Goal: Task Accomplishment & Management: Complete application form

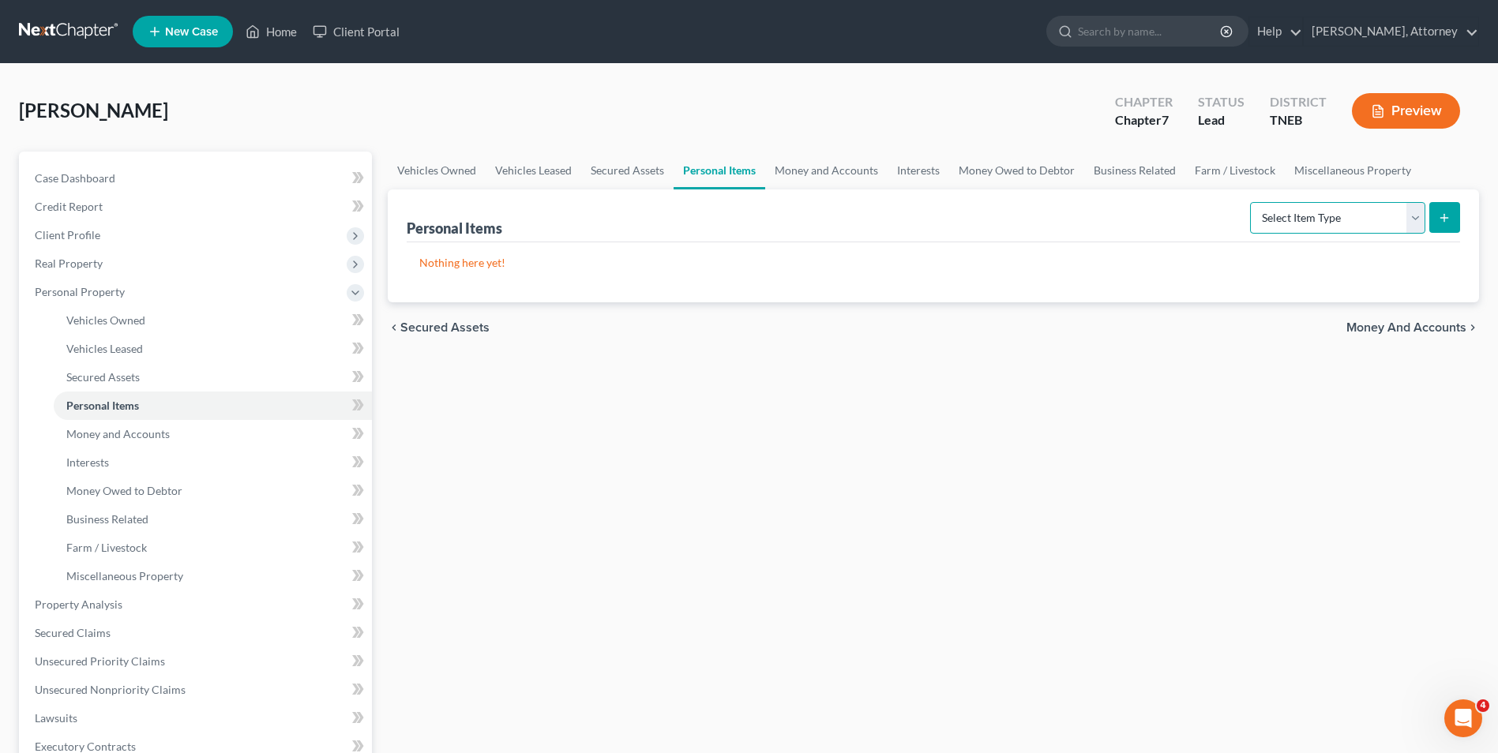
click at [1359, 222] on select "Select Item Type Clothing Collectibles Of Value Electronics Firearms Household …" at bounding box center [1337, 218] width 175 height 32
select select "clothing"
click at [1251, 202] on select "Select Item Type Clothing Collectibles Of Value Electronics Firearms Household …" at bounding box center [1337, 218] width 175 height 32
click at [1451, 216] on button "submit" at bounding box center [1444, 217] width 31 height 31
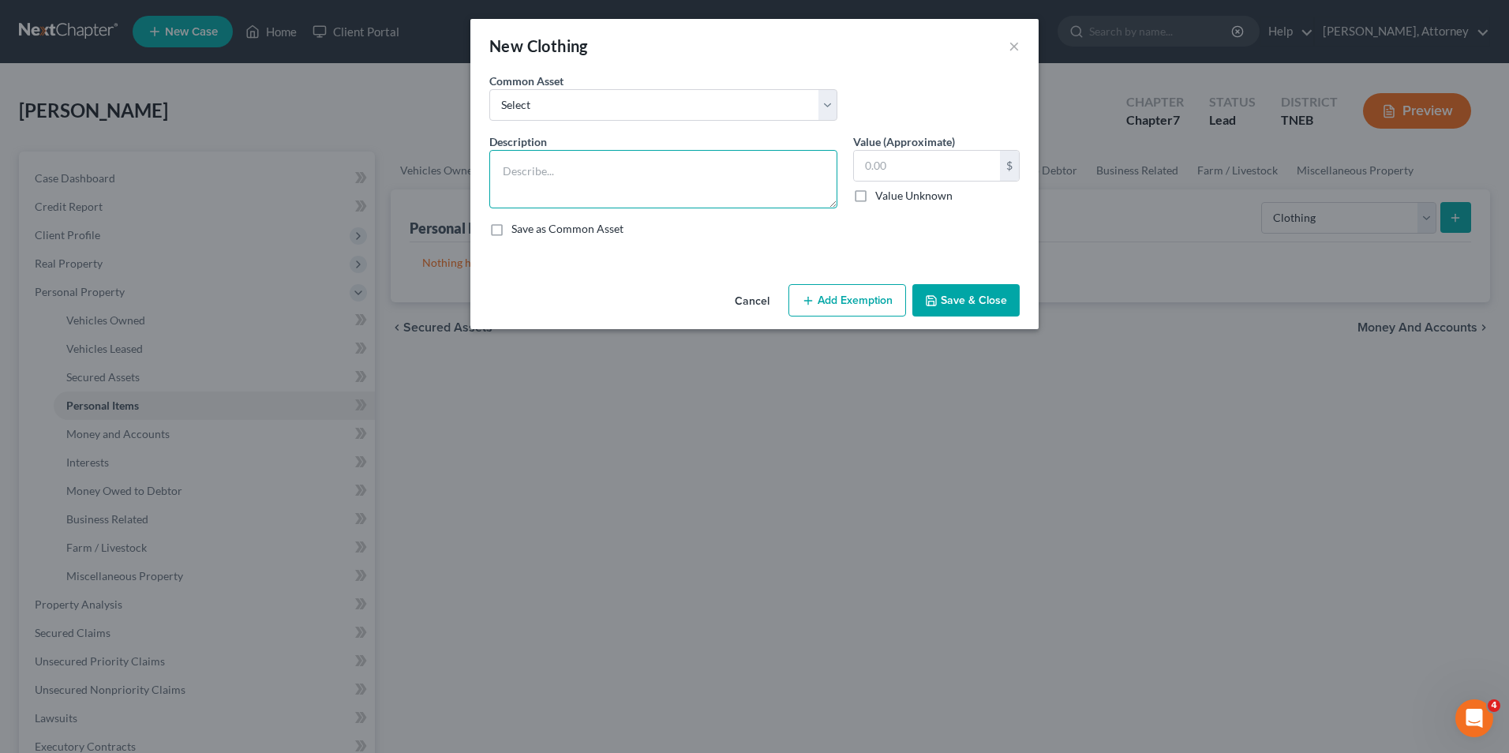
click at [677, 167] on textarea at bounding box center [663, 179] width 348 height 58
click at [677, 167] on textarea "W" at bounding box center [663, 179] width 348 height 58
type textarea "Wearing apparel"
click at [876, 164] on input "text" at bounding box center [927, 166] width 146 height 30
type input "200"
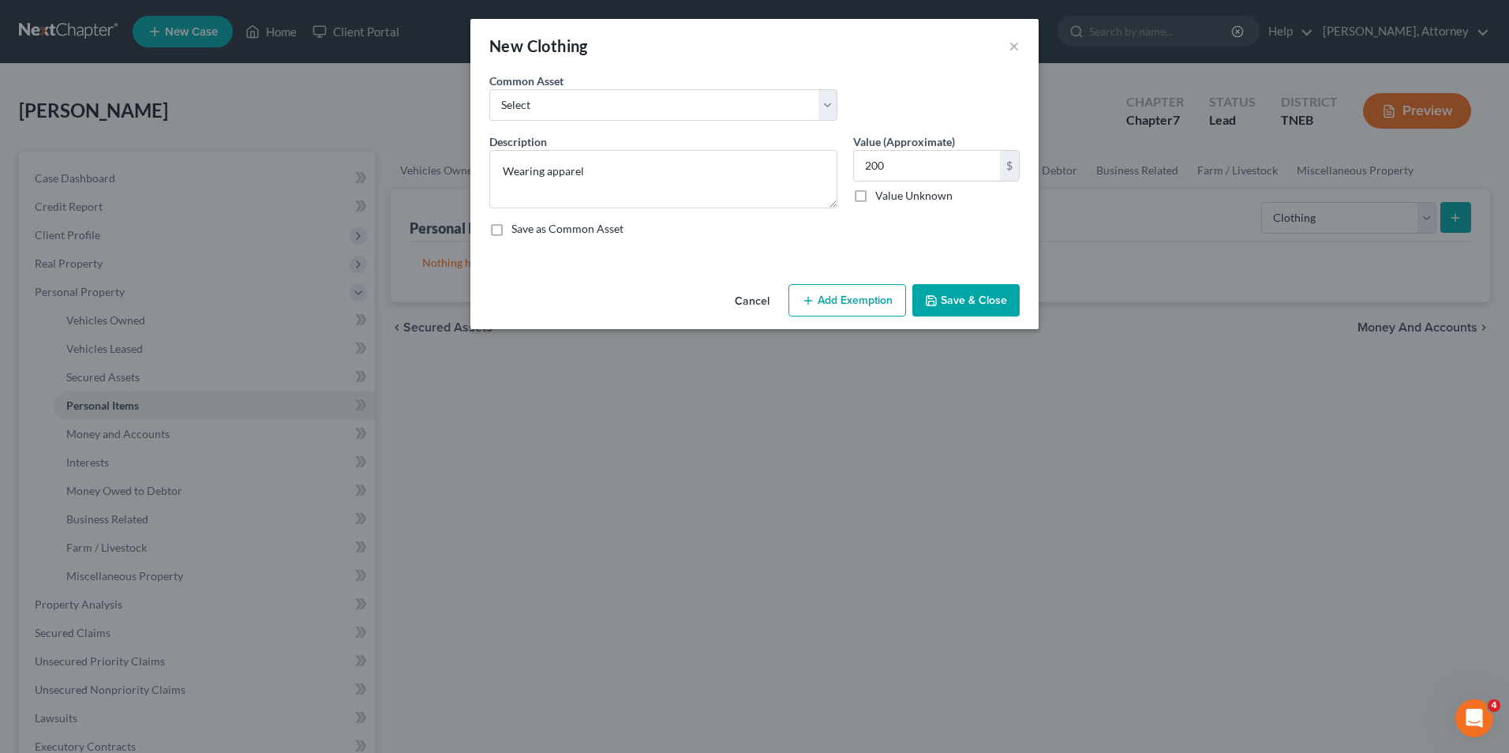
click at [852, 296] on button "Add Exemption" at bounding box center [848, 300] width 118 height 33
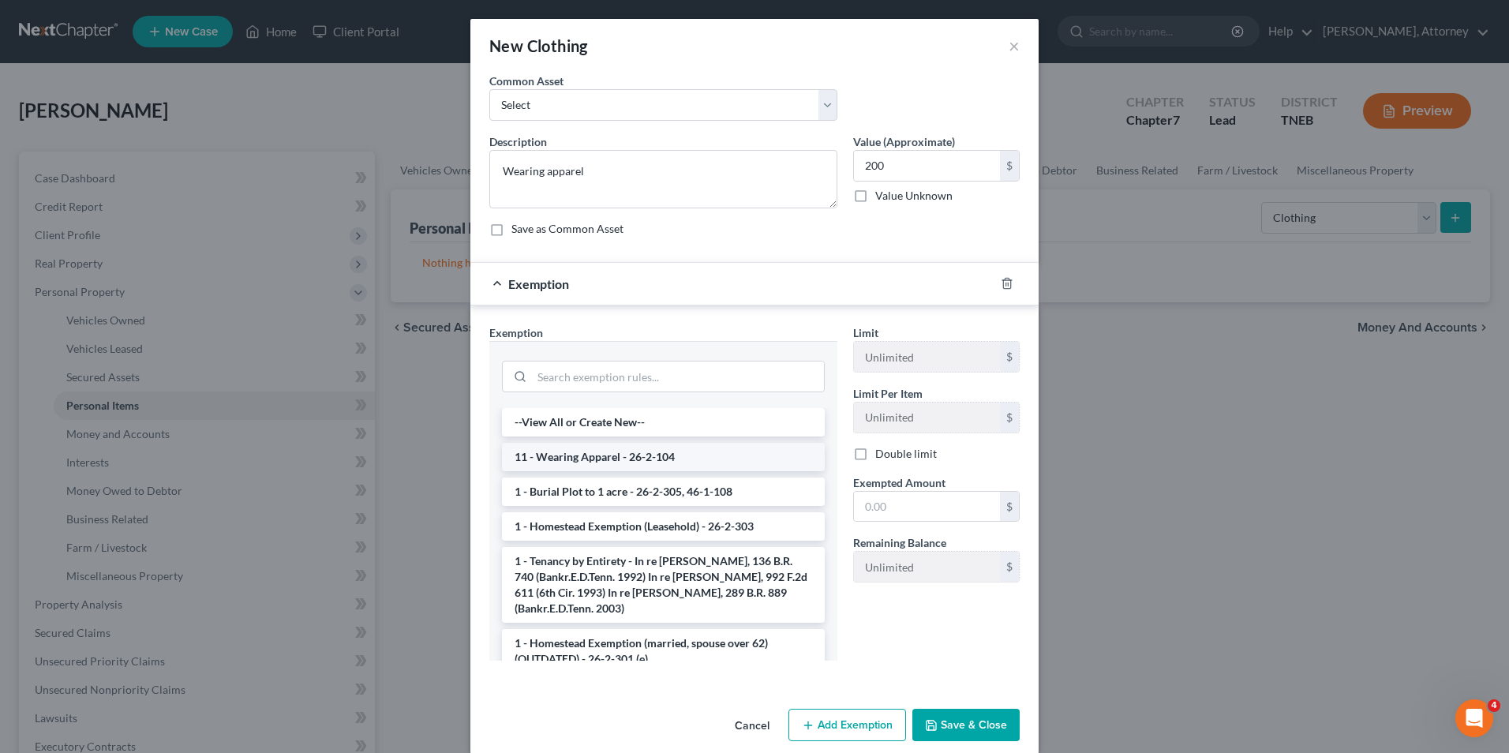
click at [645, 467] on li "11 - Wearing Apparel - 26-2-104" at bounding box center [663, 457] width 323 height 28
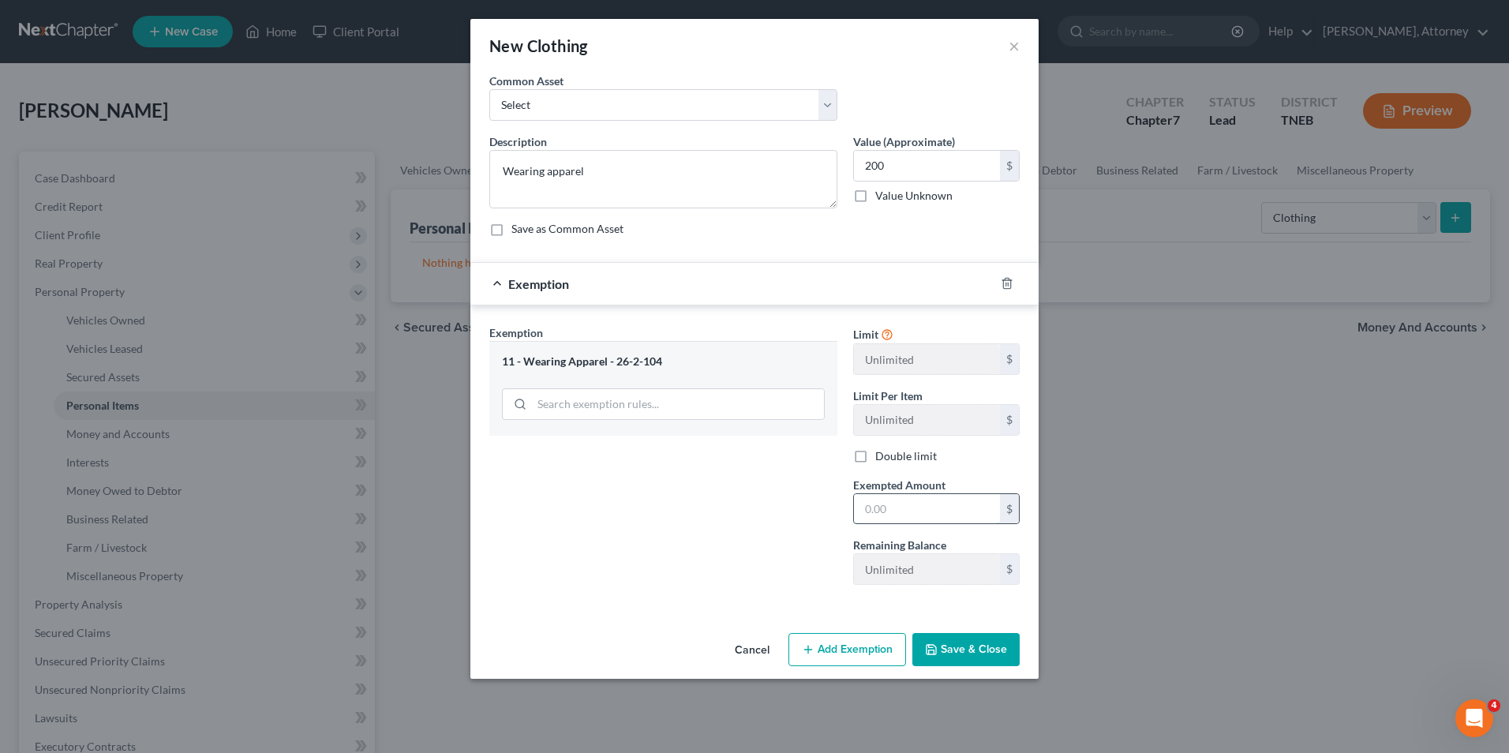
click at [883, 510] on input "text" at bounding box center [927, 509] width 146 height 30
type input "200"
click at [979, 643] on button "Save & Close" at bounding box center [966, 649] width 107 height 33
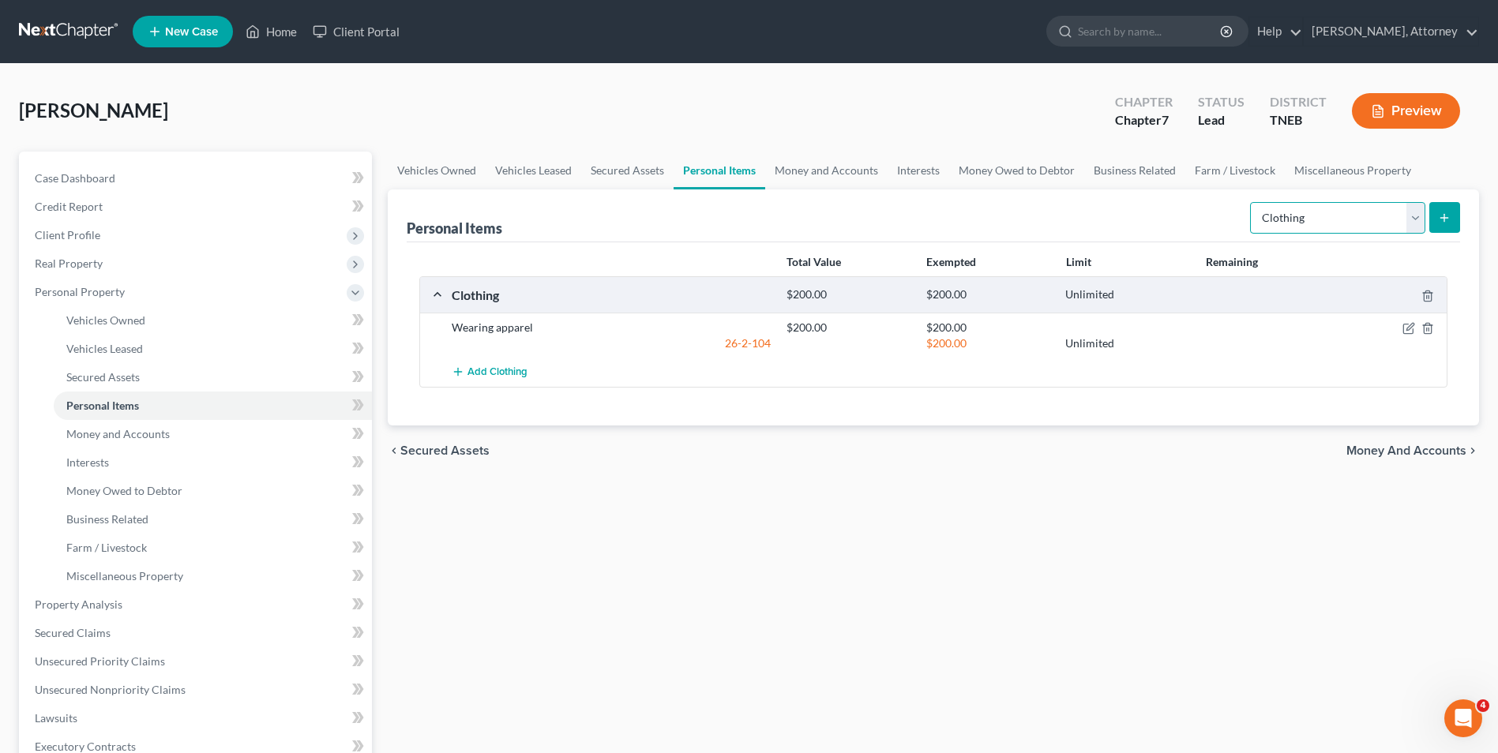
click at [1310, 216] on select "Select Item Type Clothing Collectibles Of Value Electronics Firearms Household …" at bounding box center [1337, 218] width 175 height 32
select select "household_goods"
click at [1251, 202] on select "Select Item Type Clothing Collectibles Of Value Electronics Firearms Household …" at bounding box center [1337, 218] width 175 height 32
click at [1442, 222] on icon "submit" at bounding box center [1444, 218] width 13 height 13
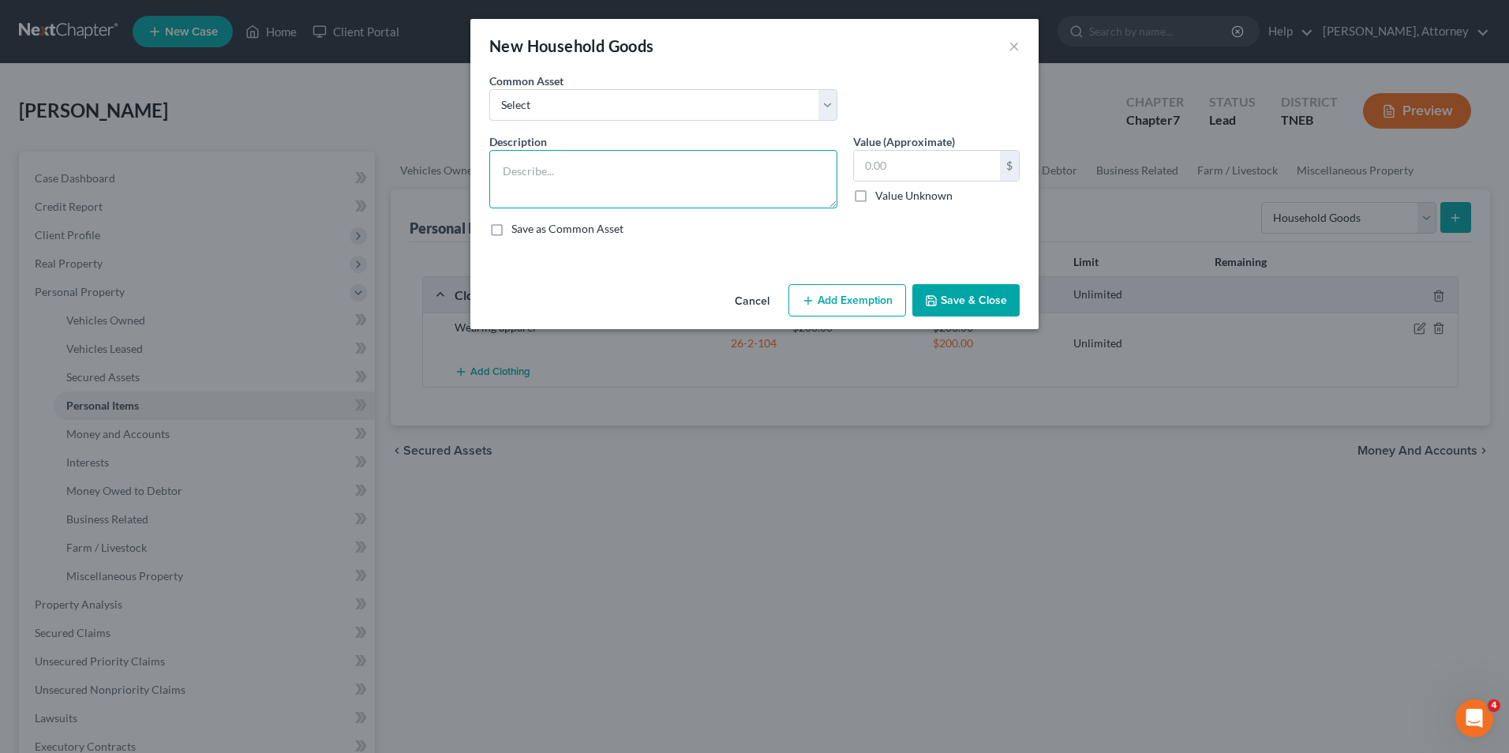
click at [637, 178] on textarea at bounding box center [663, 179] width 348 height 58
type textarea "TV, Xbox, dvd player, lap top, dinette, bedroom suite, living room suite, washe…"
click at [898, 173] on input "text" at bounding box center [927, 166] width 146 height 30
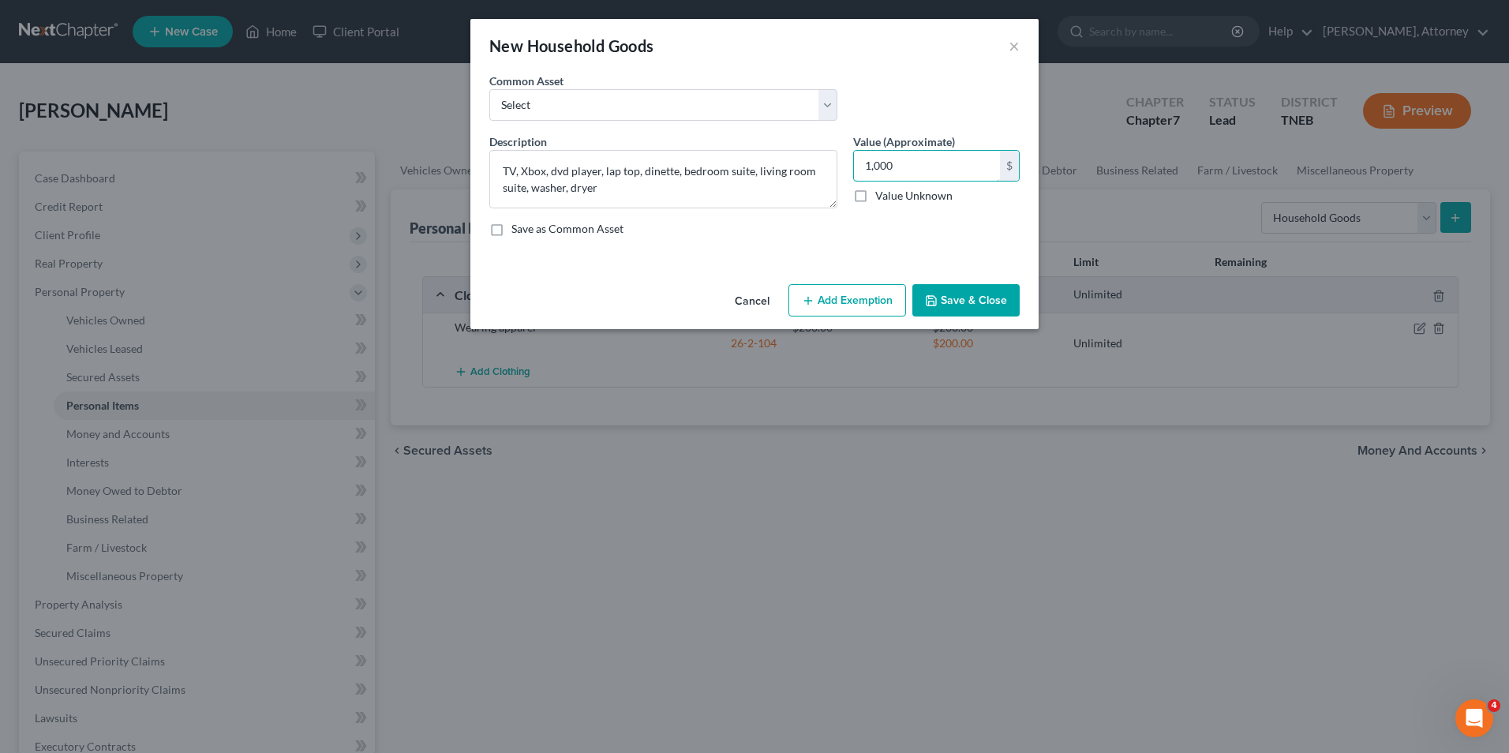
type input "1,000"
click at [858, 302] on button "Add Exemption" at bounding box center [848, 300] width 118 height 33
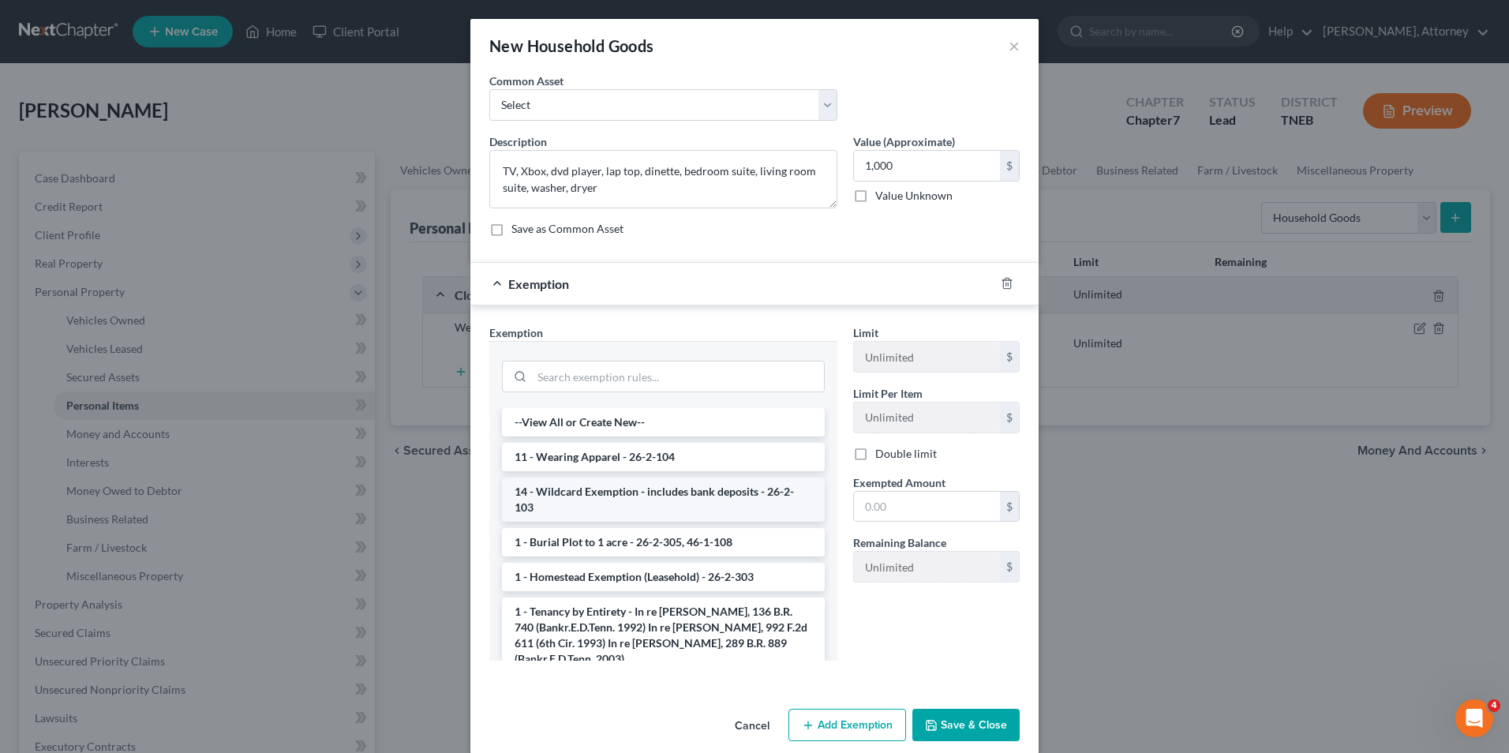
click at [679, 499] on li "14 - Wildcard Exemption - includes bank deposits - 26-2-103" at bounding box center [663, 500] width 323 height 44
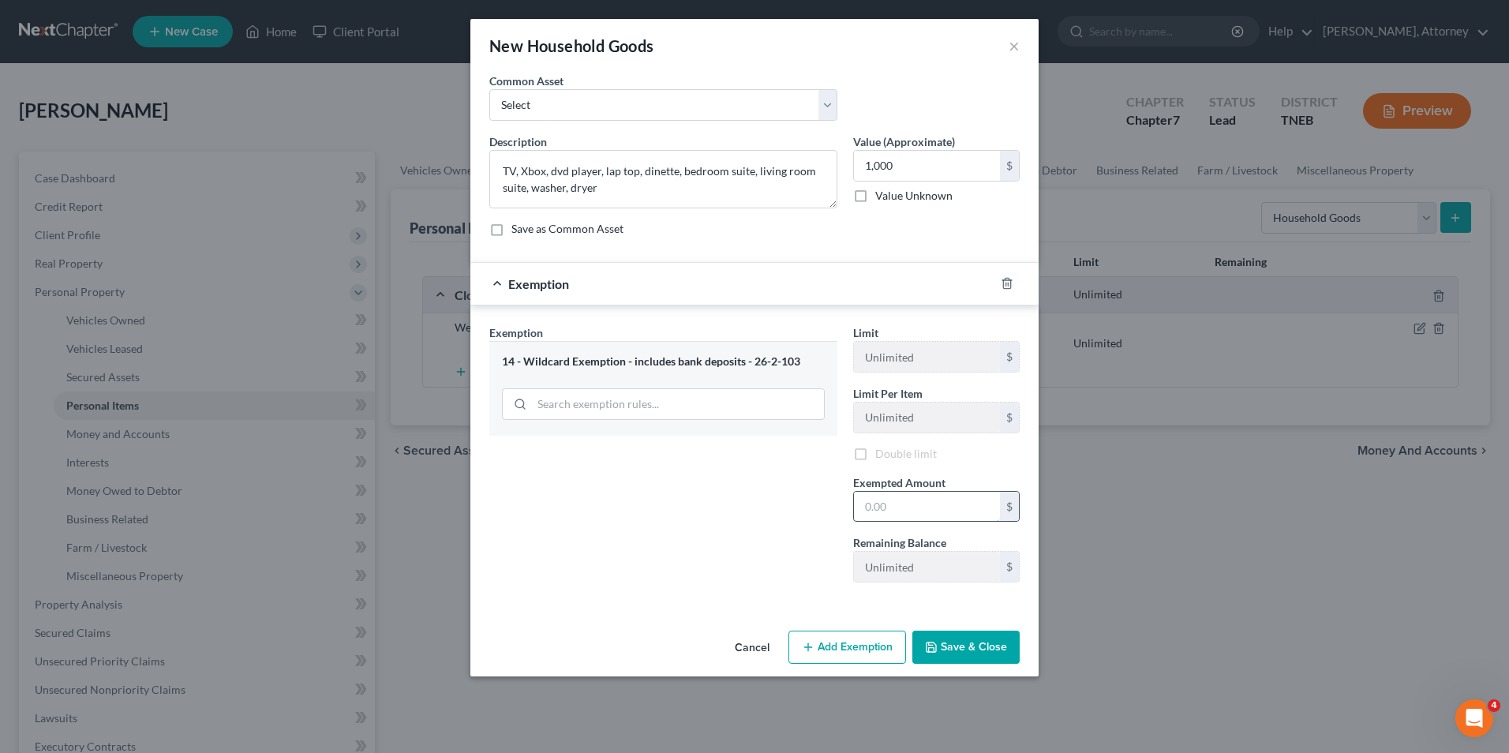
click at [897, 494] on input "text" at bounding box center [927, 507] width 146 height 30
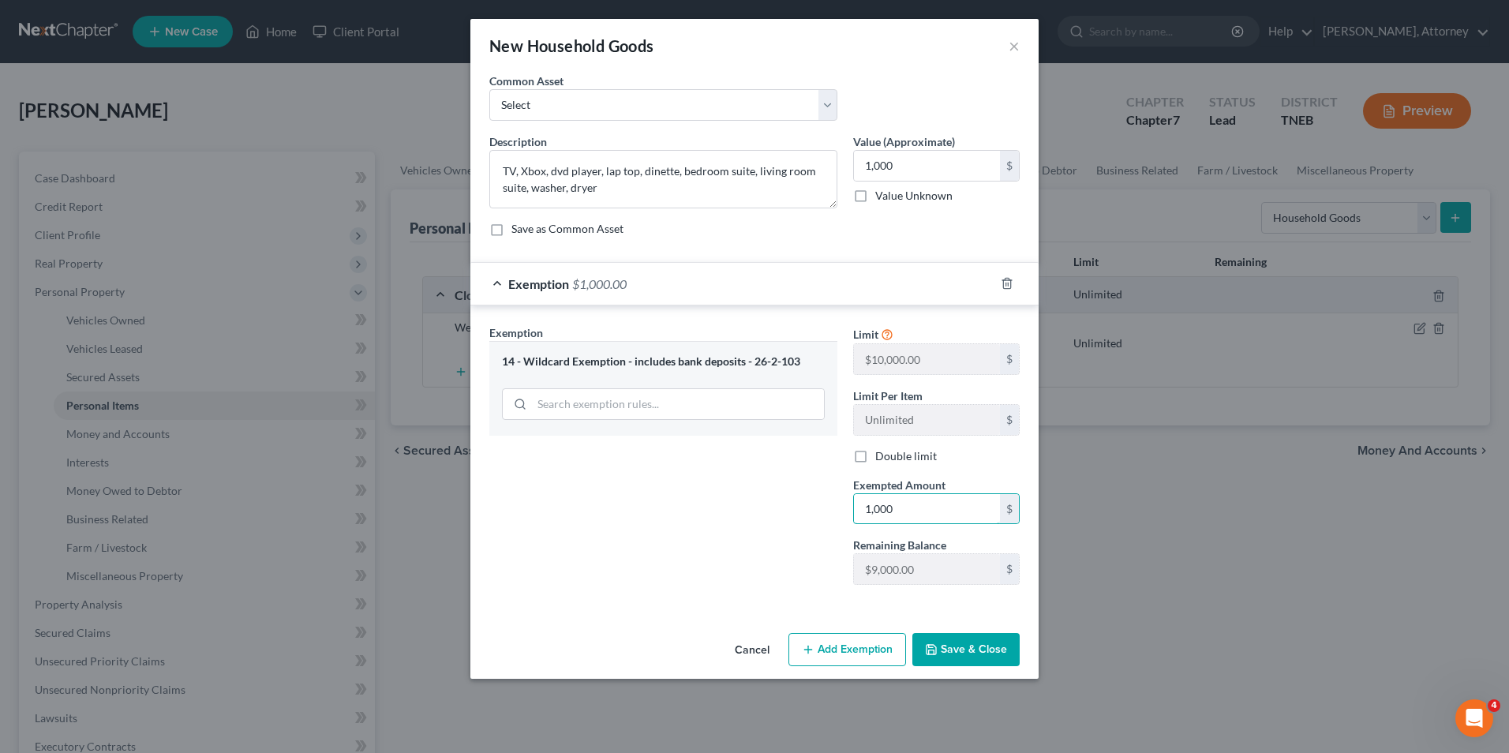
type input "1,000"
click at [962, 643] on button "Save & Close" at bounding box center [966, 649] width 107 height 33
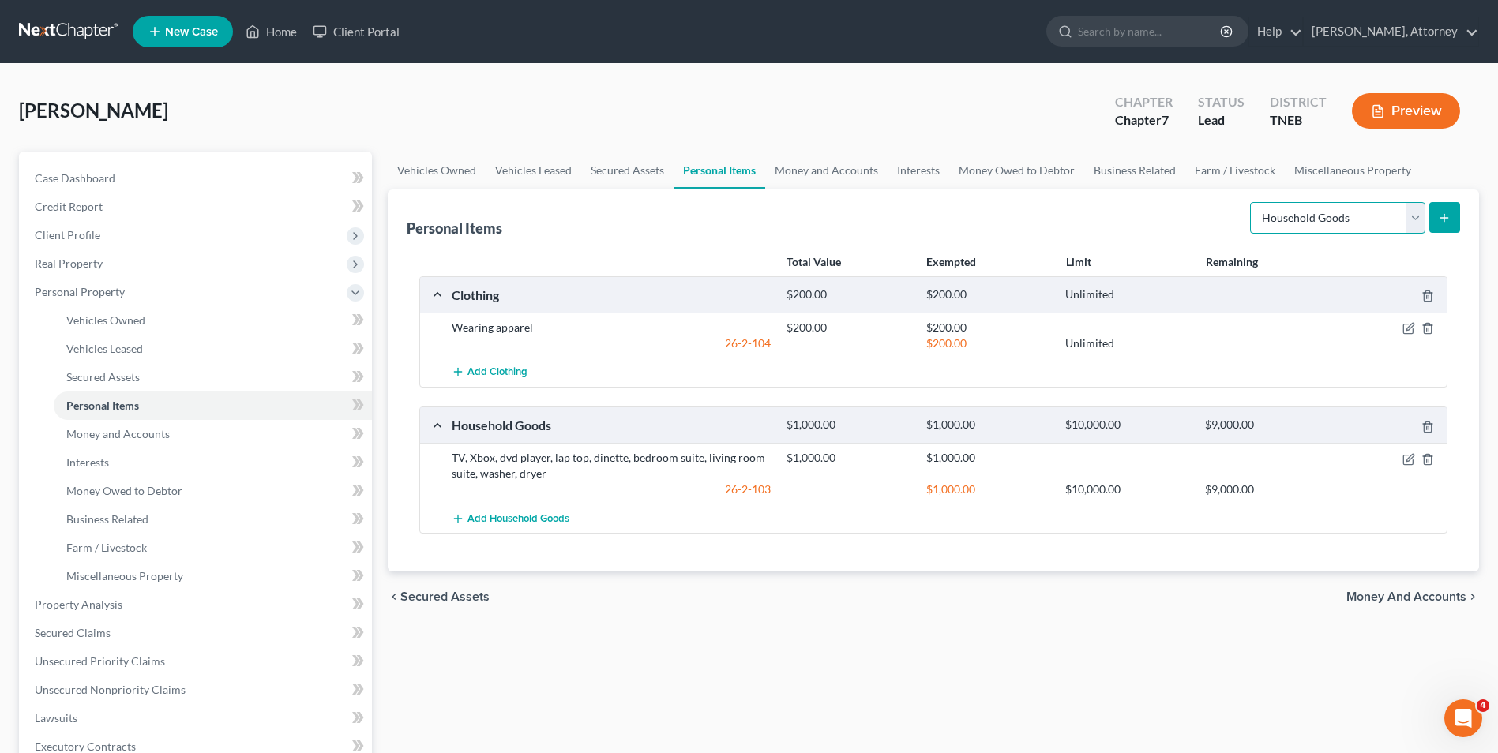
click at [1419, 220] on select "Select Item Type Clothing Collectibles Of Value Electronics Firearms Household …" at bounding box center [1337, 218] width 175 height 32
select select "other"
click at [1251, 202] on select "Select Item Type Clothing Collectibles Of Value Electronics Firearms Household …" at bounding box center [1337, 218] width 175 height 32
click at [1442, 220] on icon "submit" at bounding box center [1444, 218] width 13 height 13
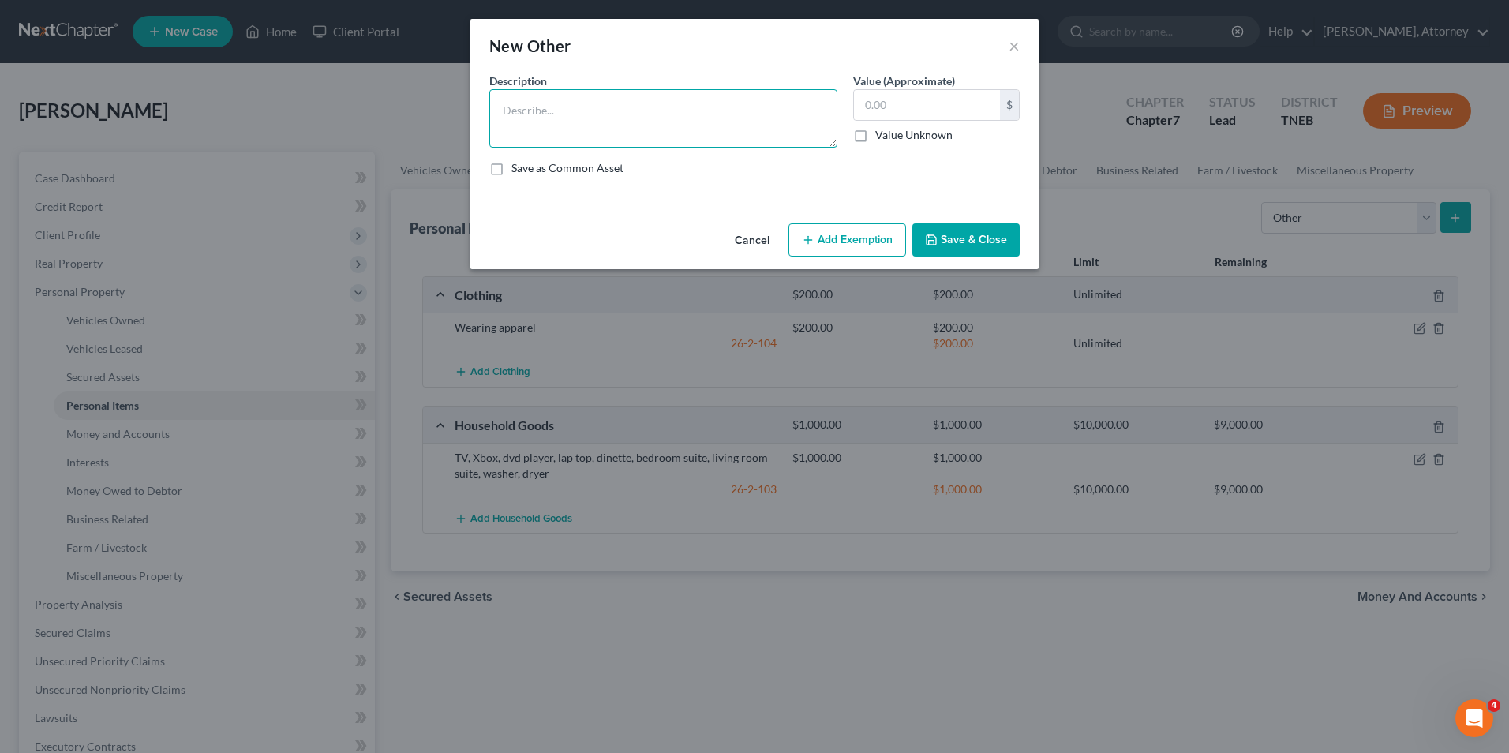
click at [567, 118] on textarea at bounding box center [663, 118] width 348 height 58
type textarea "3 pianos"
click at [913, 113] on input "text" at bounding box center [927, 105] width 146 height 30
type input "2,300"
click at [835, 244] on button "Add Exemption" at bounding box center [848, 239] width 118 height 33
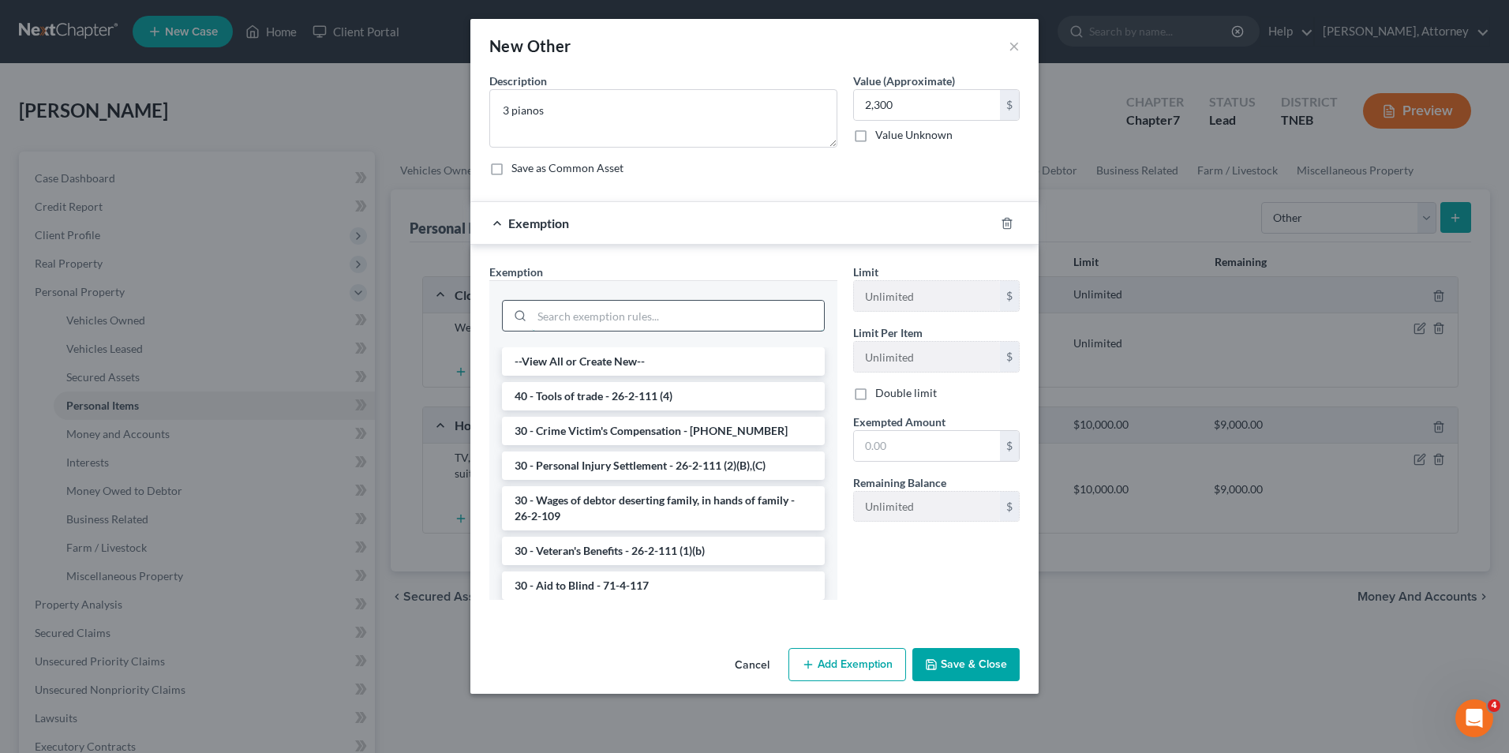
click at [662, 317] on input "search" at bounding box center [678, 316] width 292 height 30
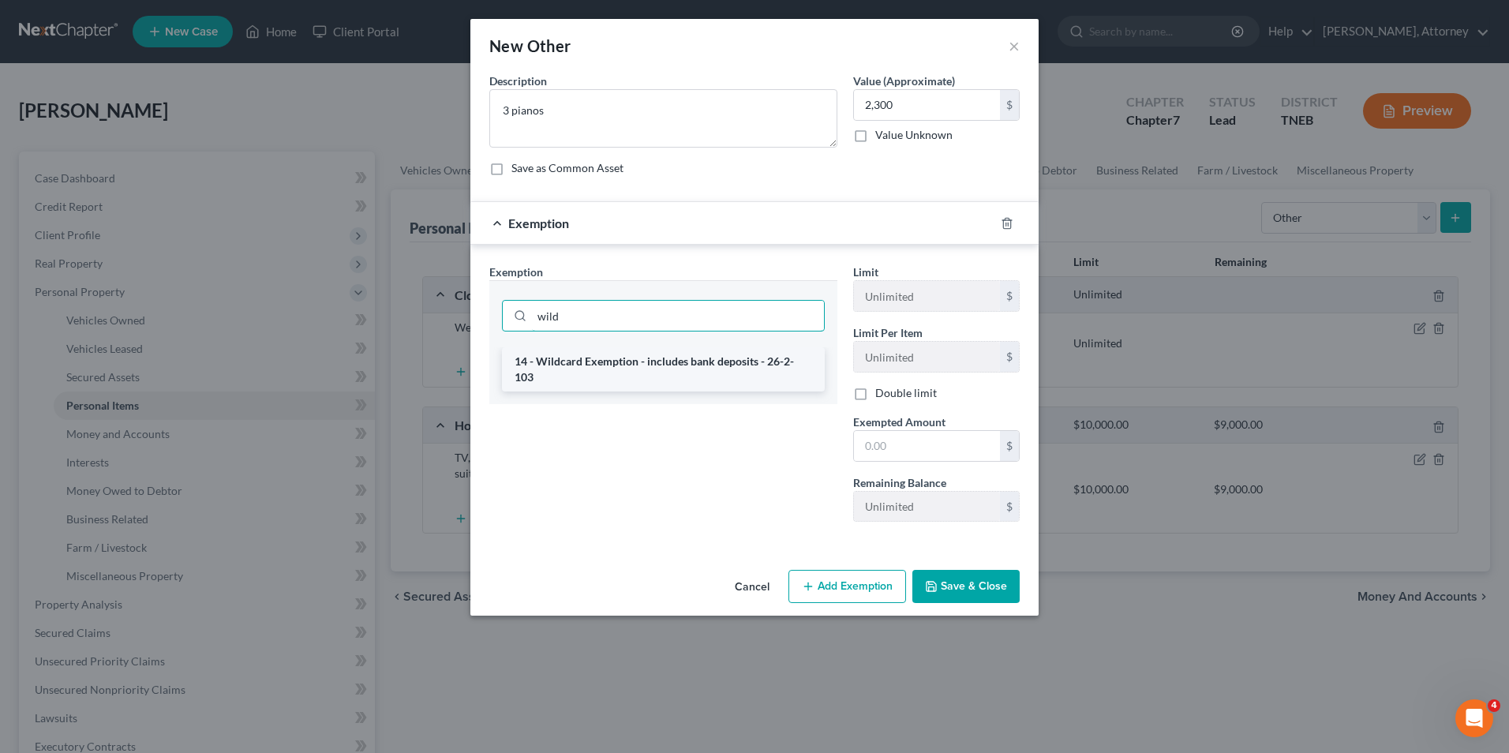
type input "wild"
click at [660, 366] on li "14 - Wildcard Exemption - includes bank deposits - 26-2-103" at bounding box center [663, 369] width 323 height 44
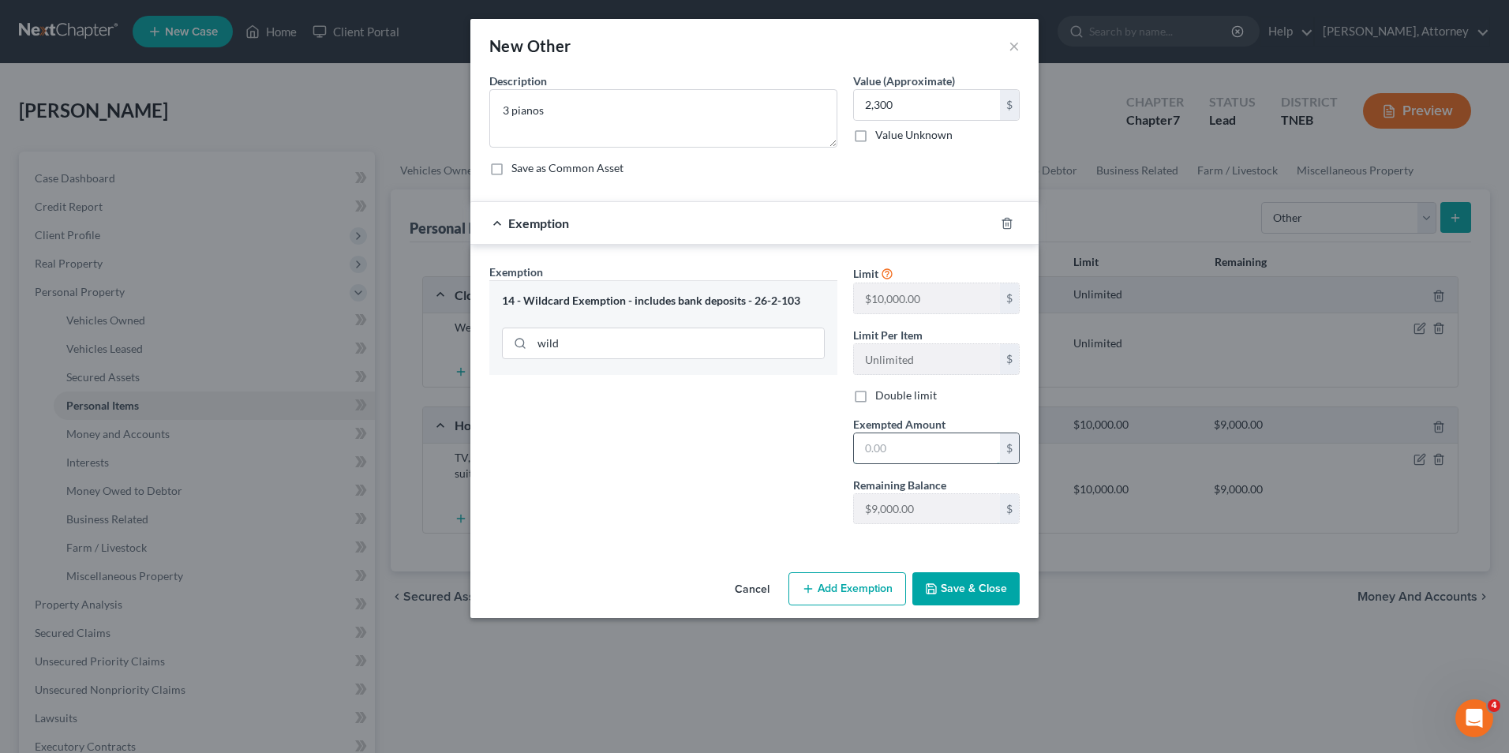
click at [913, 450] on input "text" at bounding box center [927, 448] width 146 height 30
type input "2,300"
click at [981, 598] on button "Save & Close" at bounding box center [966, 588] width 107 height 33
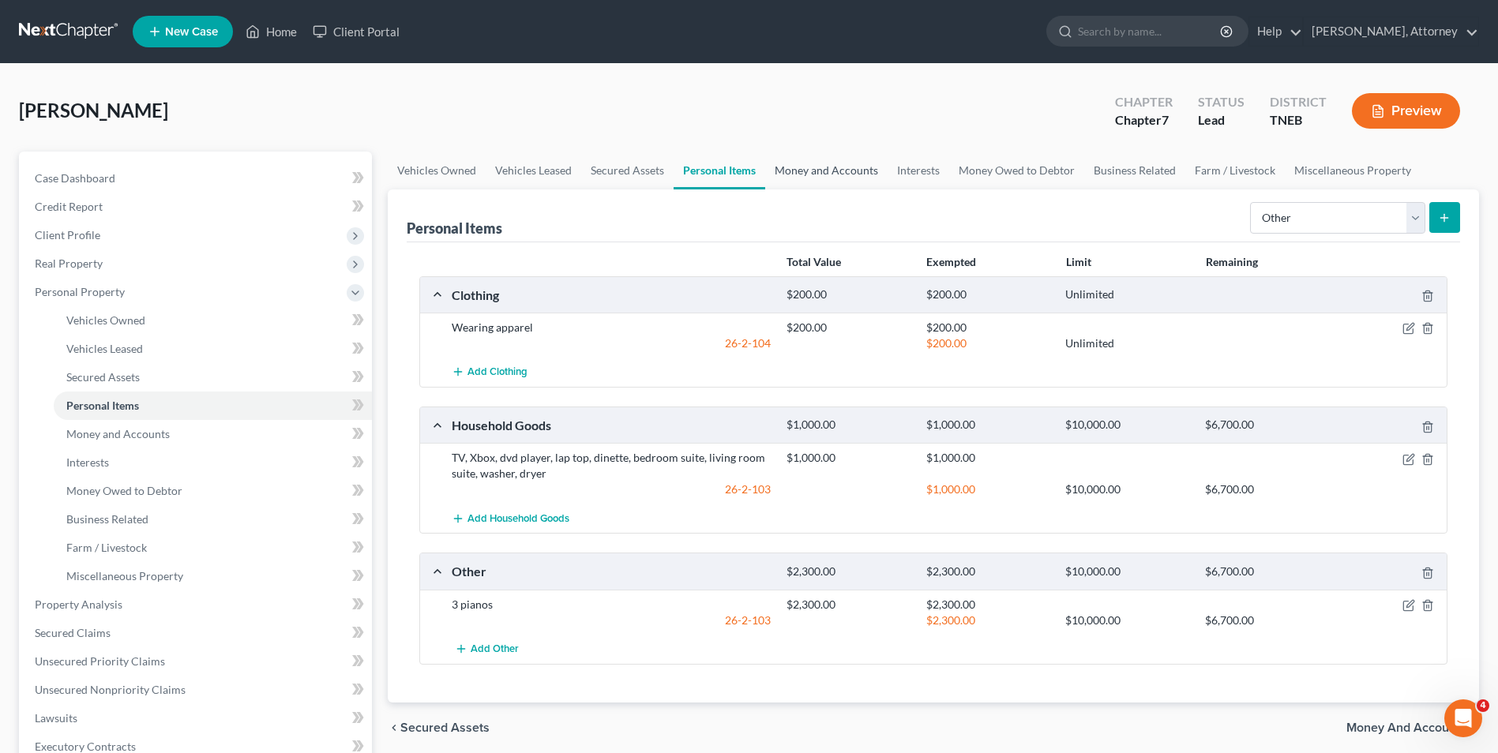
click at [831, 174] on link "Money and Accounts" at bounding box center [826, 171] width 122 height 38
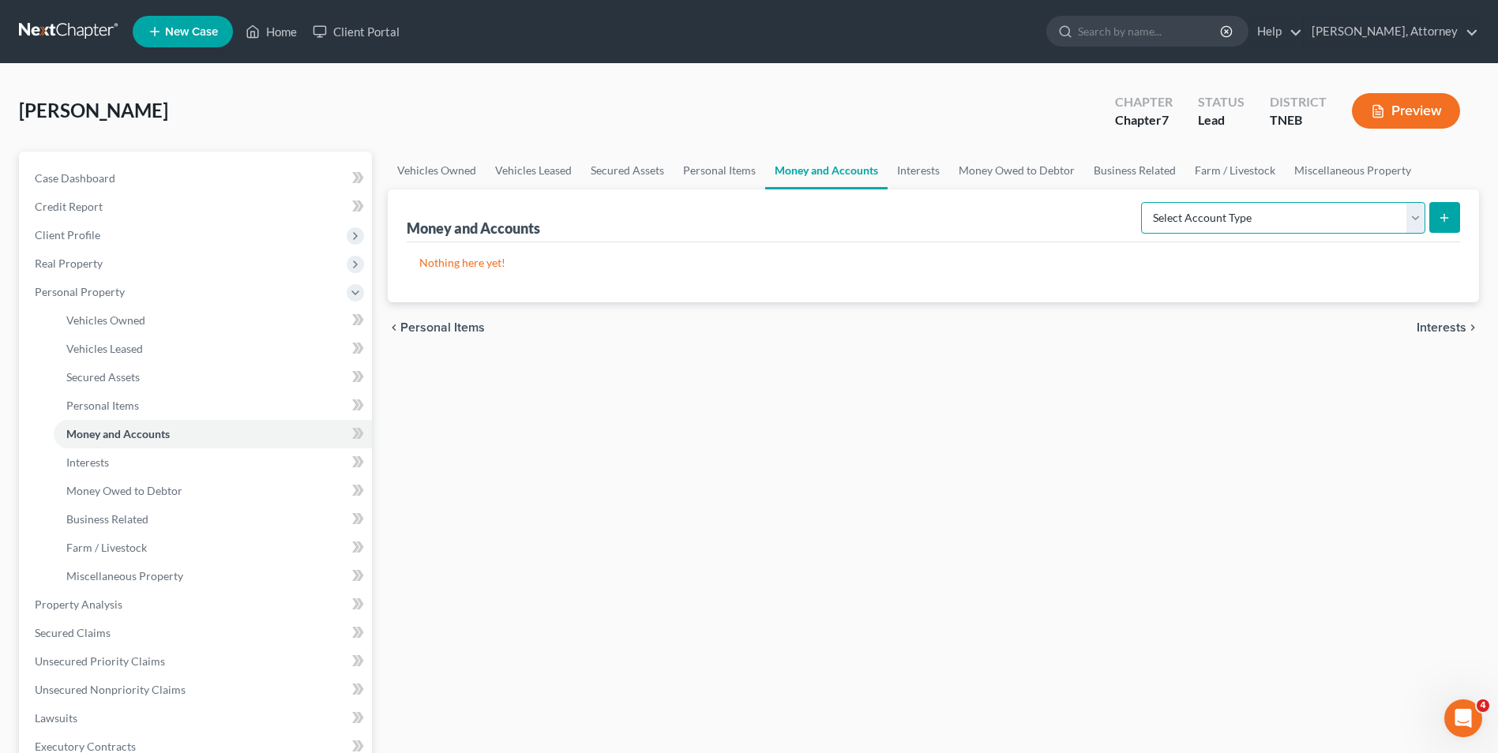
click at [1247, 213] on select "Select Account Type Brokerage Cash on Hand Certificates of Deposit Checking Acc…" at bounding box center [1283, 218] width 284 height 32
select select "checking"
click at [1144, 202] on select "Select Account Type Brokerage Cash on Hand Certificates of Deposit Checking Acc…" at bounding box center [1283, 218] width 284 height 32
click at [1446, 219] on icon "submit" at bounding box center [1444, 218] width 13 height 13
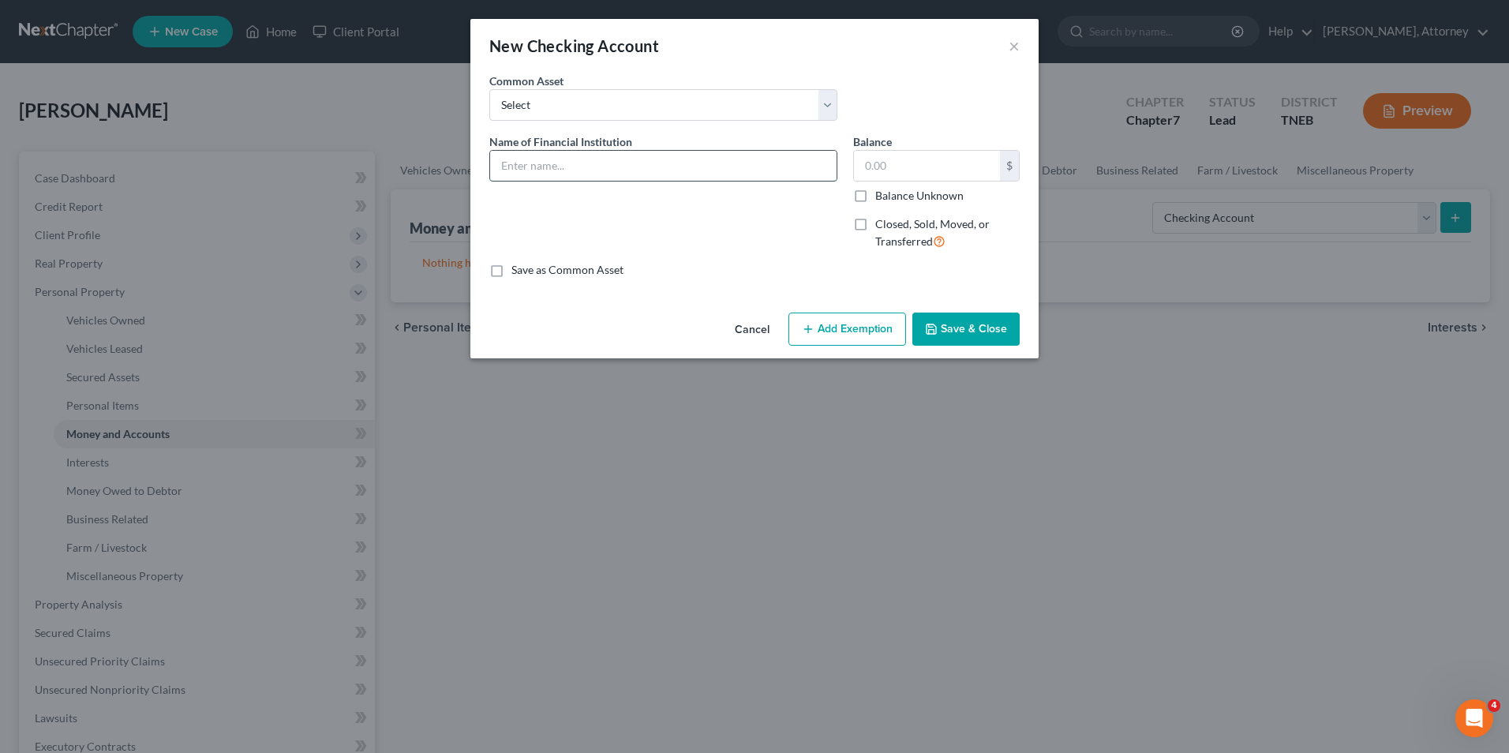
click at [658, 159] on input "text" at bounding box center [663, 166] width 347 height 30
type input "Truist Bank"
click at [928, 177] on input "text" at bounding box center [927, 166] width 146 height 30
type input "440"
click at [884, 334] on button "Add Exemption" at bounding box center [848, 329] width 118 height 33
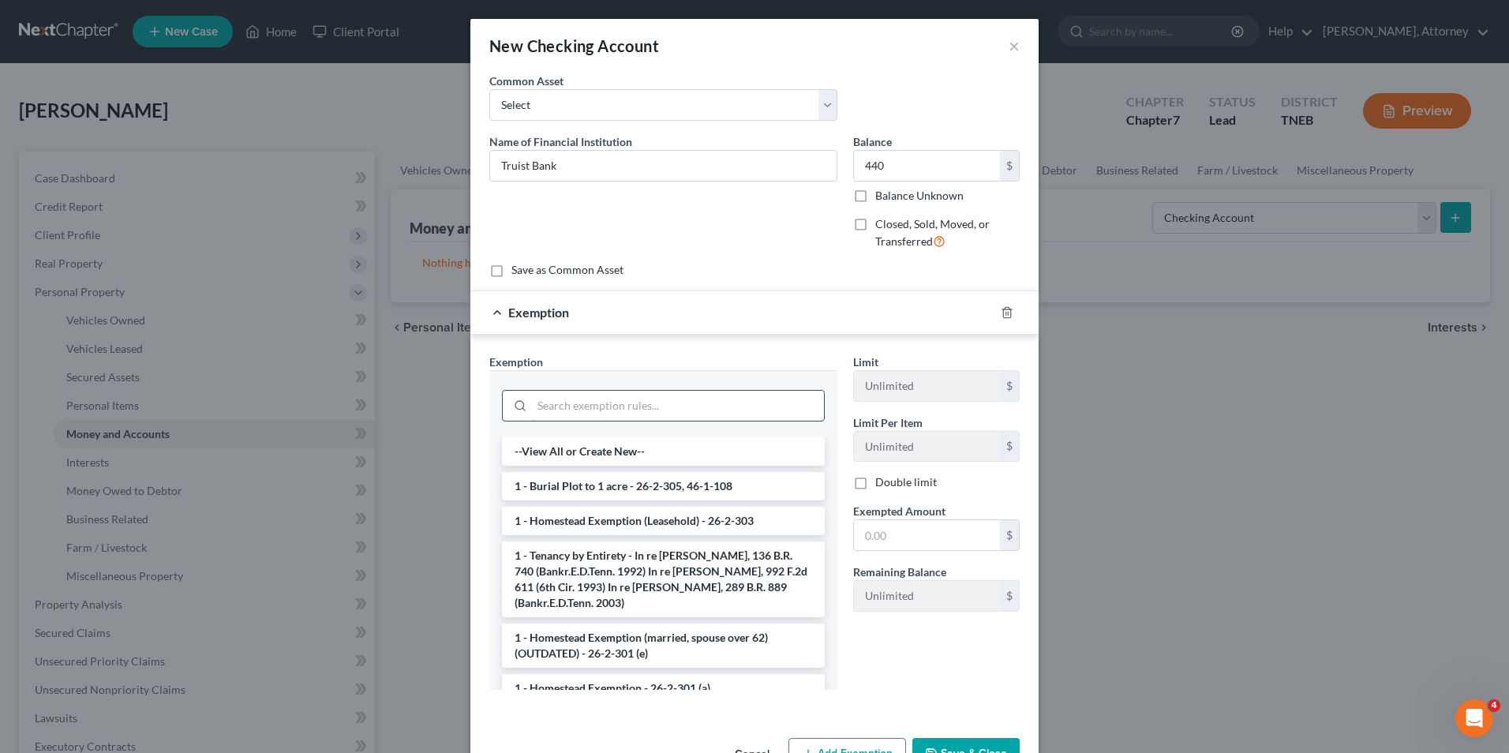
click at [726, 404] on input "search" at bounding box center [678, 406] width 292 height 30
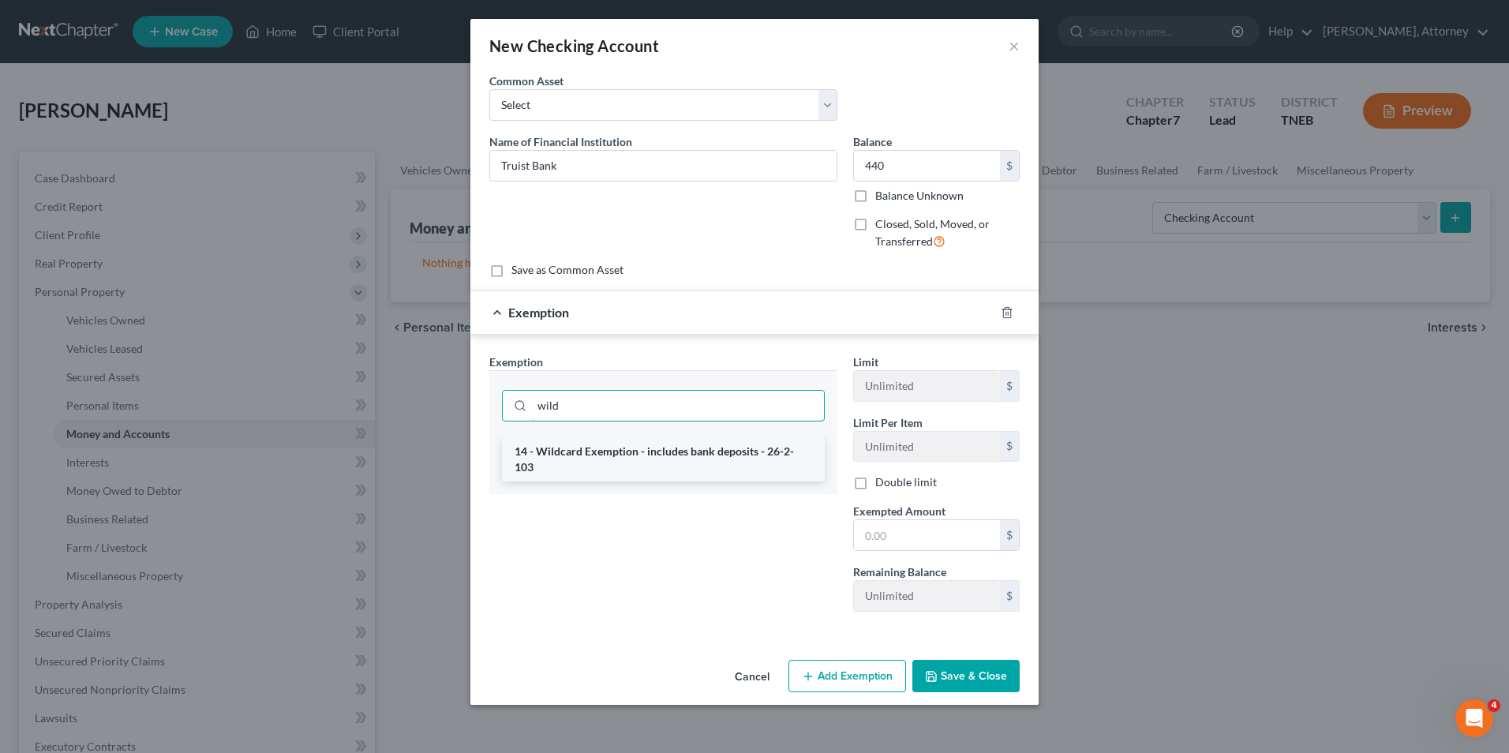
type input "wild"
click at [722, 440] on li "14 - Wildcard Exemption - includes bank deposits - 26-2-103" at bounding box center [663, 459] width 323 height 44
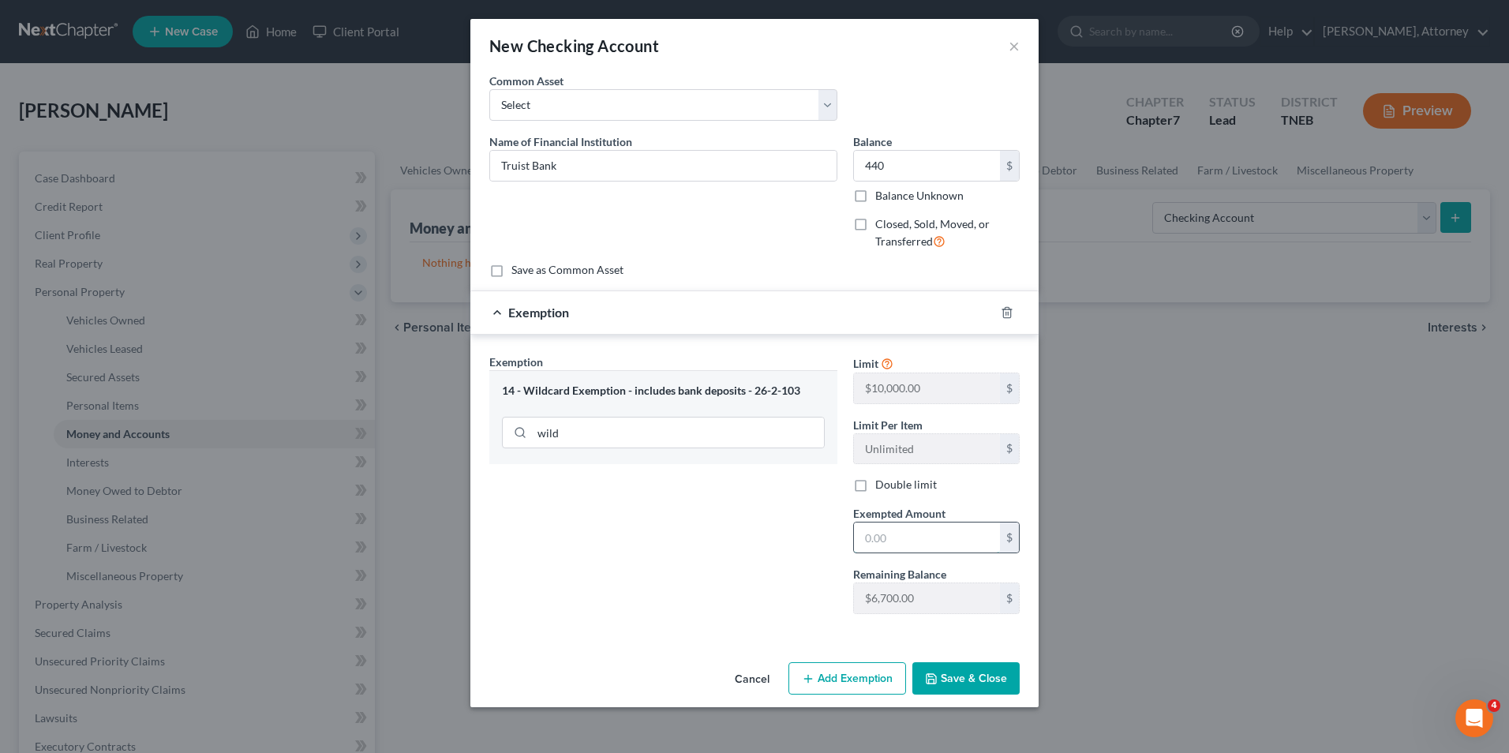
click at [881, 542] on input "text" at bounding box center [927, 538] width 146 height 30
type input "440"
click at [984, 683] on button "Save & Close" at bounding box center [966, 678] width 107 height 33
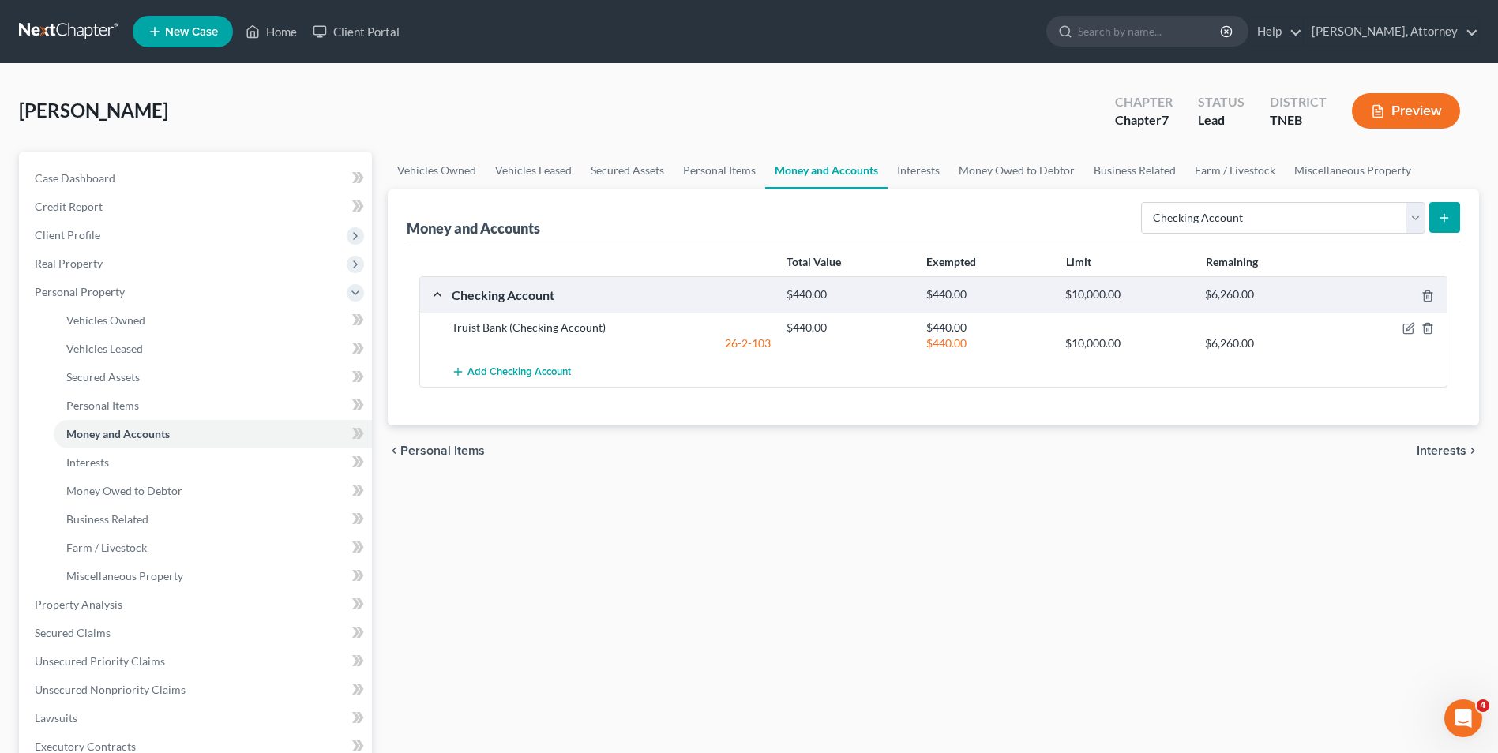
click at [1452, 213] on button "submit" at bounding box center [1444, 217] width 31 height 31
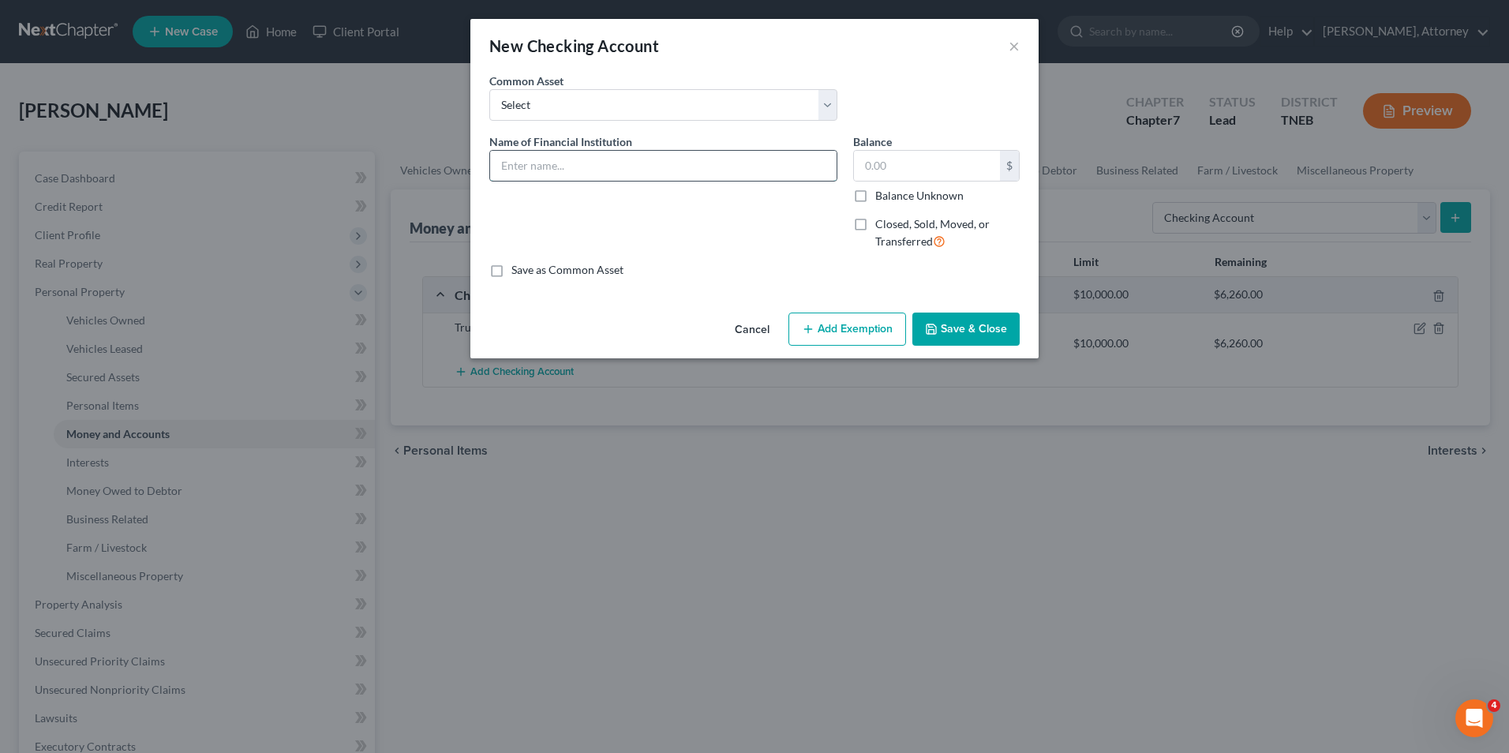
click at [613, 159] on input "text" at bounding box center [663, 166] width 347 height 30
type input "Chase Bank"
click at [925, 165] on input "text" at bounding box center [927, 166] width 146 height 30
type input "25"
click at [890, 325] on button "Add Exemption" at bounding box center [848, 329] width 118 height 33
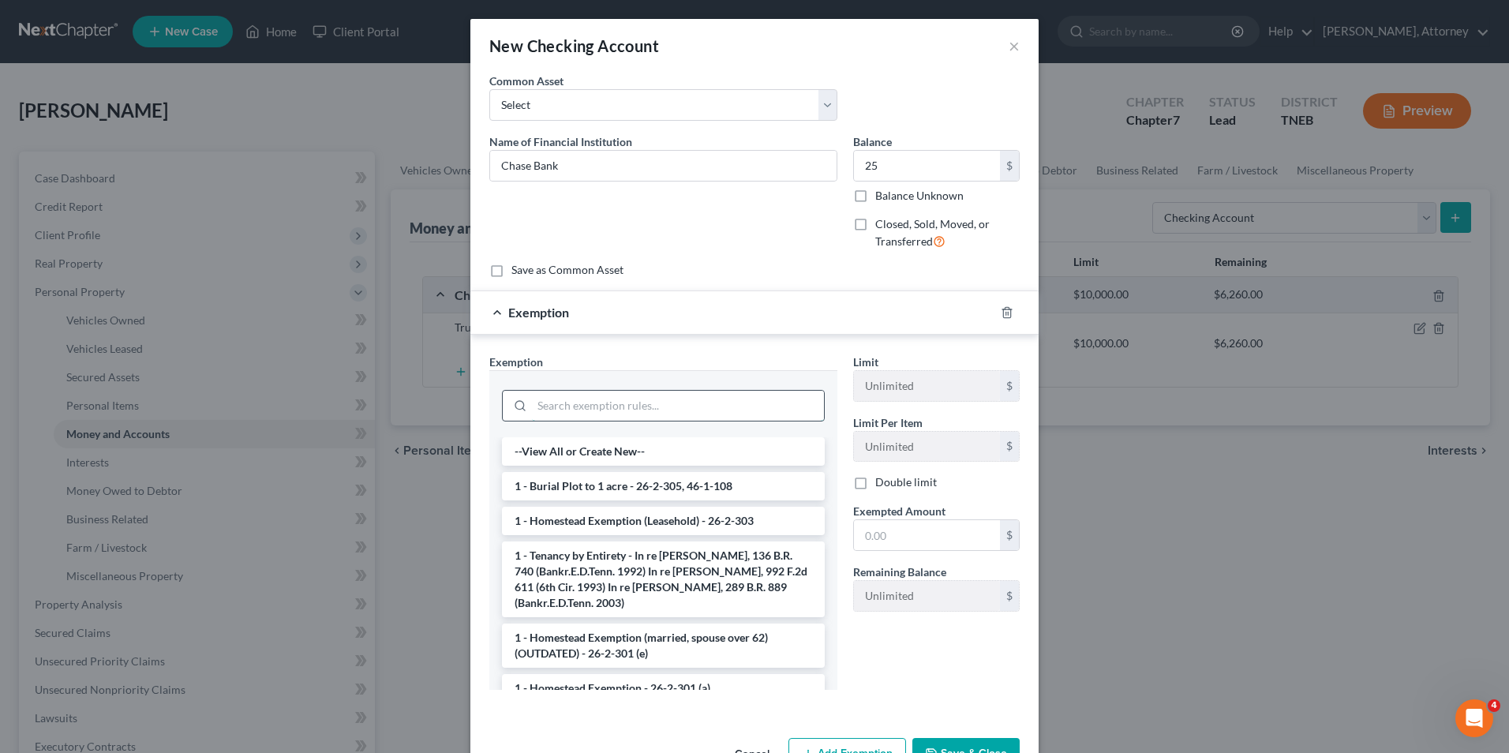
click at [732, 414] on input "search" at bounding box center [678, 406] width 292 height 30
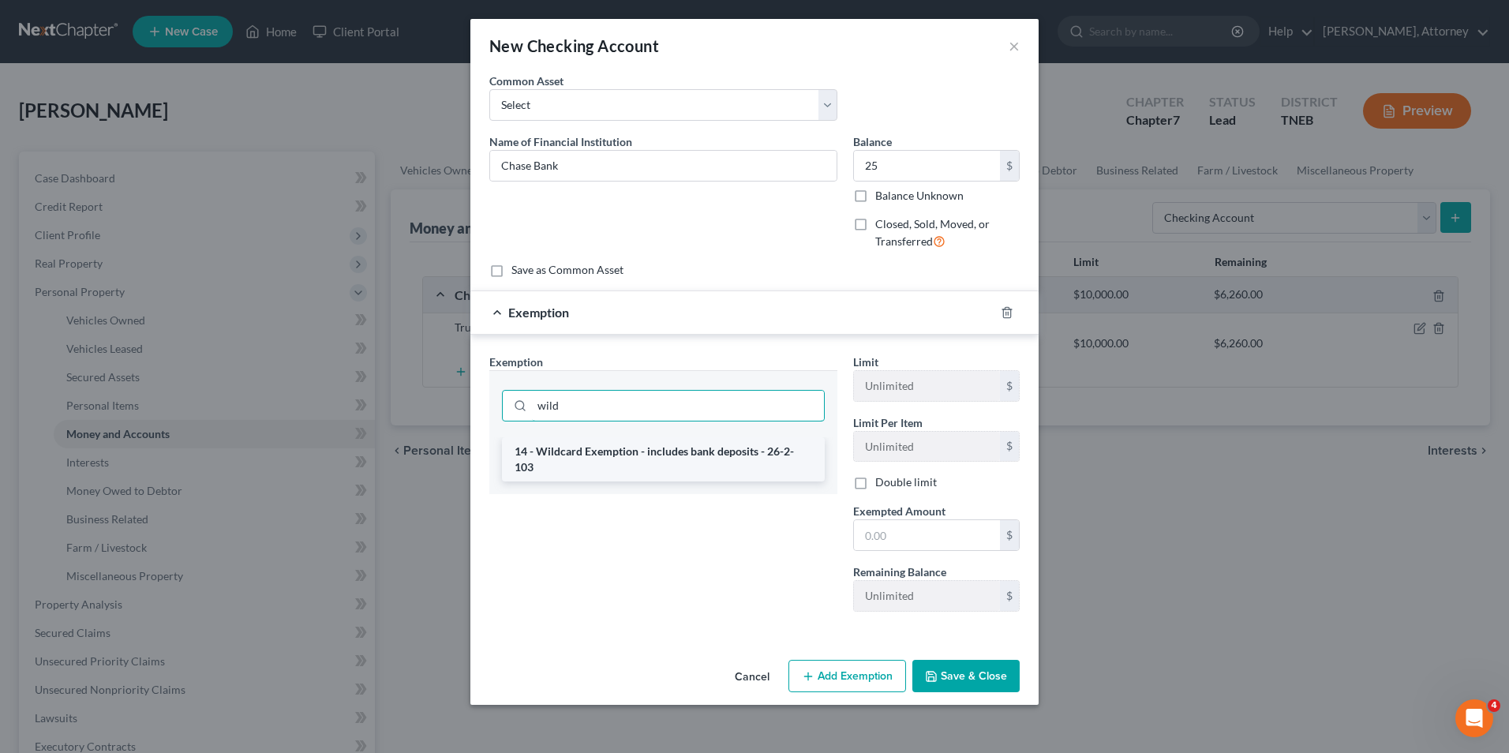
type input "wild"
click at [719, 459] on li "14 - Wildcard Exemption - includes bank deposits - 26-2-103" at bounding box center [663, 459] width 323 height 44
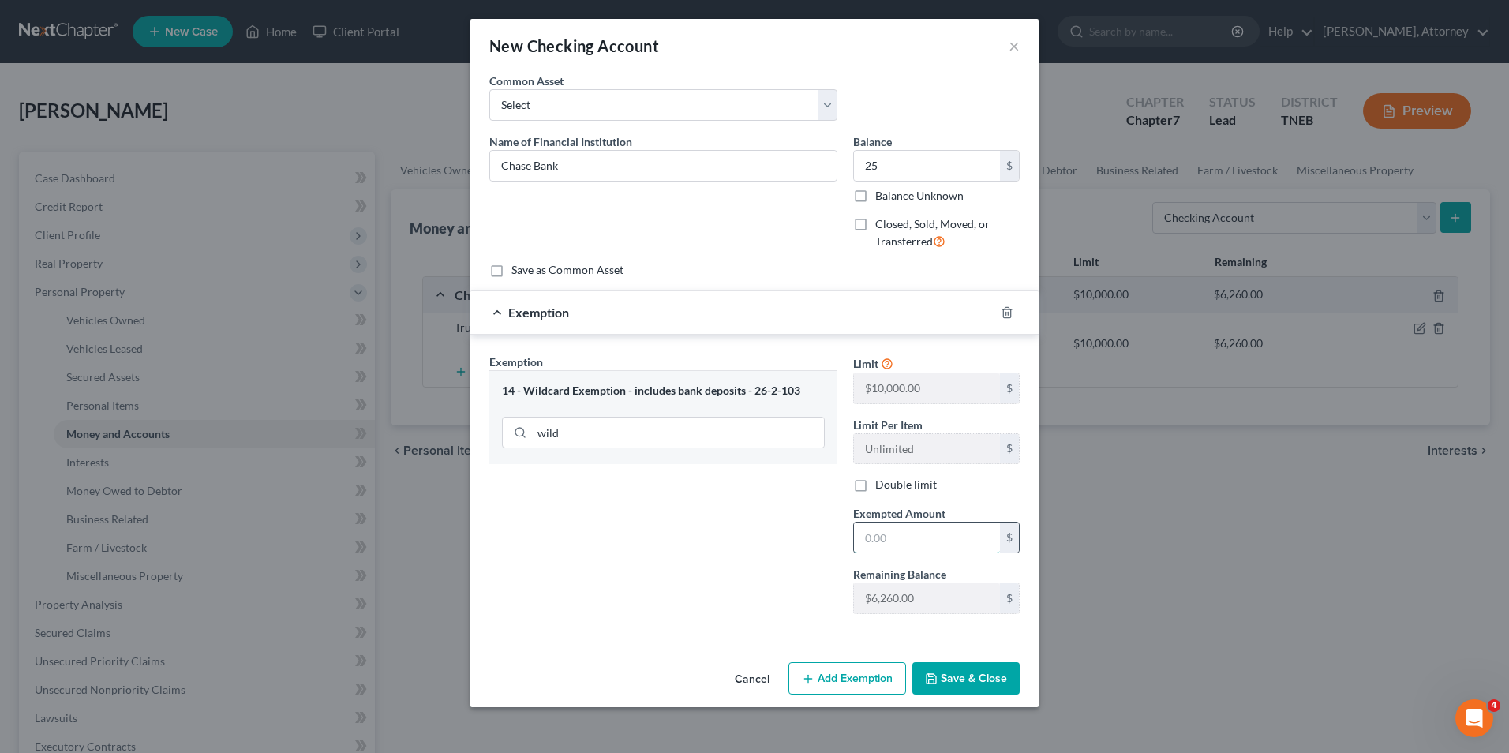
click at [894, 530] on input "text" at bounding box center [927, 538] width 146 height 30
type input "25"
click at [959, 677] on button "Save & Close" at bounding box center [966, 678] width 107 height 33
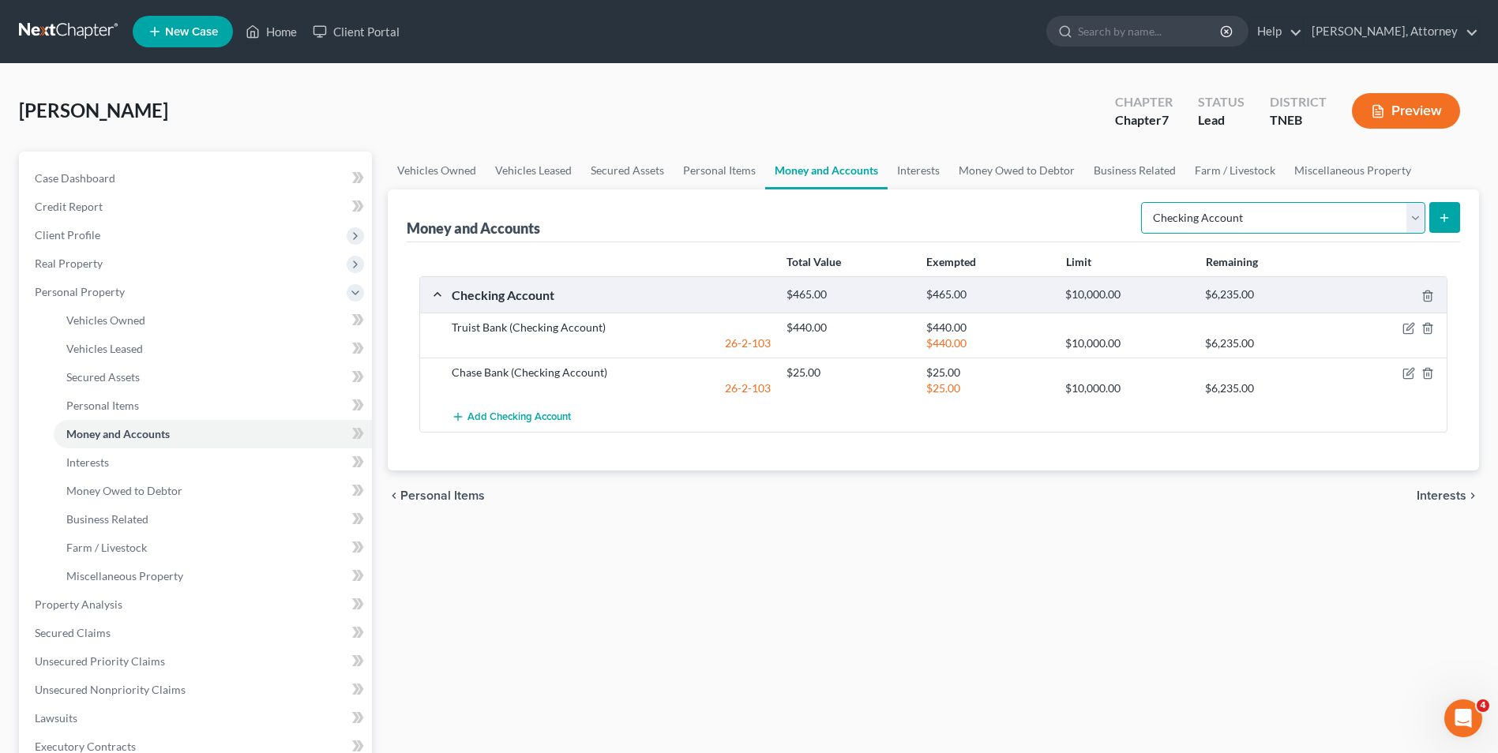
click at [1270, 228] on select "Select Account Type Brokerage Cash on Hand Certificates of Deposit Checking Acc…" at bounding box center [1283, 218] width 284 height 32
select select "savings"
click at [1144, 202] on select "Select Account Type Brokerage Cash on Hand Certificates of Deposit Checking Acc…" at bounding box center [1283, 218] width 284 height 32
click at [1452, 223] on button "submit" at bounding box center [1444, 217] width 31 height 31
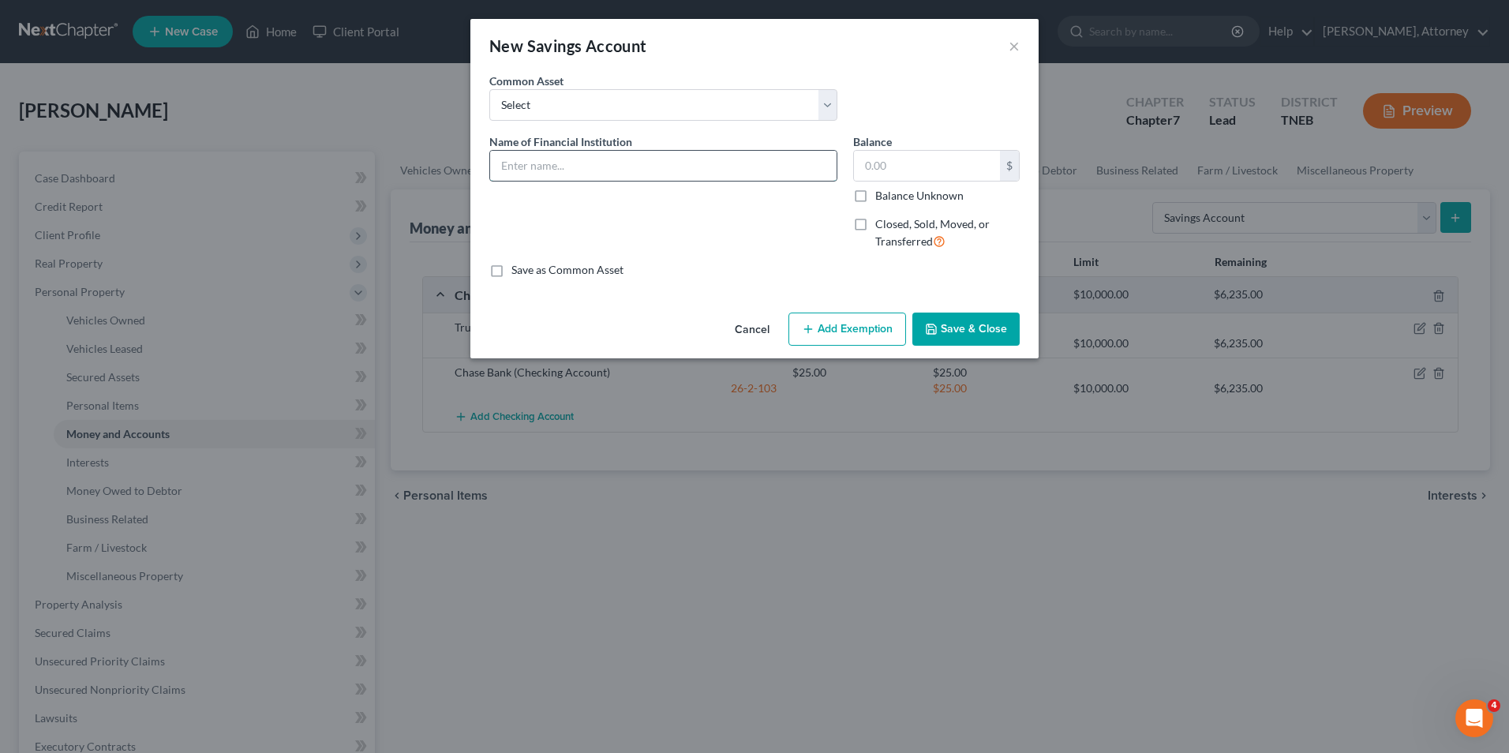
click at [648, 167] on input "text" at bounding box center [663, 166] width 347 height 30
type input "Truist Bank"
click at [904, 167] on input "text" at bounding box center [927, 166] width 146 height 30
type input "25"
click at [861, 321] on button "Add Exemption" at bounding box center [848, 329] width 118 height 33
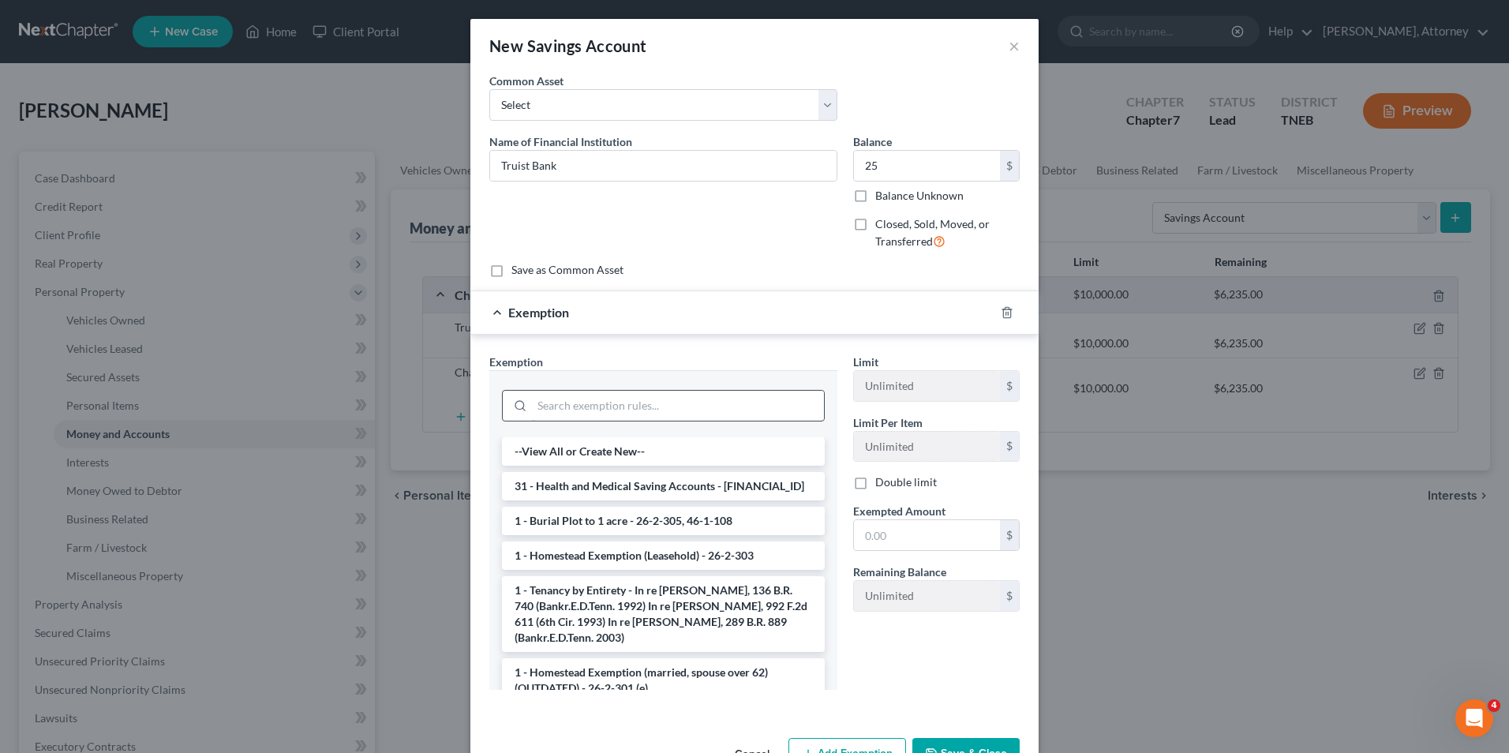
click at [752, 408] on input "search" at bounding box center [678, 406] width 292 height 30
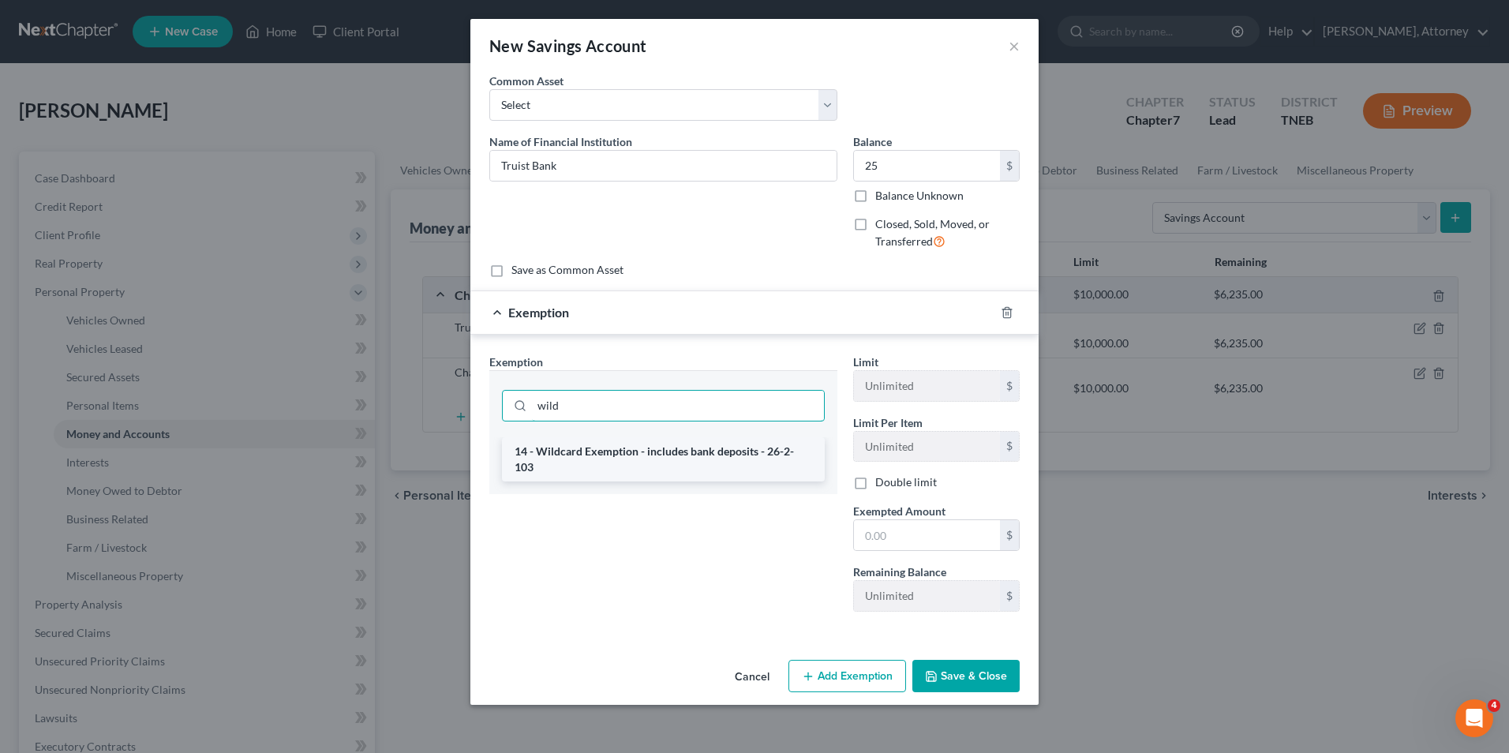
type input "wild"
click at [733, 461] on li "14 - Wildcard Exemption - includes bank deposits - 26-2-103" at bounding box center [663, 459] width 323 height 44
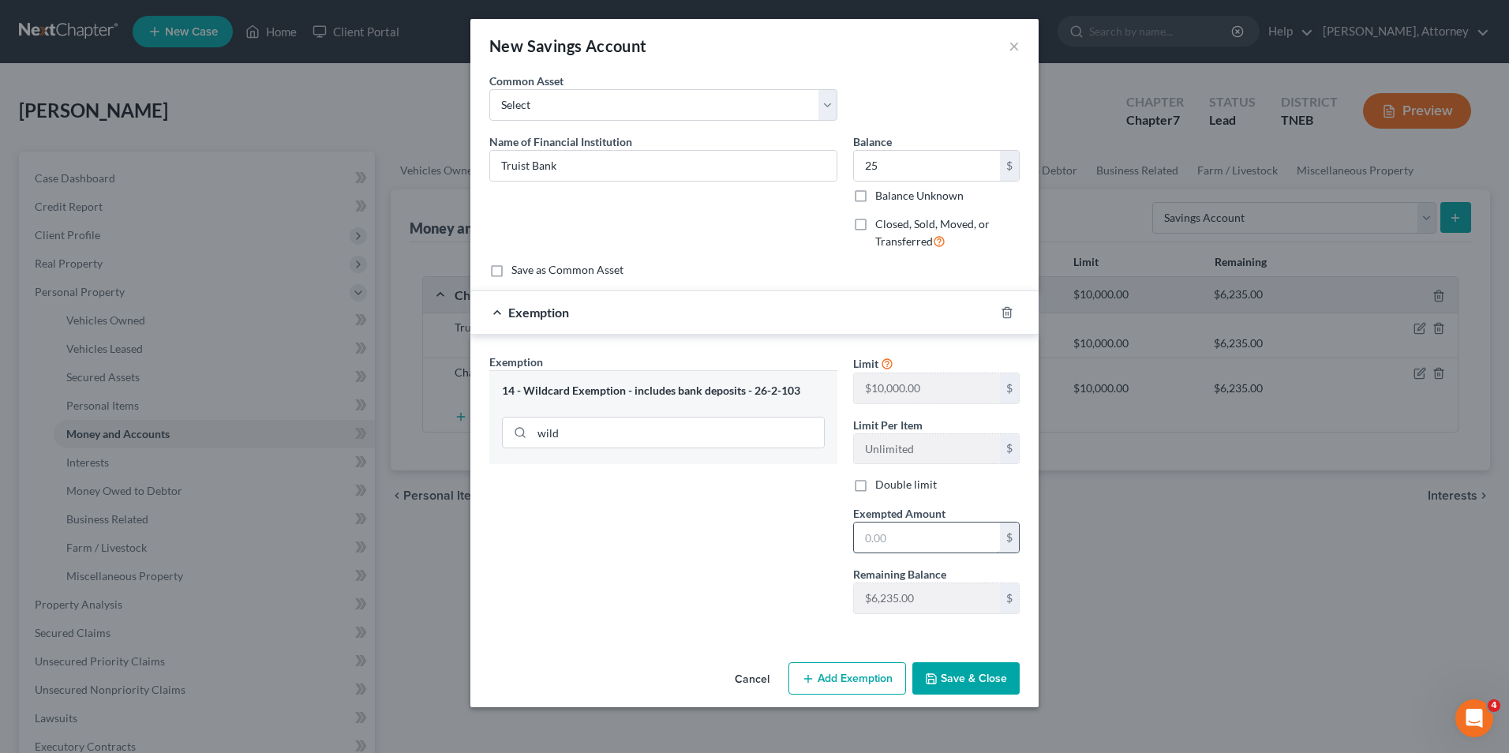
click at [892, 548] on input "text" at bounding box center [927, 538] width 146 height 30
type input "25"
click at [981, 676] on button "Save & Close" at bounding box center [966, 678] width 107 height 33
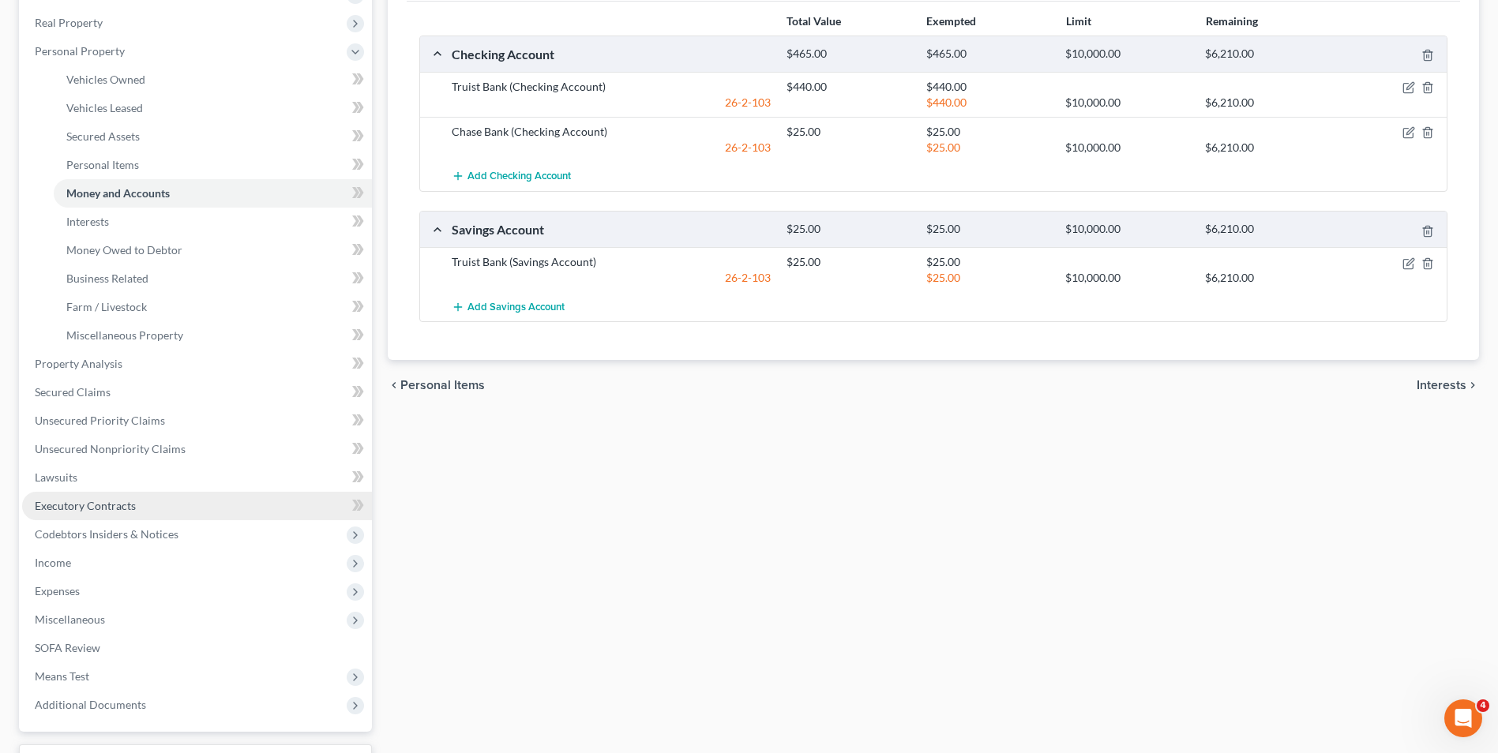
scroll to position [253, 0]
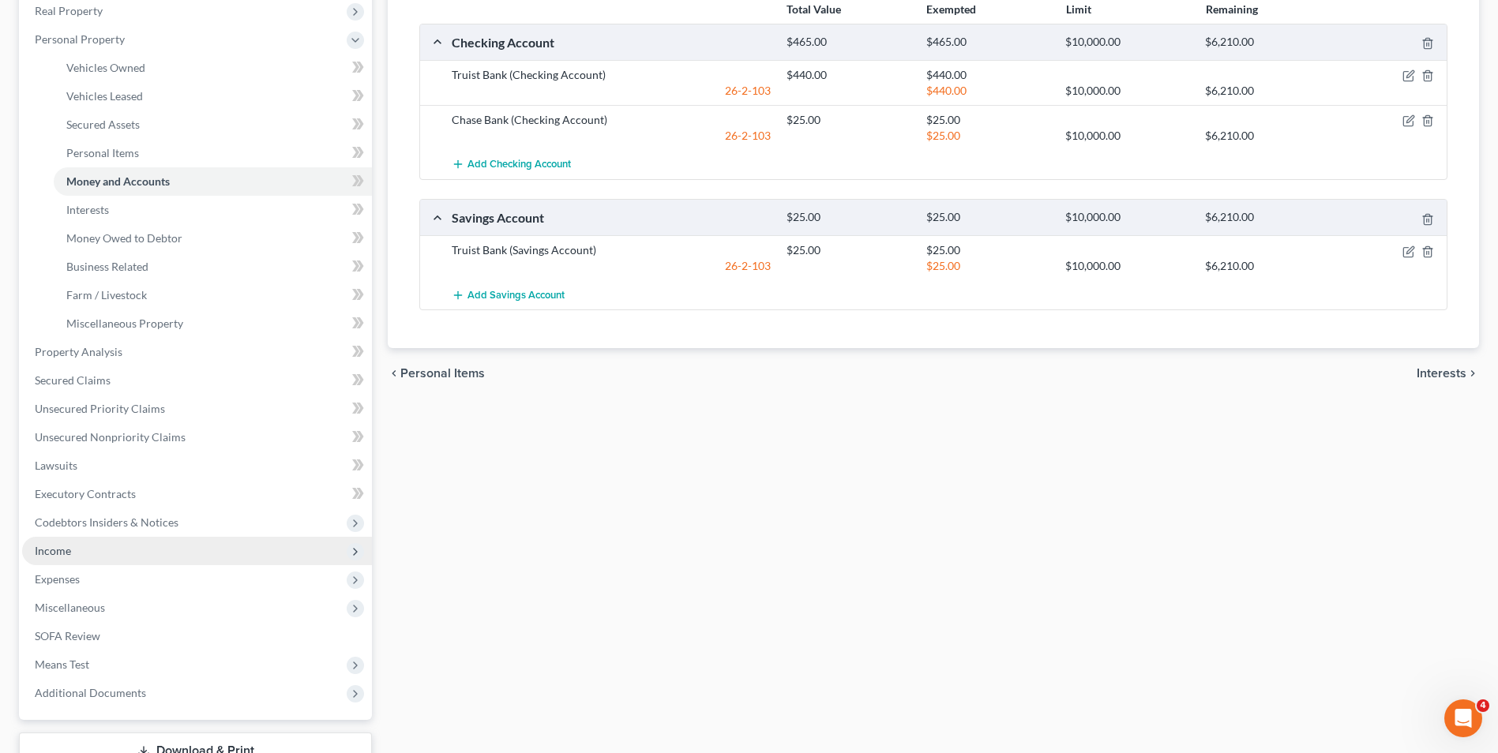
click at [93, 537] on span "Income" at bounding box center [197, 551] width 350 height 28
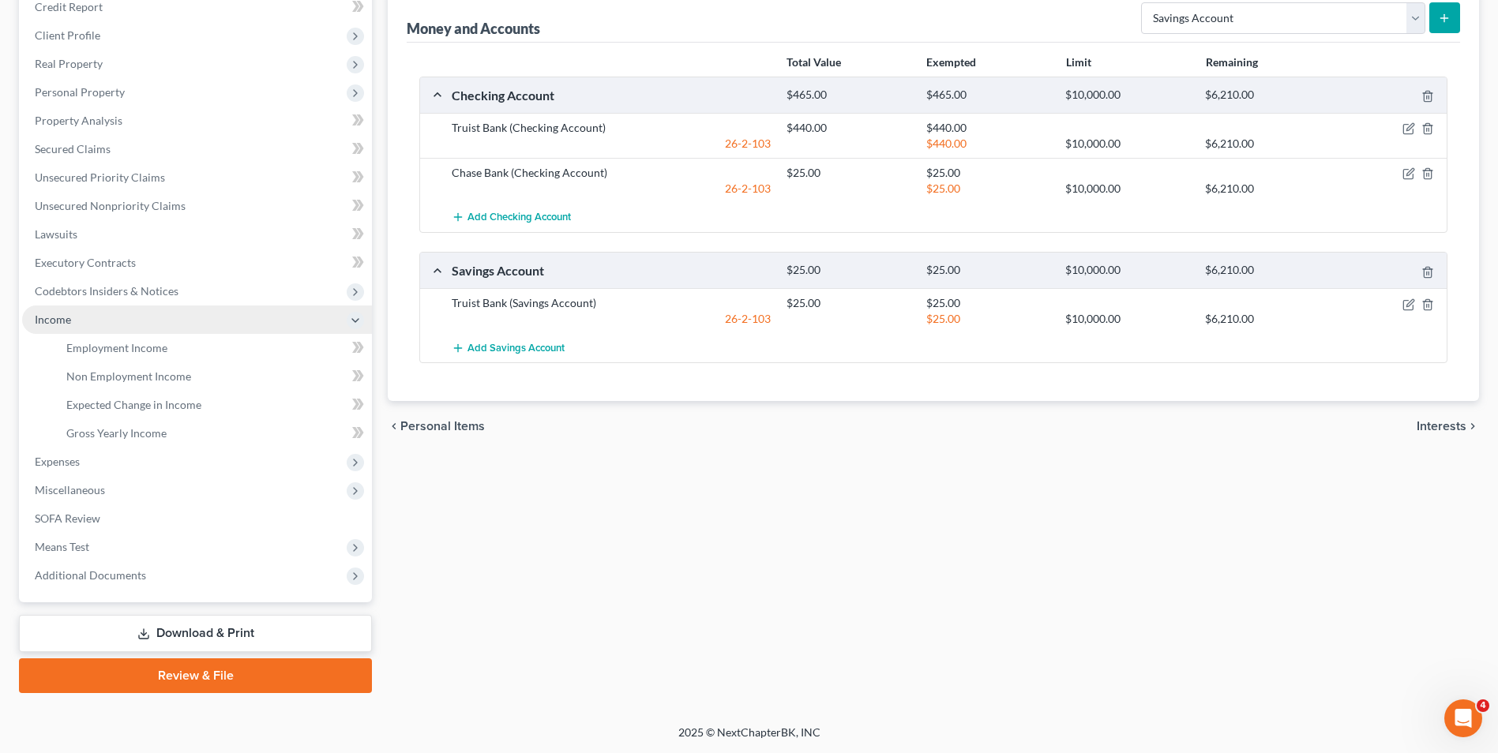
scroll to position [200, 0]
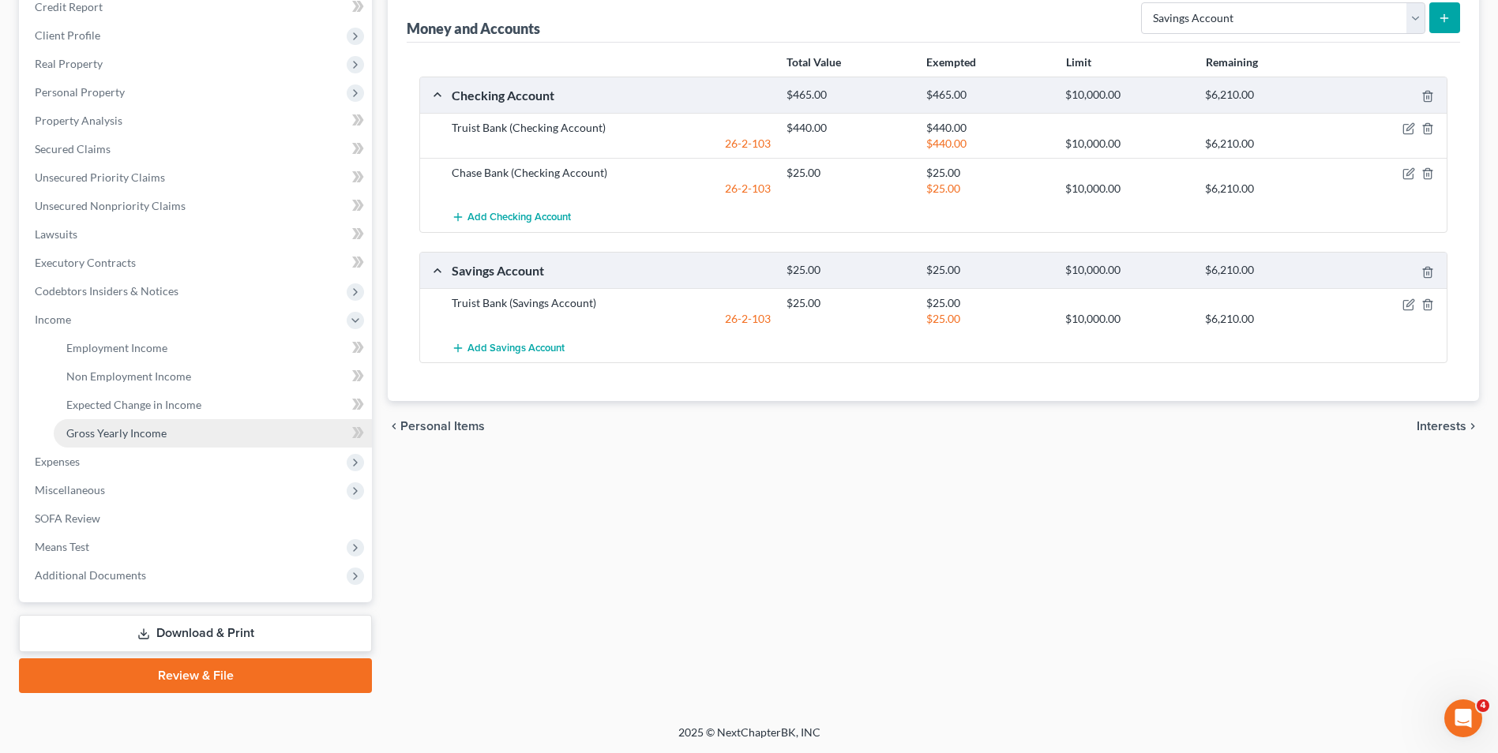
click at [166, 441] on link "Gross Yearly Income" at bounding box center [213, 433] width 318 height 28
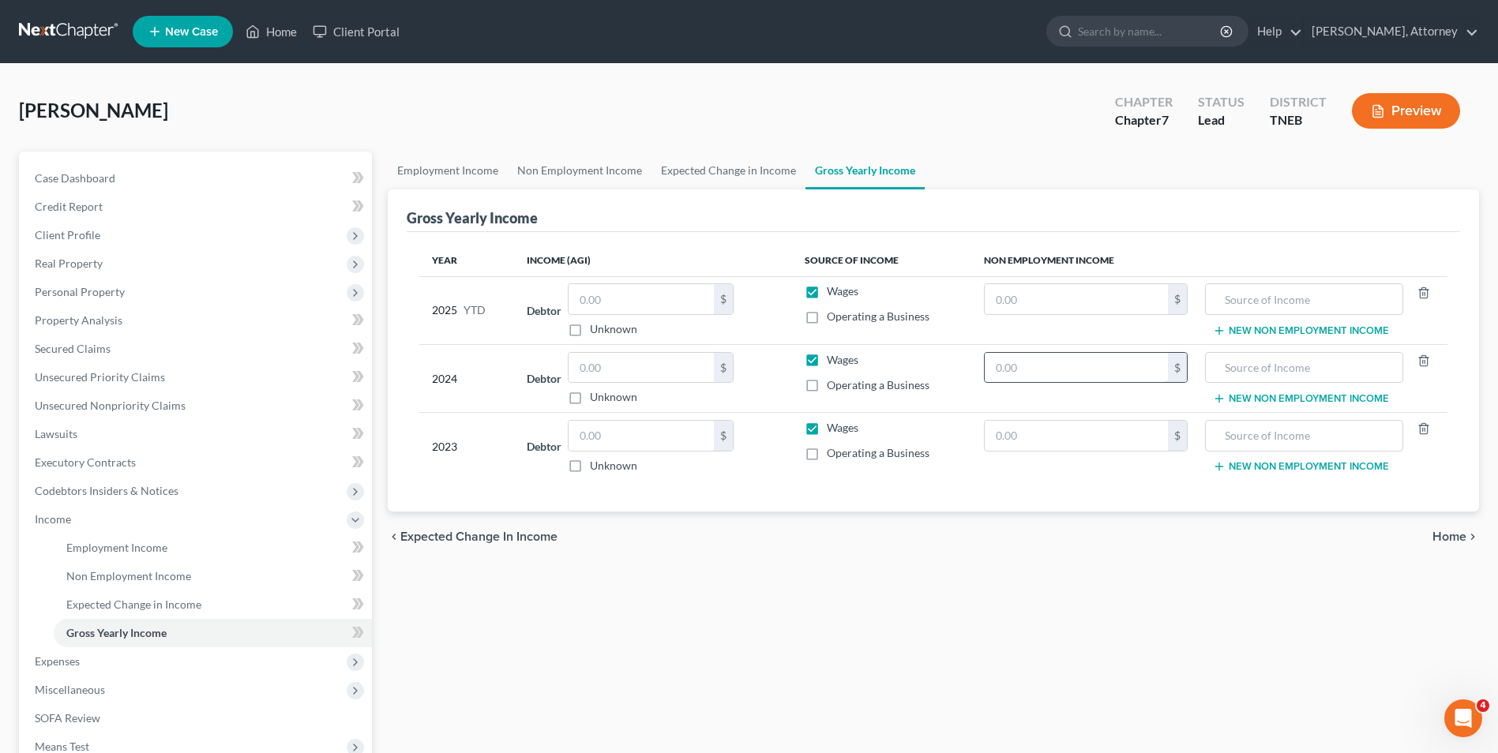
click at [1031, 381] on input "text" at bounding box center [1075, 368] width 183 height 30
type input "13,573"
click at [1278, 373] on input "text" at bounding box center [1303, 368] width 181 height 30
type input "Social Security"
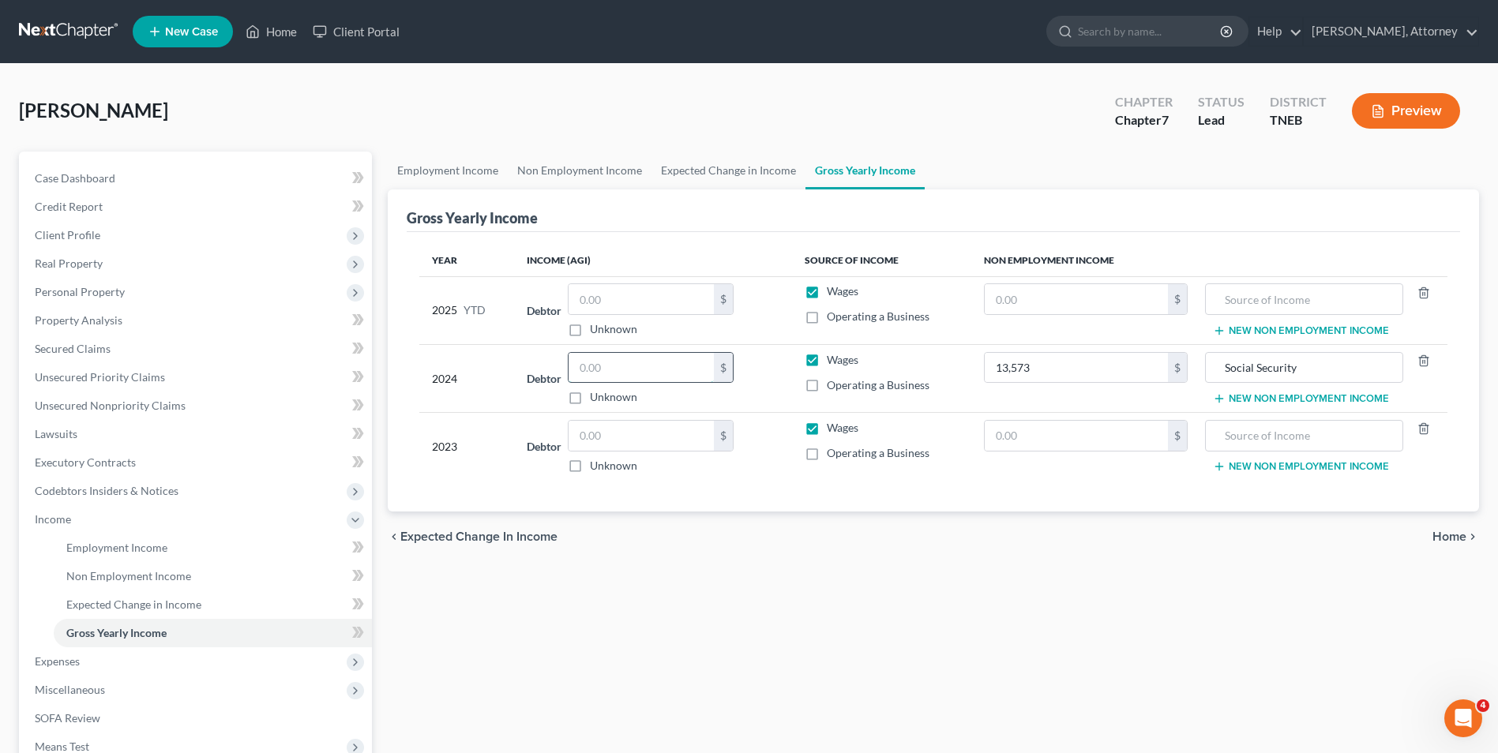
click at [623, 379] on input "text" at bounding box center [640, 368] width 145 height 30
type input "14,842"
click at [1029, 302] on input "text" at bounding box center [1075, 299] width 183 height 30
type input "8,192"
click at [651, 292] on input "text" at bounding box center [640, 299] width 145 height 30
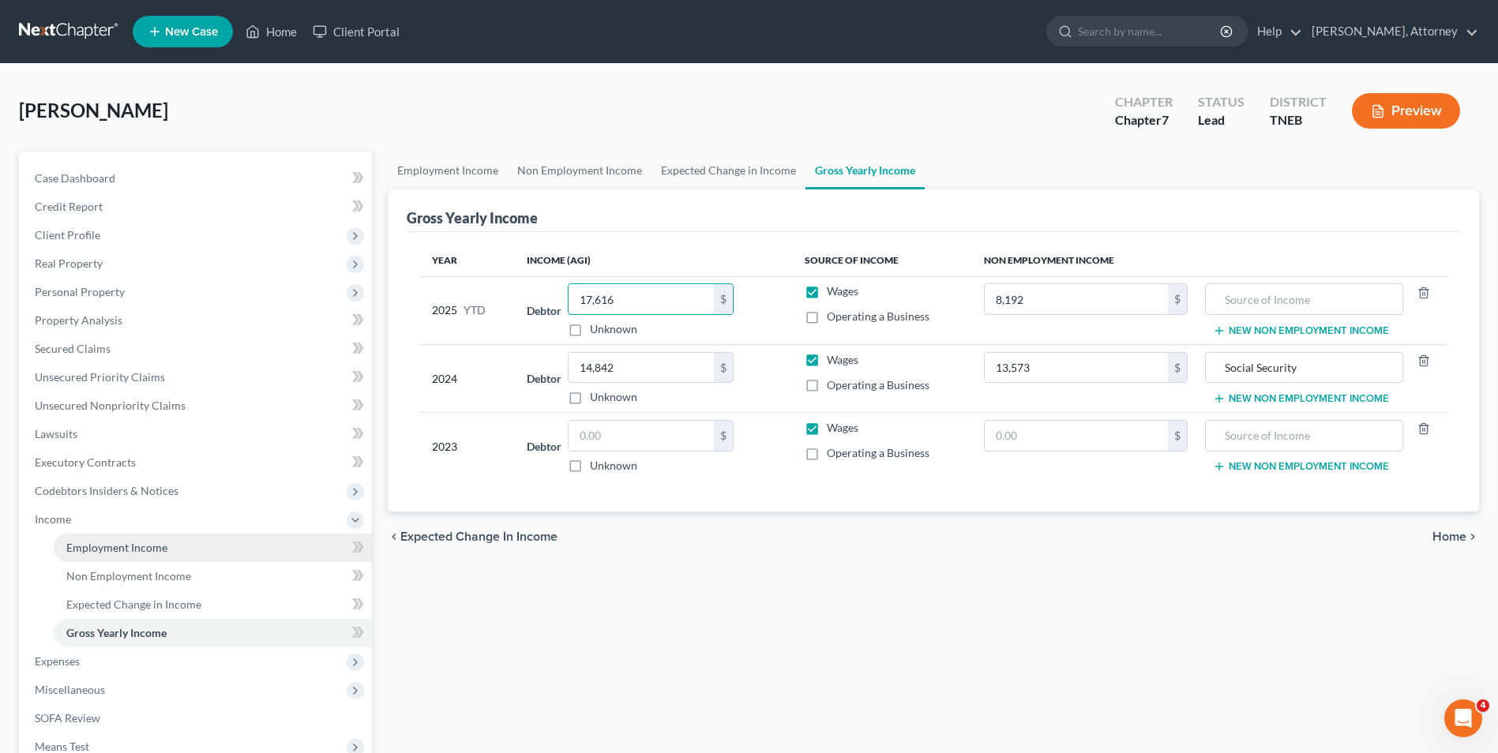
type input "17,616"
click at [160, 538] on link "Employment Income" at bounding box center [213, 548] width 318 height 28
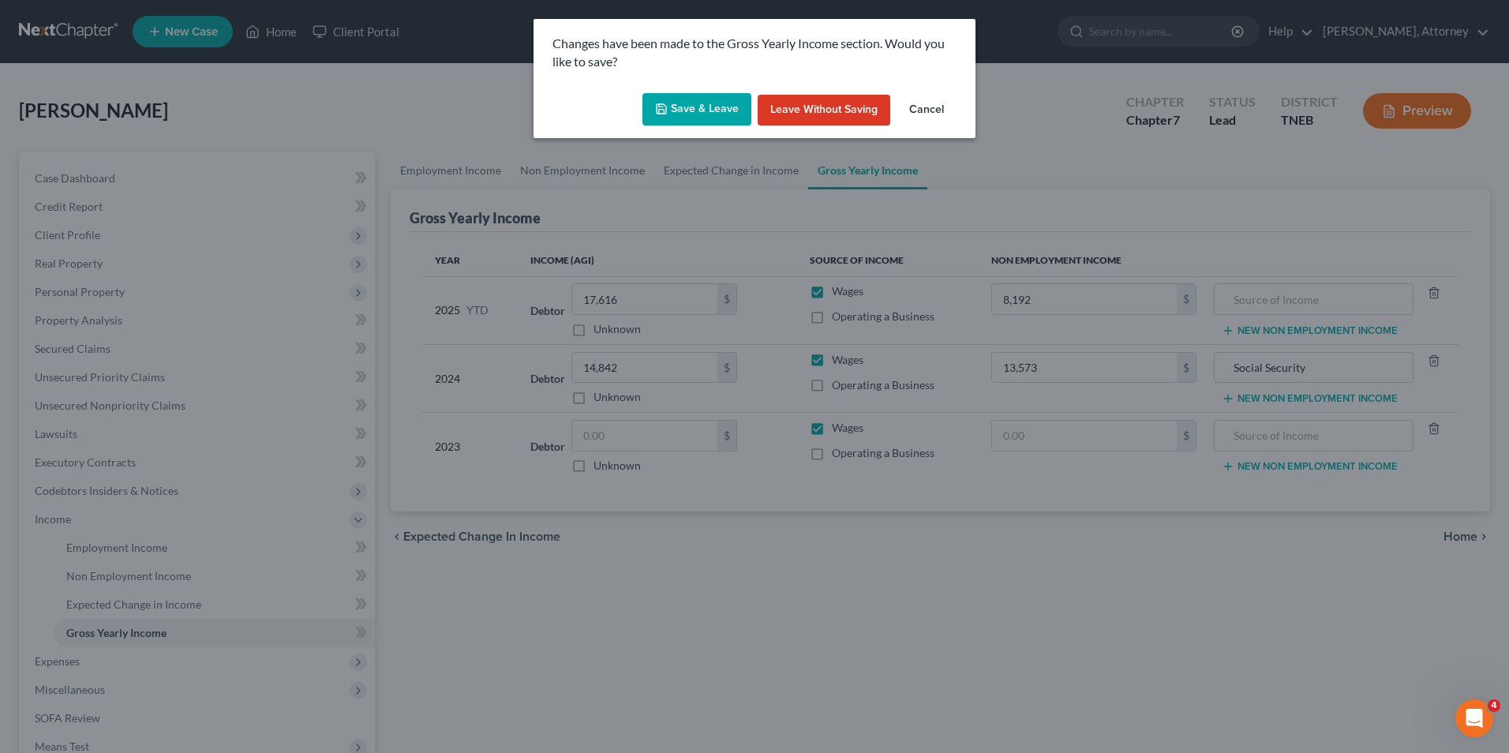
click at [678, 100] on button "Save & Leave" at bounding box center [697, 109] width 109 height 33
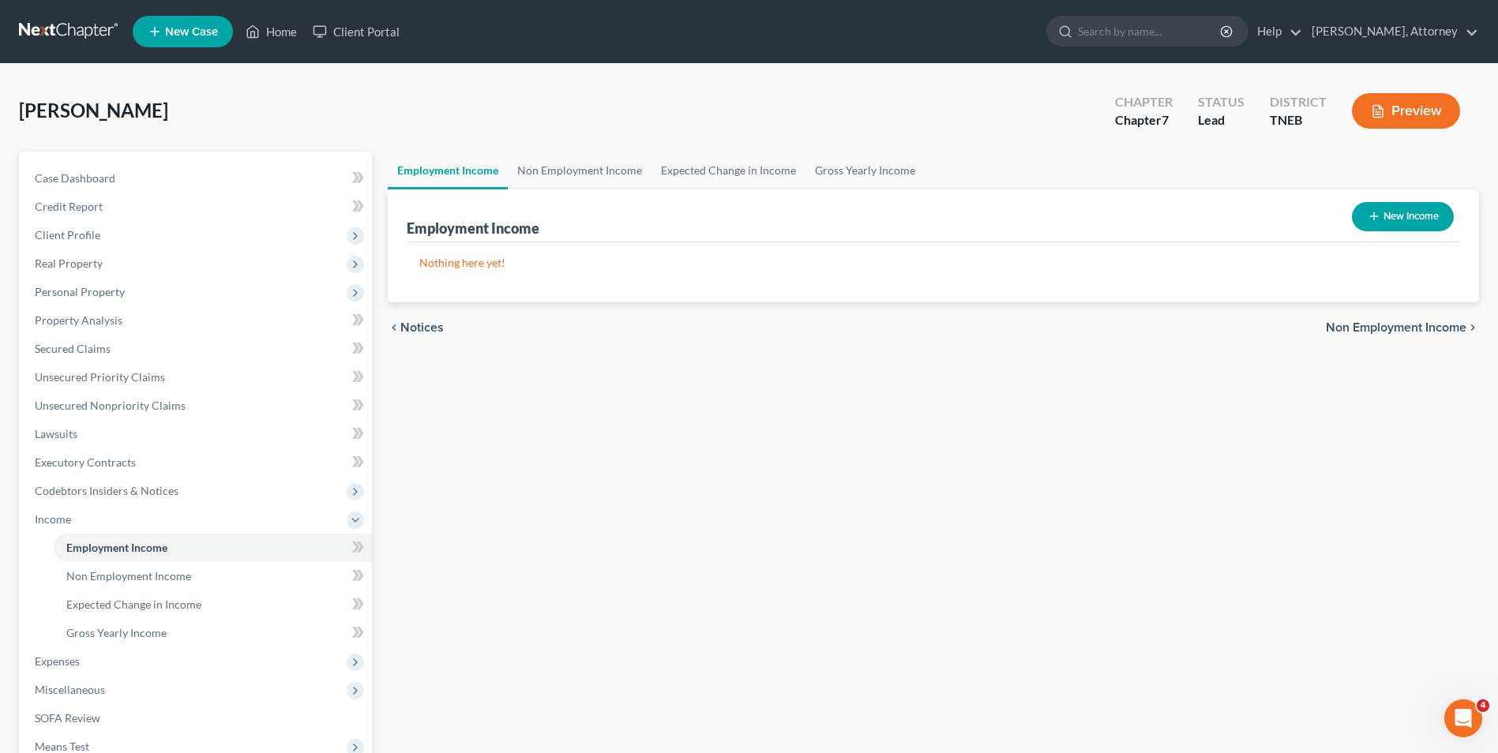
click at [1420, 211] on button "New Income" at bounding box center [1403, 216] width 102 height 29
select select "0"
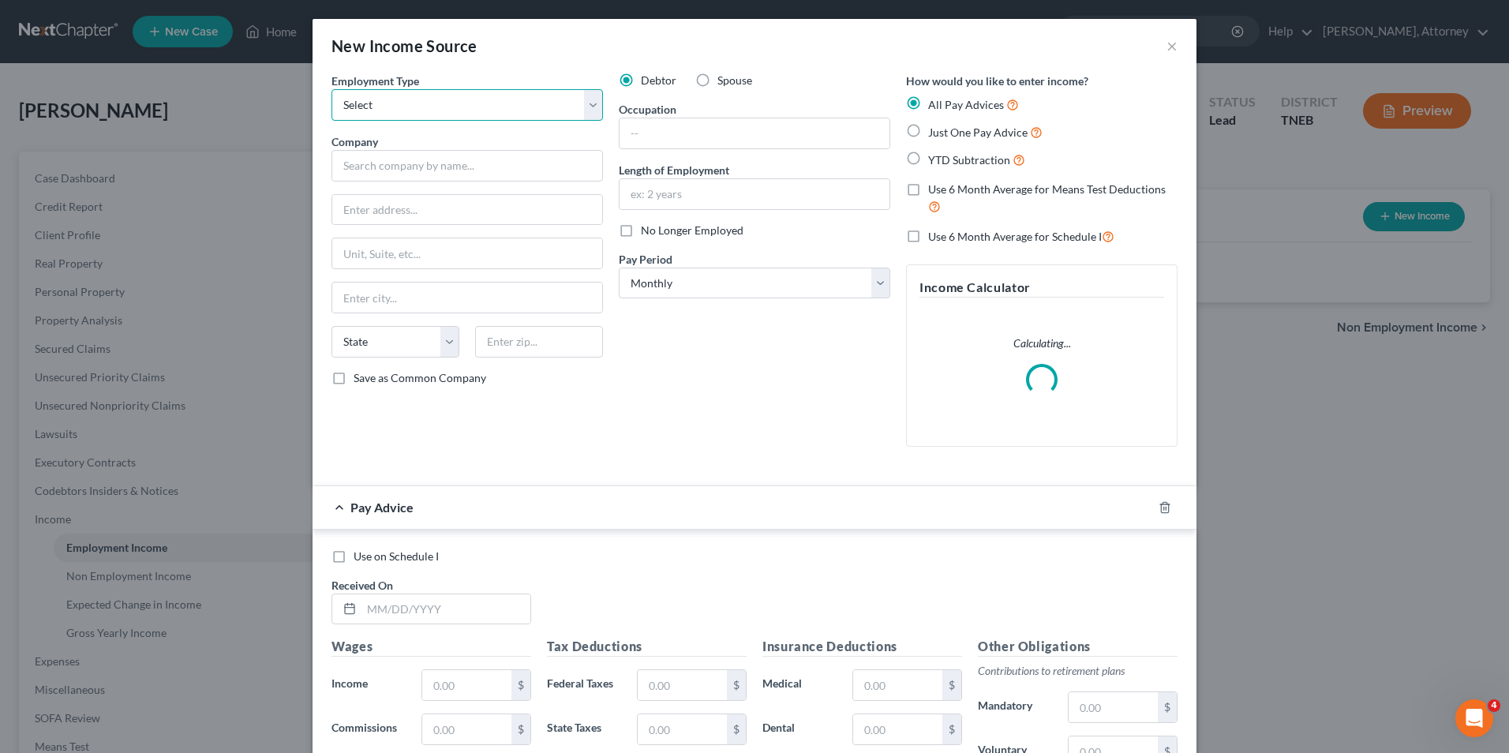
click at [409, 116] on select "Select Full or [DEMOGRAPHIC_DATA] Employment Self Employment" at bounding box center [468, 105] width 272 height 32
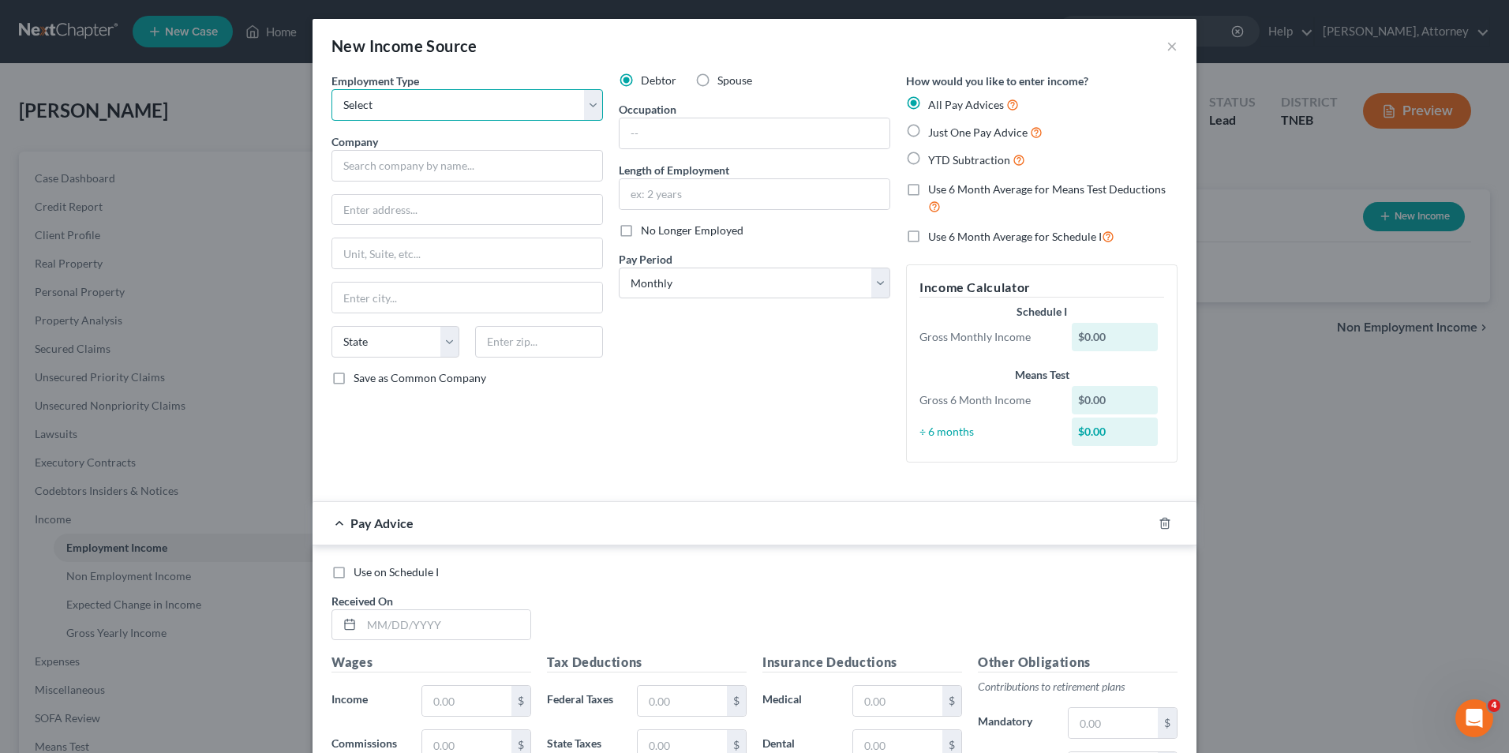
select select "1"
click at [332, 89] on select "Select Full or [DEMOGRAPHIC_DATA] Employment Self Employment" at bounding box center [468, 105] width 272 height 32
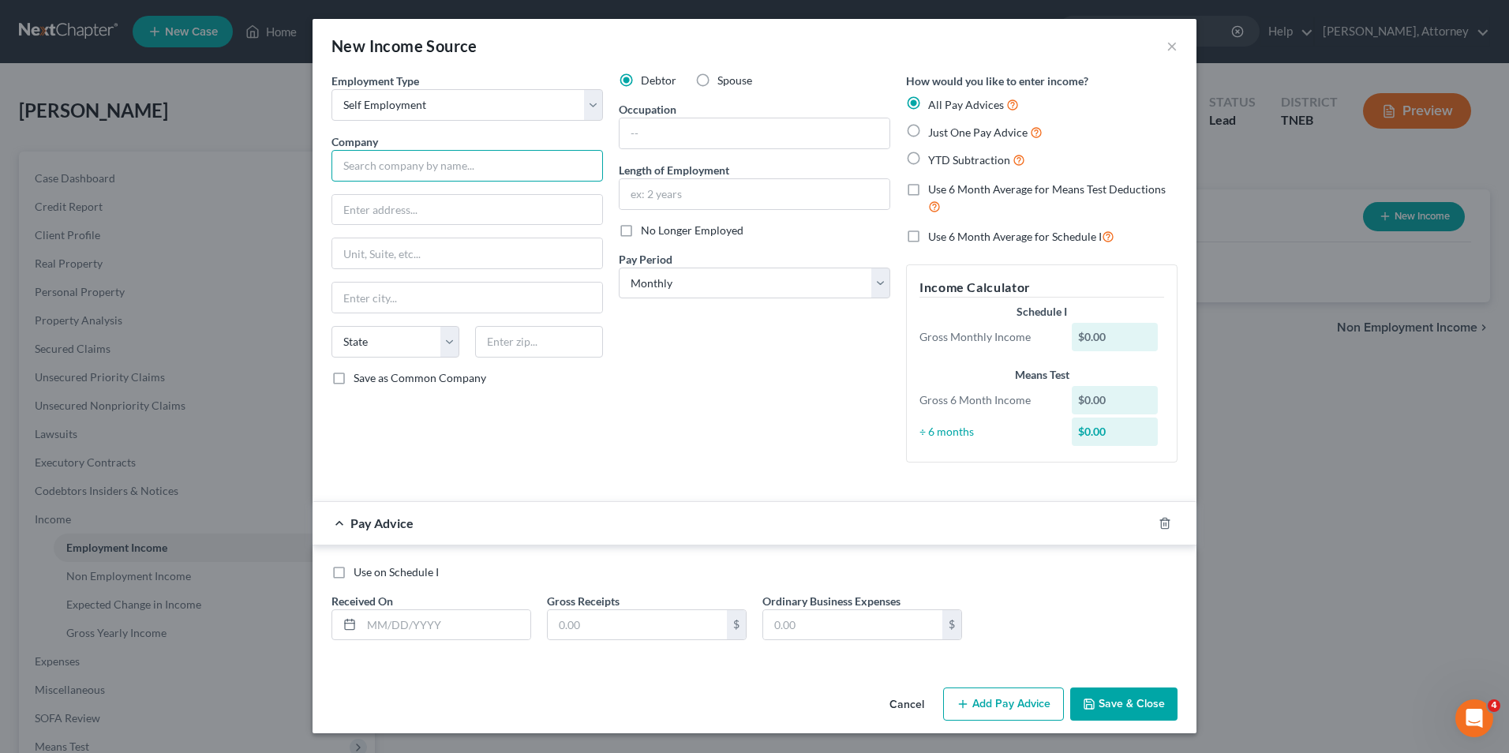
click at [387, 161] on input "text" at bounding box center [468, 166] width 272 height 32
type input "Uber Driver"
type input "[STREET_ADDRESS]"
type input "#400"
type input "[GEOGRAPHIC_DATA]"
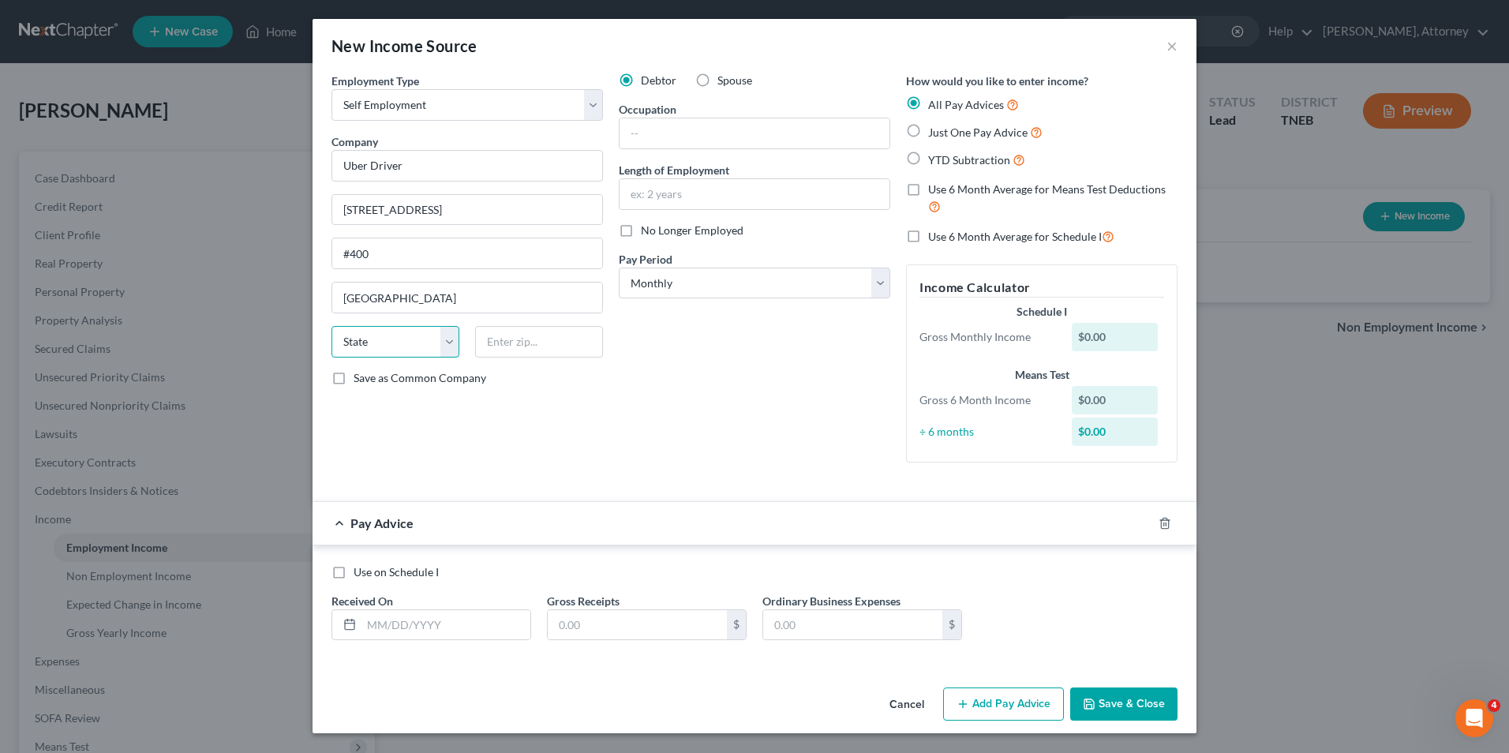
select select "4"
type input "94103"
click at [667, 122] on input "text" at bounding box center [755, 133] width 270 height 30
type input "uber driver"
click at [661, 194] on input "text" at bounding box center [755, 194] width 270 height 30
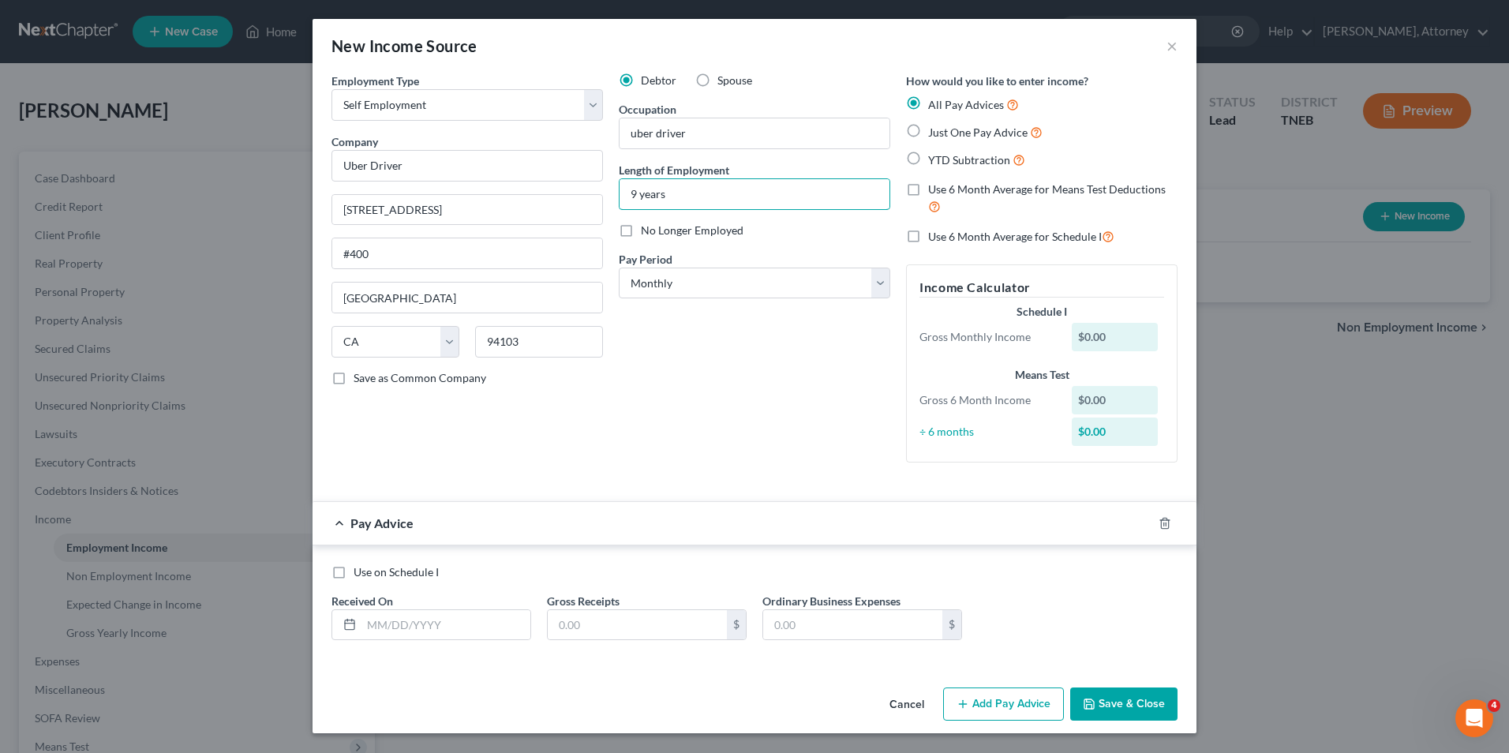
type input "9 years"
click at [928, 130] on label "Just One Pay Advice" at bounding box center [985, 132] width 114 height 18
click at [935, 130] on input "Just One Pay Advice" at bounding box center [940, 128] width 10 height 10
radio input "true"
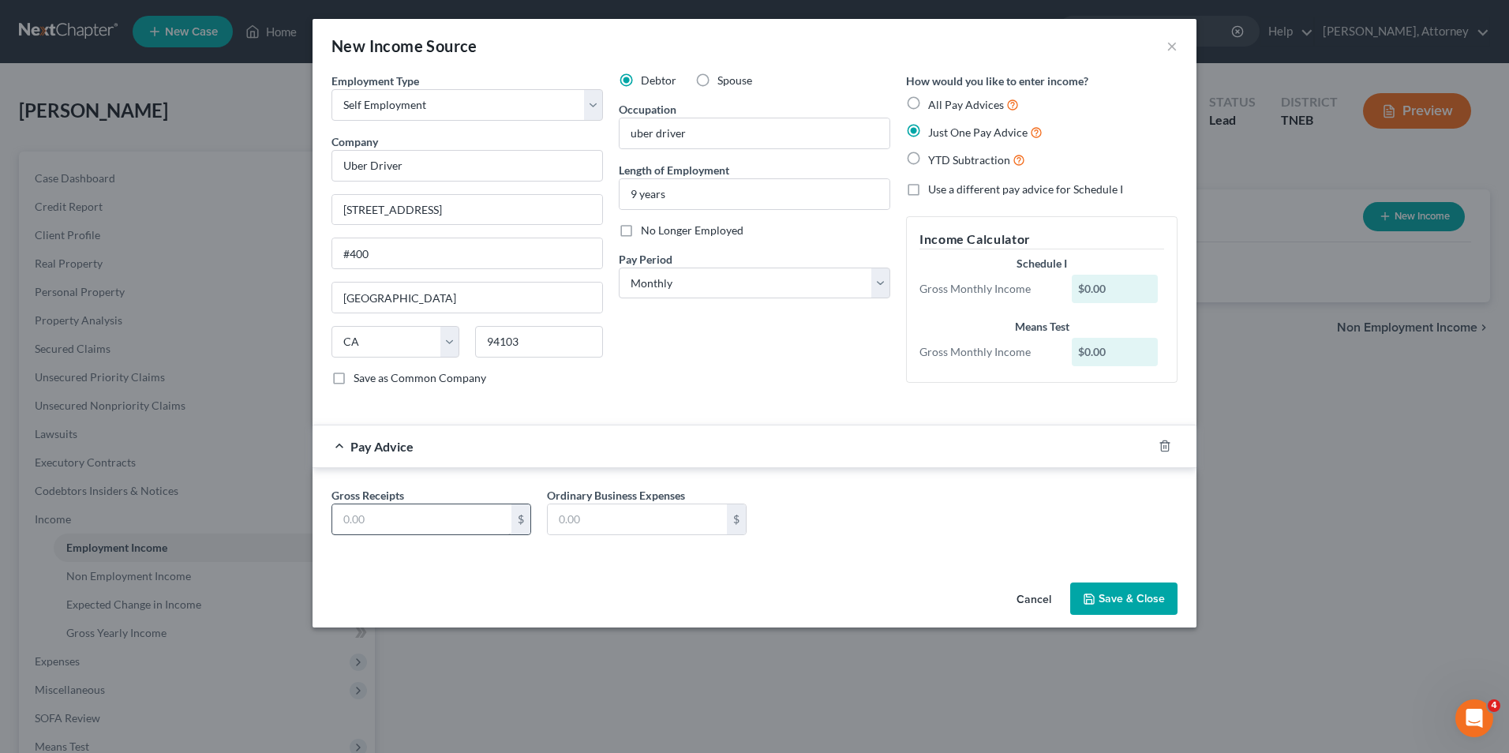
click at [429, 544] on div "Gross Receipts $ Ordinary Business Expenses $" at bounding box center [755, 517] width 862 height 61
click at [385, 519] on input "text" at bounding box center [421, 519] width 179 height 30
type input "2,517"
click at [1119, 607] on button "Save & Close" at bounding box center [1124, 599] width 107 height 33
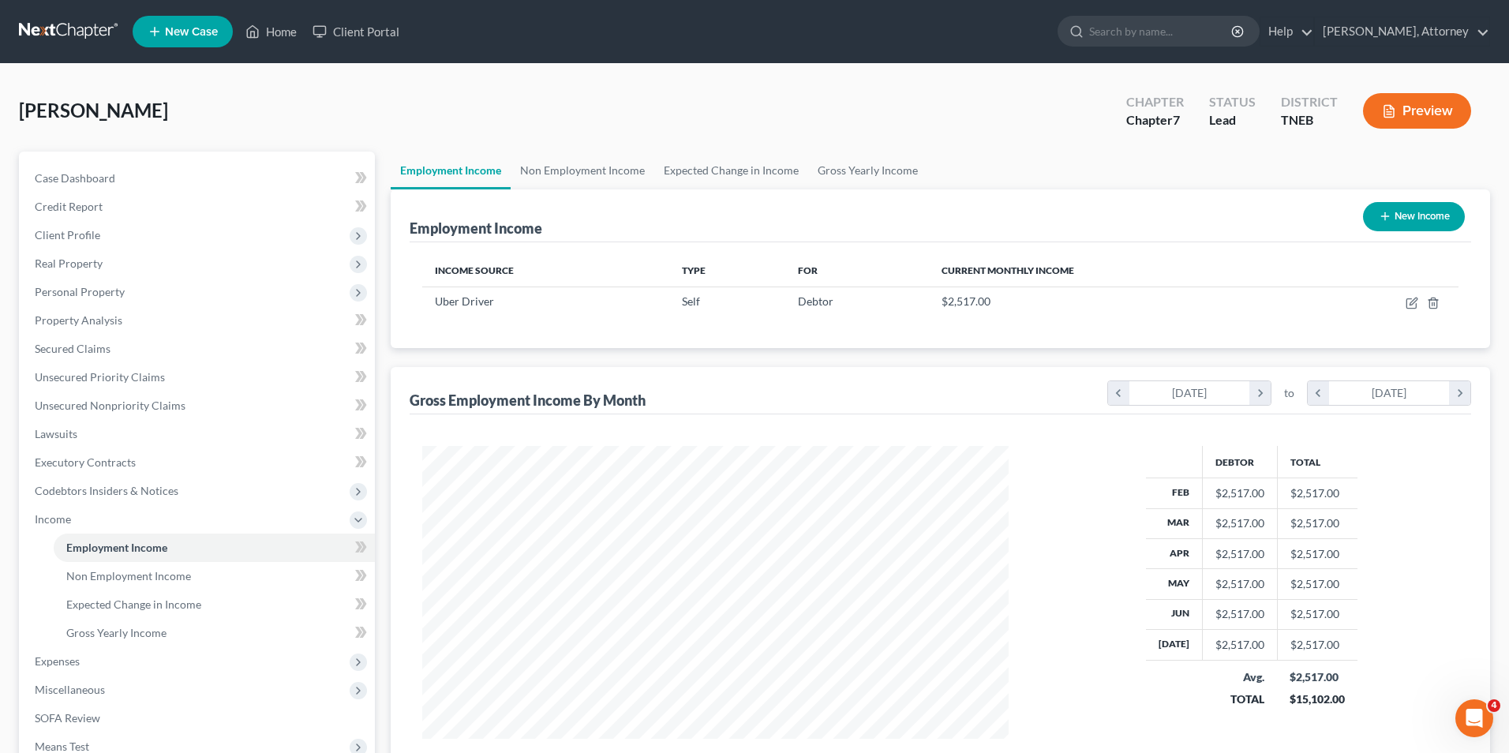
scroll to position [789162, 788837]
click at [590, 179] on link "Non Employment Income" at bounding box center [580, 171] width 144 height 38
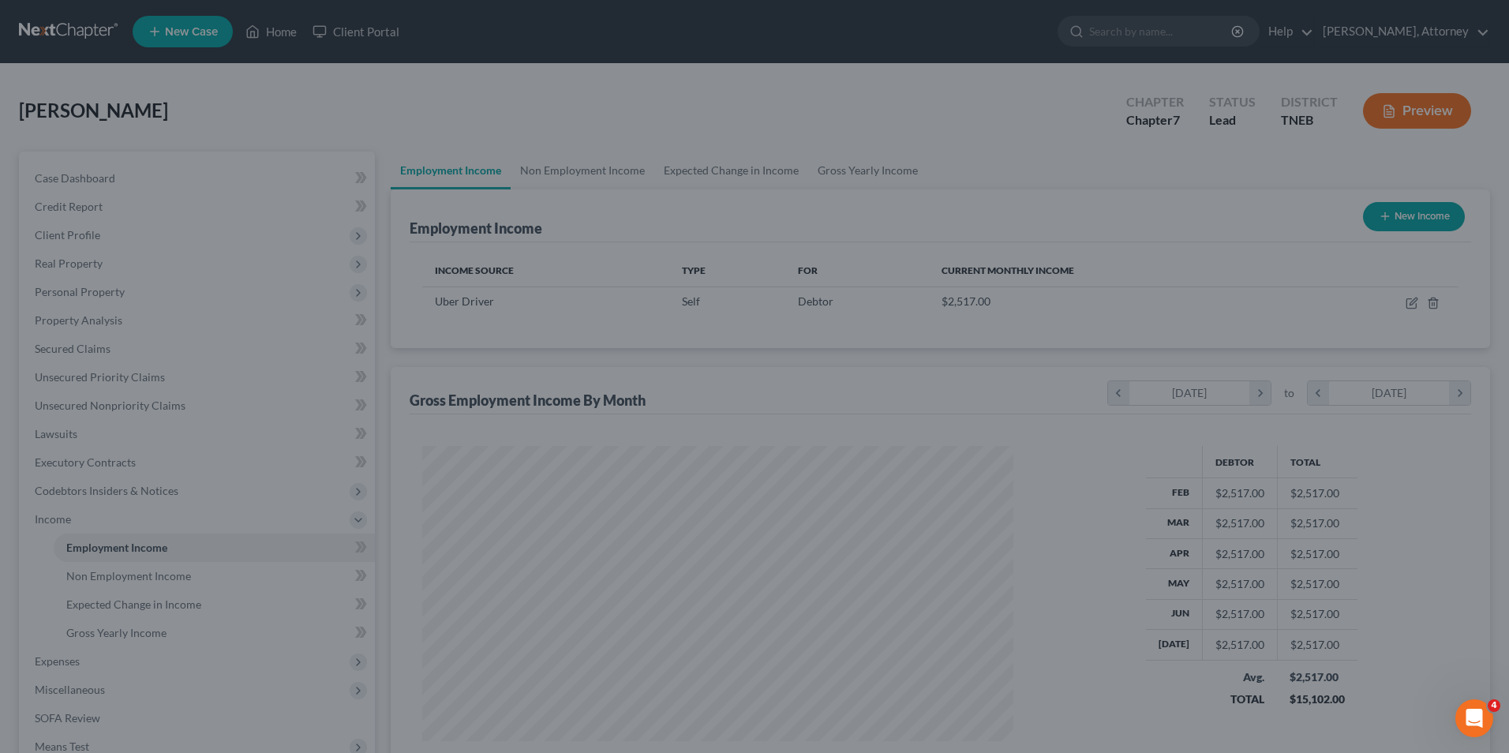
click at [574, 169] on div at bounding box center [754, 376] width 1509 height 753
drag, startPoint x: 574, startPoint y: 169, endPoint x: 635, endPoint y: 299, distance: 143.7
click at [635, 299] on div at bounding box center [754, 376] width 1509 height 753
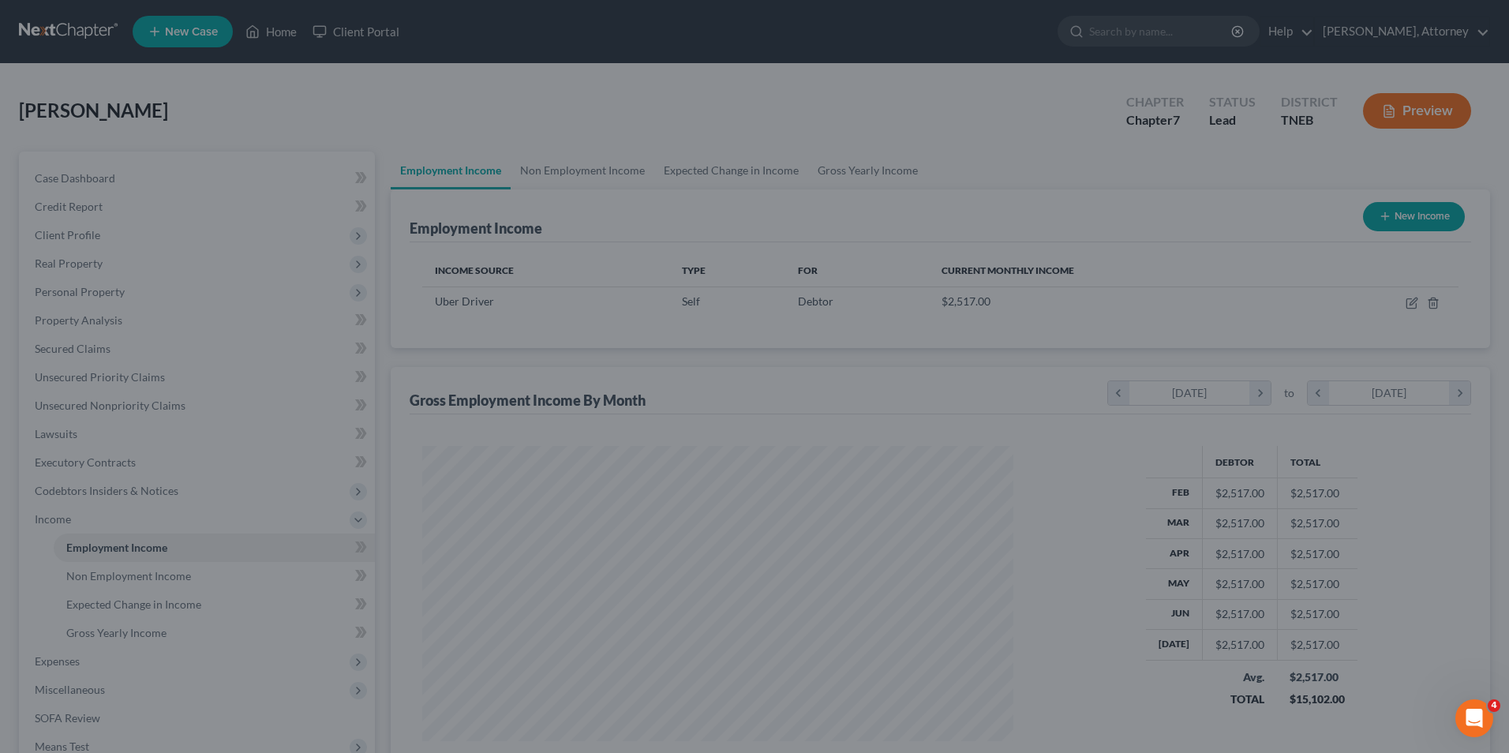
drag, startPoint x: 491, startPoint y: 150, endPoint x: 144, endPoint y: 266, distance: 366.2
click at [144, 266] on div at bounding box center [754, 376] width 1509 height 753
click at [649, 165] on div at bounding box center [754, 376] width 1509 height 753
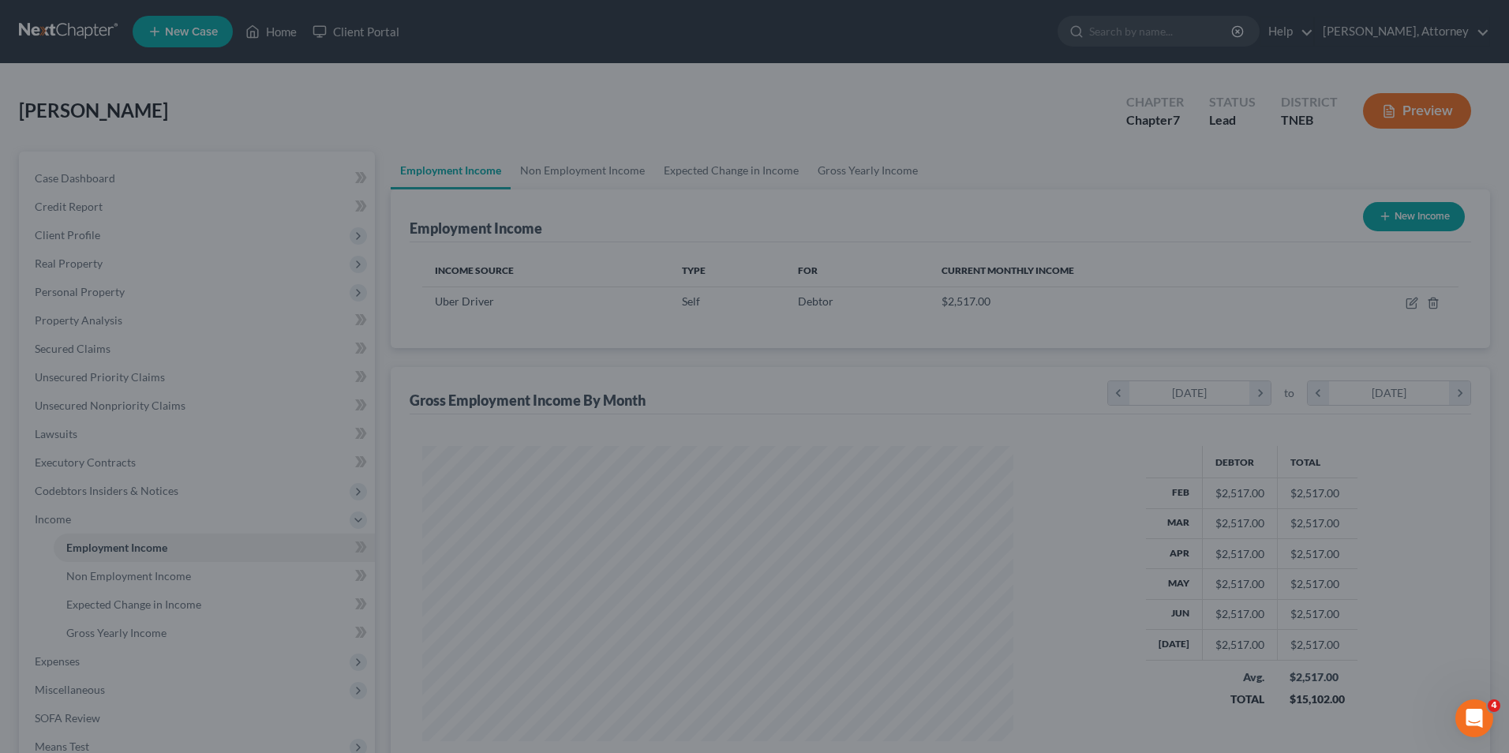
click at [649, 165] on div at bounding box center [754, 376] width 1509 height 753
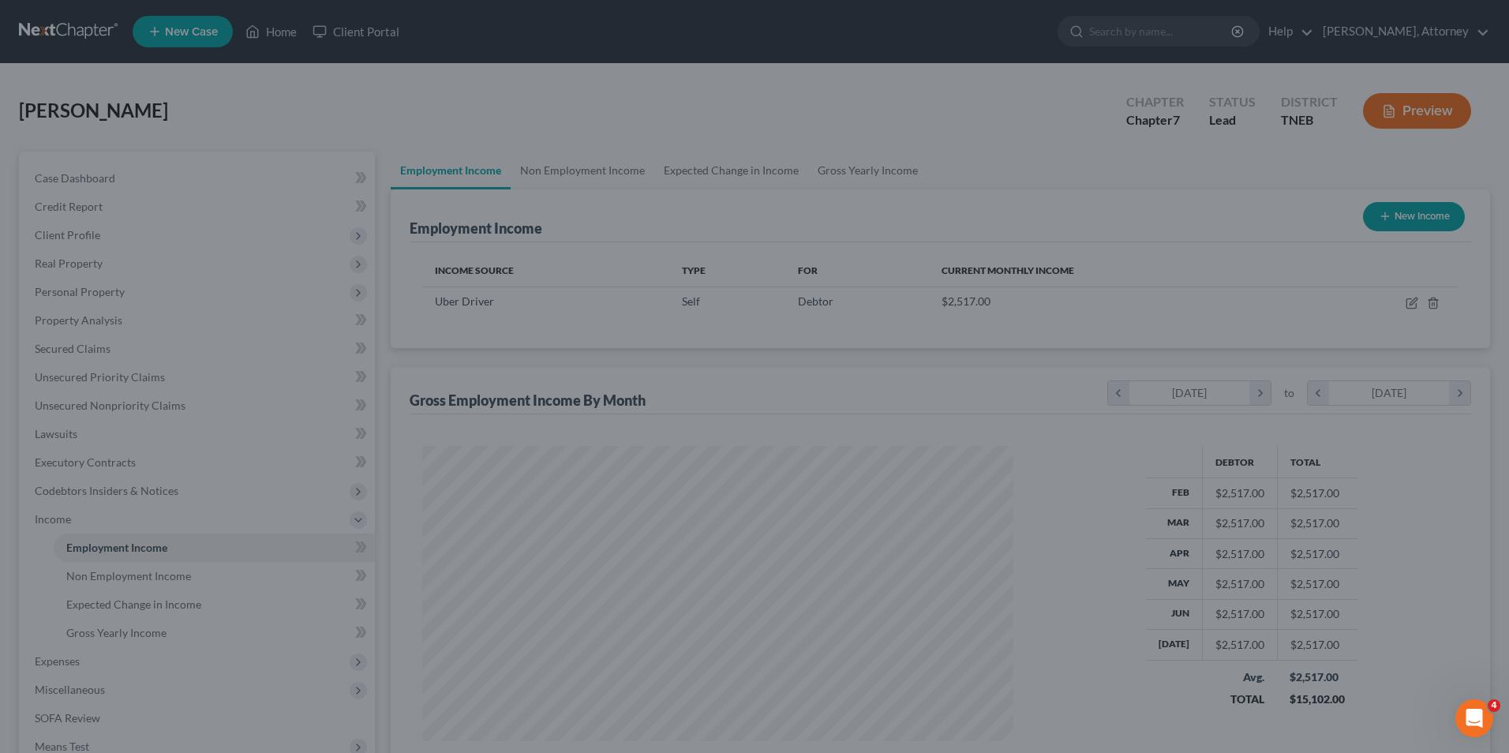
click at [737, 110] on div at bounding box center [754, 376] width 1509 height 753
click at [1471, 726] on icon "Open Intercom Messenger" at bounding box center [1473, 716] width 26 height 26
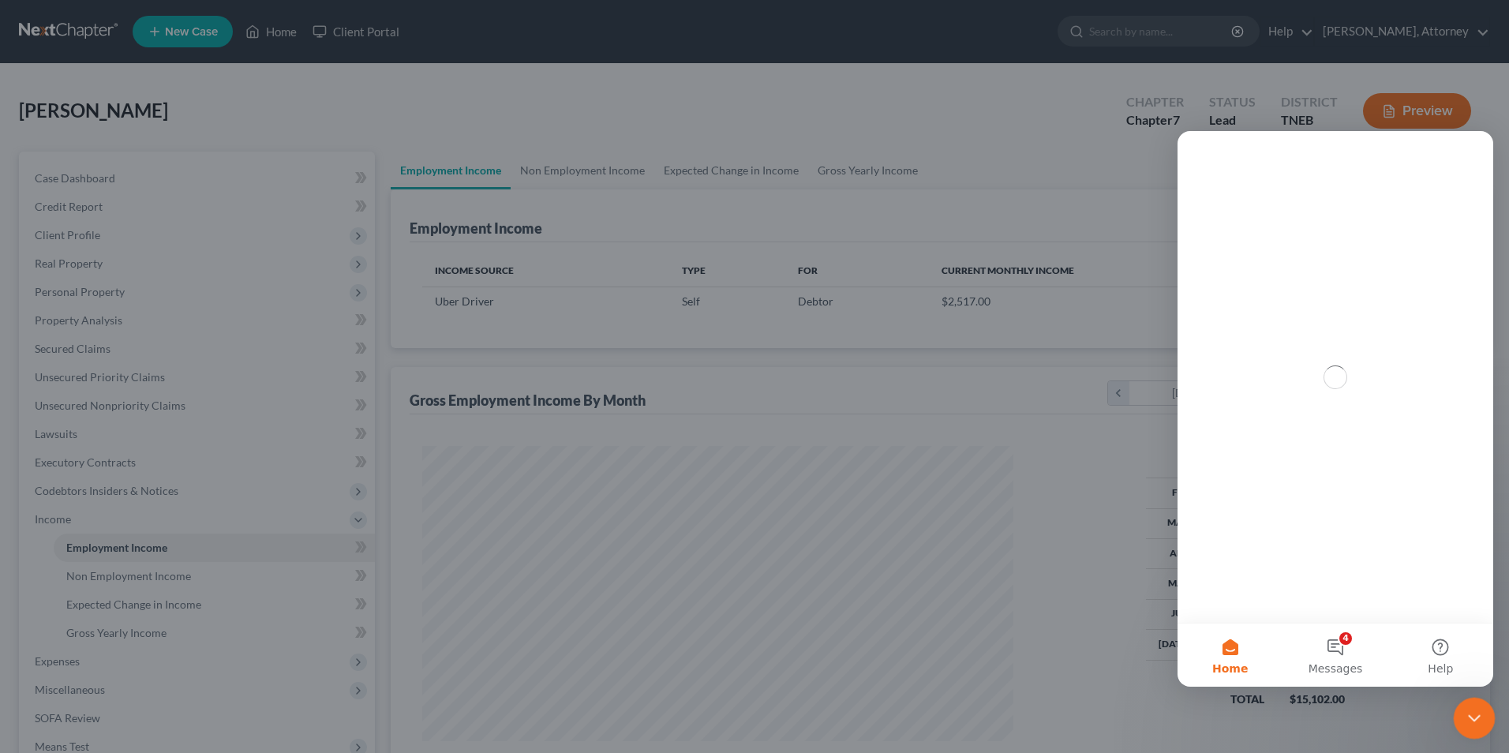
scroll to position [0, 0]
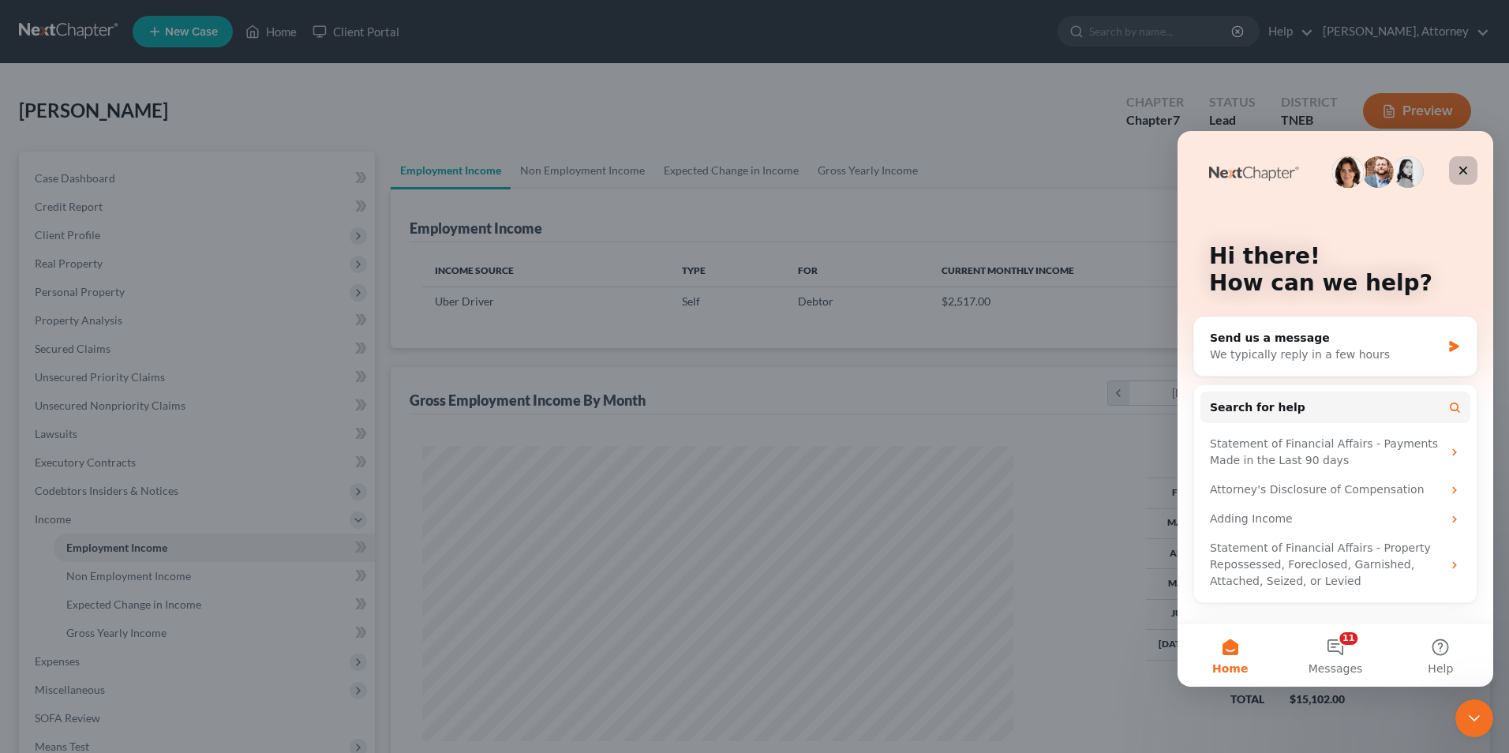
click at [1468, 174] on icon "Close" at bounding box center [1463, 170] width 13 height 13
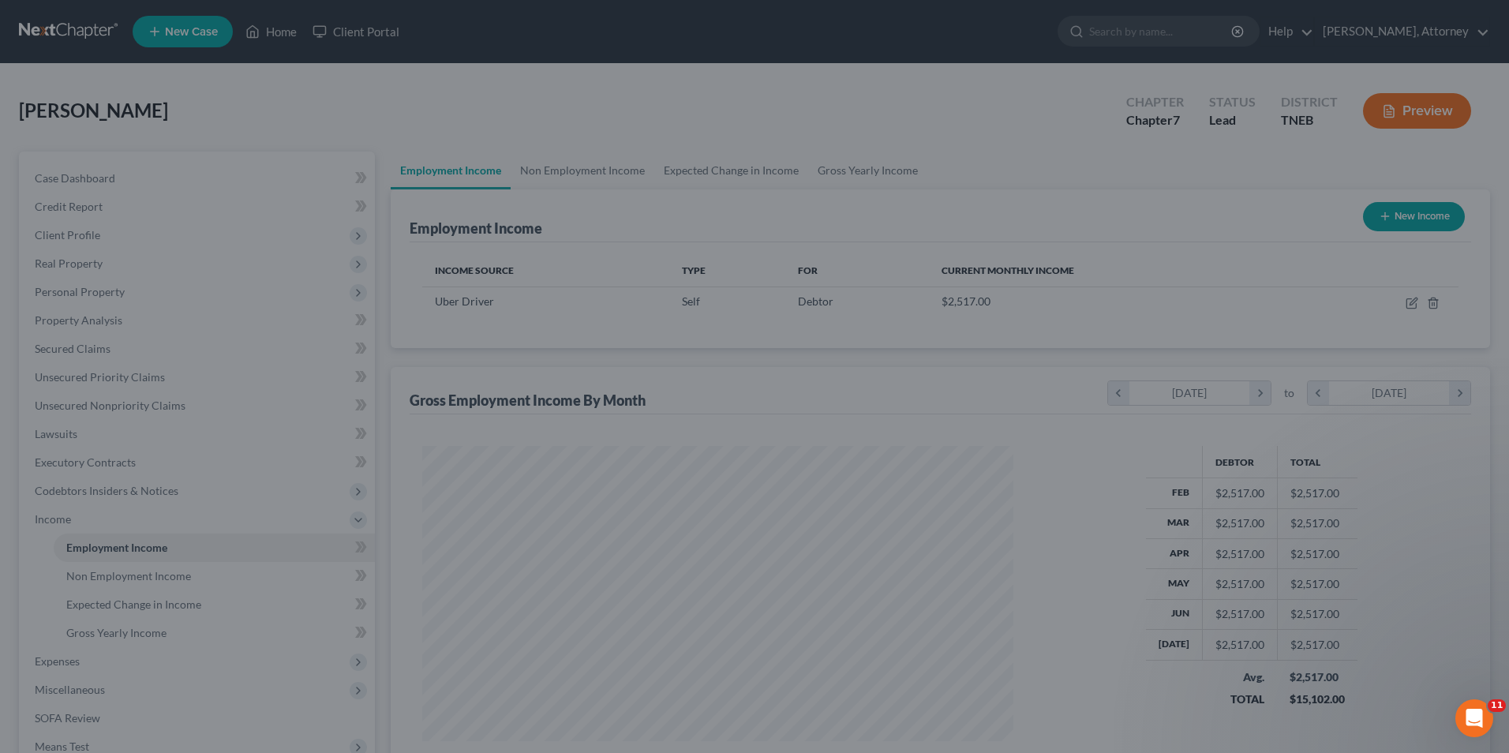
click at [1190, 231] on div at bounding box center [754, 376] width 1509 height 753
click at [813, 241] on div at bounding box center [754, 376] width 1509 height 753
drag, startPoint x: 813, startPoint y: 241, endPoint x: 254, endPoint y: 408, distance: 583.5
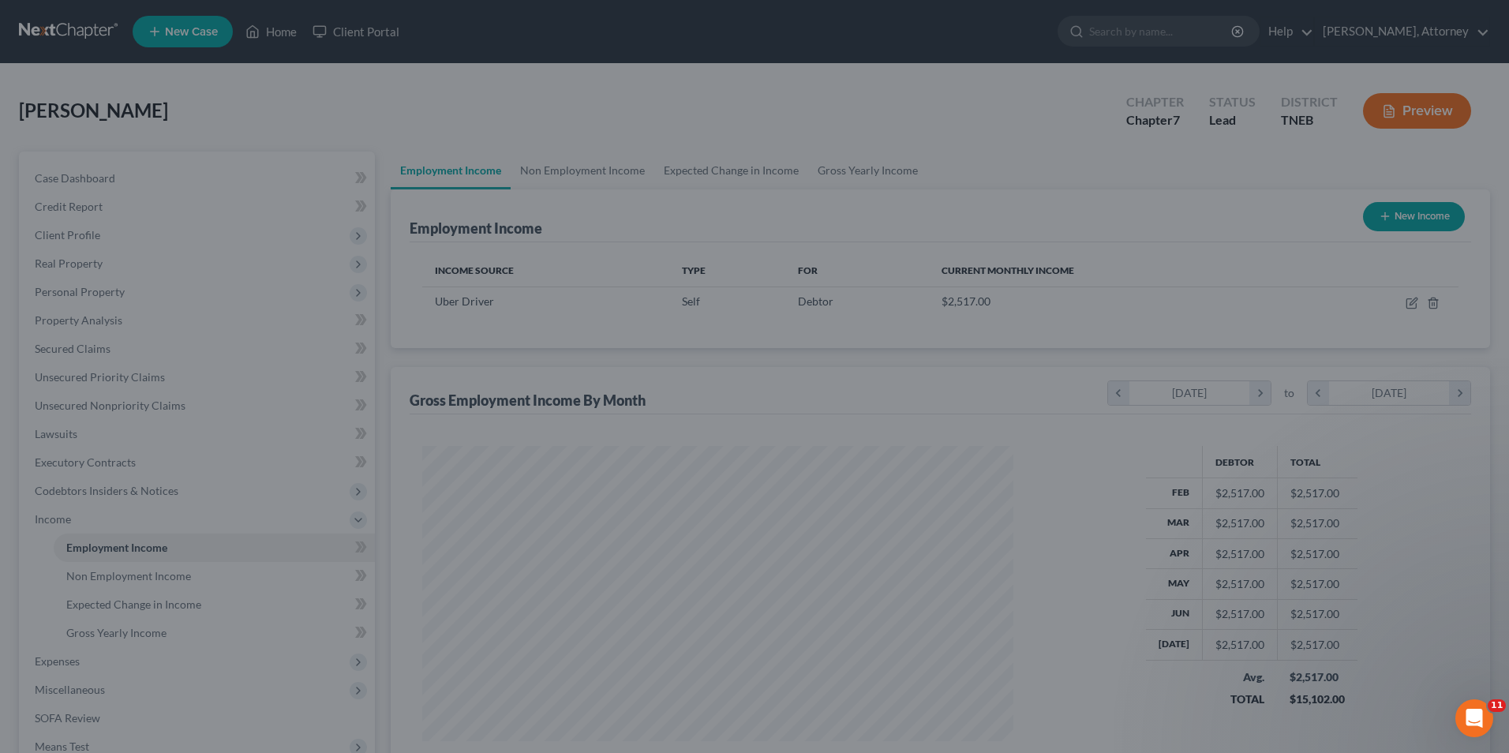
click at [254, 408] on div at bounding box center [754, 376] width 1509 height 753
drag, startPoint x: 254, startPoint y: 408, endPoint x: 108, endPoint y: 587, distance: 230.6
click at [108, 587] on div at bounding box center [754, 376] width 1509 height 753
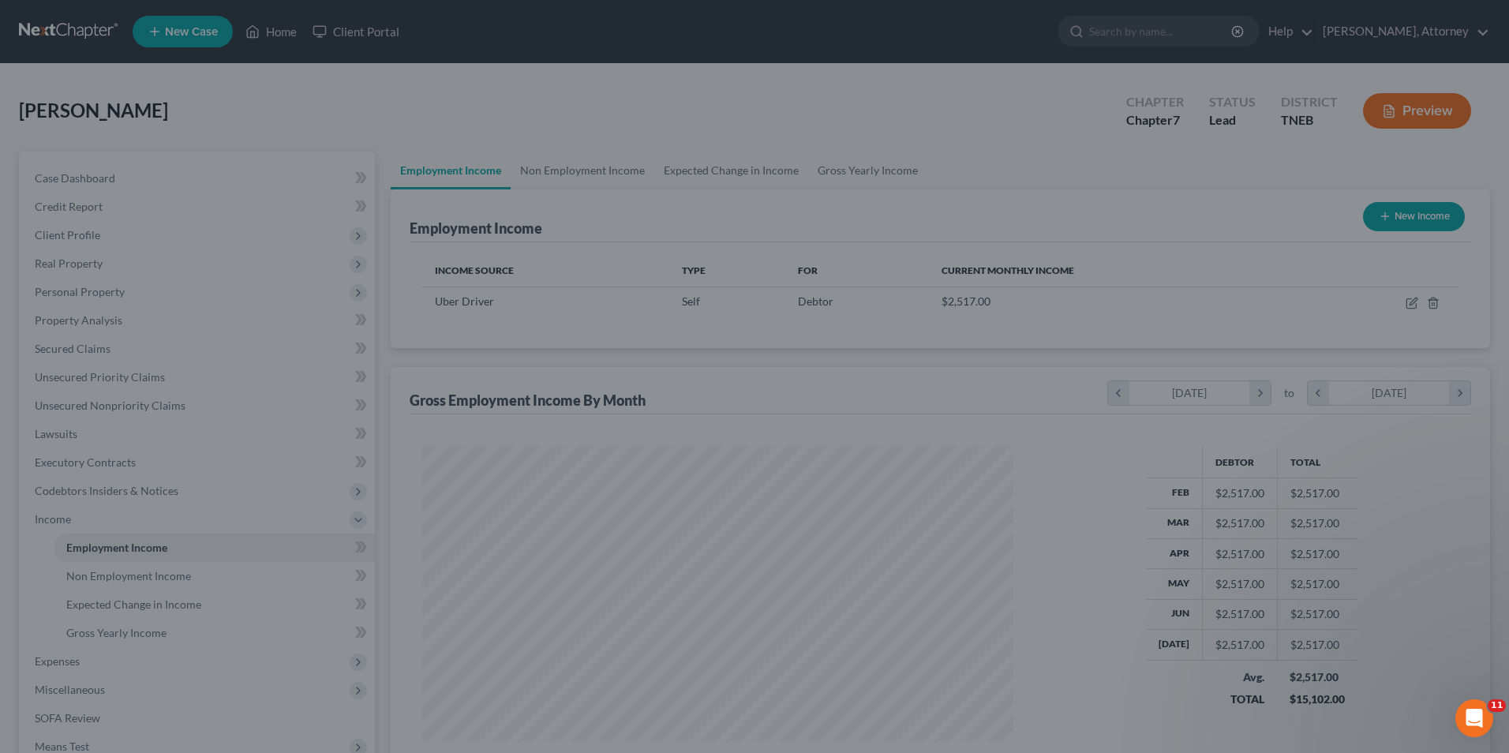
click at [108, 587] on div at bounding box center [754, 376] width 1509 height 753
click at [725, 245] on div at bounding box center [754, 376] width 1509 height 753
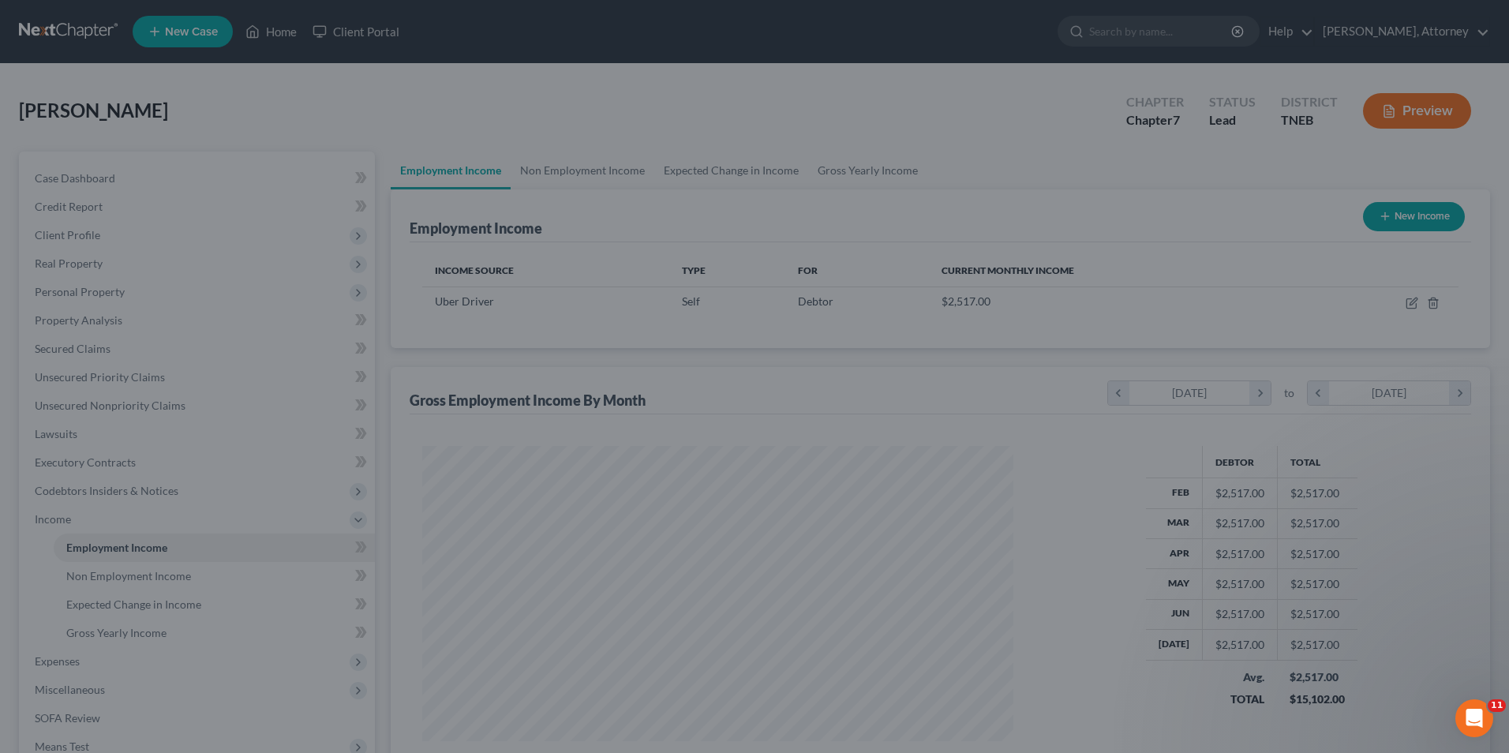
click at [725, 245] on div at bounding box center [754, 376] width 1509 height 753
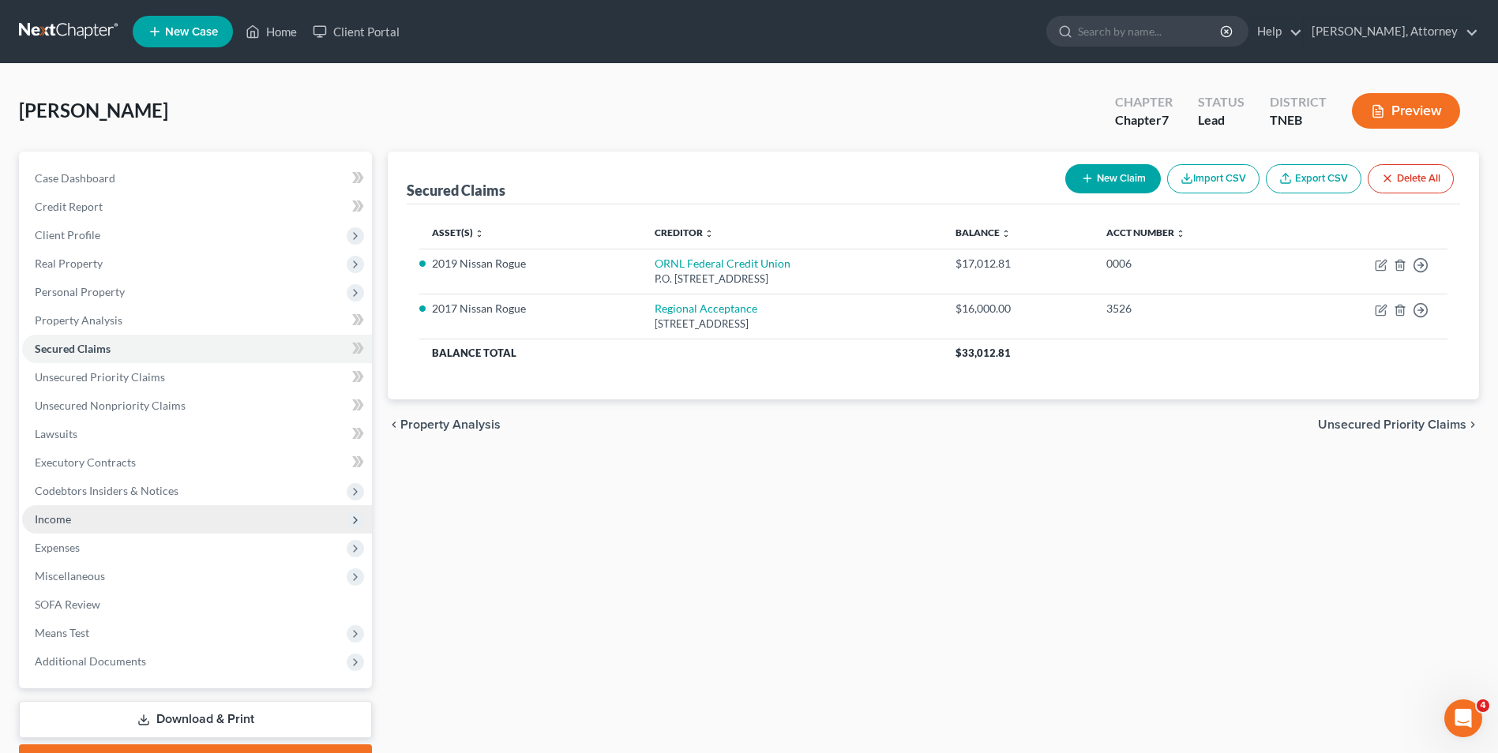
click at [52, 524] on span "Income" at bounding box center [53, 518] width 36 height 13
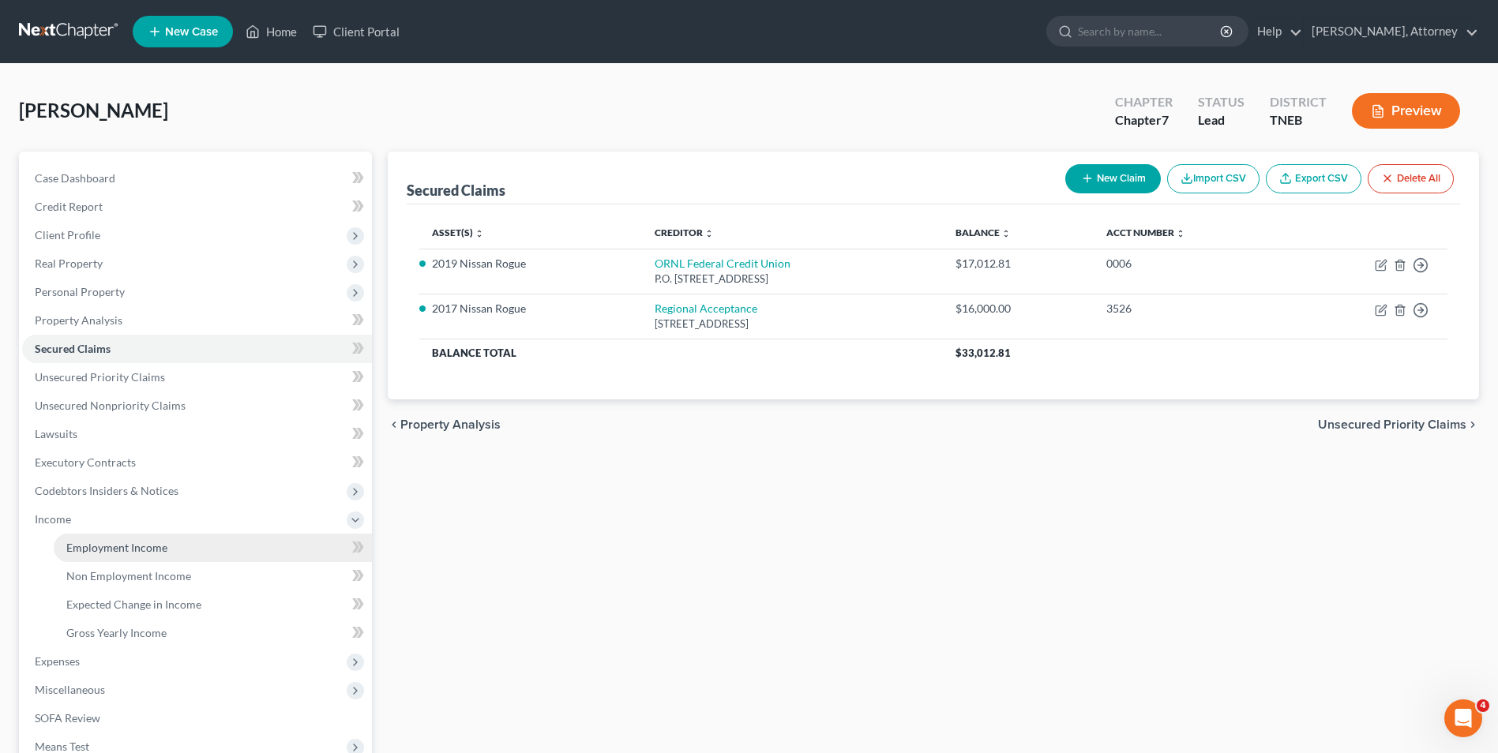
click at [98, 542] on span "Employment Income" at bounding box center [116, 547] width 101 height 13
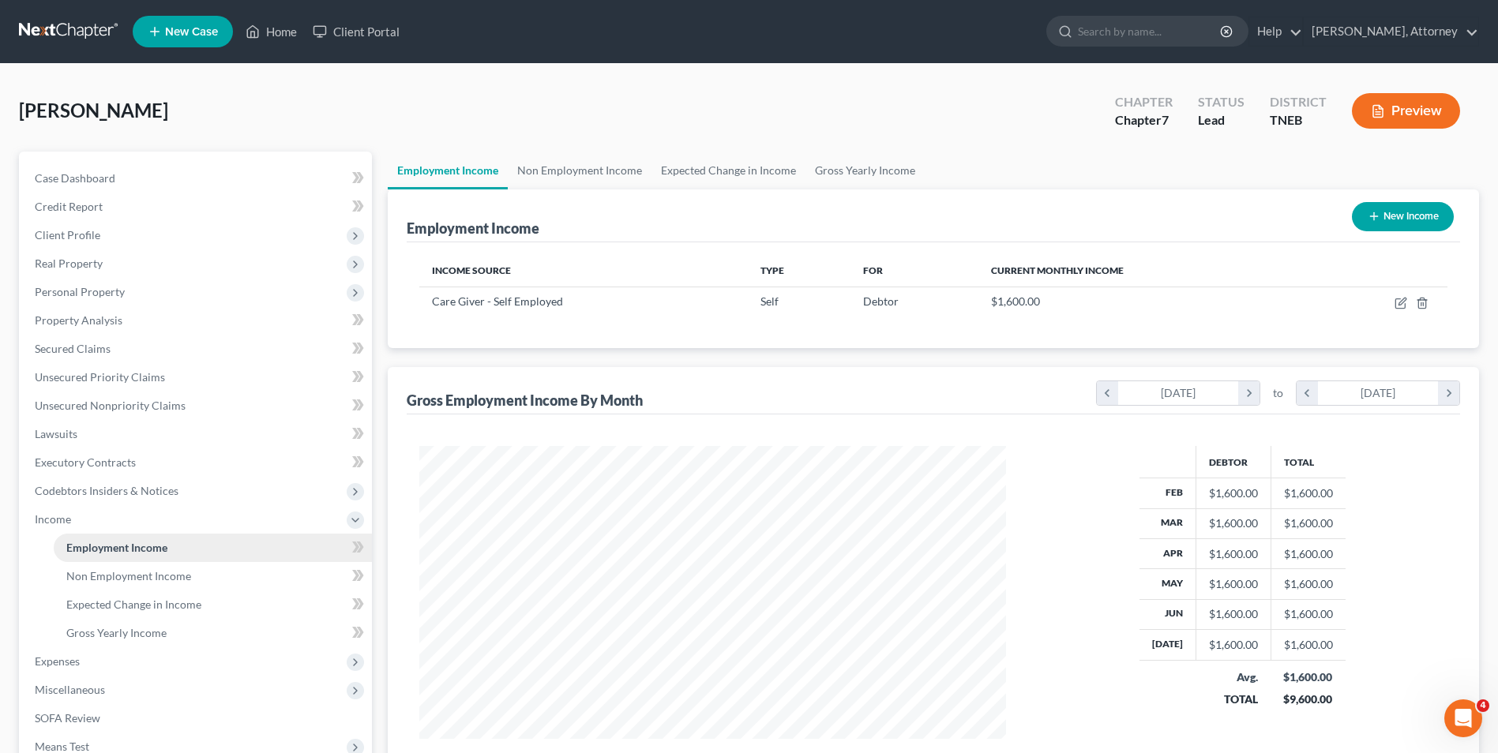
scroll to position [293, 617]
click at [291, 38] on link "Home" at bounding box center [271, 31] width 67 height 28
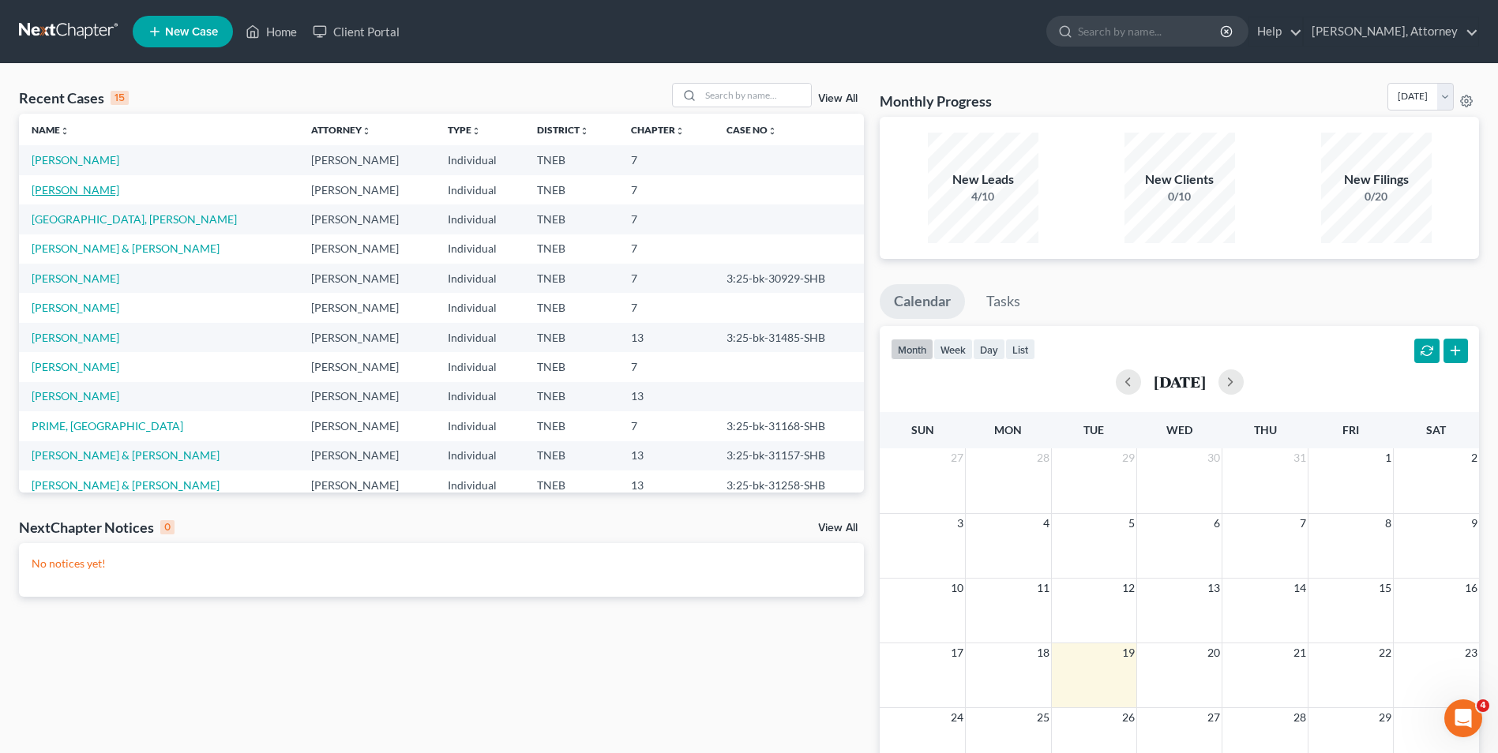
click at [84, 187] on link "[PERSON_NAME]" at bounding box center [76, 189] width 88 height 13
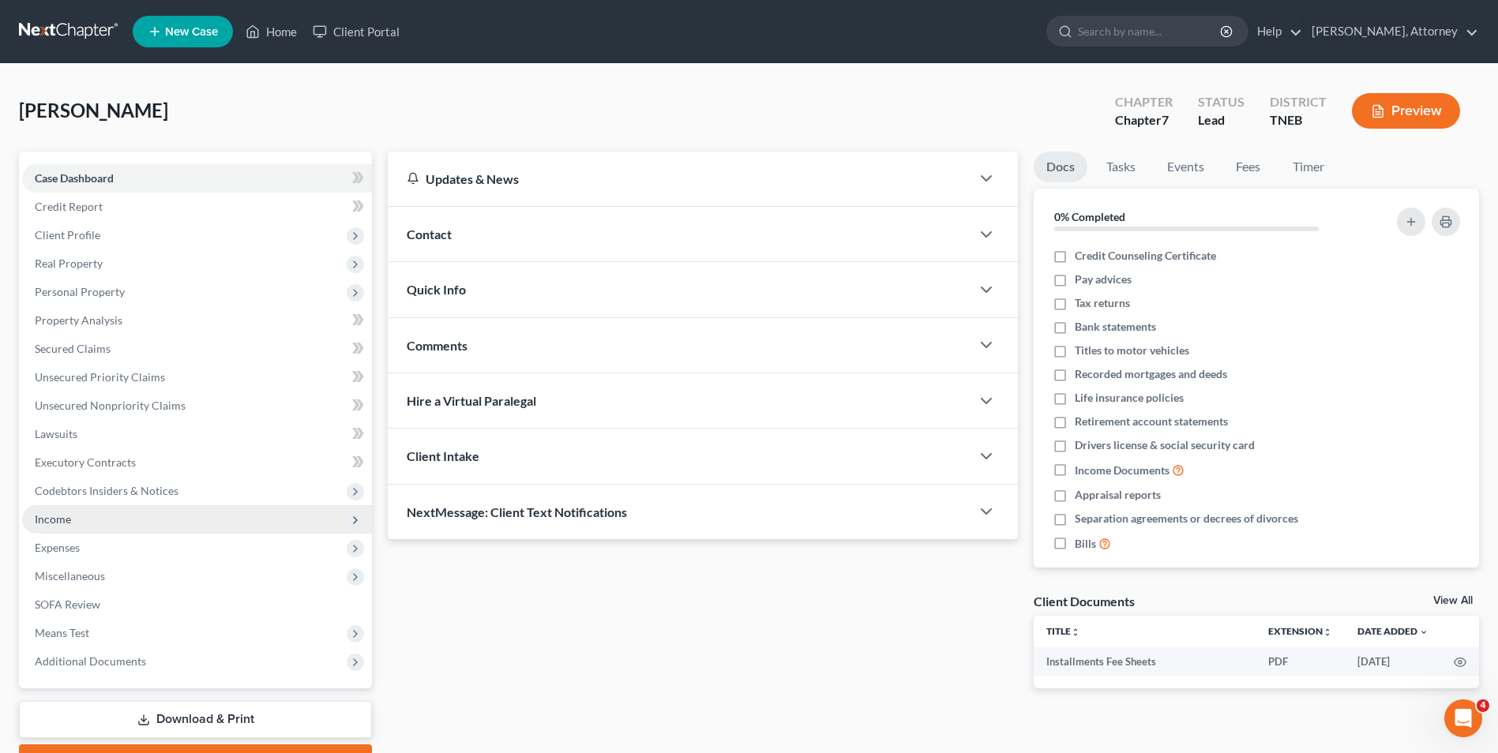
click at [62, 514] on span "Income" at bounding box center [53, 518] width 36 height 13
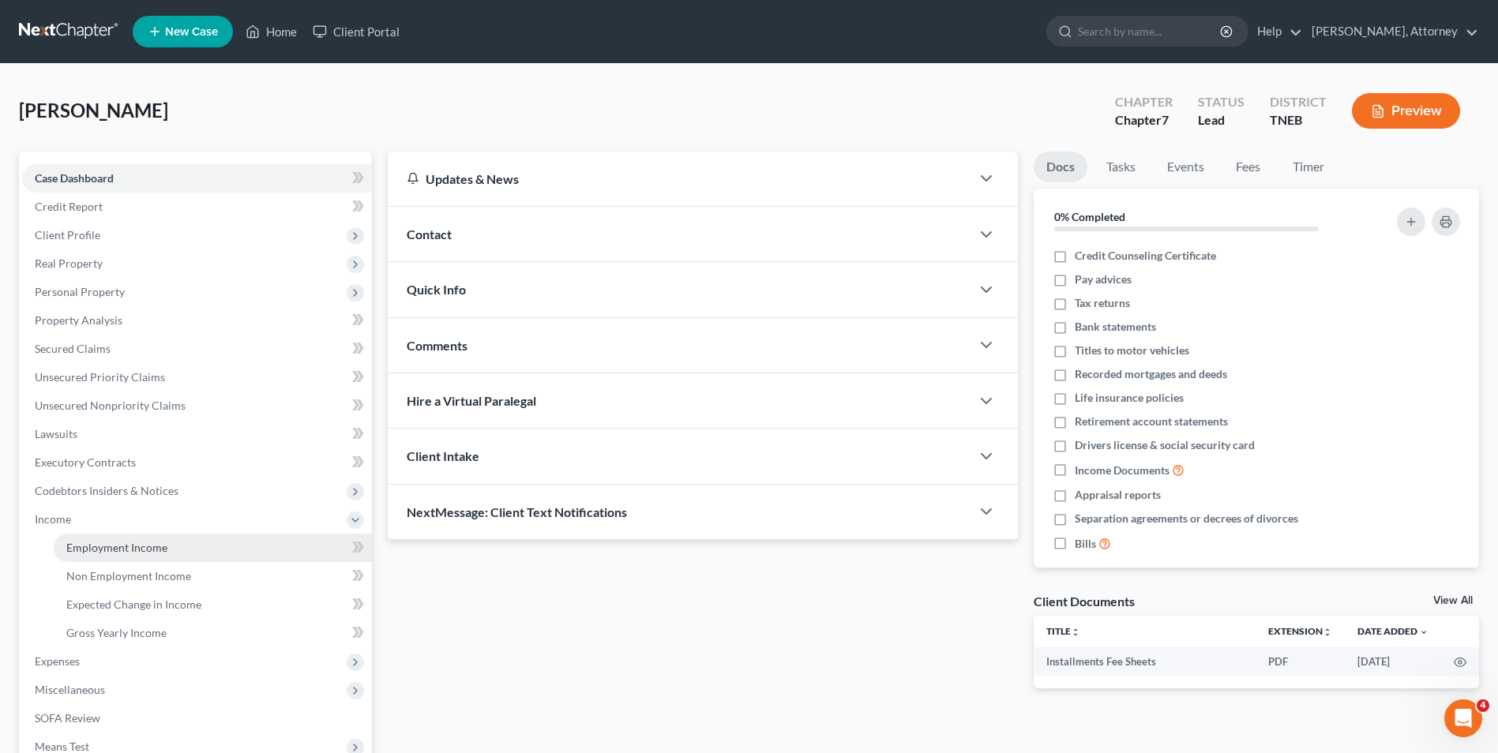
click at [104, 553] on span "Employment Income" at bounding box center [116, 547] width 101 height 13
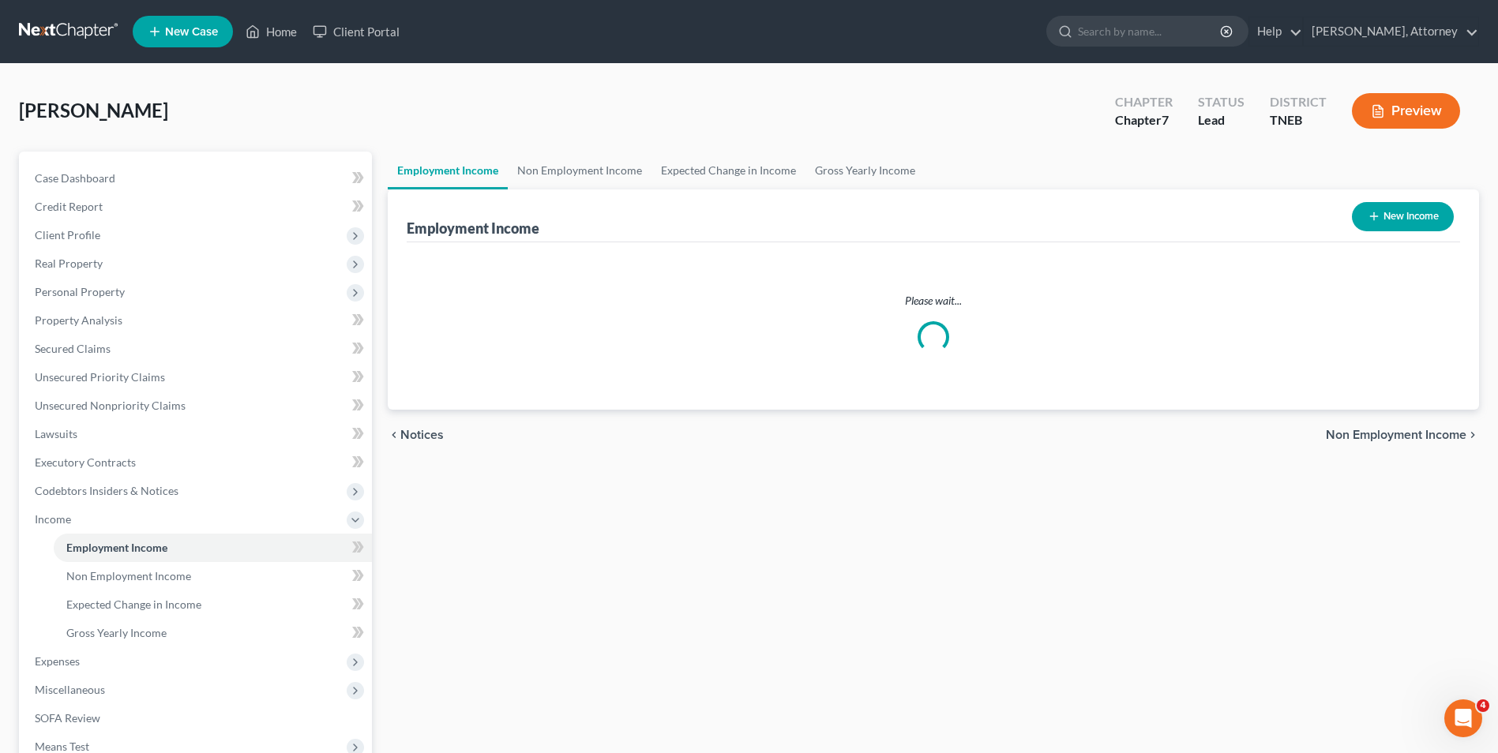
click at [563, 412] on ui-view "Employment Income Non Employment Income Expected Change in Income Gross Yearly …" at bounding box center [933, 306] width 1091 height 309
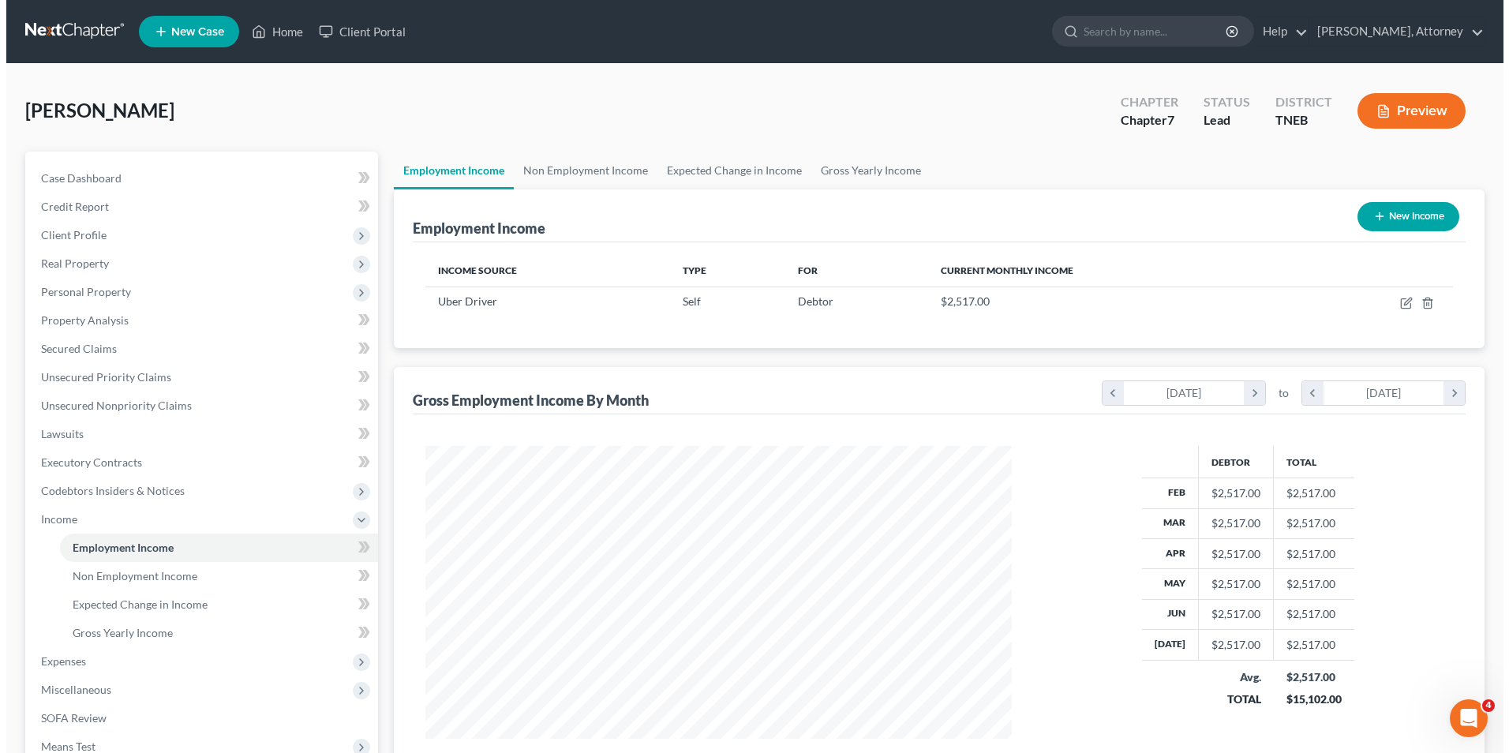
scroll to position [293, 617]
click at [564, 176] on link "Non Employment Income" at bounding box center [580, 171] width 144 height 38
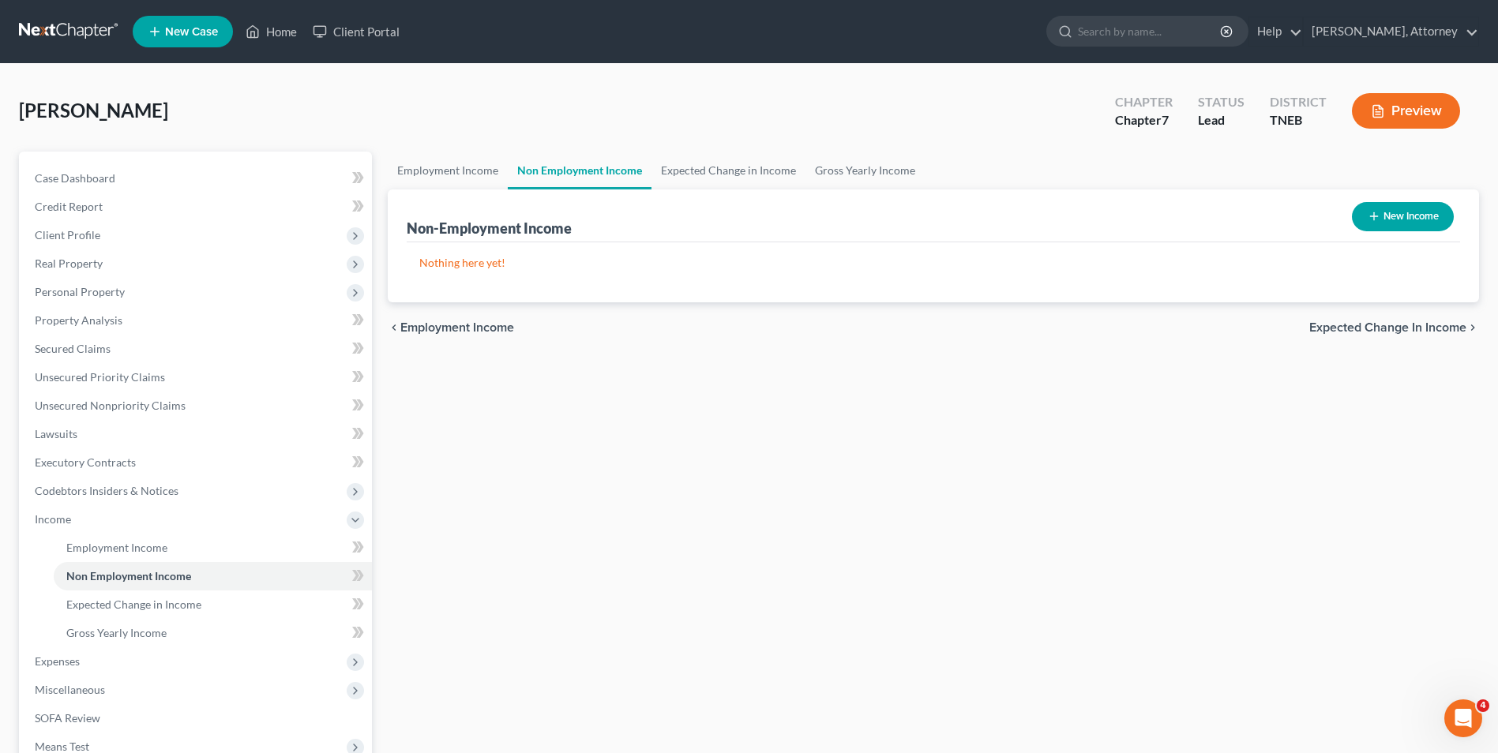
click at [1396, 214] on button "New Income" at bounding box center [1403, 216] width 102 height 29
select select "0"
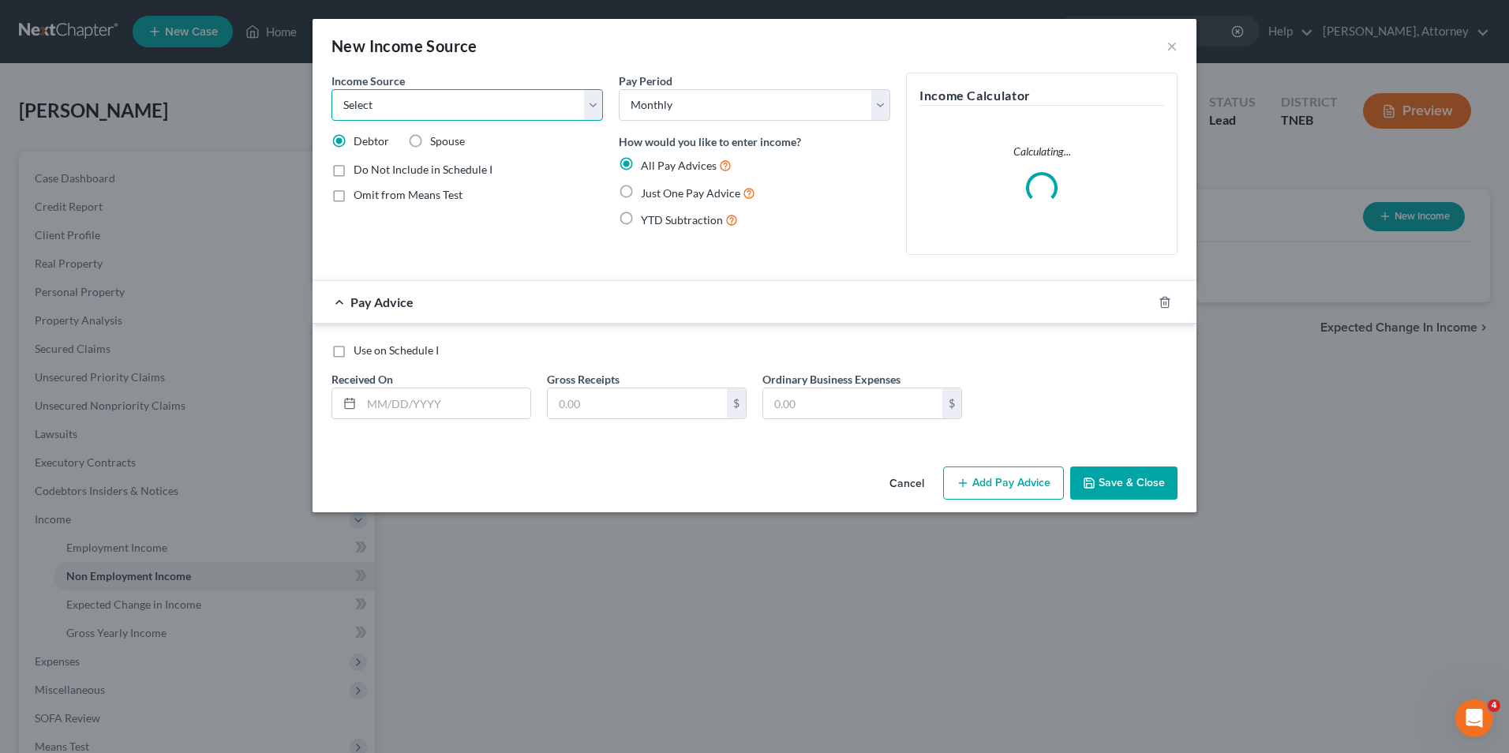
click at [421, 108] on select "Select Unemployment Disability (from employer) Pension Retirement Social Securi…" at bounding box center [468, 105] width 272 height 32
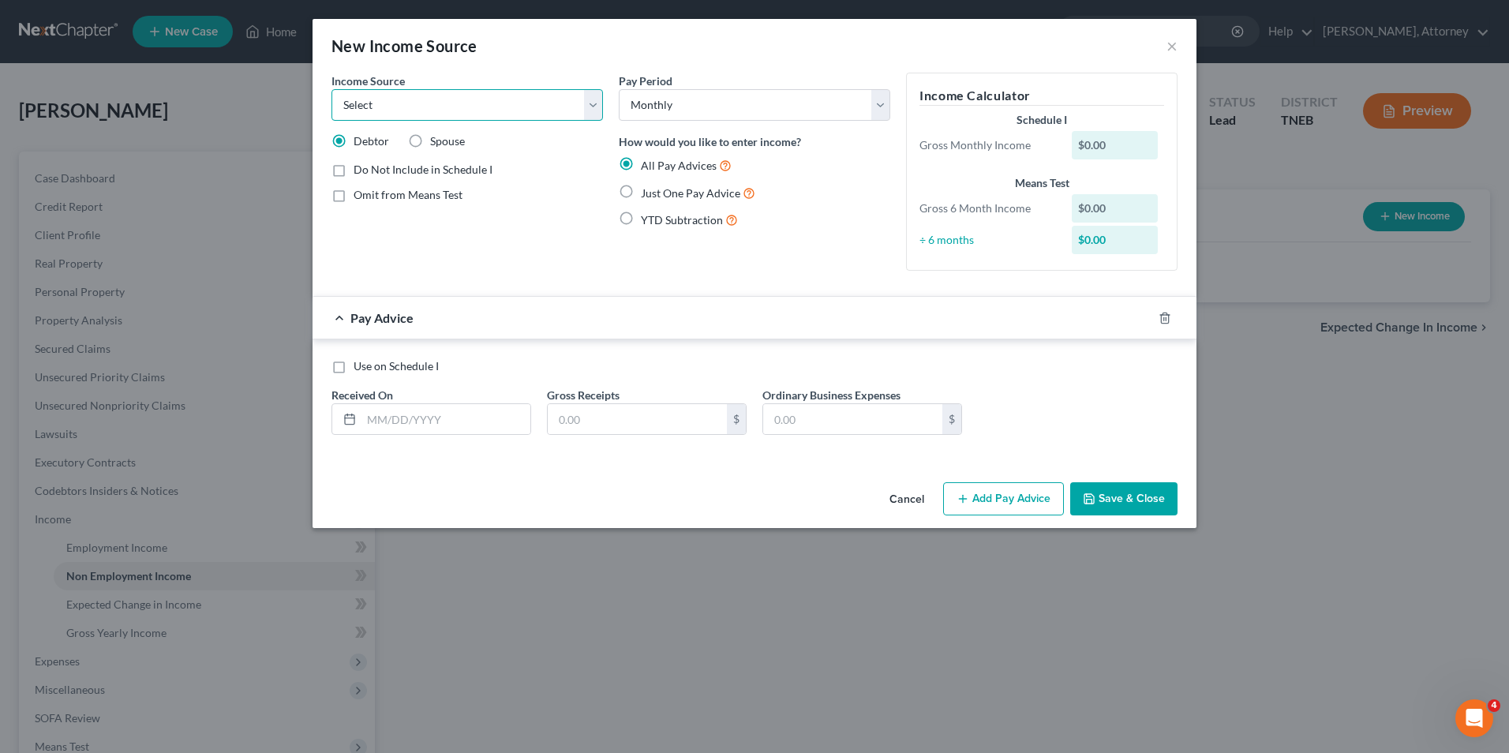
select select "4"
click at [332, 89] on select "Select Unemployment Disability (from employer) Pension Retirement Social Securi…" at bounding box center [468, 105] width 272 height 32
click at [641, 189] on label "Just One Pay Advice" at bounding box center [698, 193] width 114 height 18
click at [647, 189] on input "Just One Pay Advice" at bounding box center [652, 189] width 10 height 10
radio input "true"
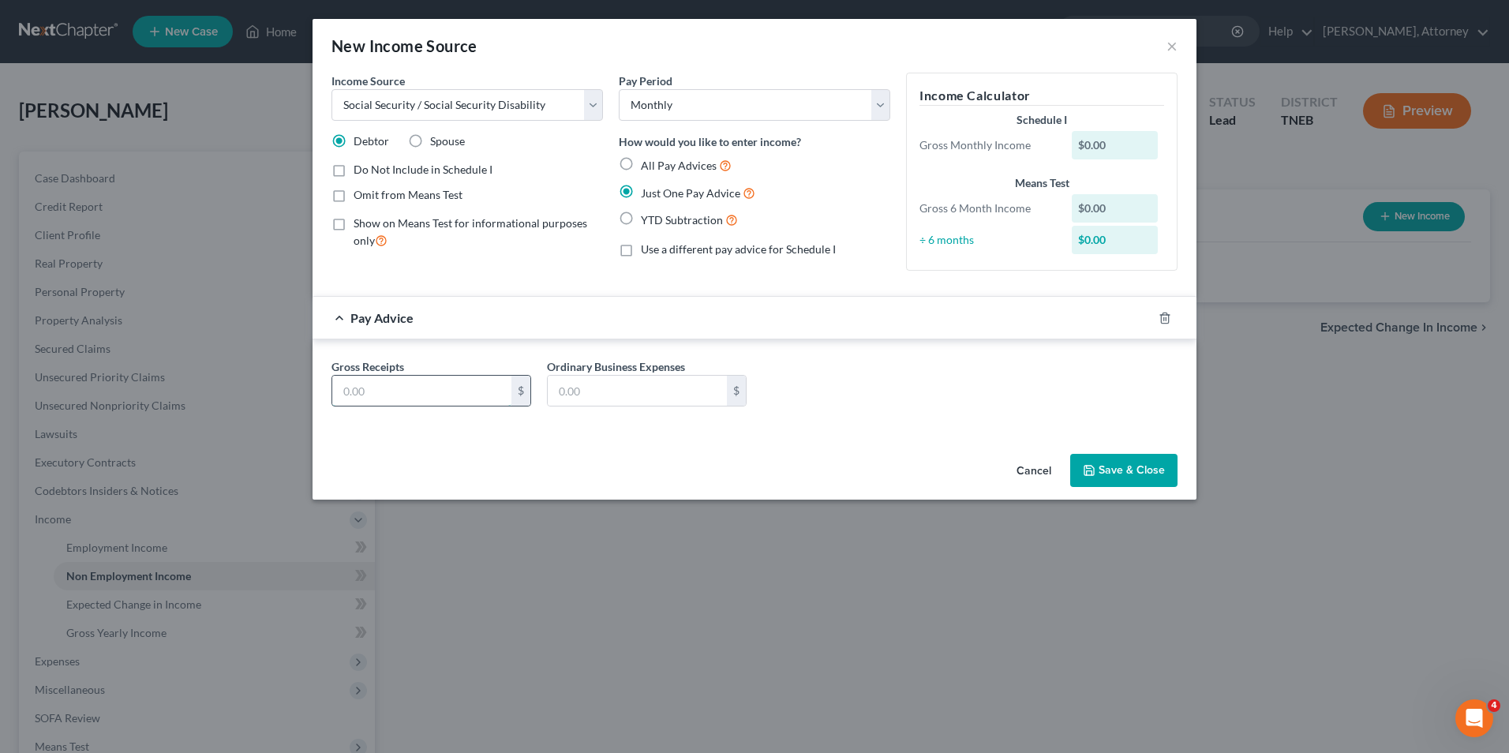
click at [433, 387] on input "text" at bounding box center [421, 391] width 179 height 30
type input "1,024"
click at [1123, 480] on button "Save & Close" at bounding box center [1124, 470] width 107 height 33
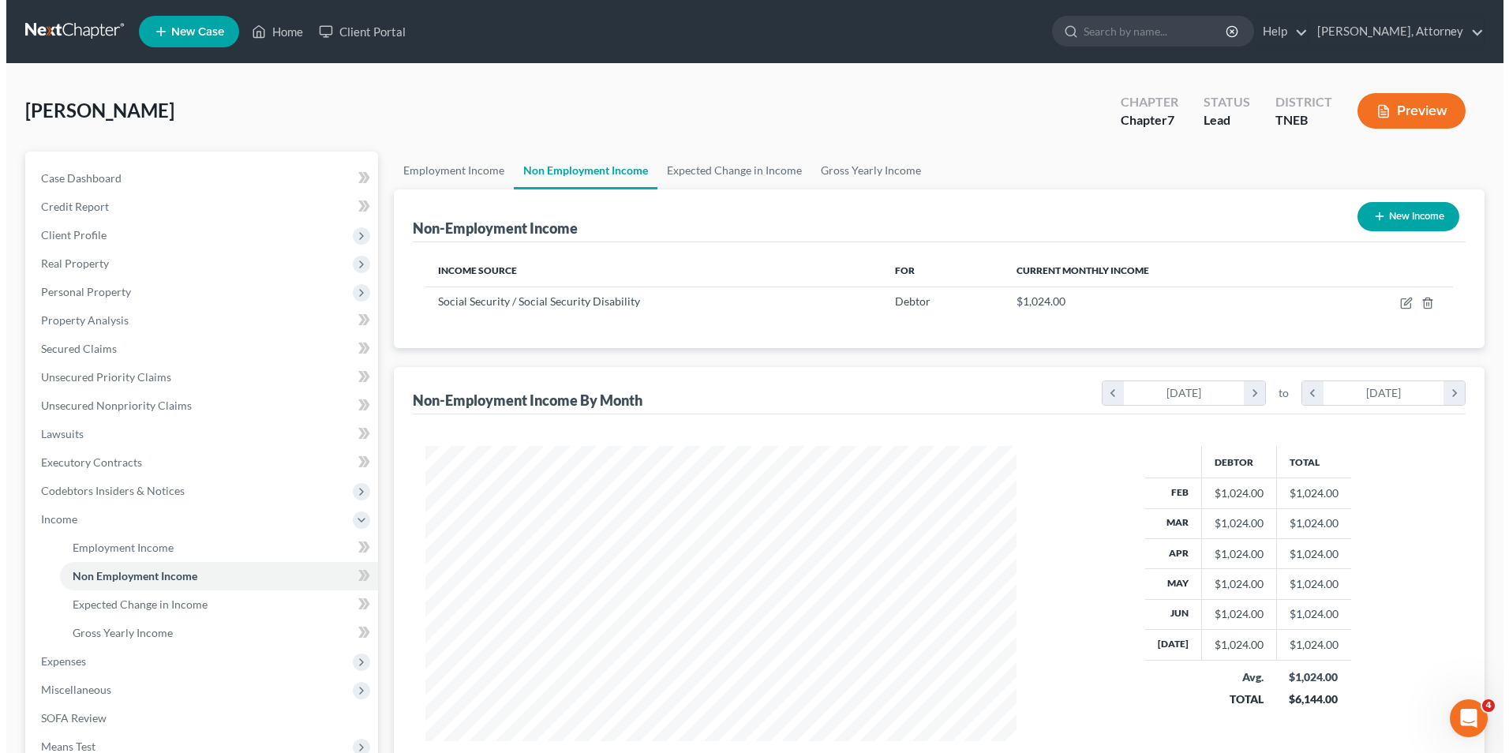
scroll to position [789162, 788837]
click at [862, 181] on link "Gross Yearly Income" at bounding box center [864, 171] width 119 height 38
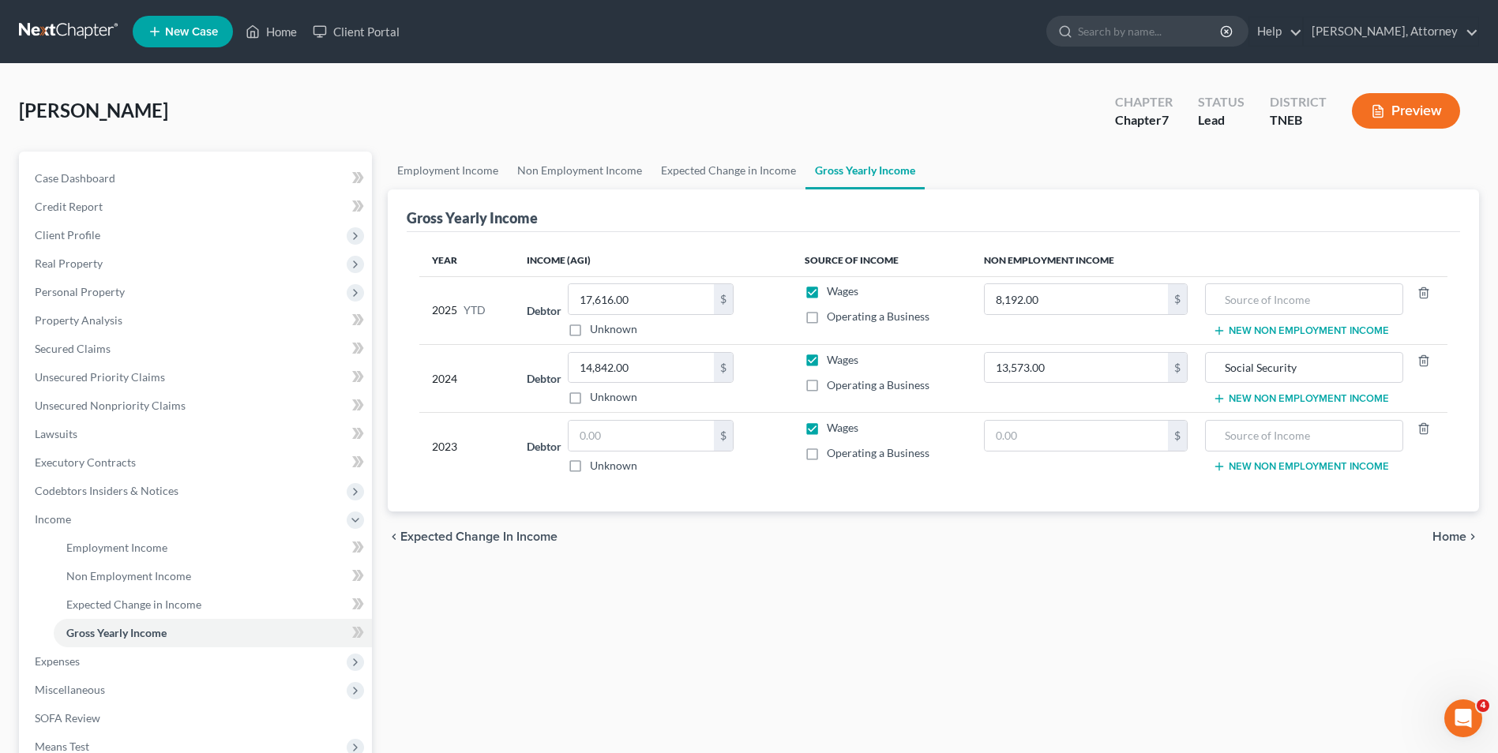
click at [1457, 531] on span "Home" at bounding box center [1449, 537] width 34 height 13
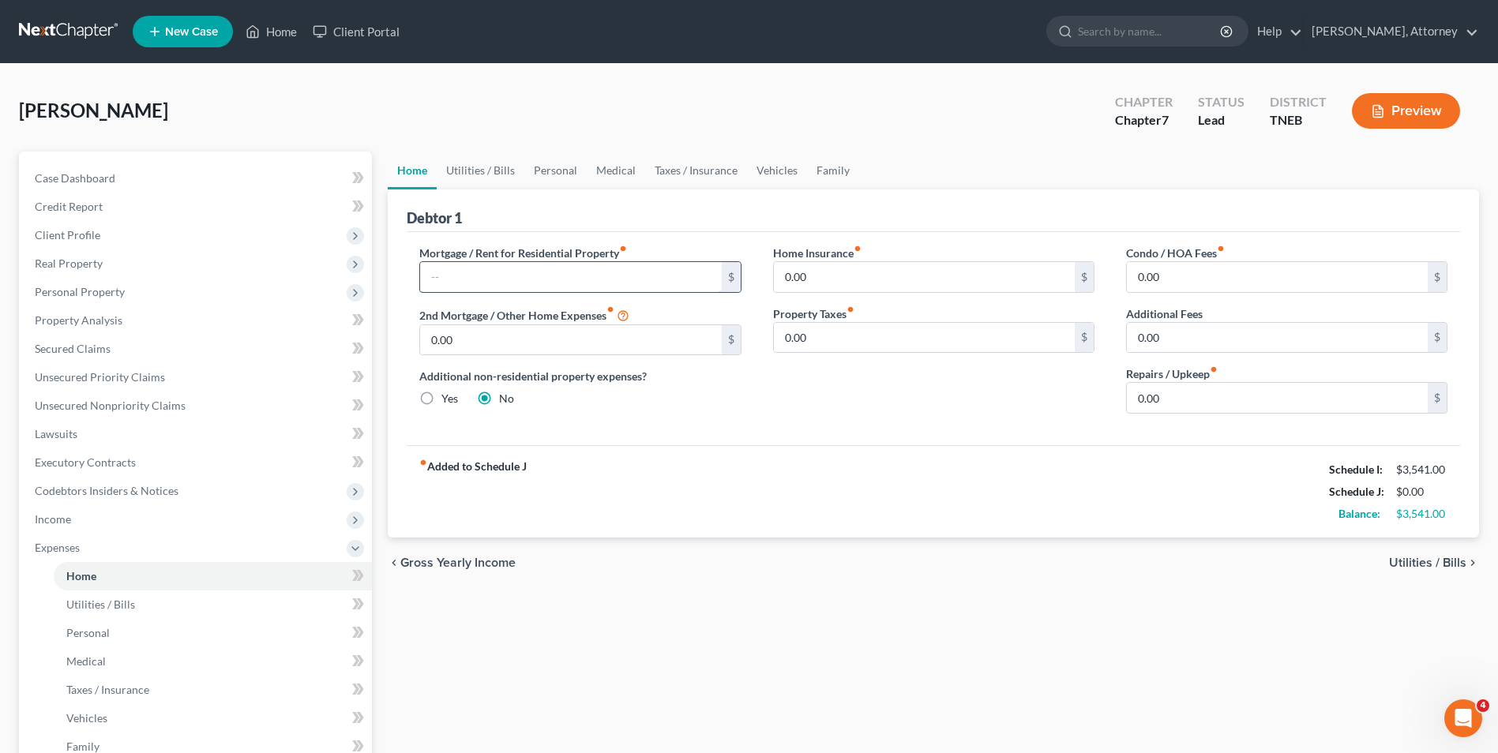
click at [494, 276] on input "text" at bounding box center [570, 277] width 301 height 30
type input "550"
click at [485, 171] on link "Utilities / Bills" at bounding box center [481, 171] width 88 height 38
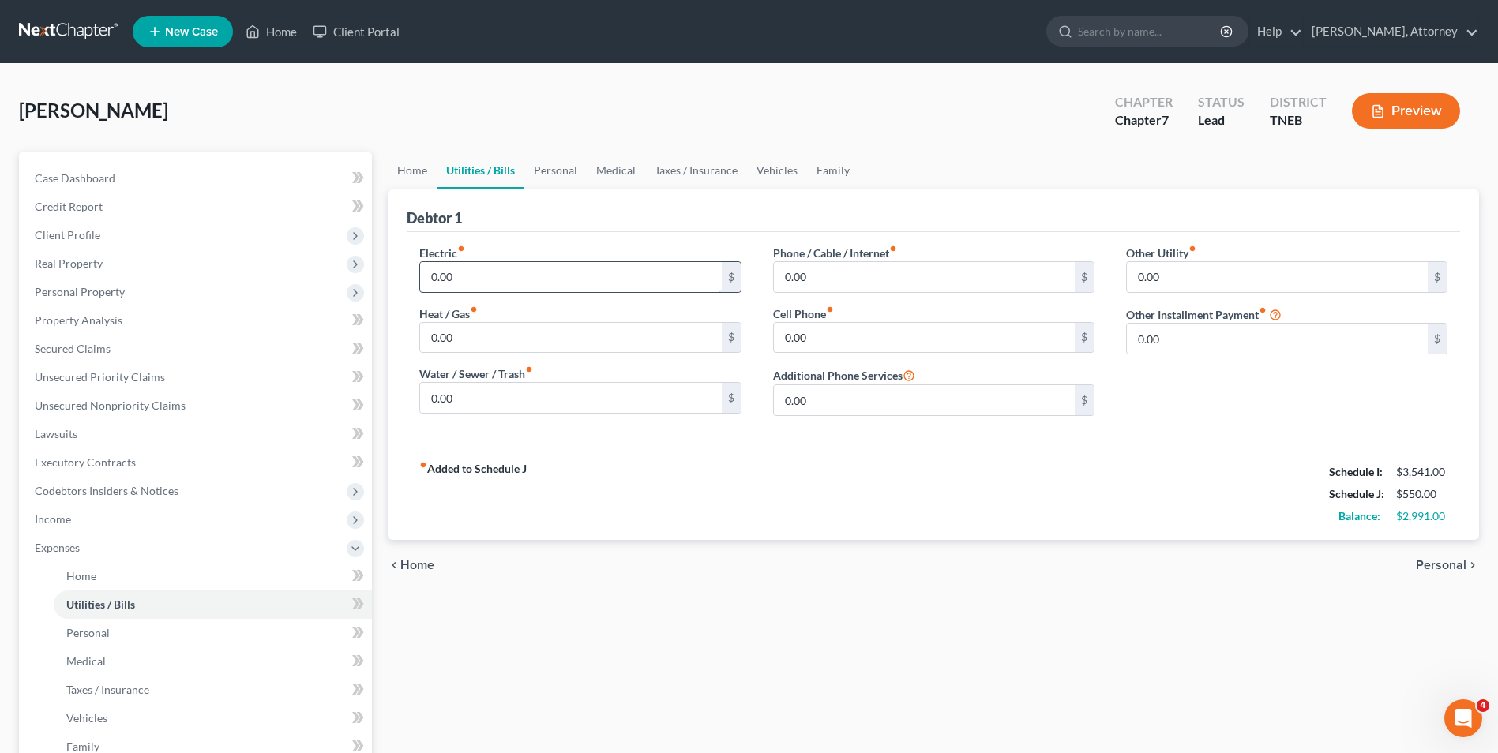
click at [465, 272] on input "0.00" at bounding box center [570, 277] width 301 height 30
type input "230"
type input "75"
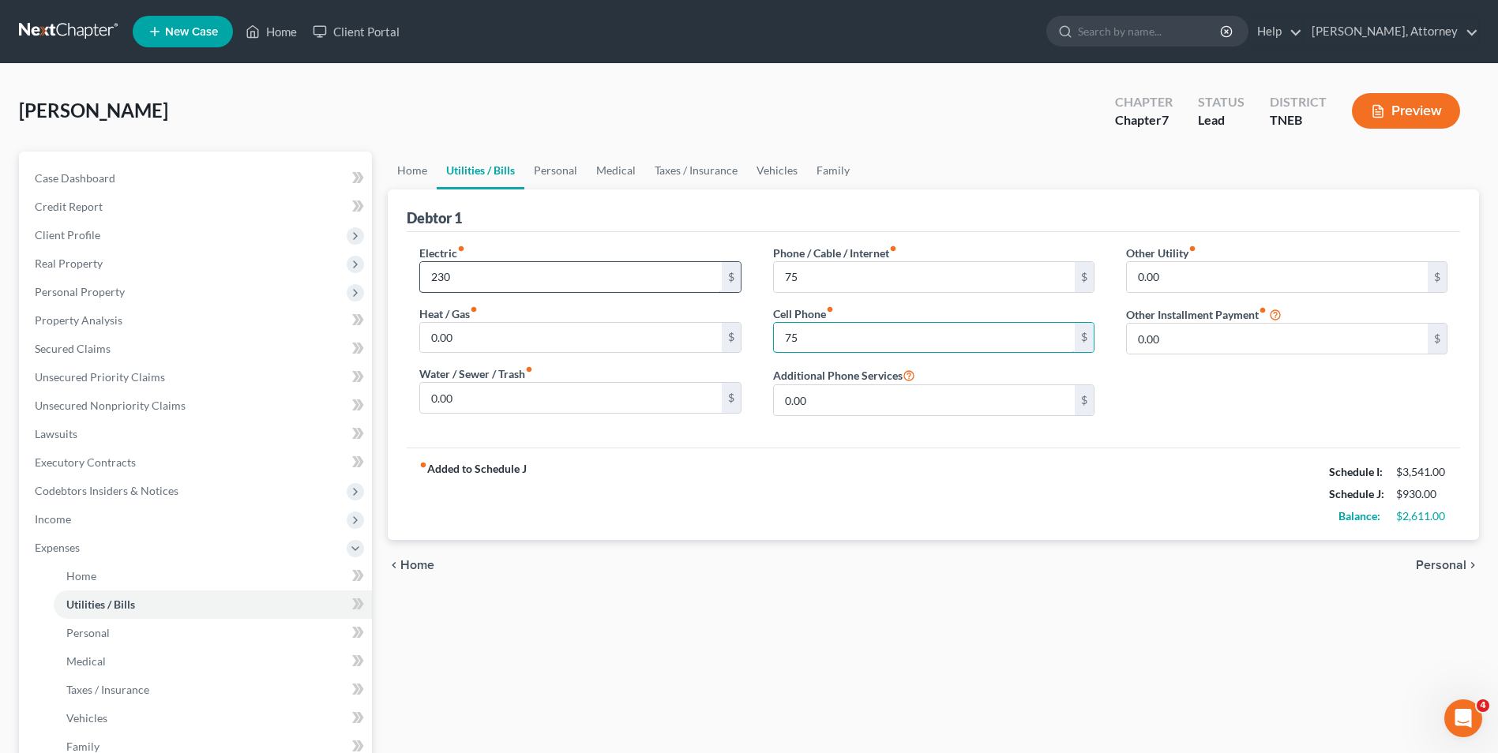
type input "75"
click at [570, 165] on link "Personal" at bounding box center [555, 171] width 62 height 38
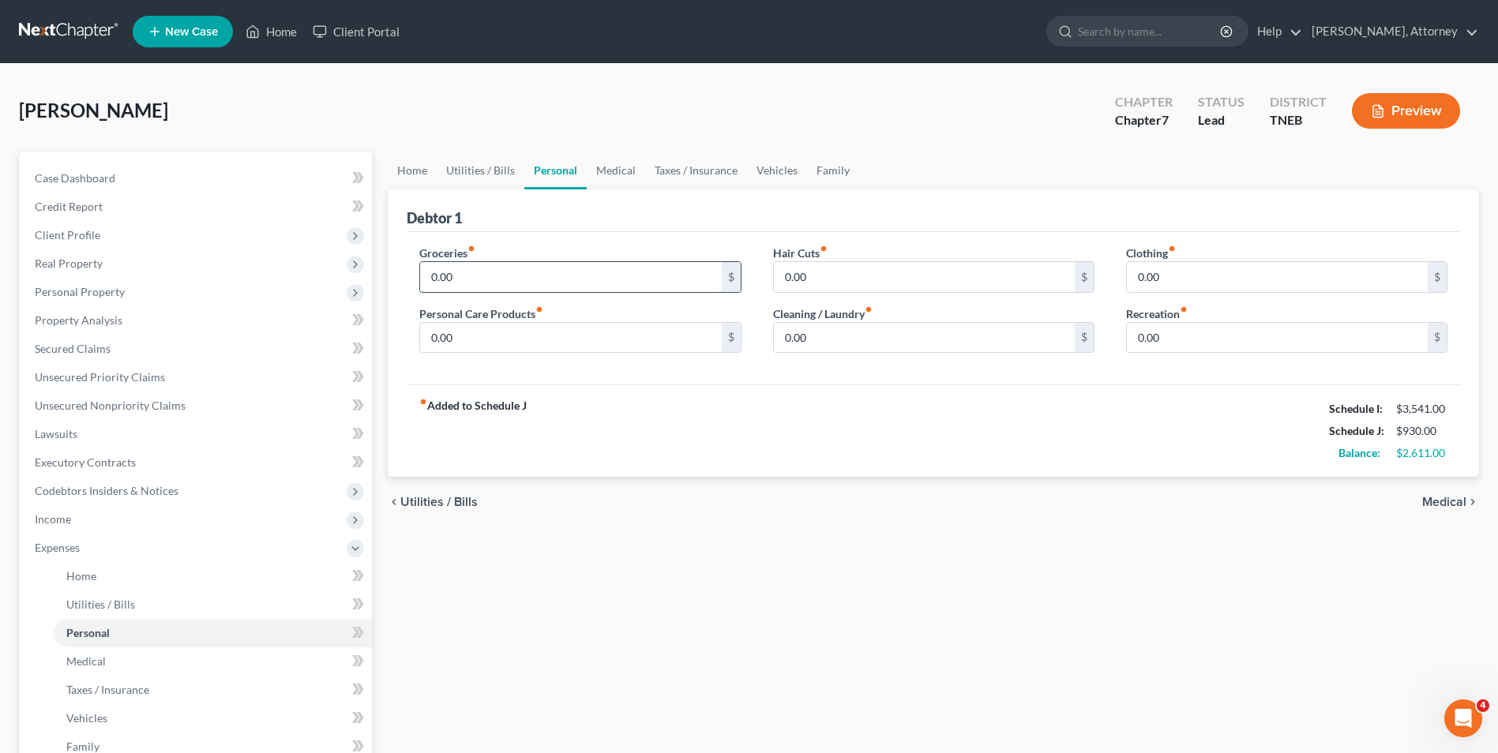
click at [486, 264] on input "0.00" at bounding box center [570, 277] width 301 height 30
type input "500"
type input "25"
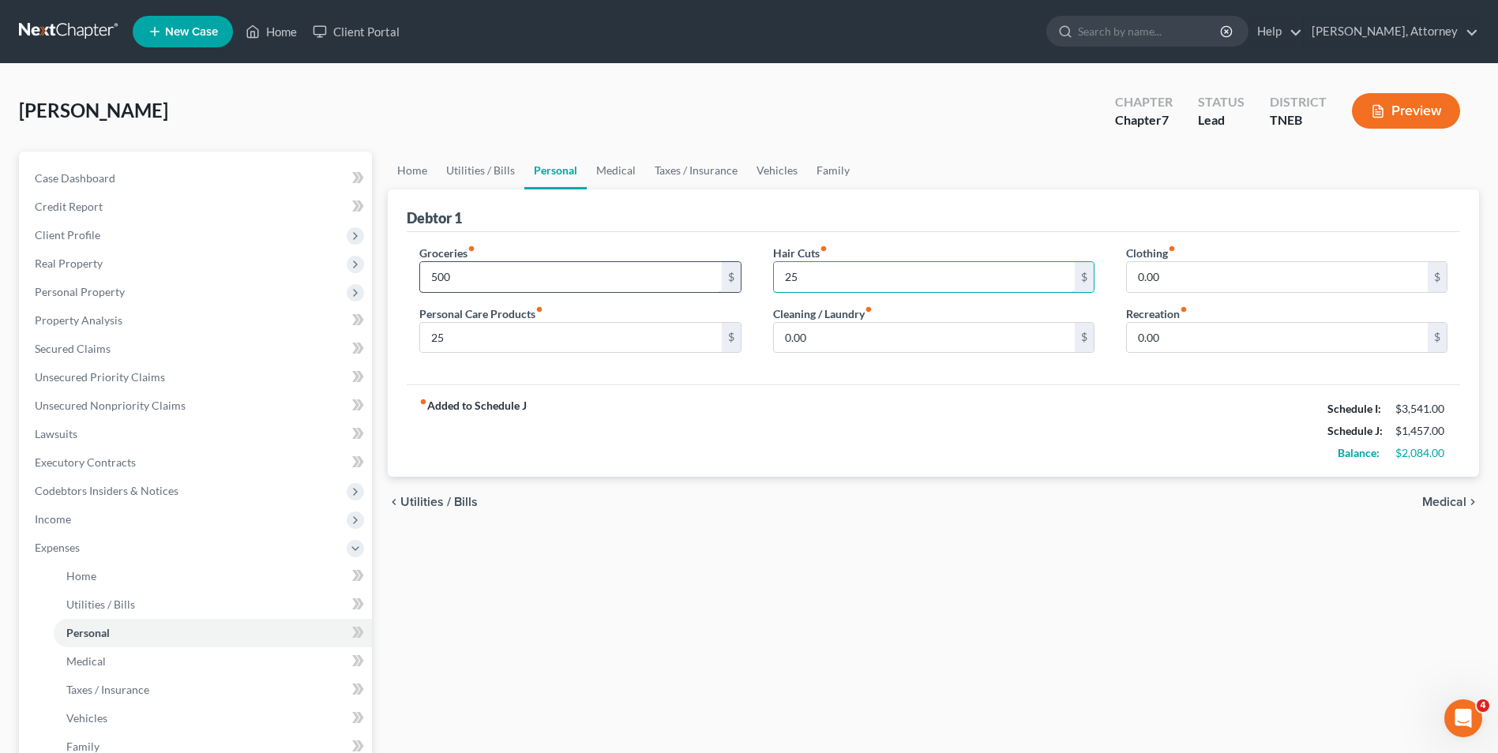
type input "25"
type input "50"
click at [620, 169] on link "Medical" at bounding box center [616, 171] width 58 height 38
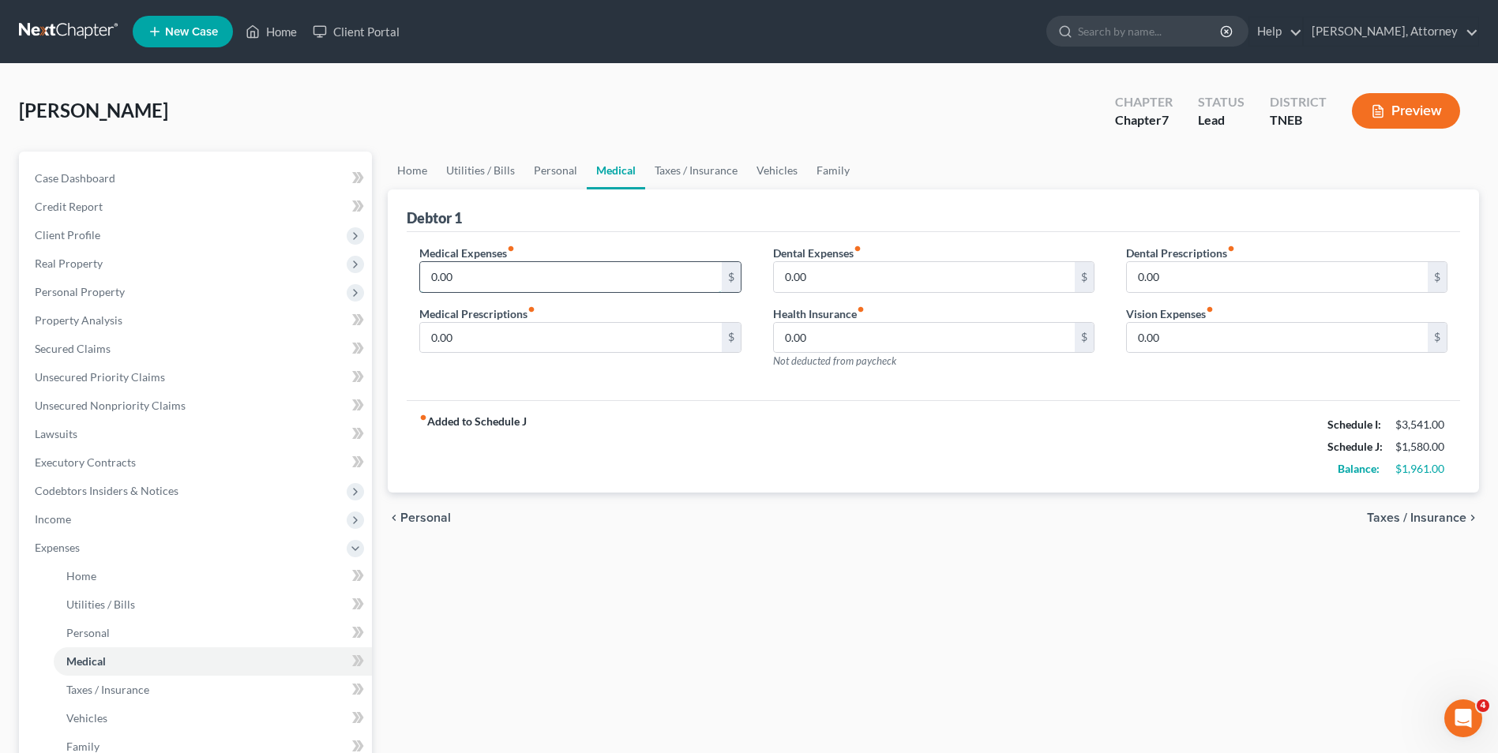
click at [470, 268] on input "0.00" at bounding box center [570, 277] width 301 height 30
type input "50"
click at [769, 164] on link "Vehicles" at bounding box center [777, 171] width 60 height 38
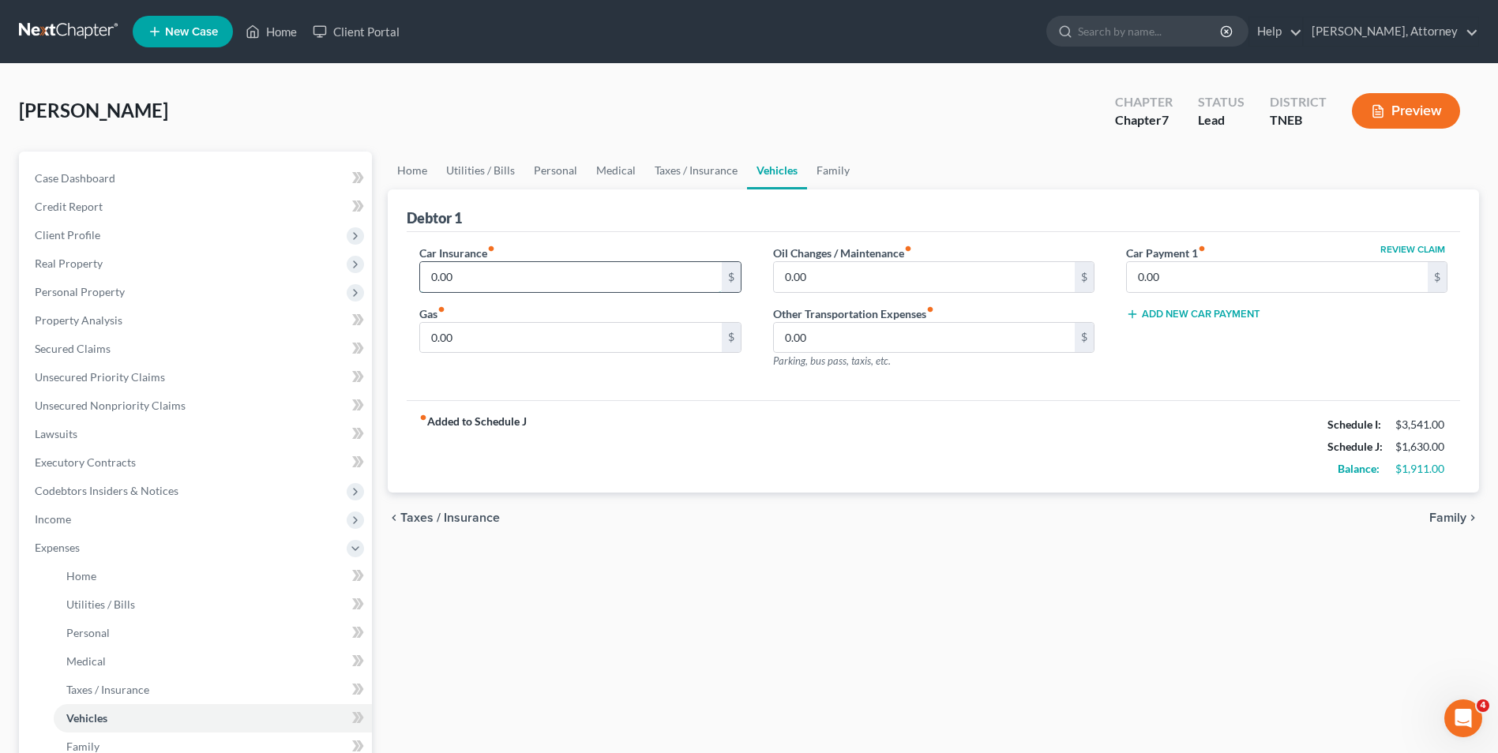
click at [489, 287] on input "0.00" at bounding box center [570, 277] width 301 height 30
type input "258"
type input "720"
type input "70"
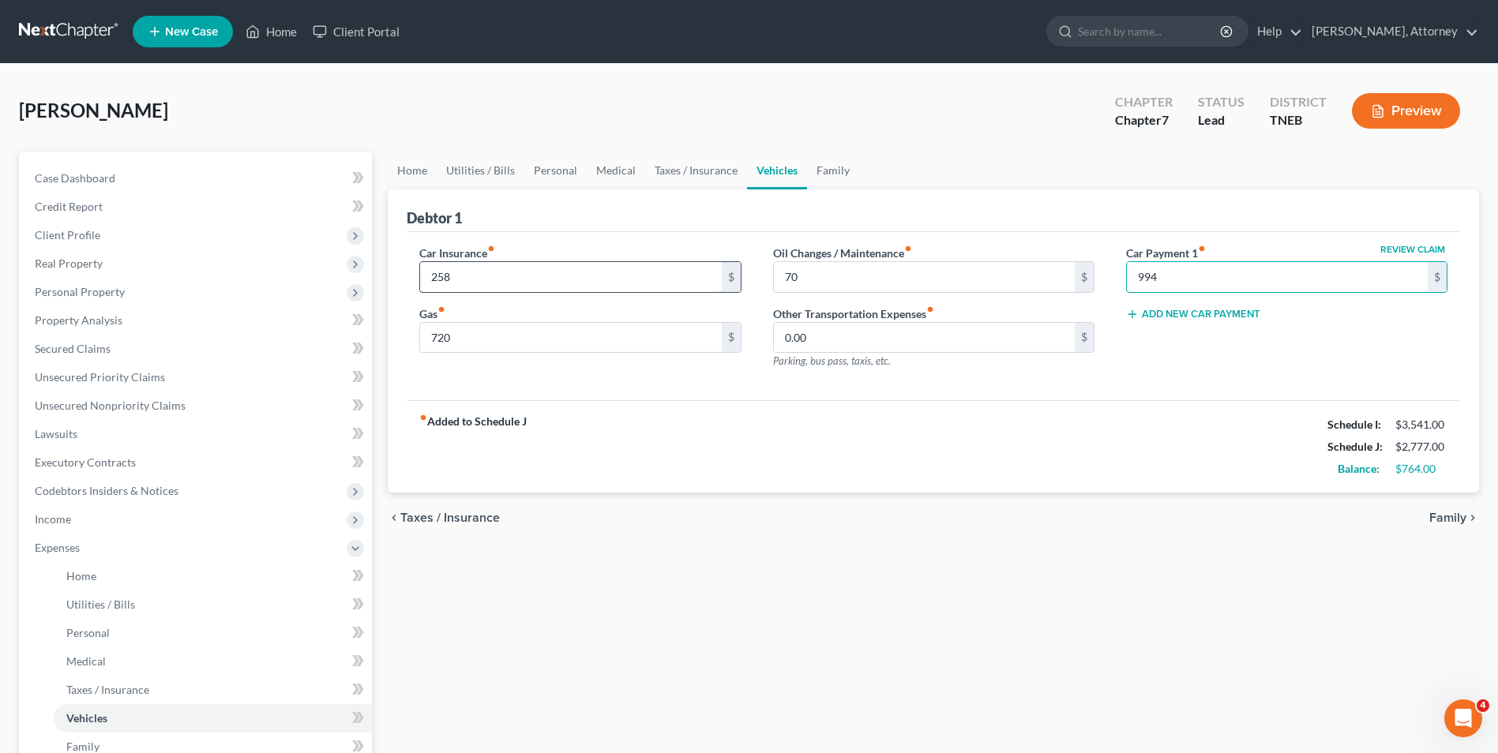
type input "994"
click at [839, 259] on label "Oil Changes / Maintenance fiber_manual_record" at bounding box center [842, 253] width 139 height 17
drag, startPoint x: 839, startPoint y: 259, endPoint x: 825, endPoint y: 285, distance: 29.7
click at [825, 285] on div "Oil Changes / Maintenance fiber_manual_record 70 $" at bounding box center [933, 269] width 321 height 48
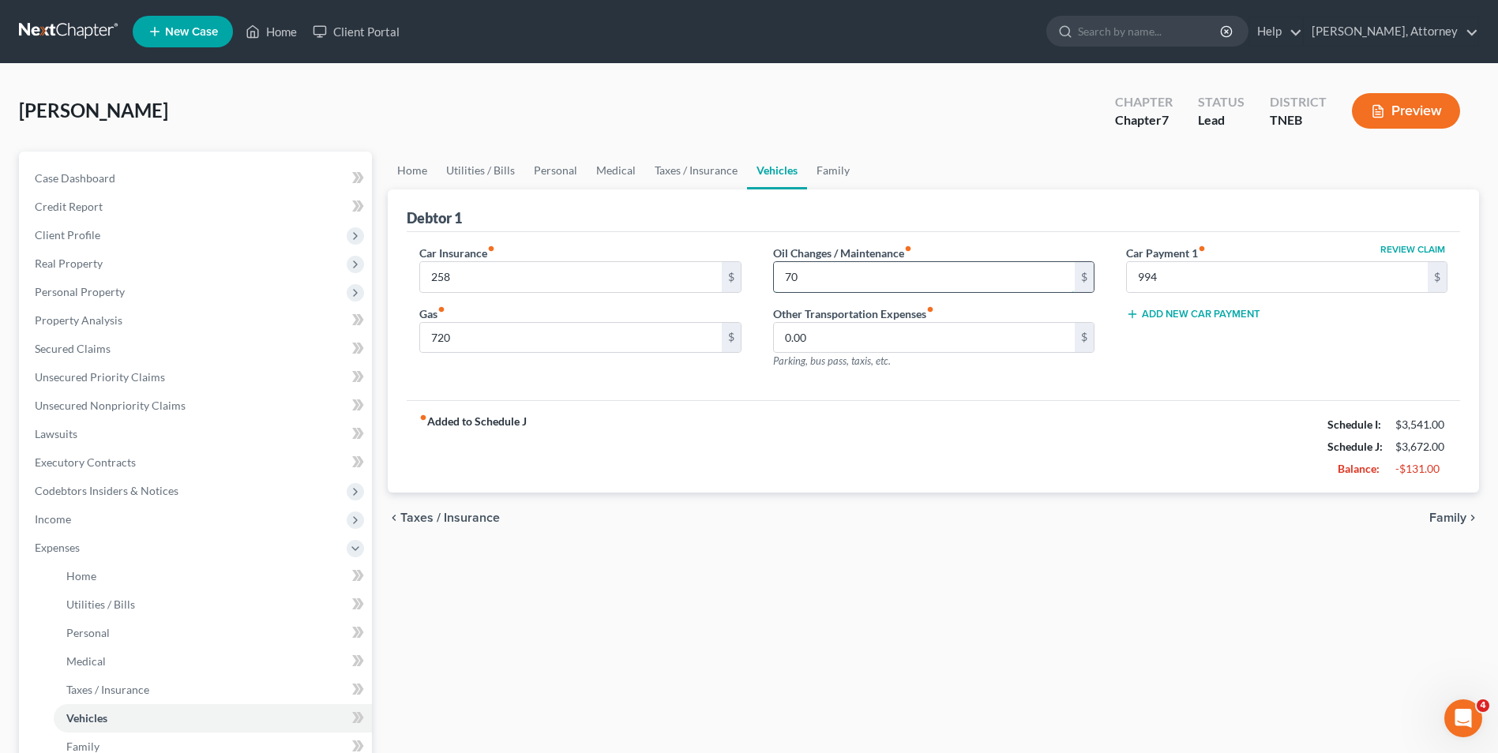
click at [825, 285] on input "70" at bounding box center [924, 277] width 301 height 30
type input "0"
click at [528, 328] on input "720" at bounding box center [570, 338] width 301 height 30
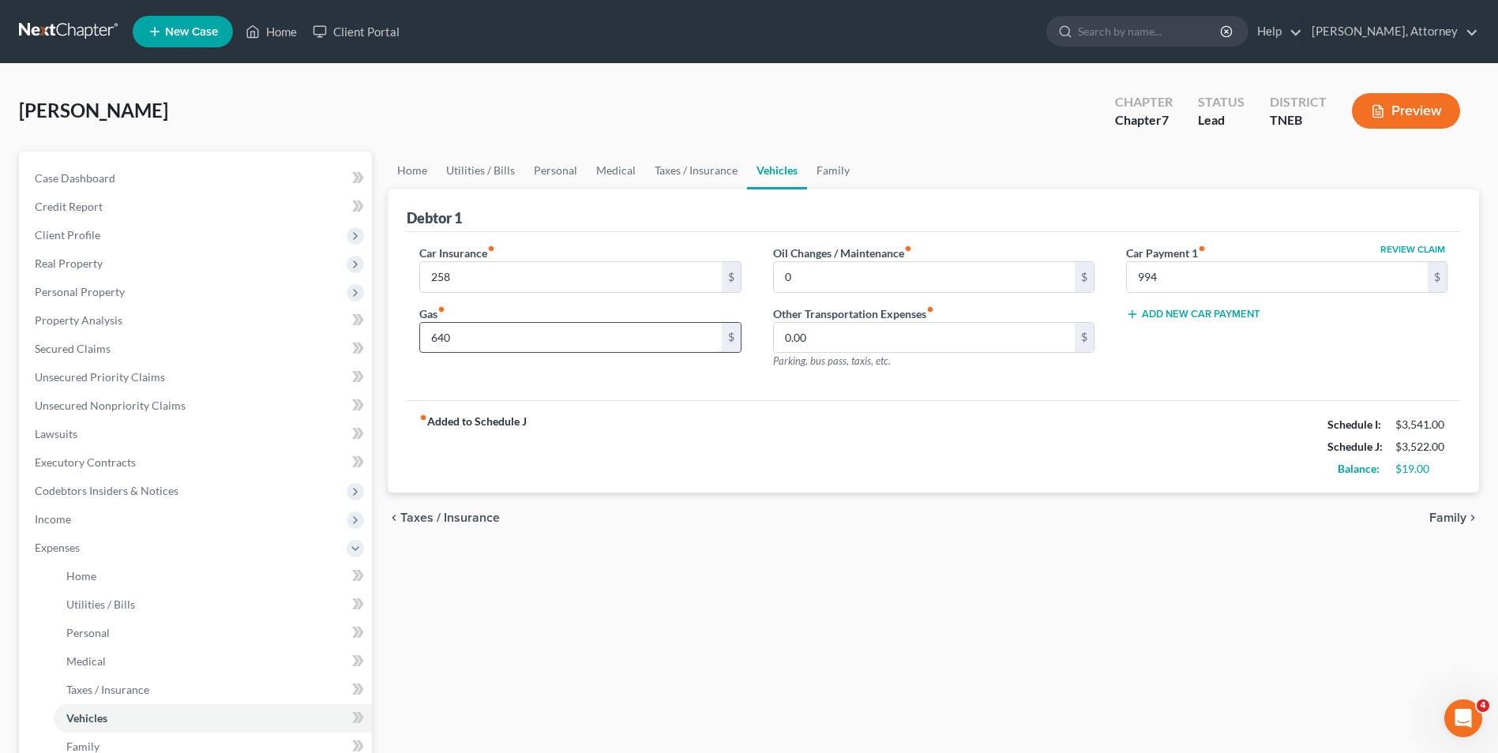
type input "640"
click at [1165, 281] on input "994" at bounding box center [1277, 277] width 301 height 30
type input "995"
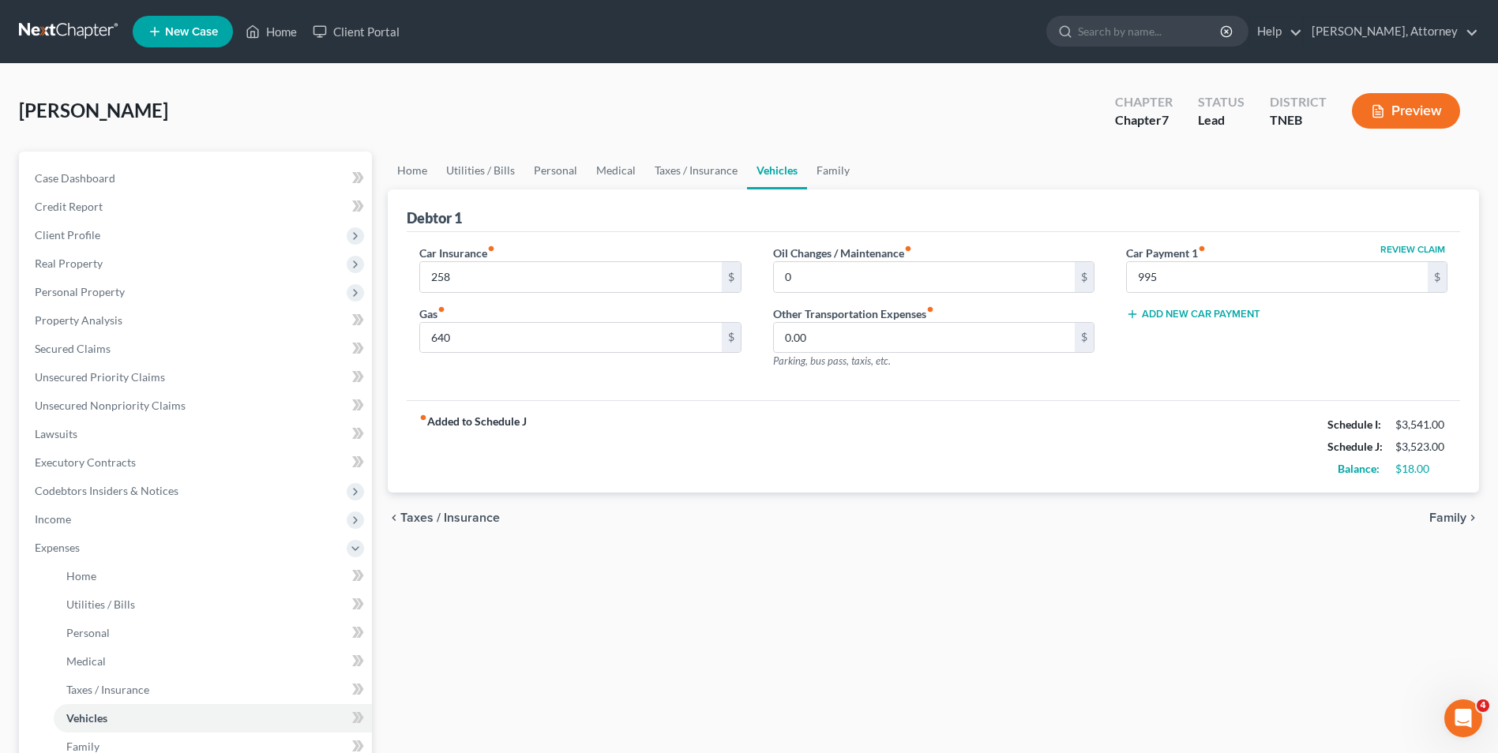
click at [924, 625] on div "Home Utilities / Bills Personal Medical Taxes / Insurance Vehicles Family Debto…" at bounding box center [933, 565] width 1107 height 827
click at [66, 354] on span "Secured Claims" at bounding box center [73, 348] width 76 height 13
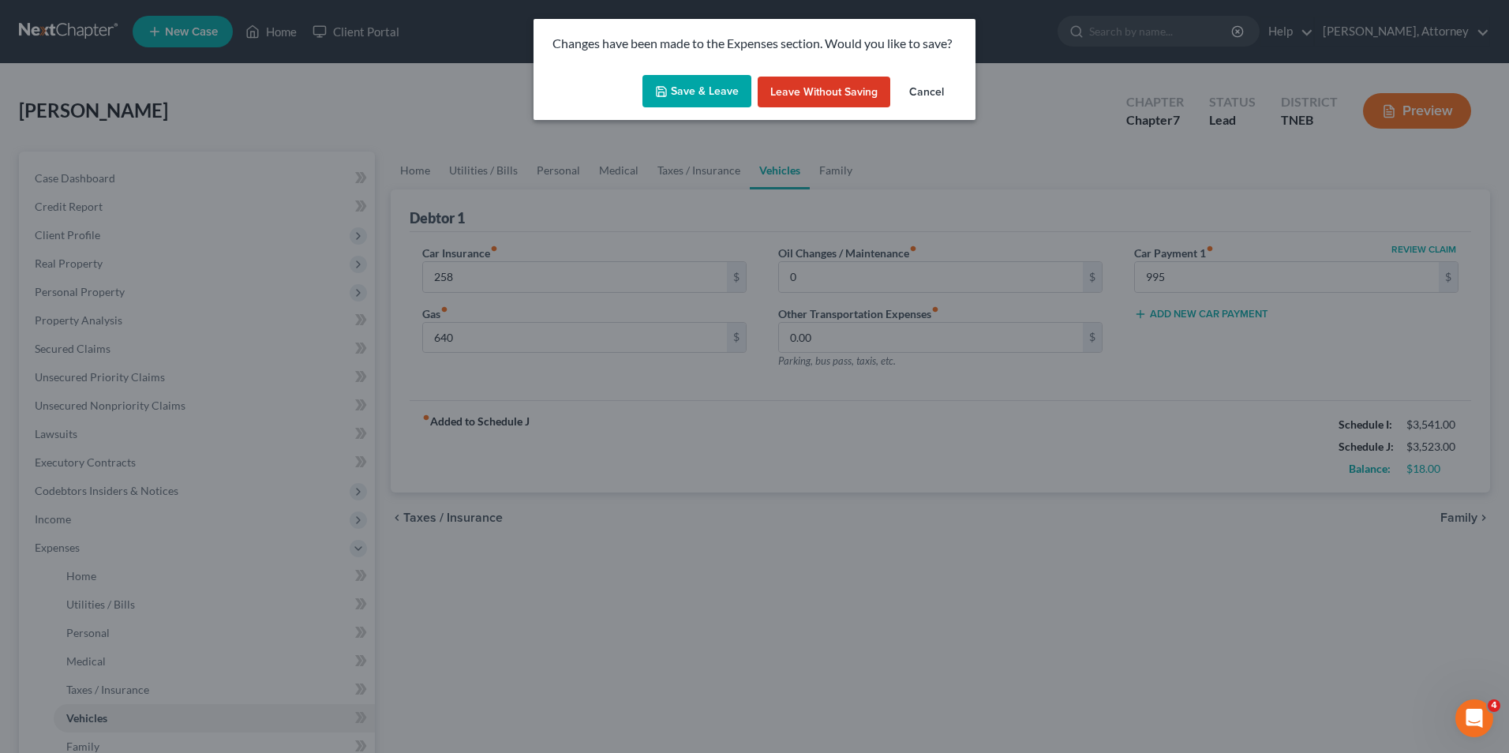
click at [714, 87] on button "Save & Leave" at bounding box center [697, 91] width 109 height 33
type input "258.00"
type input "640.00"
type input "0.00"
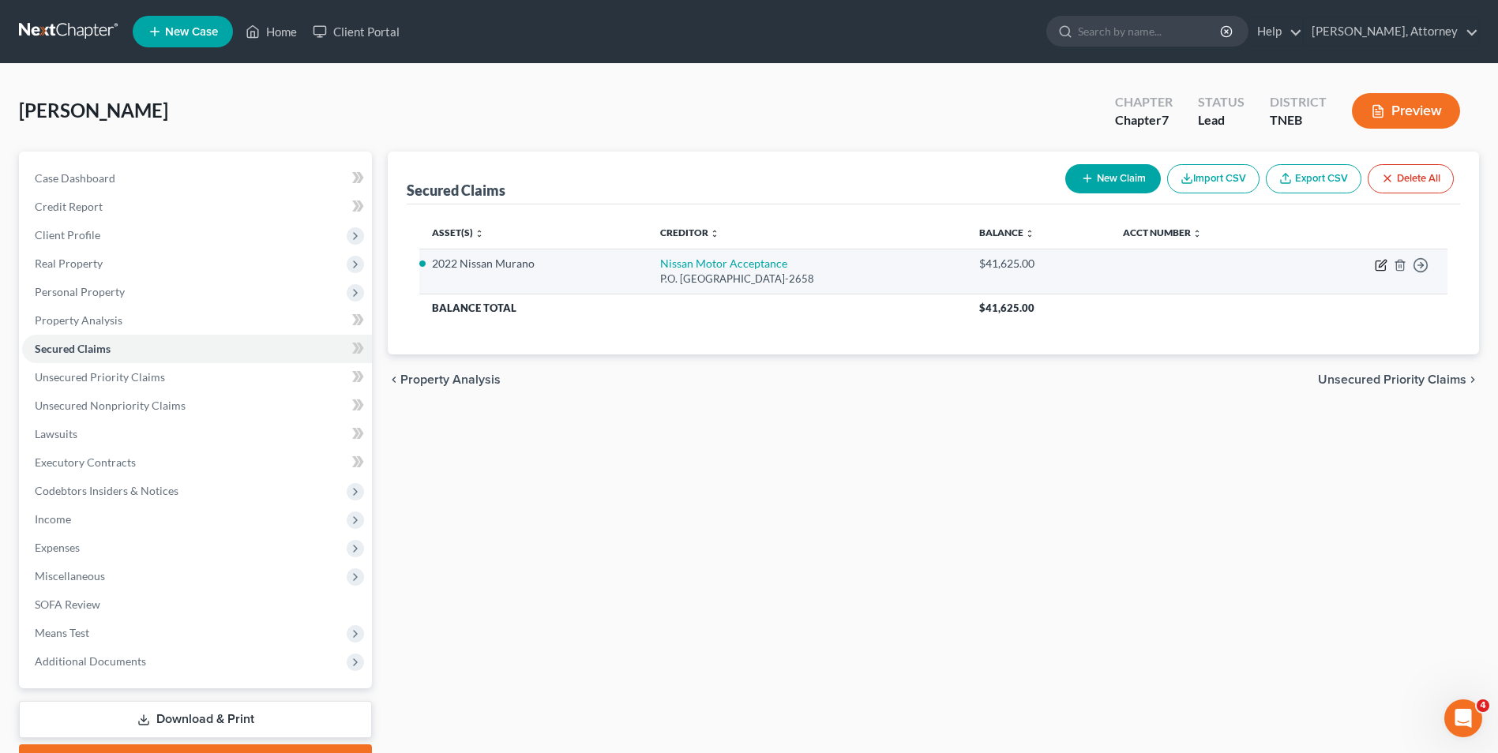
click at [1380, 268] on icon "button" at bounding box center [1380, 265] width 13 height 13
select select "36"
select select "2"
select select "0"
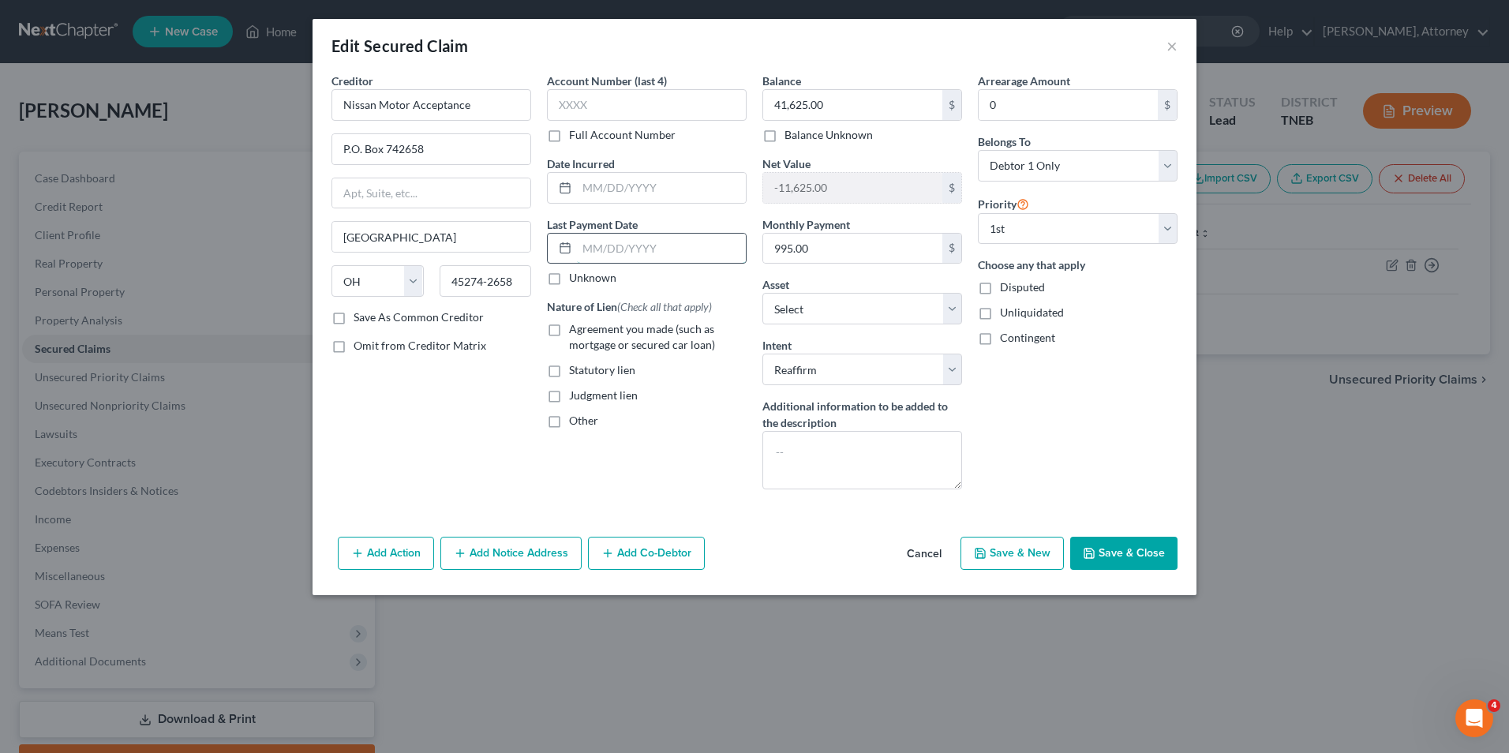
click at [604, 245] on input "text" at bounding box center [661, 249] width 169 height 30
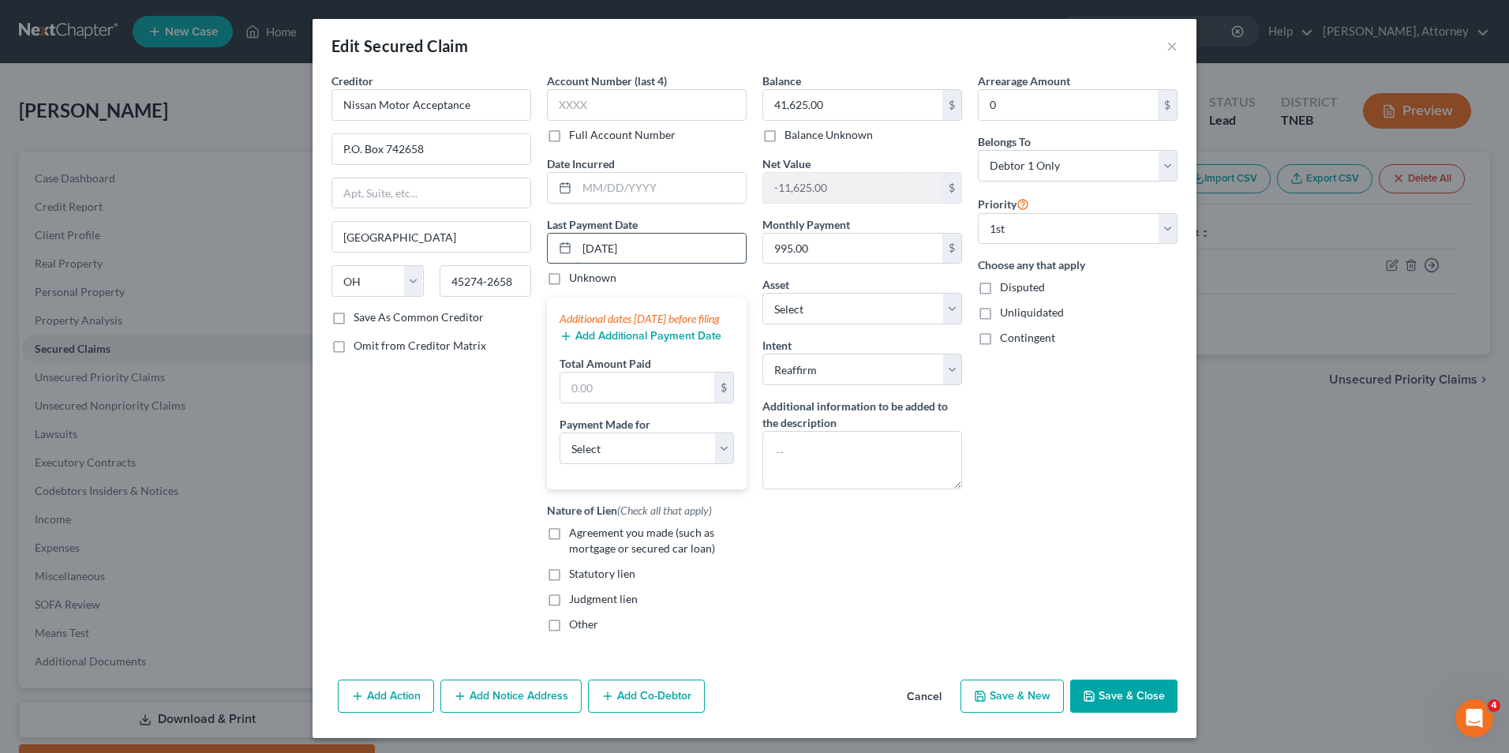
type input "08/01/2025"
click at [592, 343] on button "Add Additional Payment Date" at bounding box center [641, 336] width 162 height 13
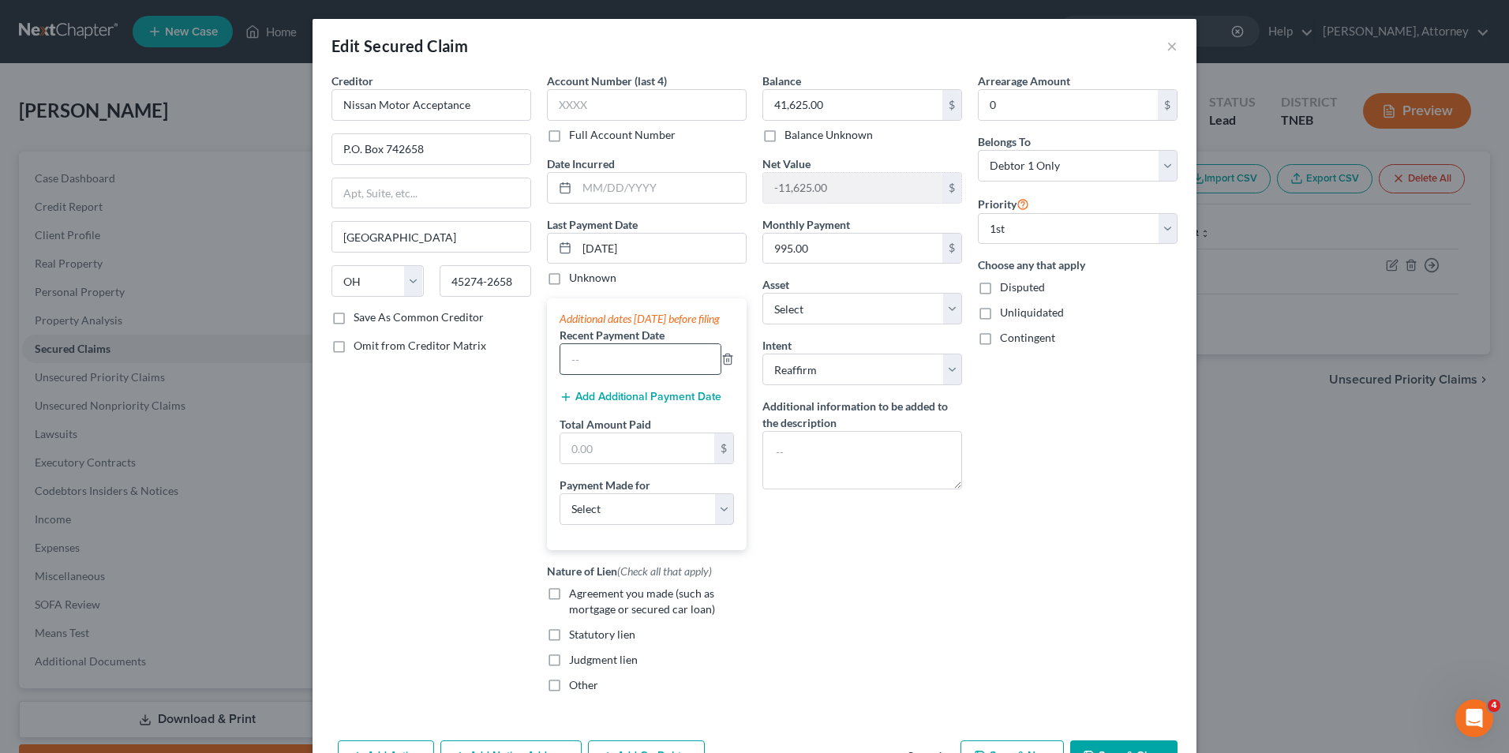
click at [590, 374] on input "text" at bounding box center [641, 359] width 160 height 30
type input "07/01/2025"
click at [654, 456] on input "text" at bounding box center [638, 448] width 154 height 30
type input "2,982"
click at [627, 403] on button "Add Additional Payment Date" at bounding box center [641, 397] width 162 height 13
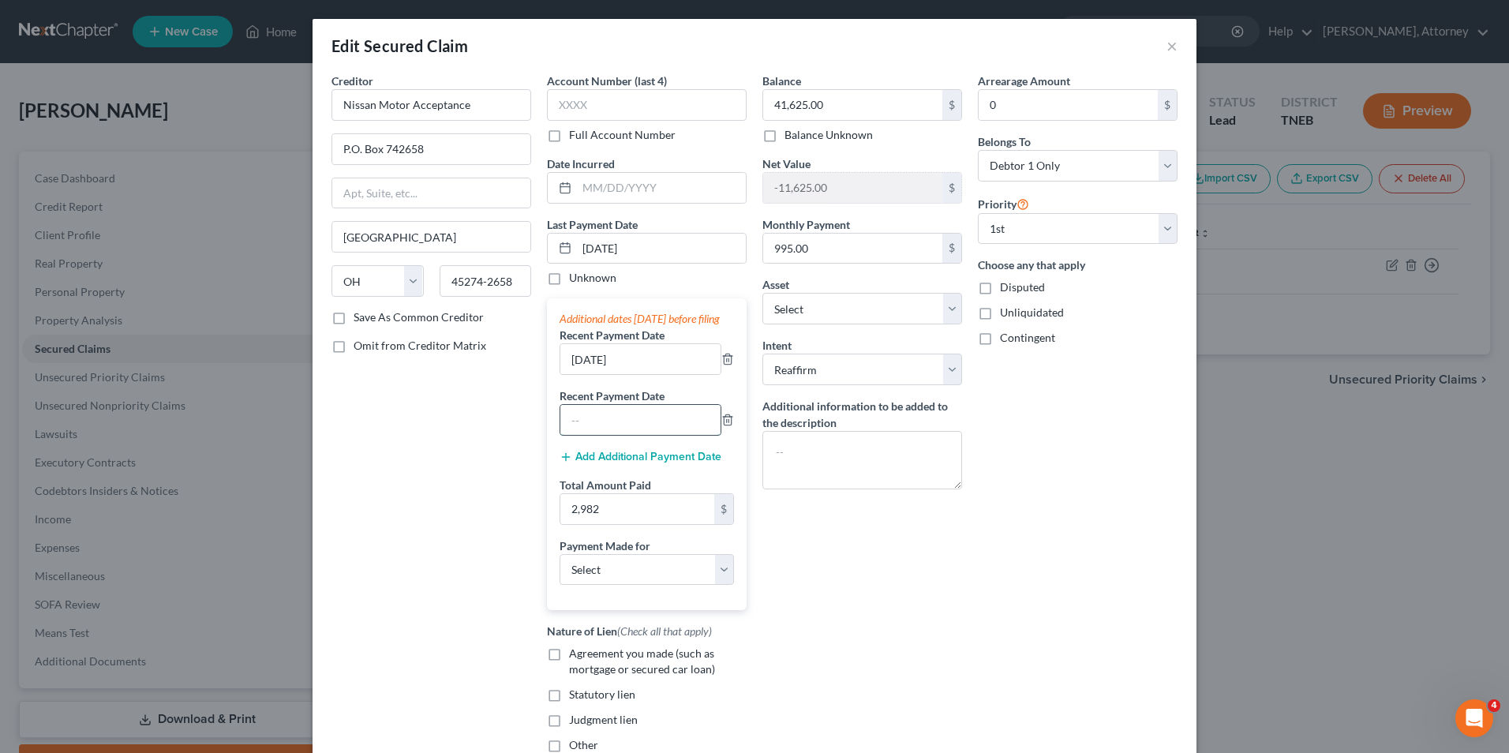
click at [602, 435] on input "text" at bounding box center [641, 420] width 160 height 30
type input "06/01/2025"
click at [569, 664] on label "Agreement you made (such as mortgage or secured car loan)" at bounding box center [658, 662] width 178 height 32
click at [576, 656] on input "Agreement you made (such as mortgage or secured car loan)" at bounding box center [581, 651] width 10 height 10
checkbox input "true"
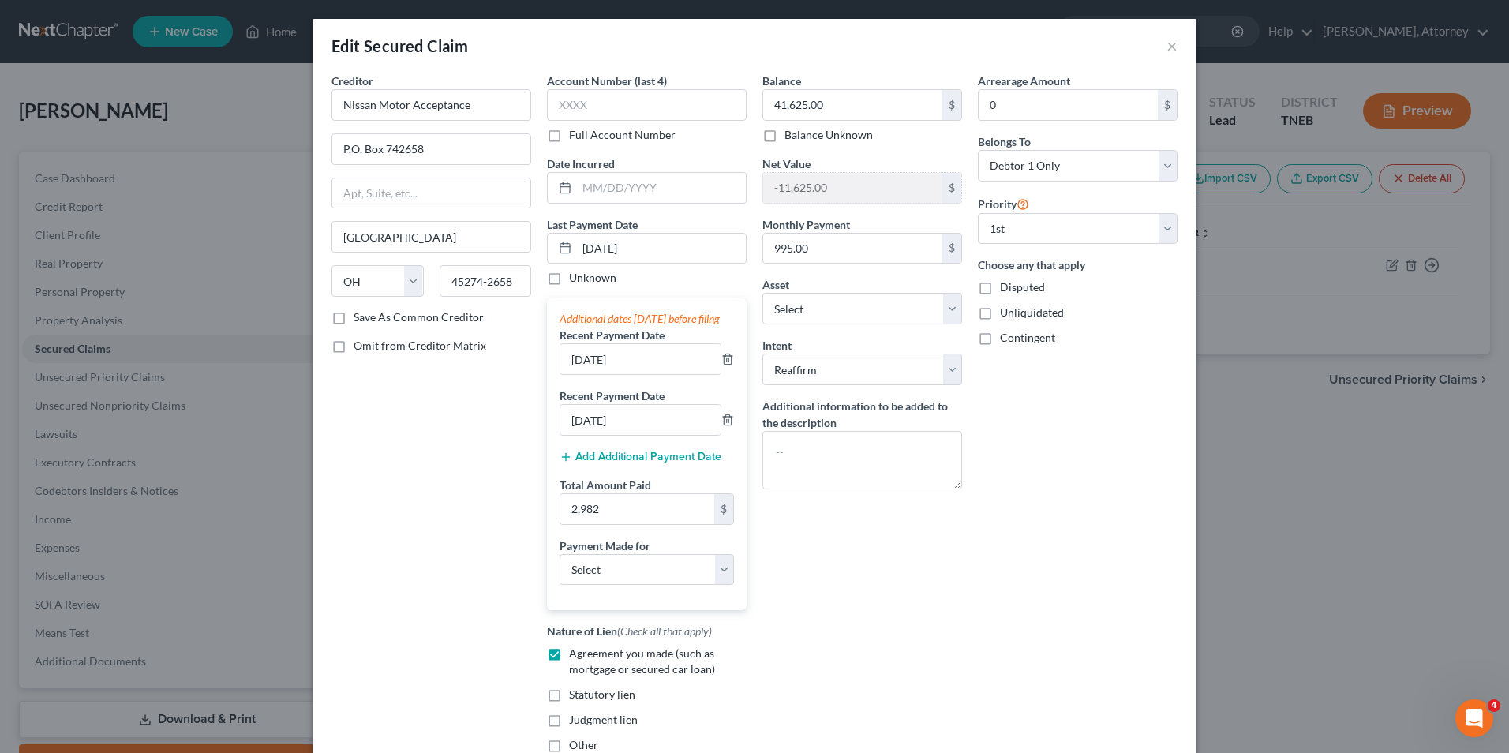
click at [1062, 583] on div "Arrearage Amount 0 $ Belongs To * Select Debtor 1 Only Debtor 2 Only Debtor 1 A…" at bounding box center [1078, 419] width 216 height 693
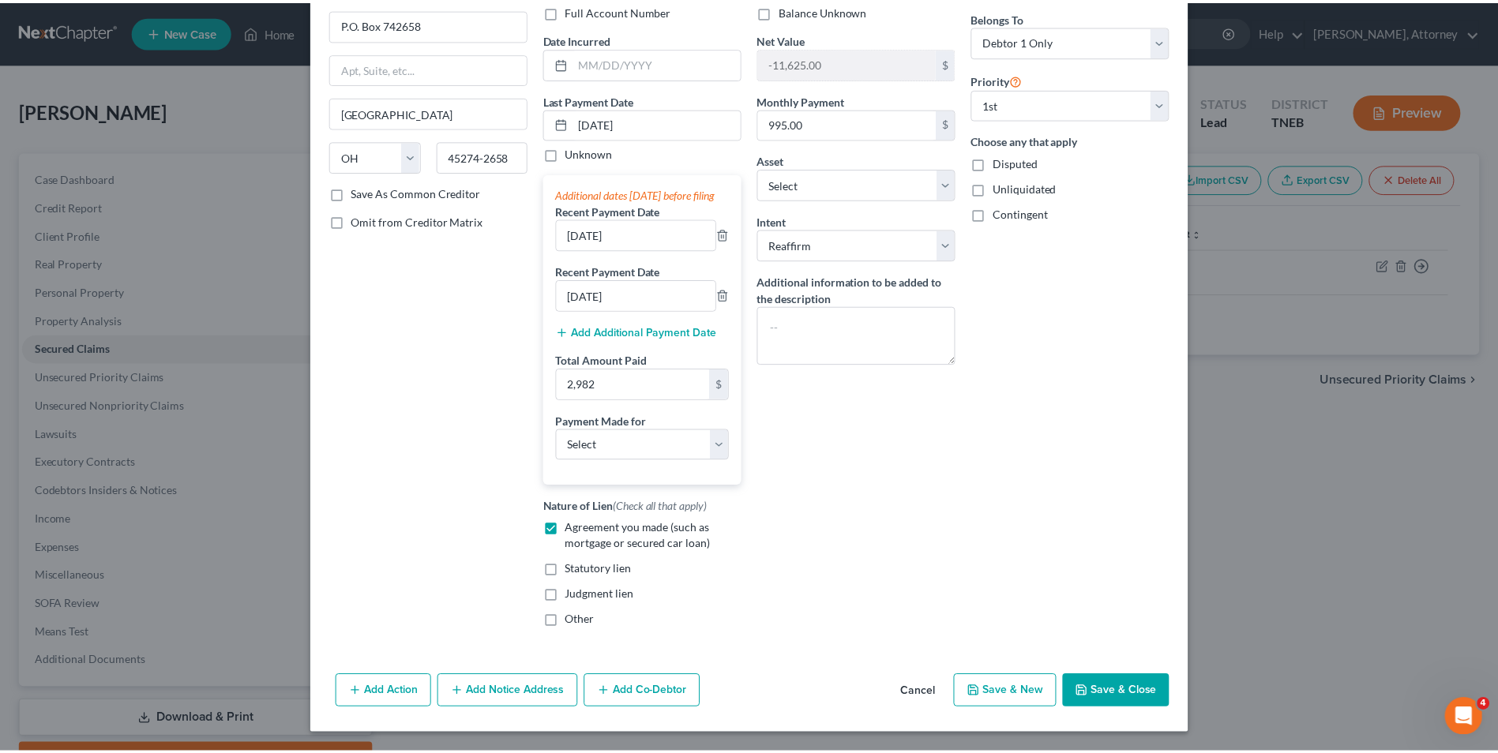
scroll to position [141, 0]
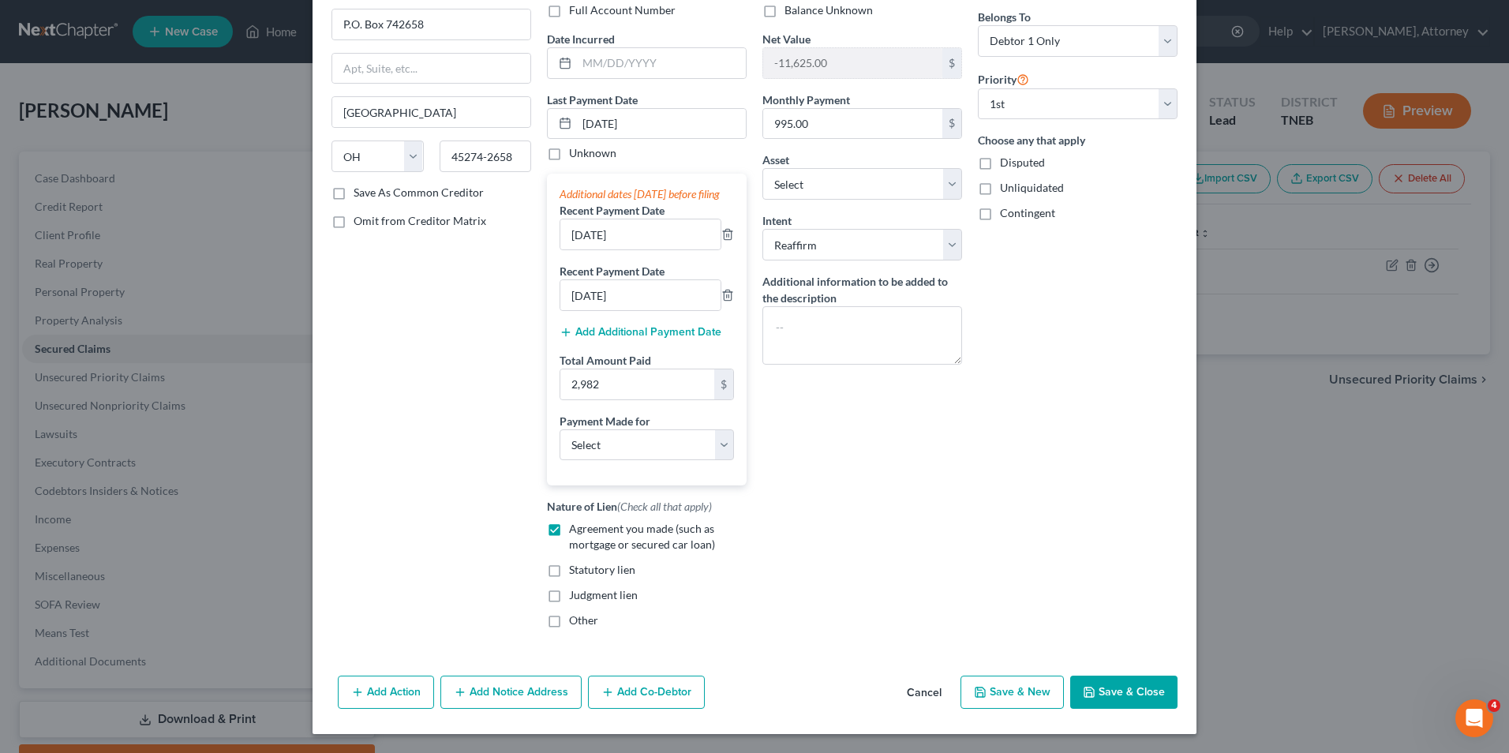
click at [1112, 686] on button "Save & Close" at bounding box center [1124, 692] width 107 height 33
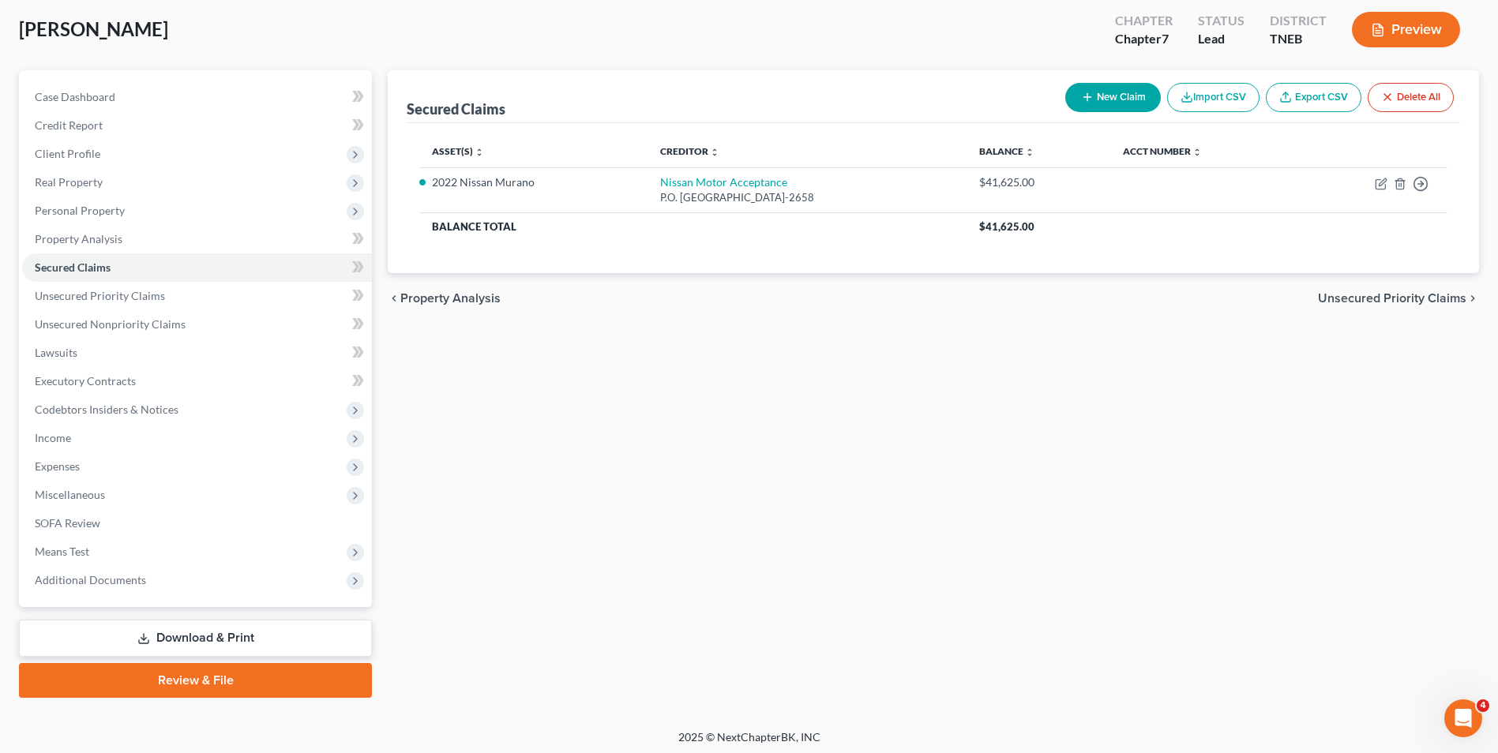
scroll to position [86, 0]
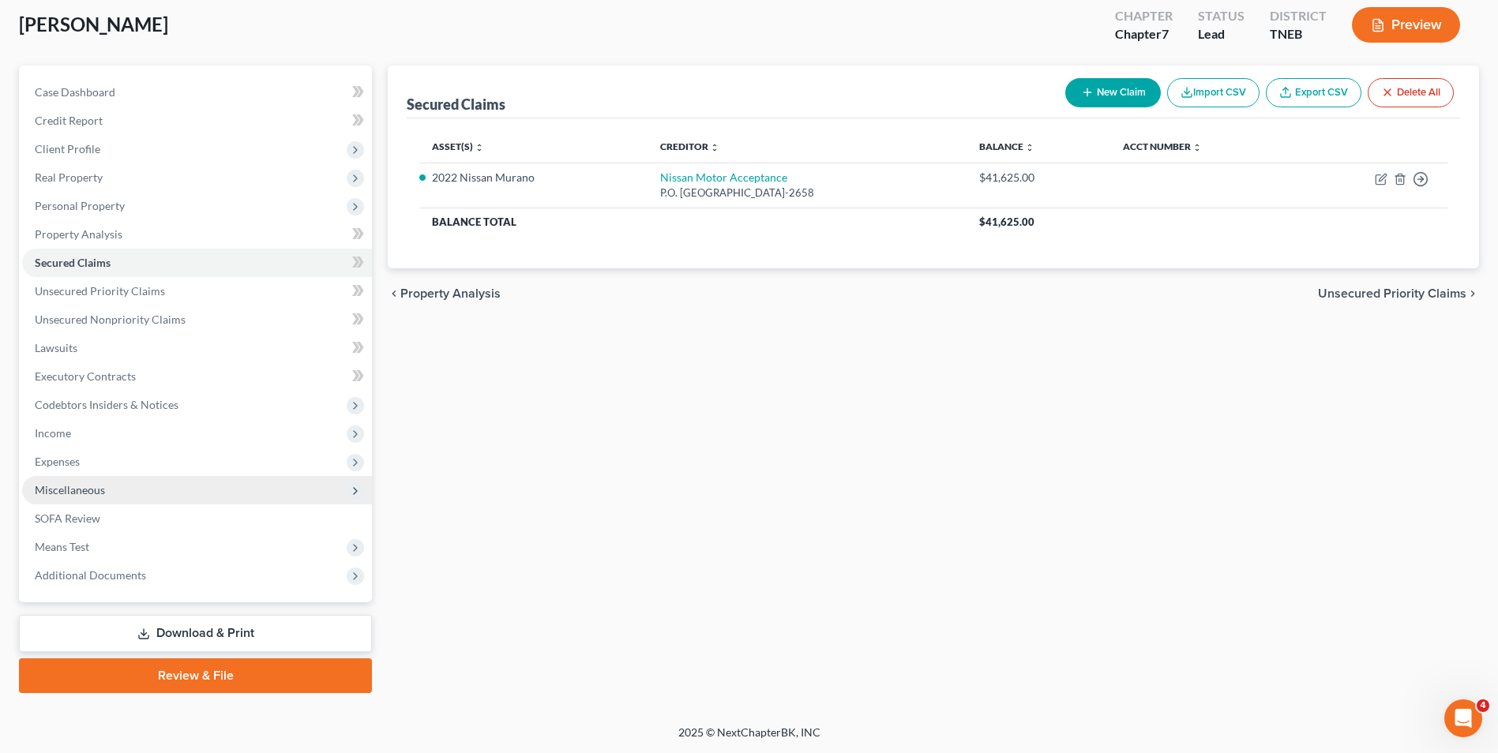
click at [64, 487] on span "Miscellaneous" at bounding box center [70, 489] width 70 height 13
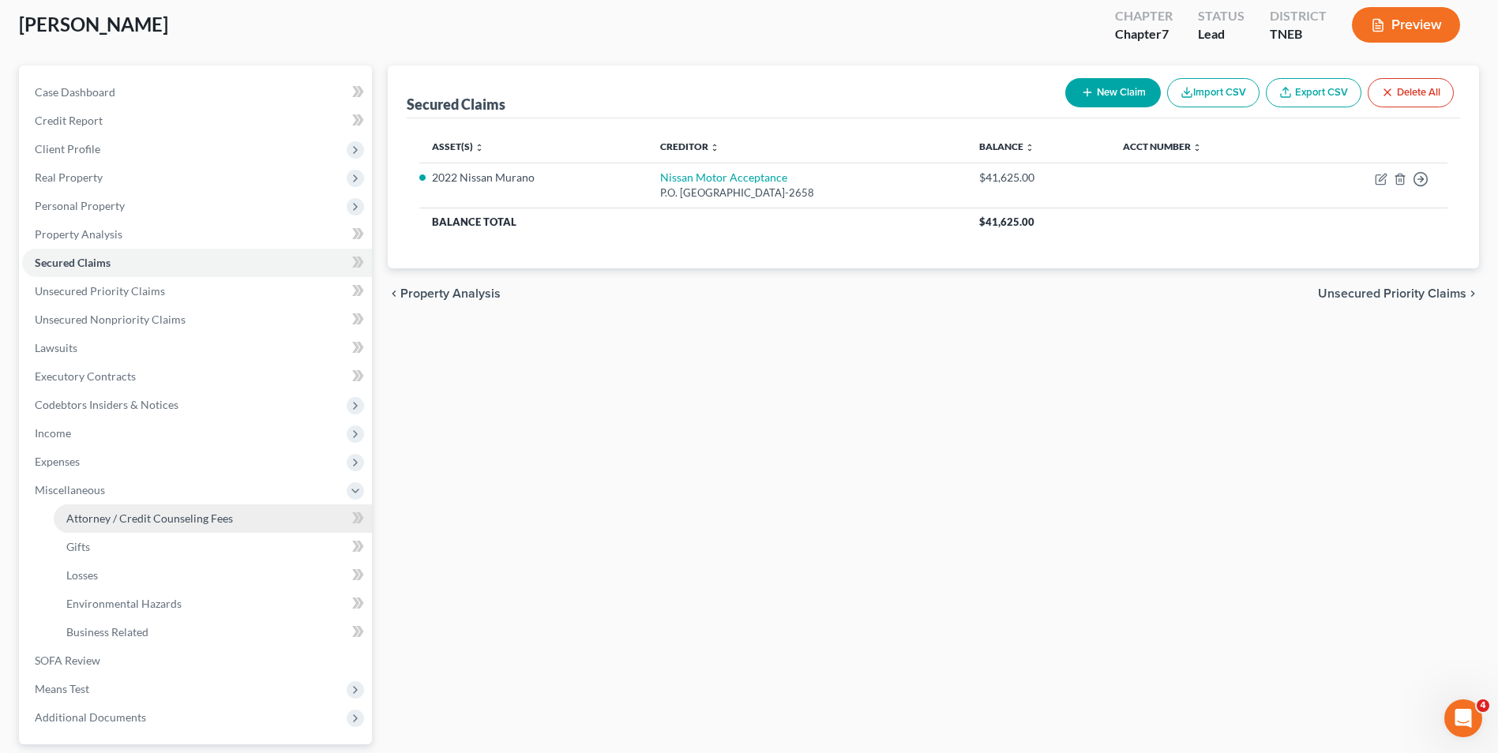
click at [88, 510] on link "Attorney / Credit Counseling Fees" at bounding box center [213, 518] width 318 height 28
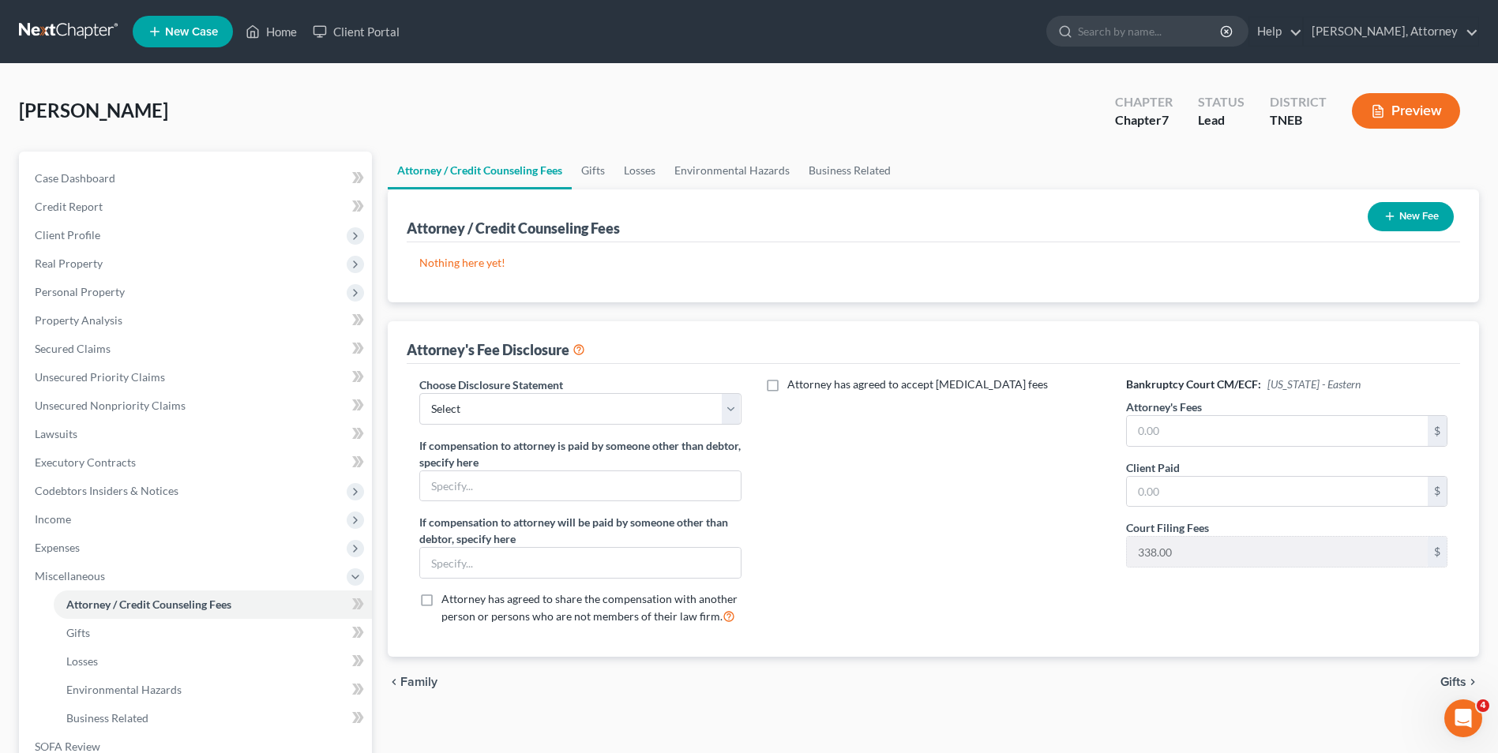
click at [1412, 219] on button "New Fee" at bounding box center [1410, 216] width 86 height 29
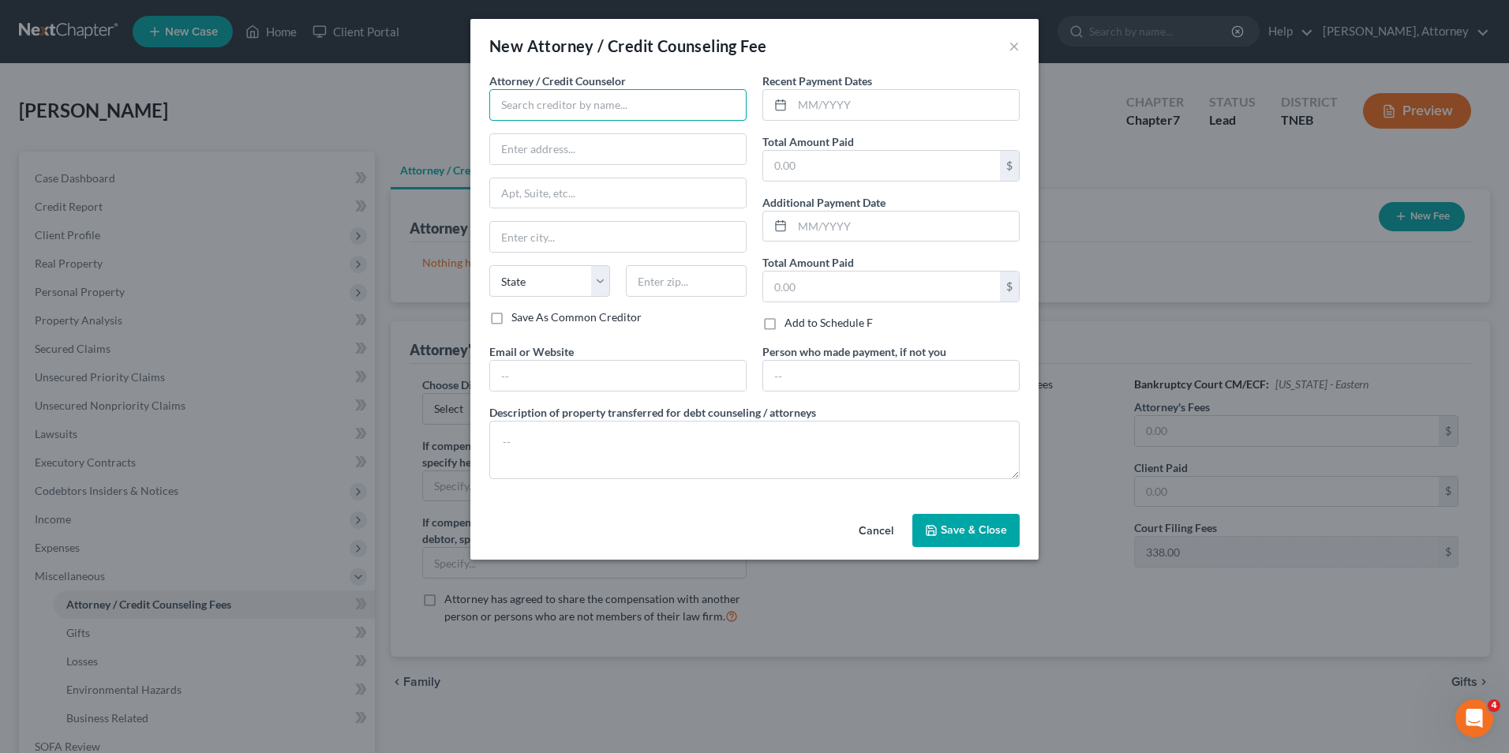
click at [604, 118] on input "text" at bounding box center [617, 105] width 257 height 32
type input "Melissa Wortley Lawing"
type input "3715 Powers Street"
type input "Knoxville"
type input "37917"
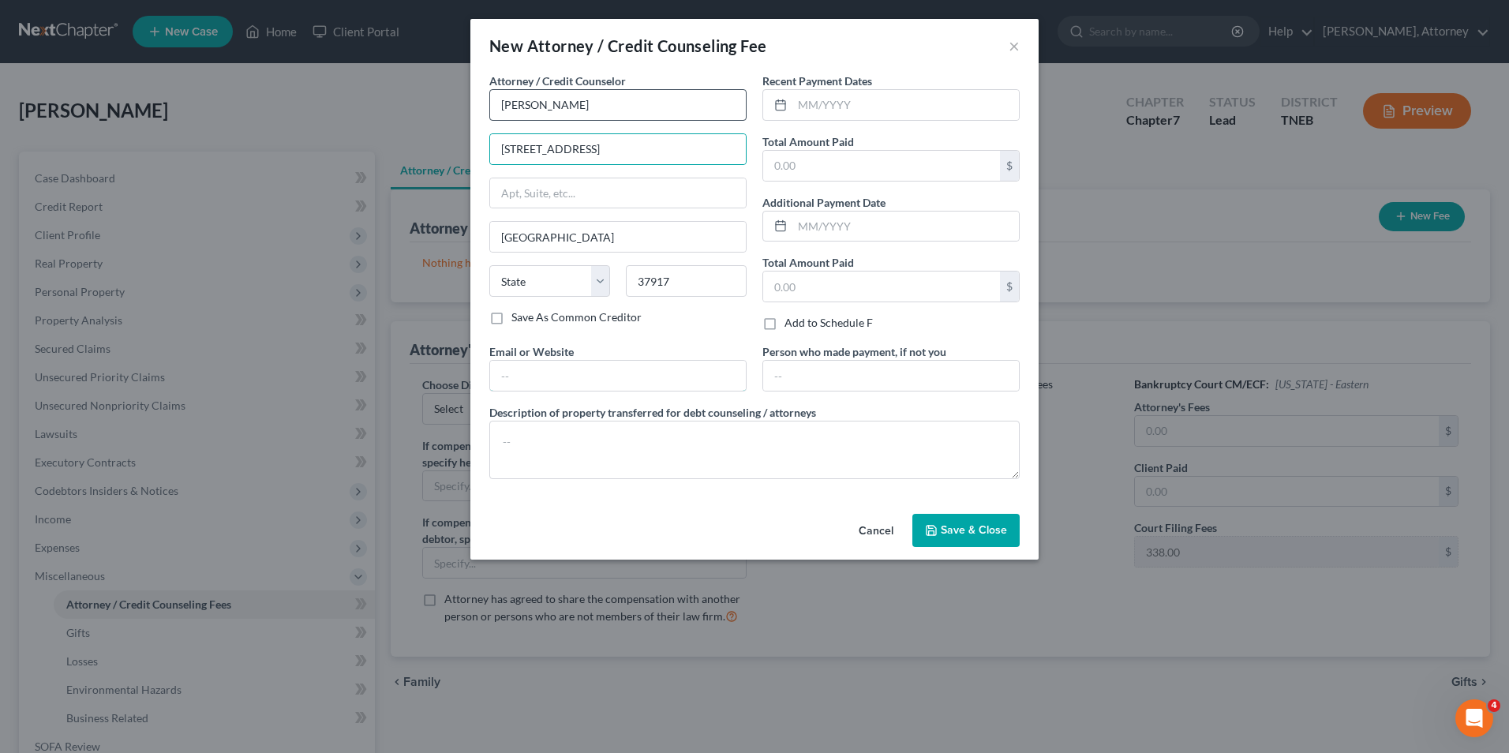
type input "[EMAIL_ADDRESS][DOMAIN_NAME]"
type input "3715 Powers Street\"
select select "44"
type input "3715 Powers Street\"
click at [824, 109] on input "text" at bounding box center [906, 105] width 227 height 30
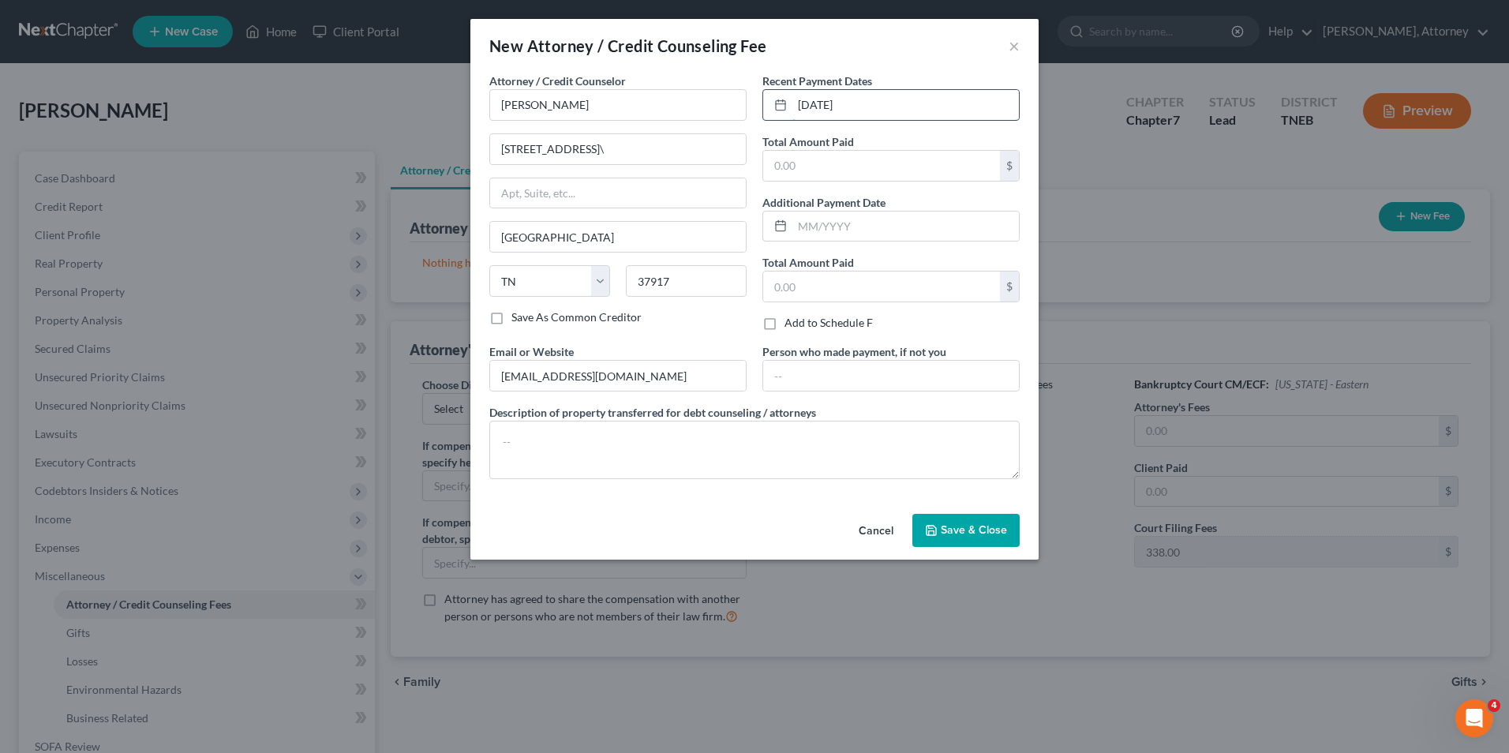
type input "08/01/2025"
type input "850"
click at [985, 545] on button "Save & Close" at bounding box center [966, 530] width 107 height 33
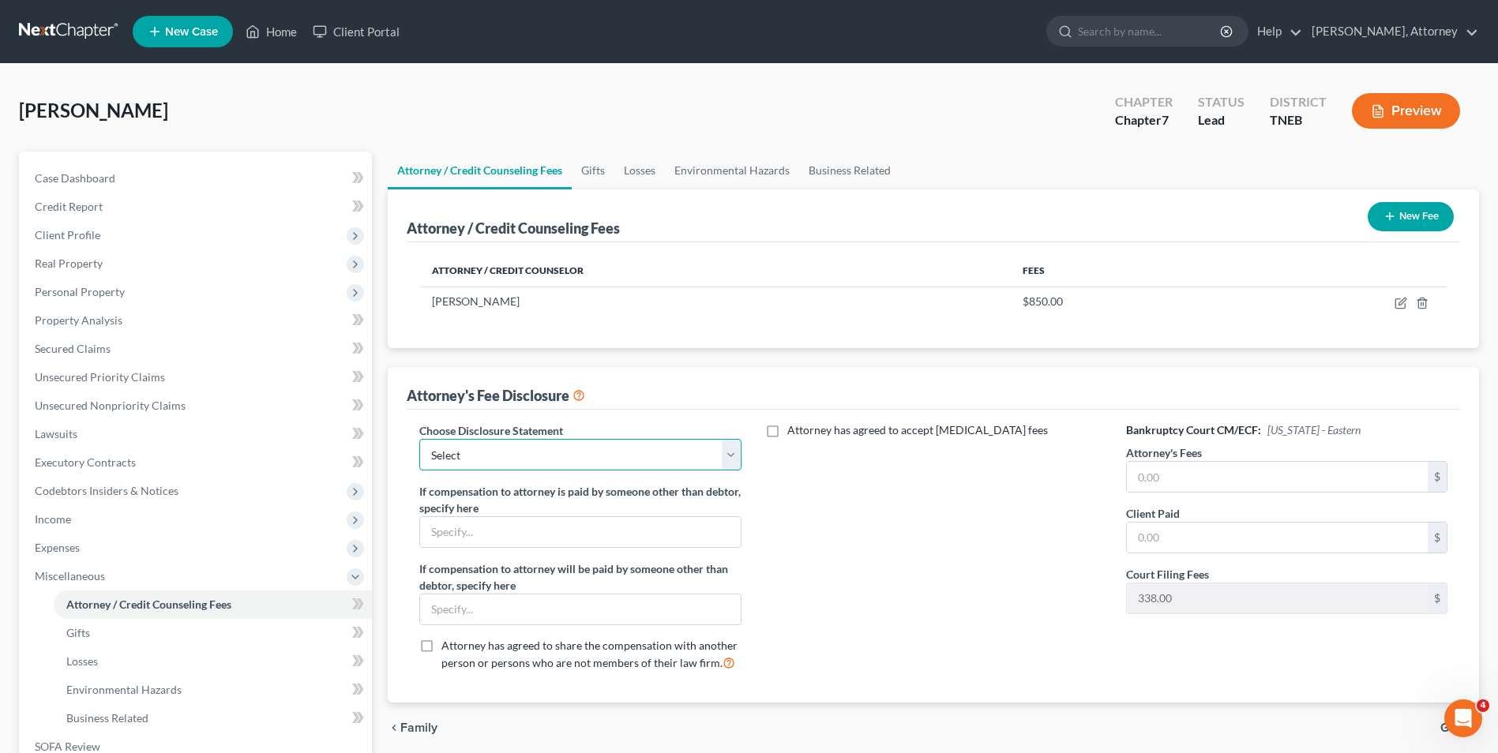
click at [597, 463] on select "Select Attorney Disclosure" at bounding box center [579, 455] width 321 height 32
select select "0"
click at [419, 439] on select "Select Attorney Disclosure" at bounding box center [579, 455] width 321 height 32
click at [1175, 469] on input "text" at bounding box center [1277, 477] width 301 height 30
type input "850.00"
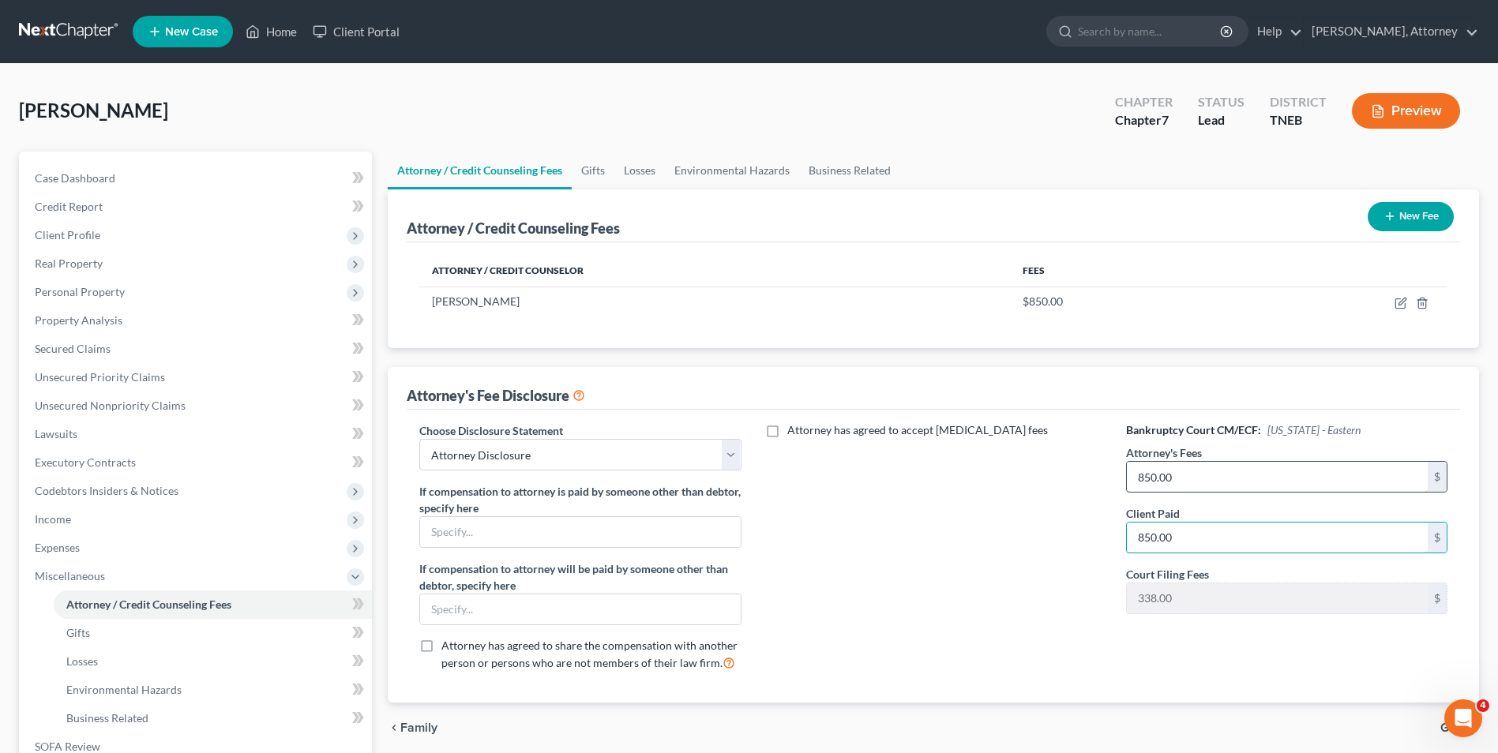
type input "850.00"
click at [876, 167] on link "Business Related" at bounding box center [849, 171] width 101 height 38
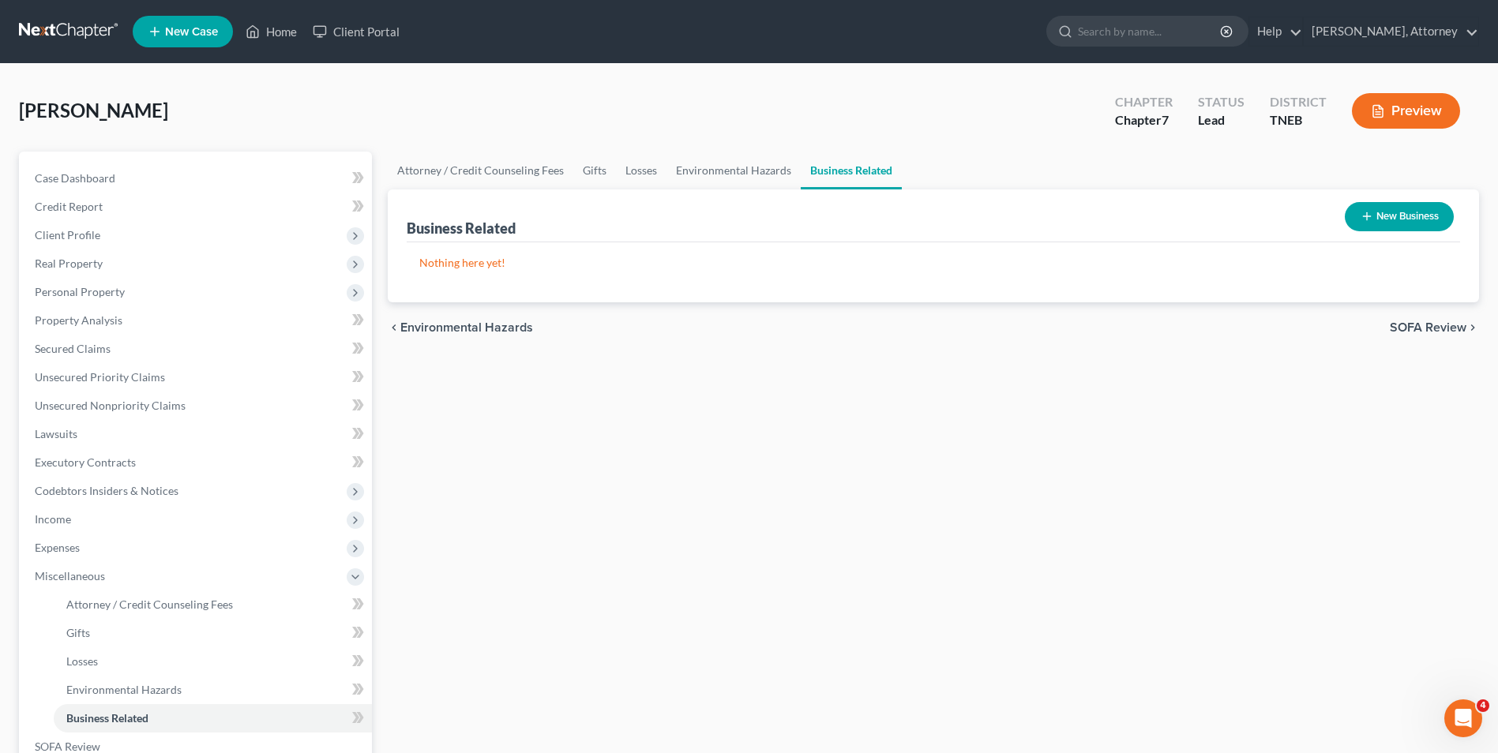
click at [1420, 321] on span "SOFA Review" at bounding box center [1427, 327] width 77 height 13
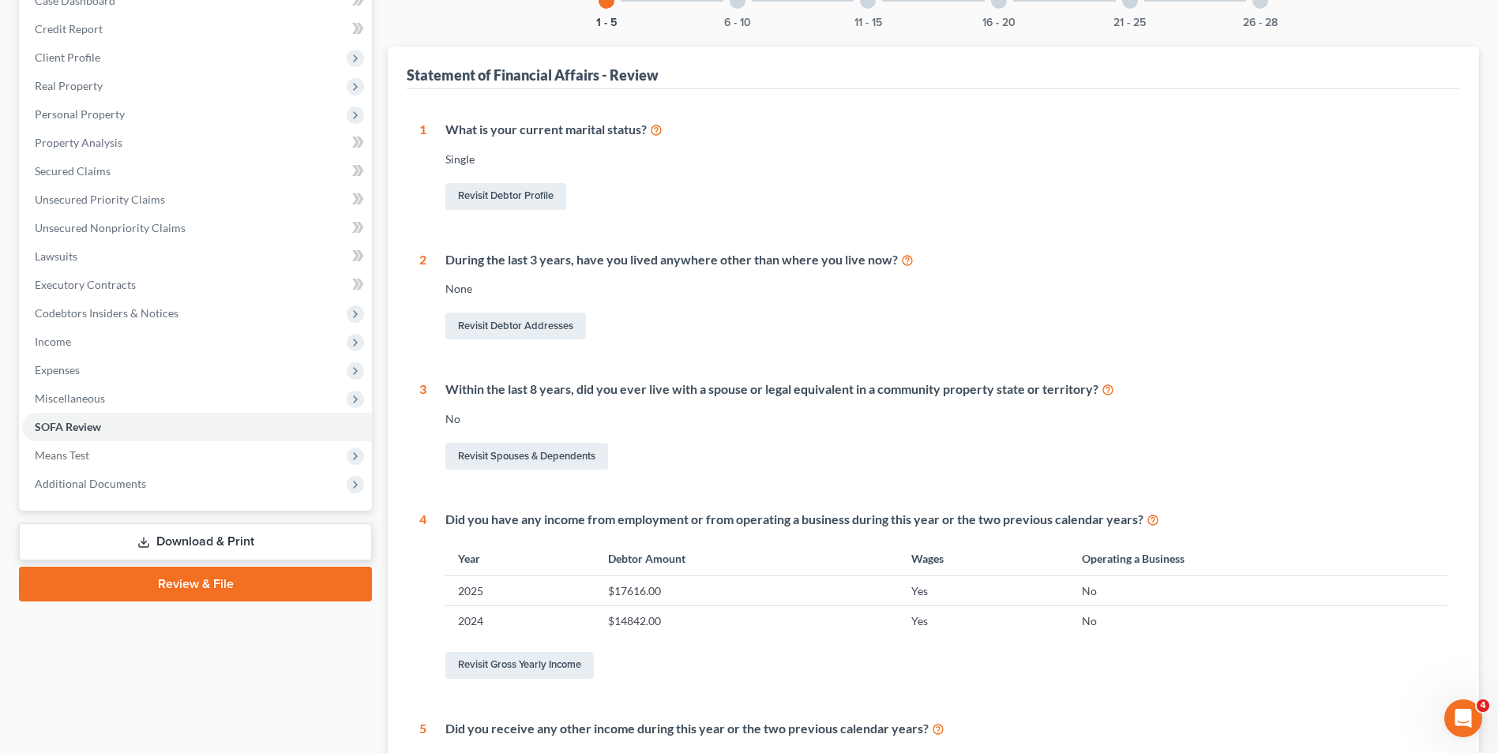
scroll to position [221, 0]
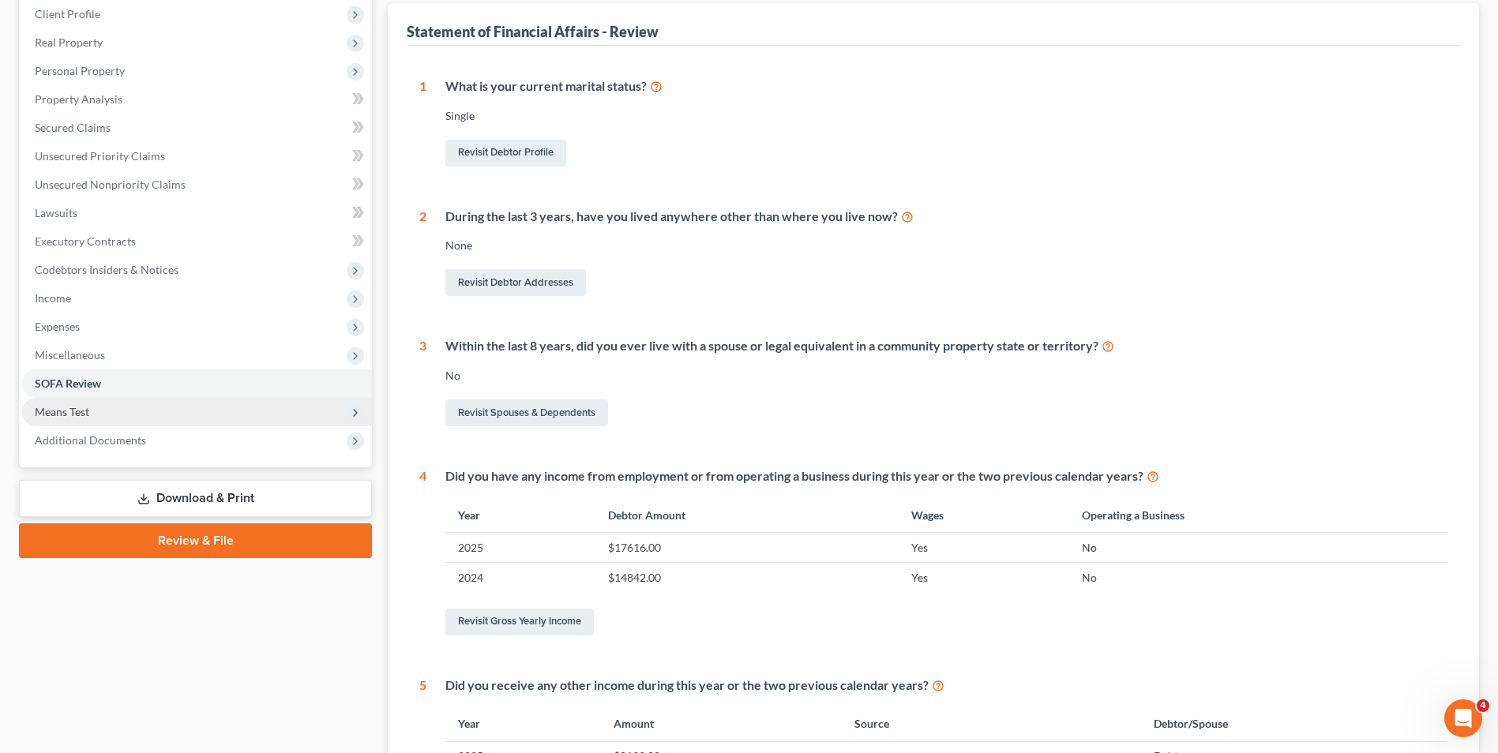
click at [66, 414] on span "Means Test" at bounding box center [62, 411] width 54 height 13
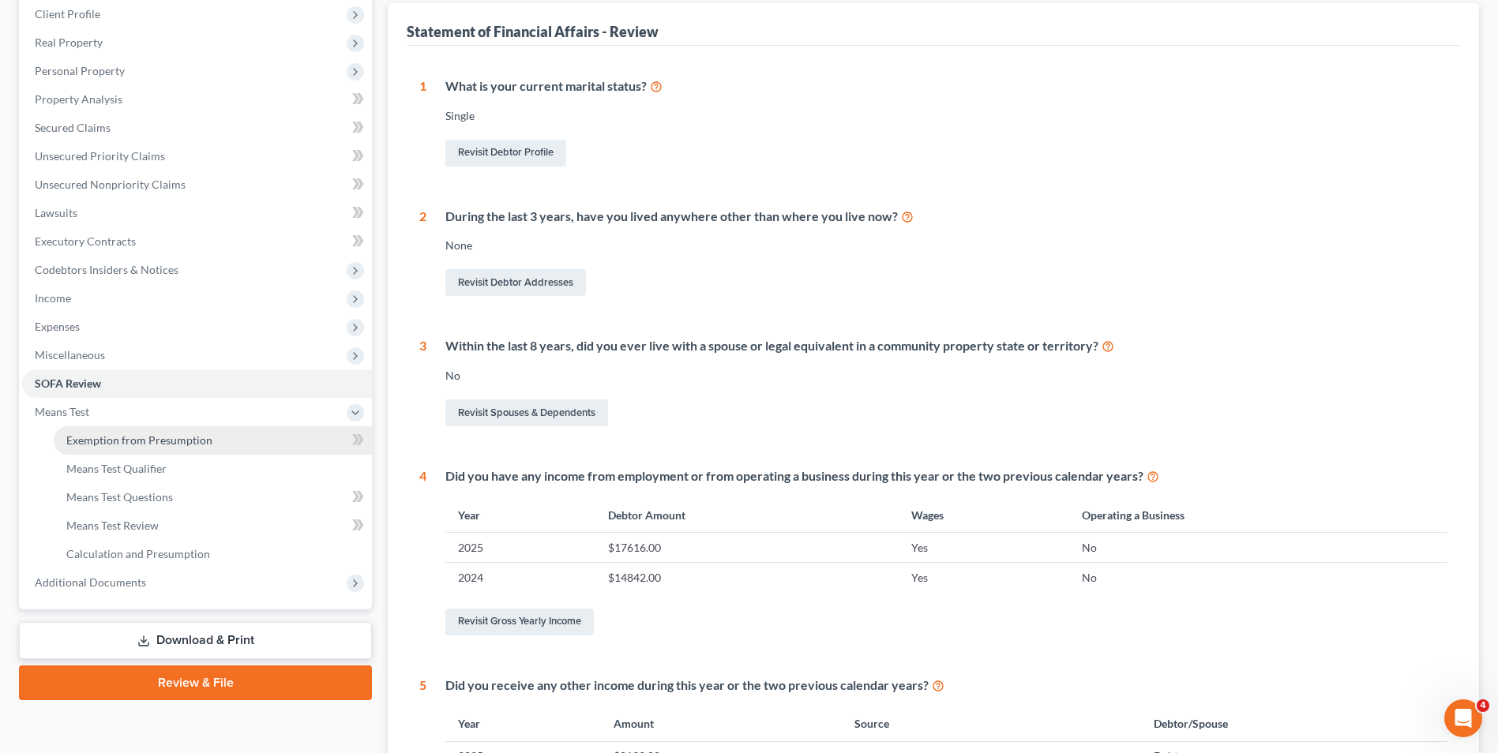
click at [95, 433] on span "Exemption from Presumption" at bounding box center [139, 439] width 146 height 13
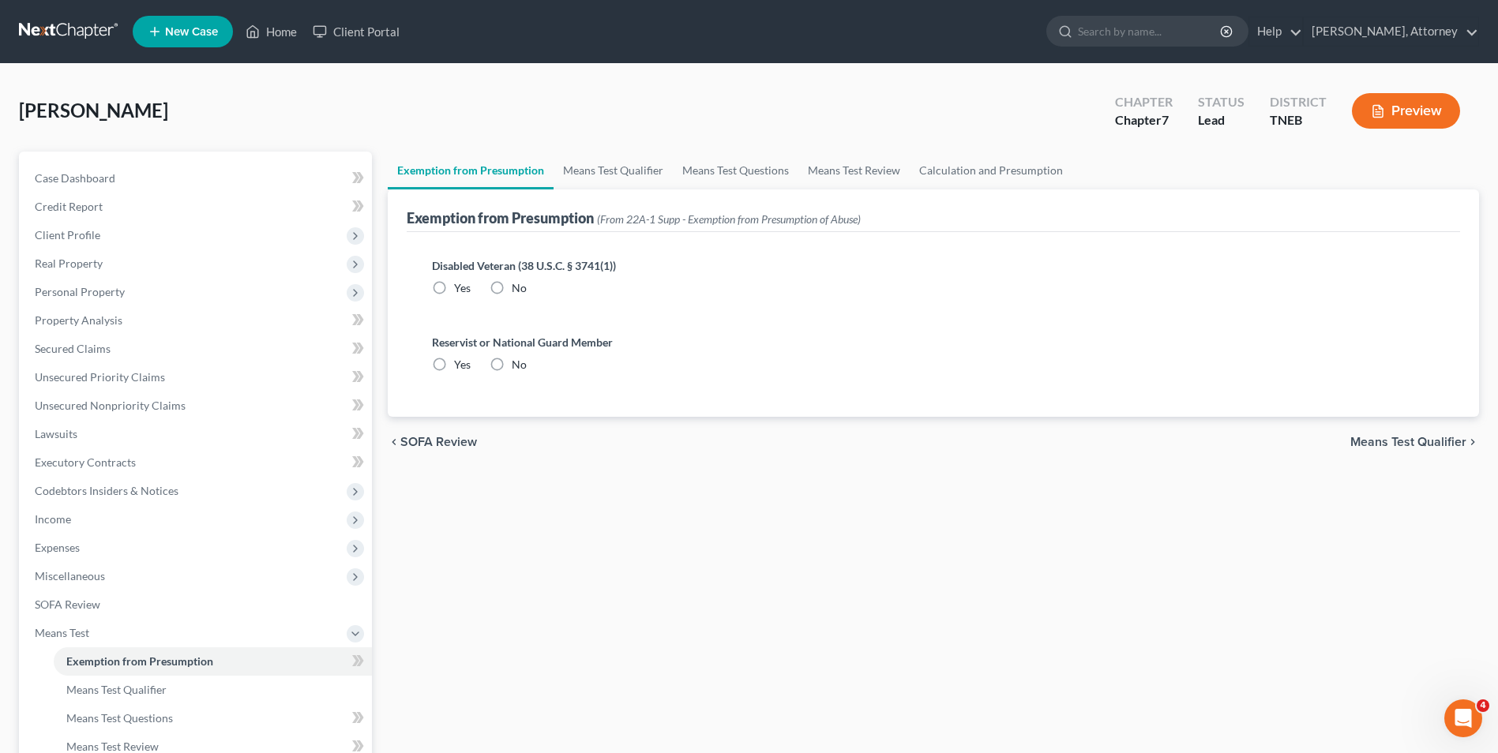
click at [512, 289] on label "No" at bounding box center [519, 288] width 15 height 16
click at [518, 289] on input "No" at bounding box center [523, 285] width 10 height 10
radio input "true"
click at [512, 358] on label "No" at bounding box center [519, 365] width 15 height 16
click at [518, 358] on input "No" at bounding box center [523, 362] width 10 height 10
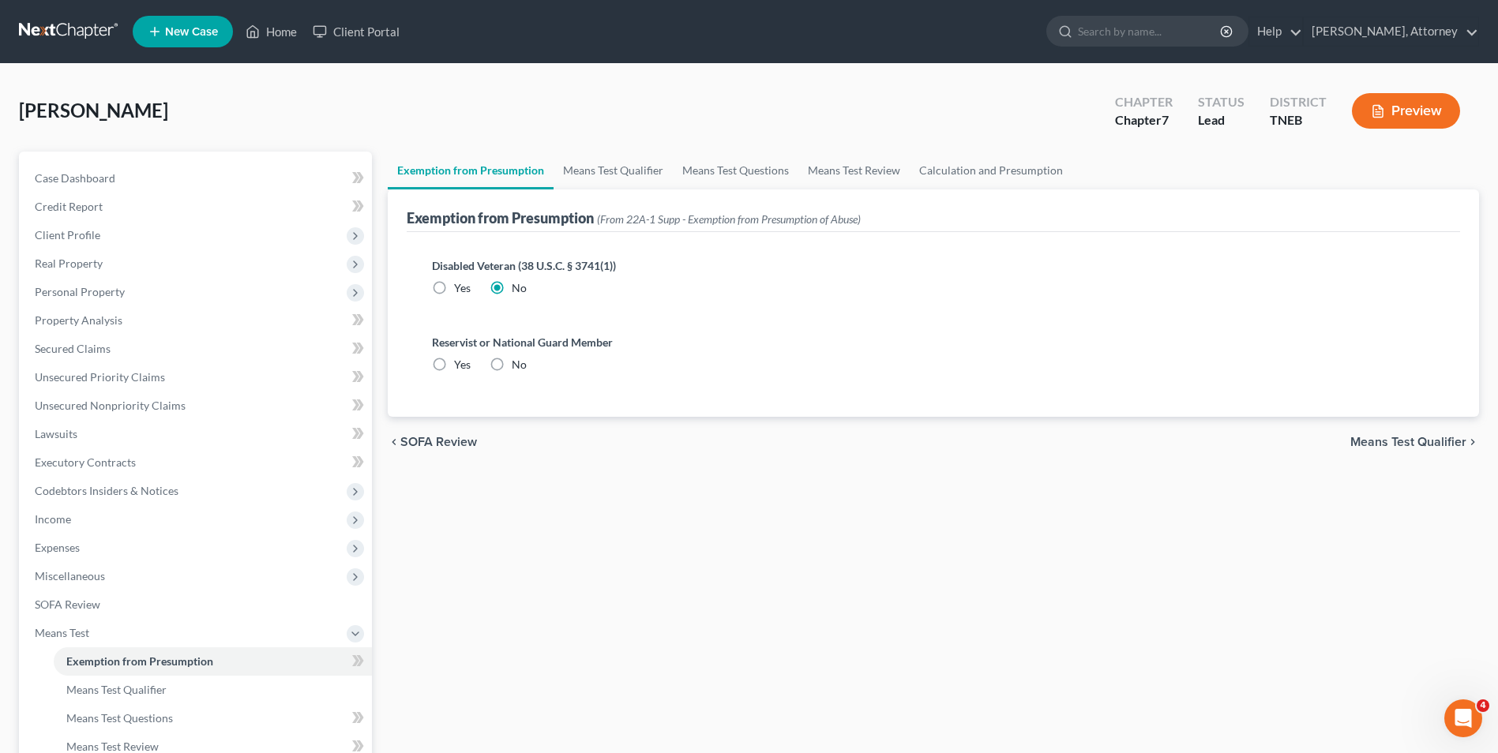
radio input "true"
click at [612, 164] on link "Means Test Qualifier" at bounding box center [612, 171] width 119 height 38
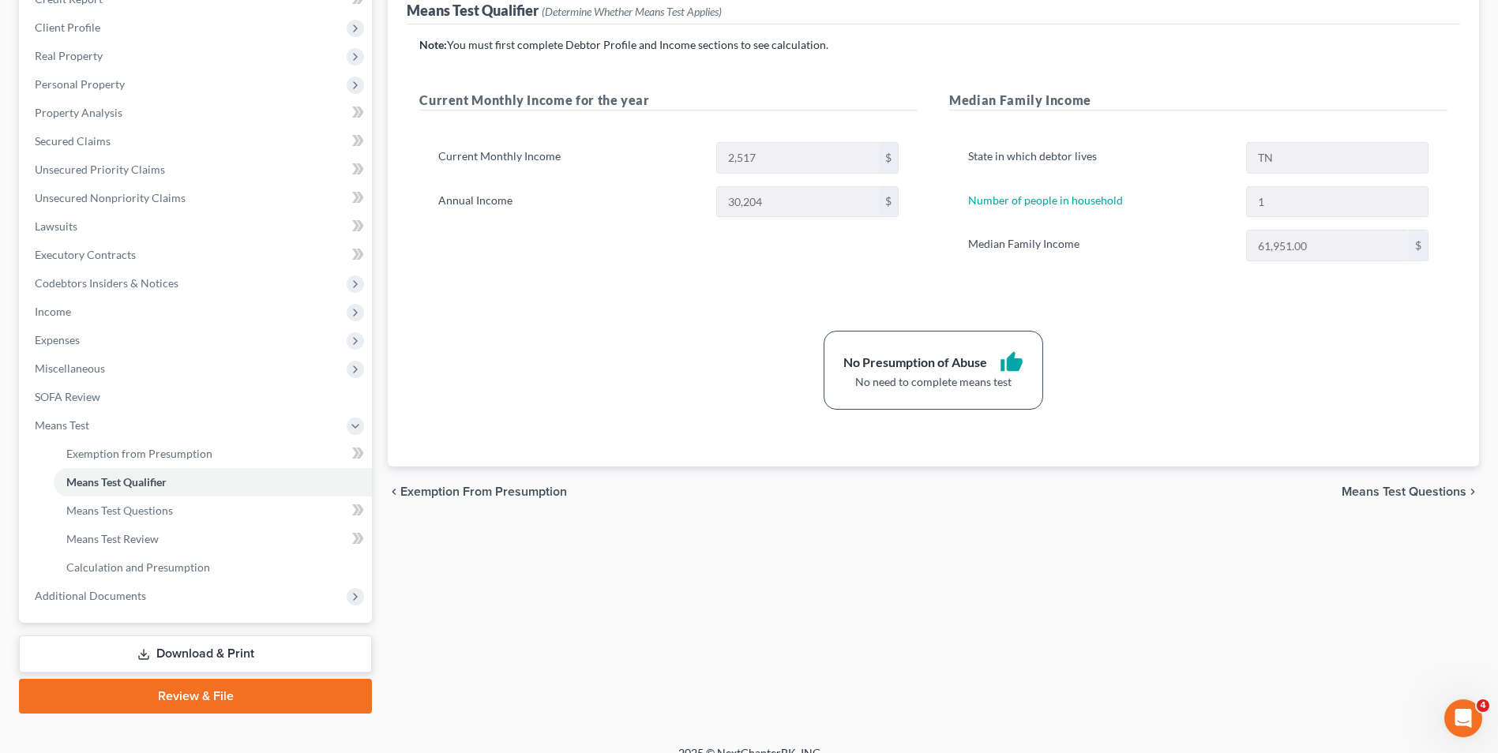
scroll to position [228, 0]
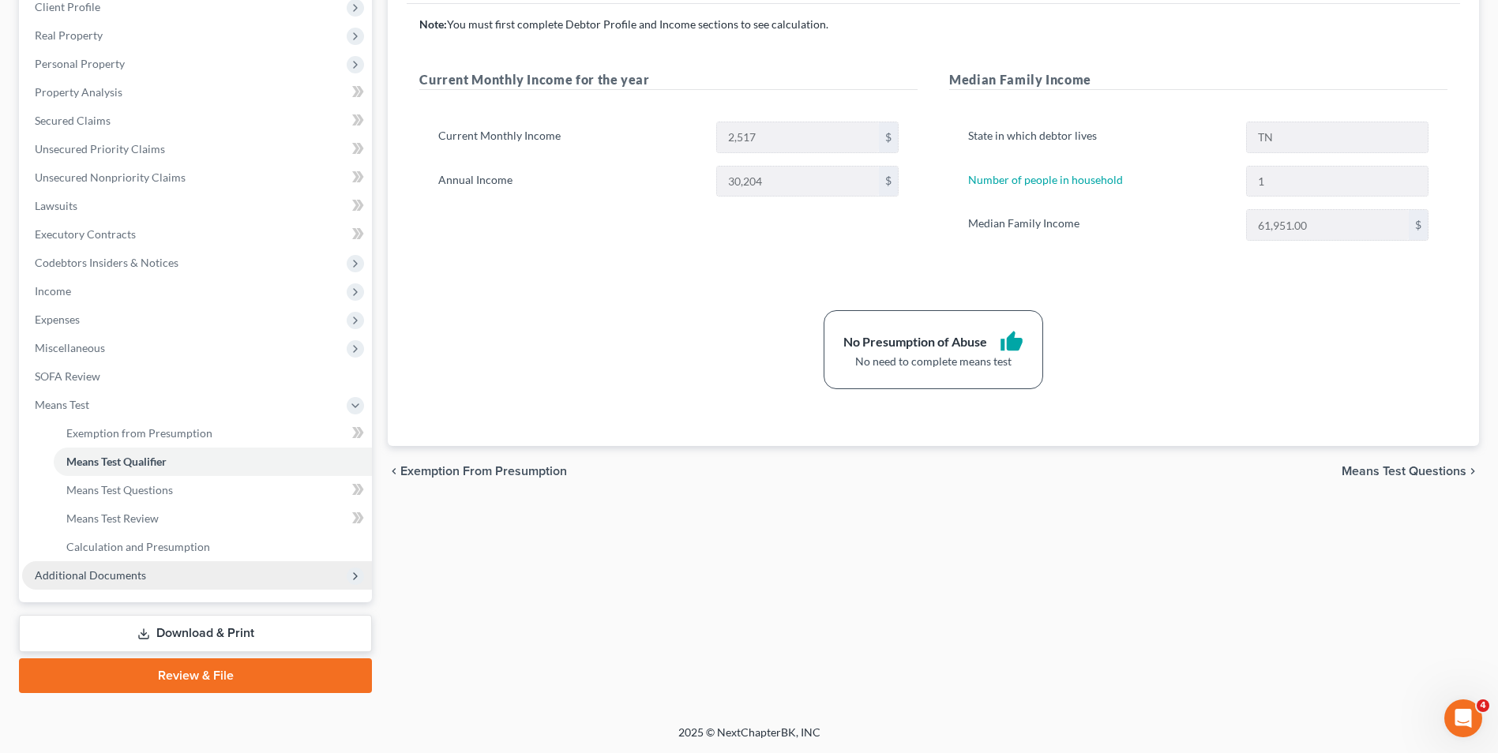
click at [116, 576] on span "Additional Documents" at bounding box center [90, 574] width 111 height 13
click at [138, 460] on link "Forms Library" at bounding box center [213, 462] width 318 height 28
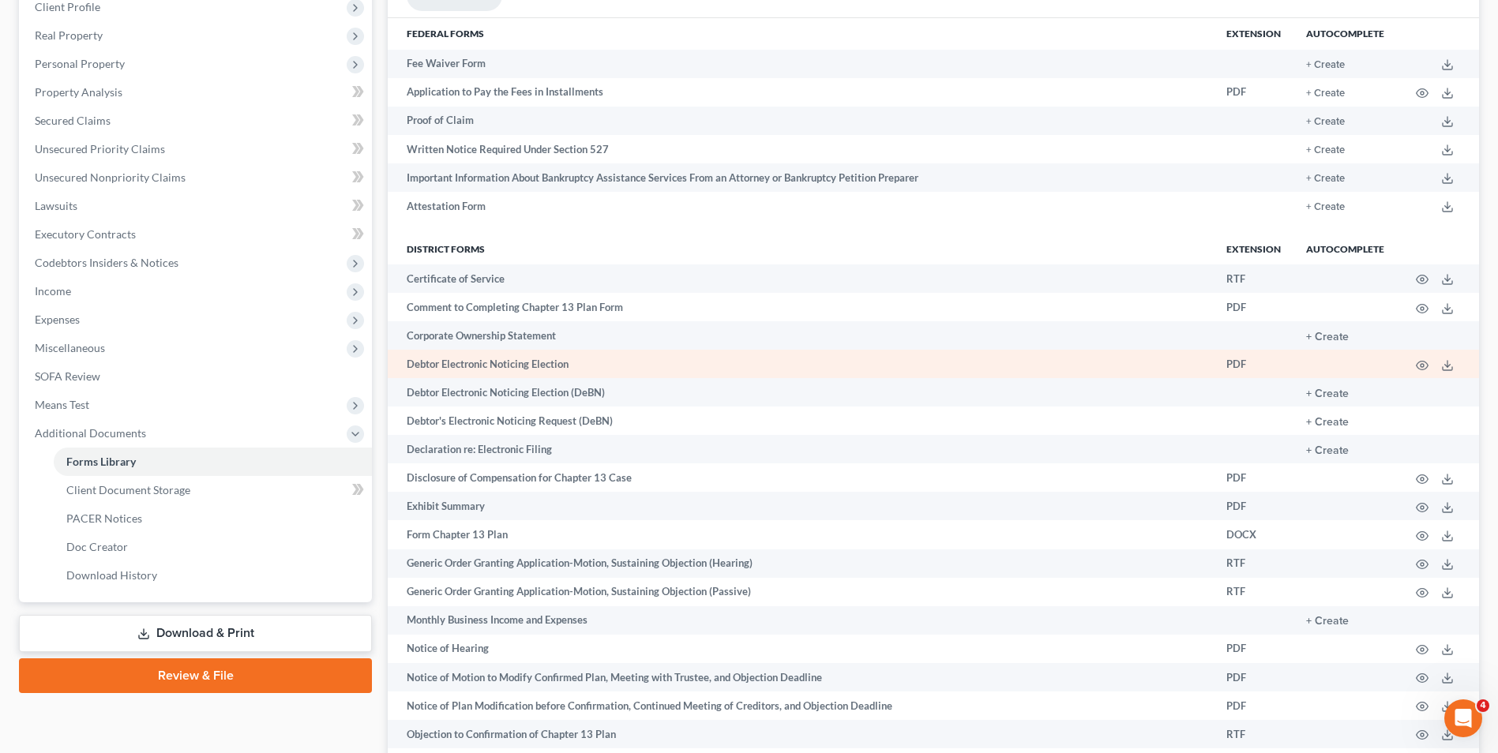
scroll to position [1049, 0]
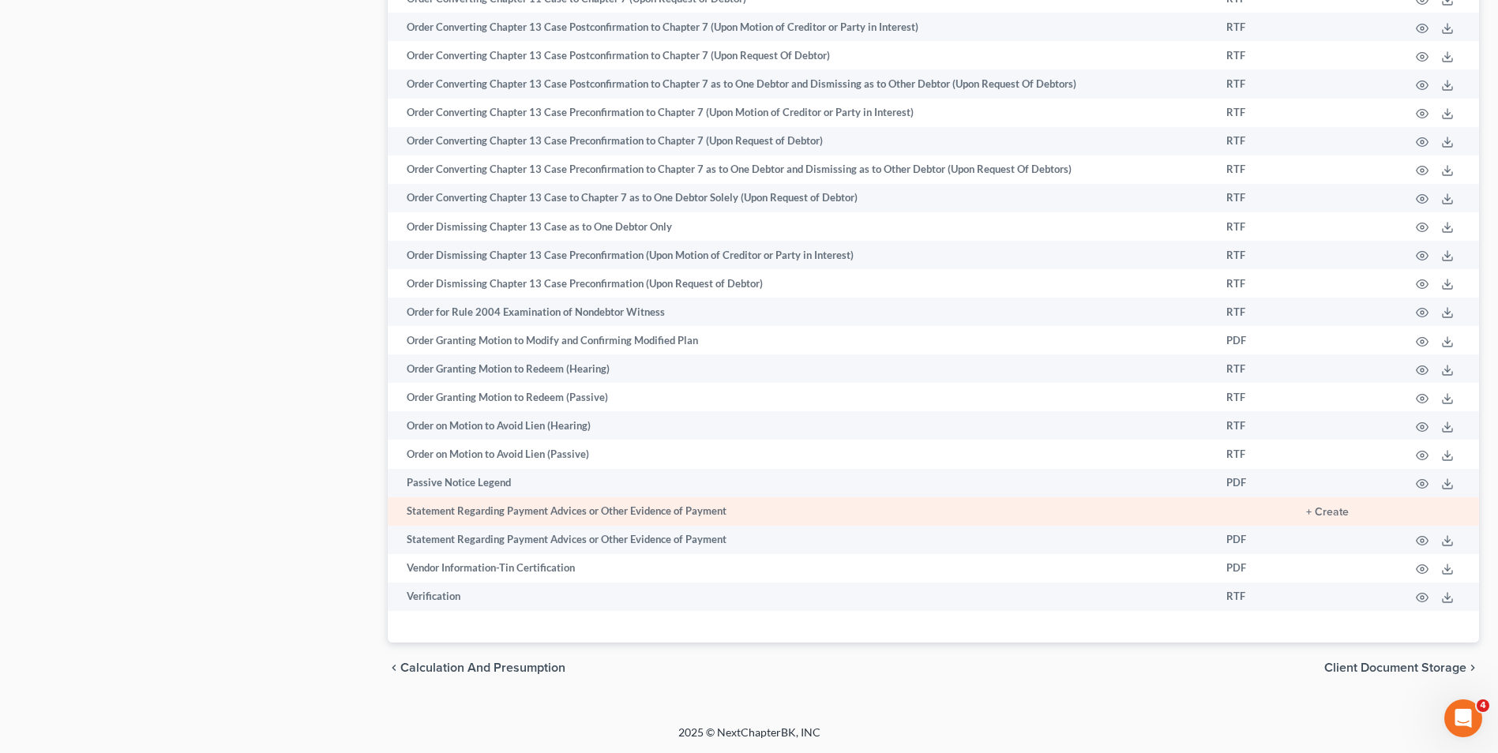
click at [1350, 518] on td "+ Create" at bounding box center [1344, 511] width 103 height 28
click at [1338, 512] on button "+ Create" at bounding box center [1327, 512] width 43 height 11
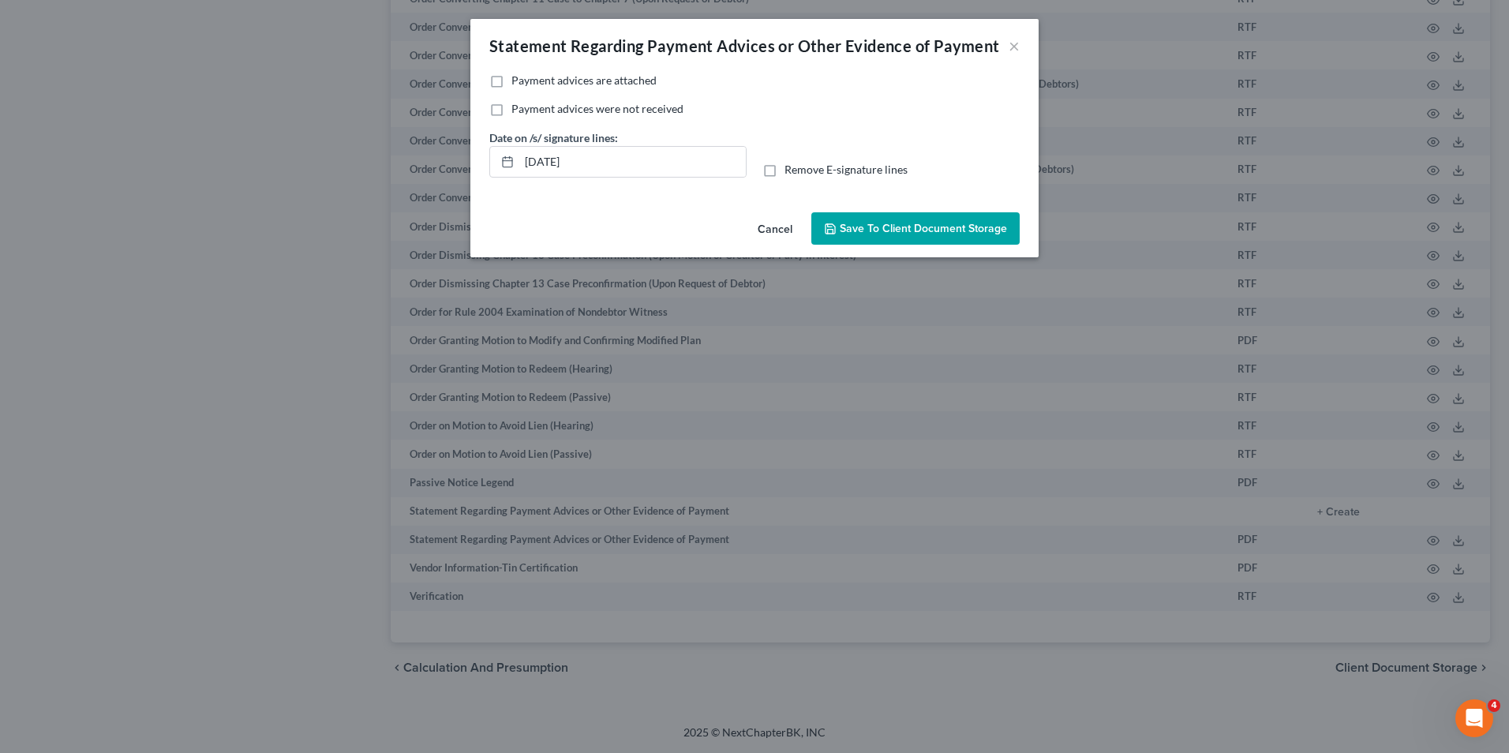
click at [512, 107] on label "Payment advices were not received" at bounding box center [598, 109] width 172 height 16
click at [518, 107] on input "Payment advices were not received" at bounding box center [523, 106] width 10 height 10
checkbox input "true"
click at [607, 172] on input "08/19/2025" at bounding box center [632, 162] width 227 height 30
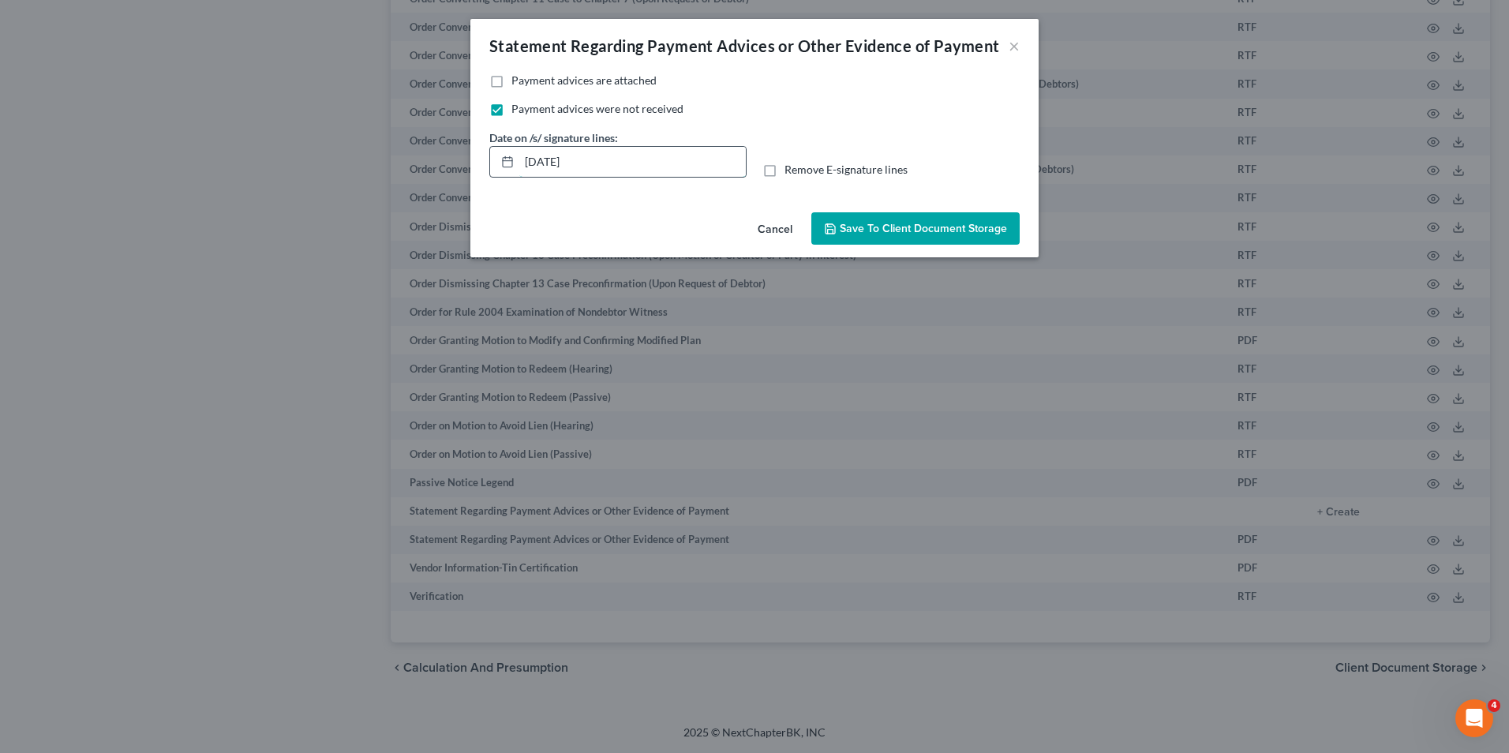
click at [607, 172] on input "08/19/2025" at bounding box center [632, 162] width 227 height 30
click at [785, 172] on label "Remove E-signature lines" at bounding box center [846, 170] width 123 height 16
click at [791, 172] on input "Remove E-signature lines" at bounding box center [796, 167] width 10 height 10
checkbox input "true"
click at [857, 220] on button "Save to Client Document Storage" at bounding box center [916, 228] width 208 height 33
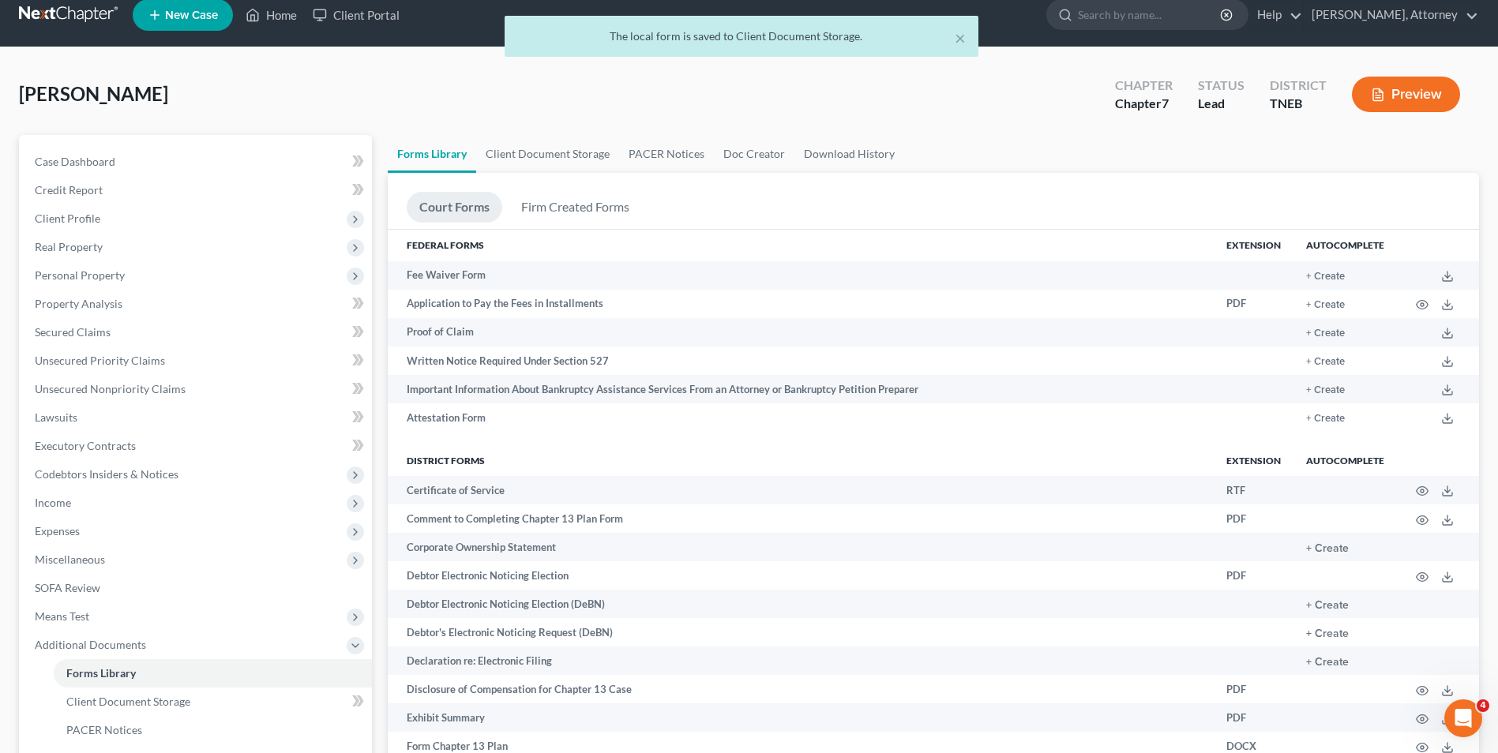
scroll to position [0, 0]
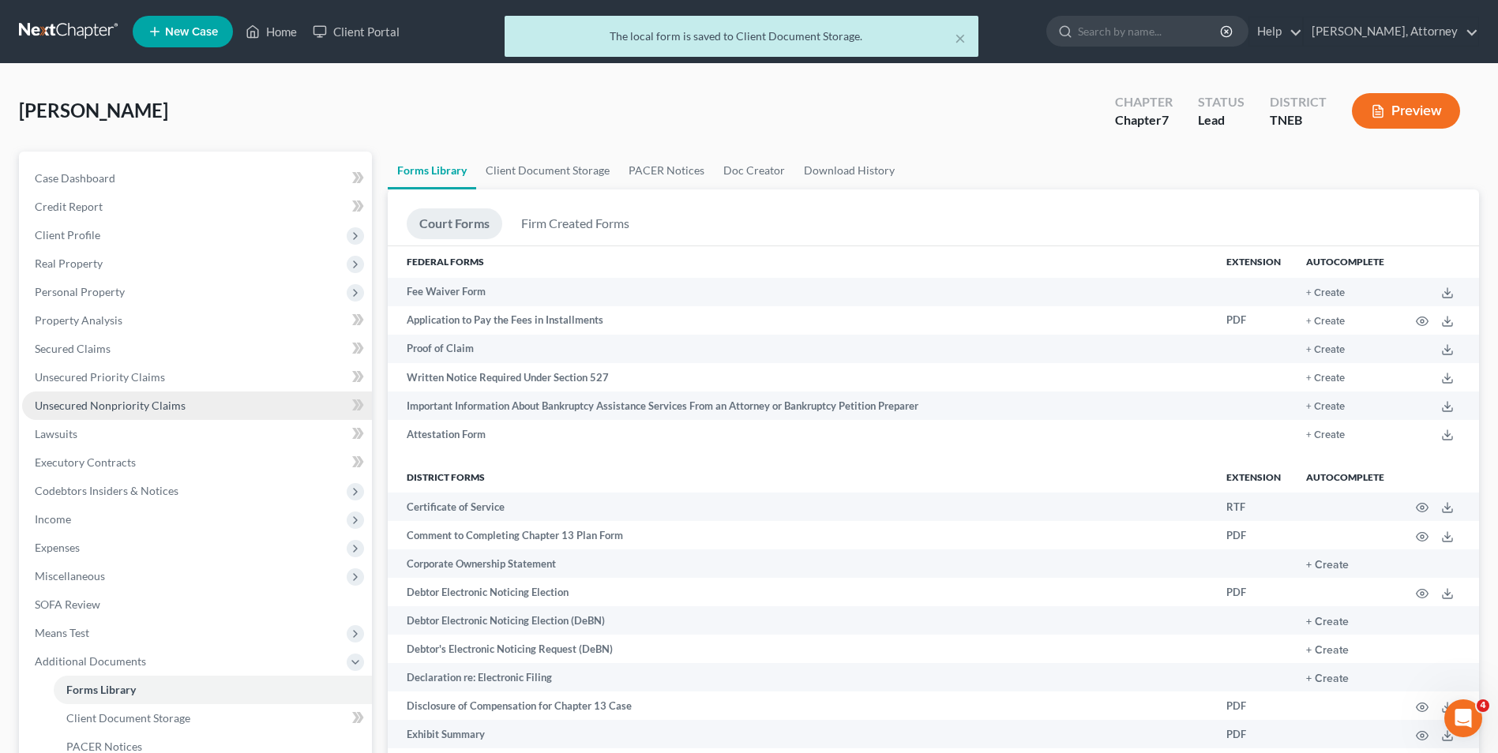
click at [151, 406] on span "Unsecured Nonpriority Claims" at bounding box center [110, 405] width 151 height 13
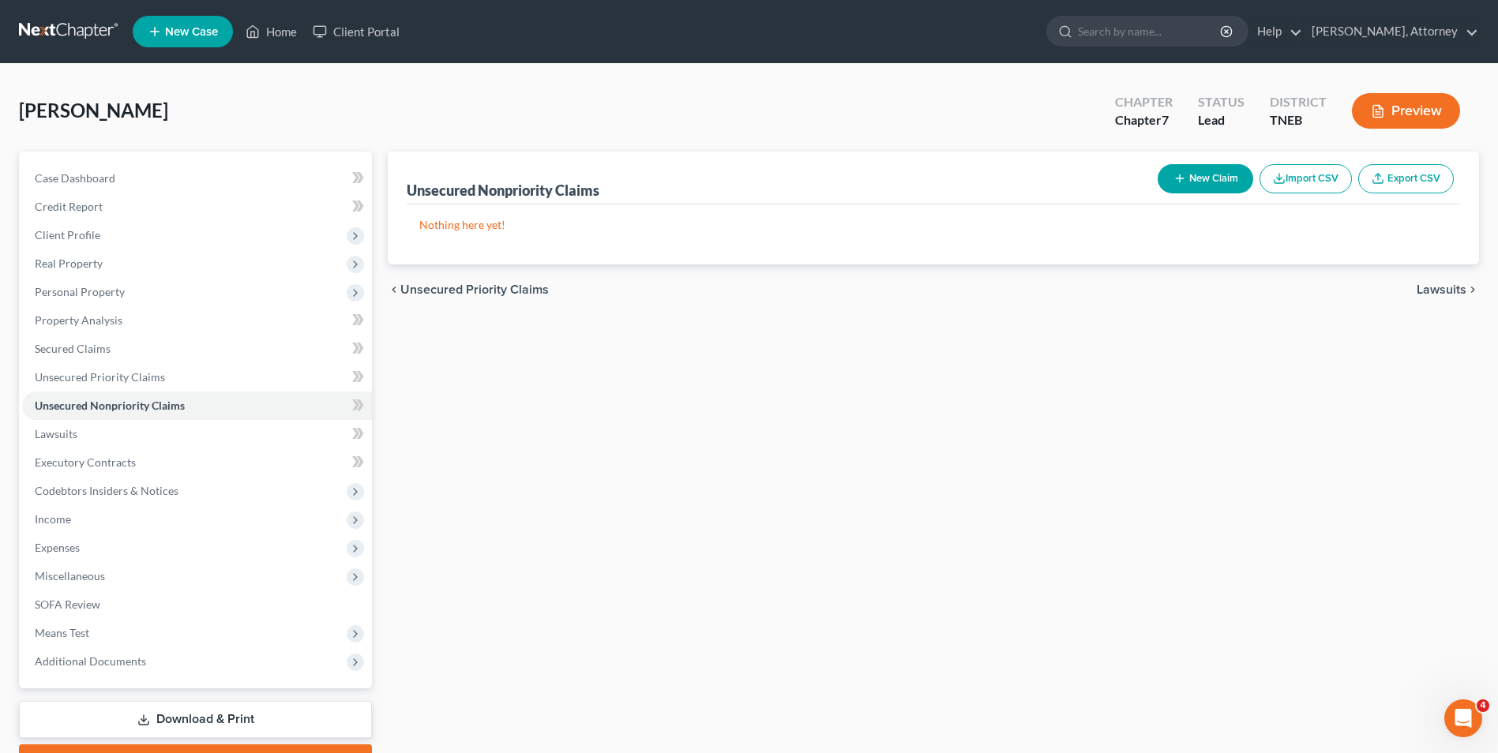
click at [1198, 182] on button "New Claim" at bounding box center [1205, 178] width 96 height 29
select select "0"
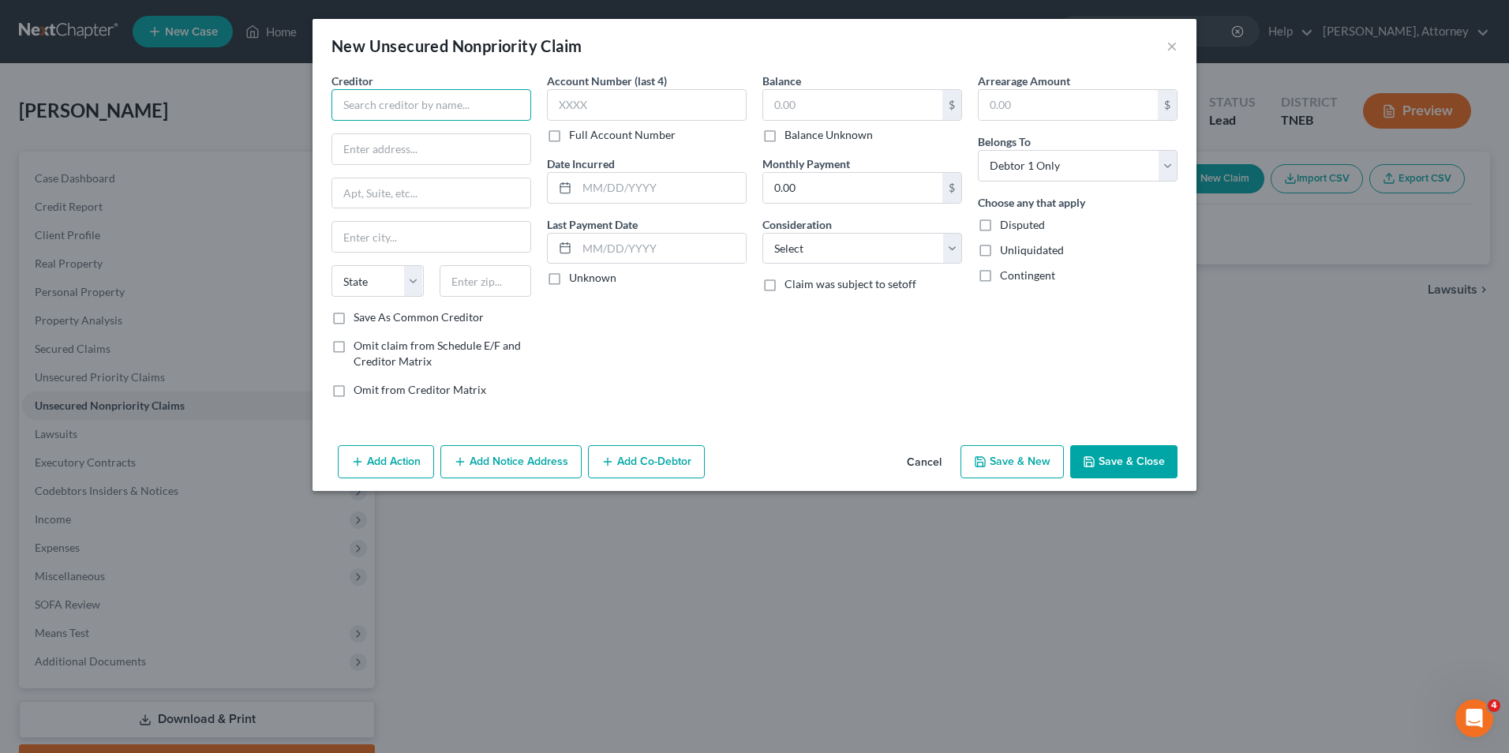
click at [448, 103] on input "text" at bounding box center [432, 105] width 200 height 32
type input "Merrick Bank"
type input "P.O. Box 9201"
type input "Old Bethpage"
select select "28"
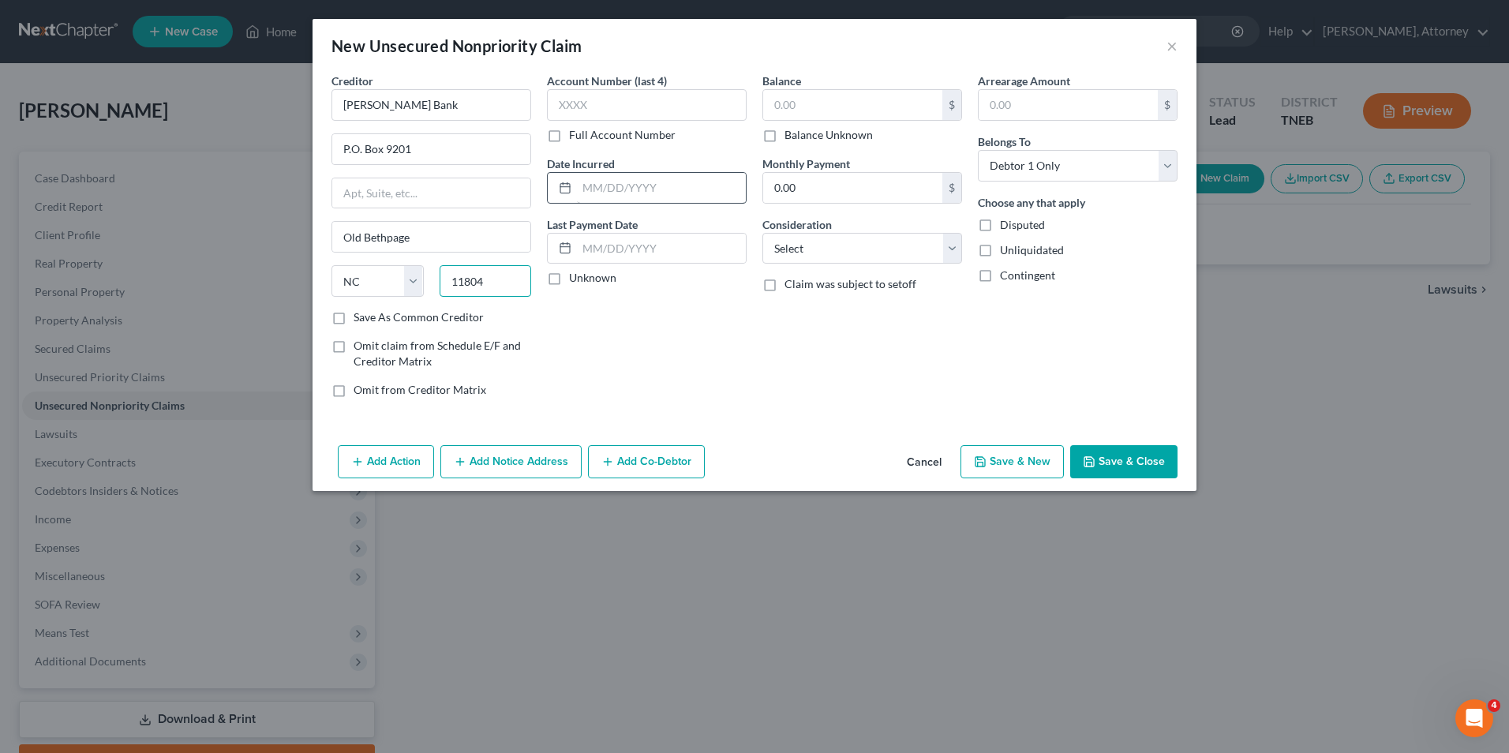
type input "11804"
click at [639, 187] on input "text" at bounding box center [661, 188] width 169 height 30
select select "35"
type input "2024"
click at [831, 100] on input "text" at bounding box center [852, 105] width 179 height 30
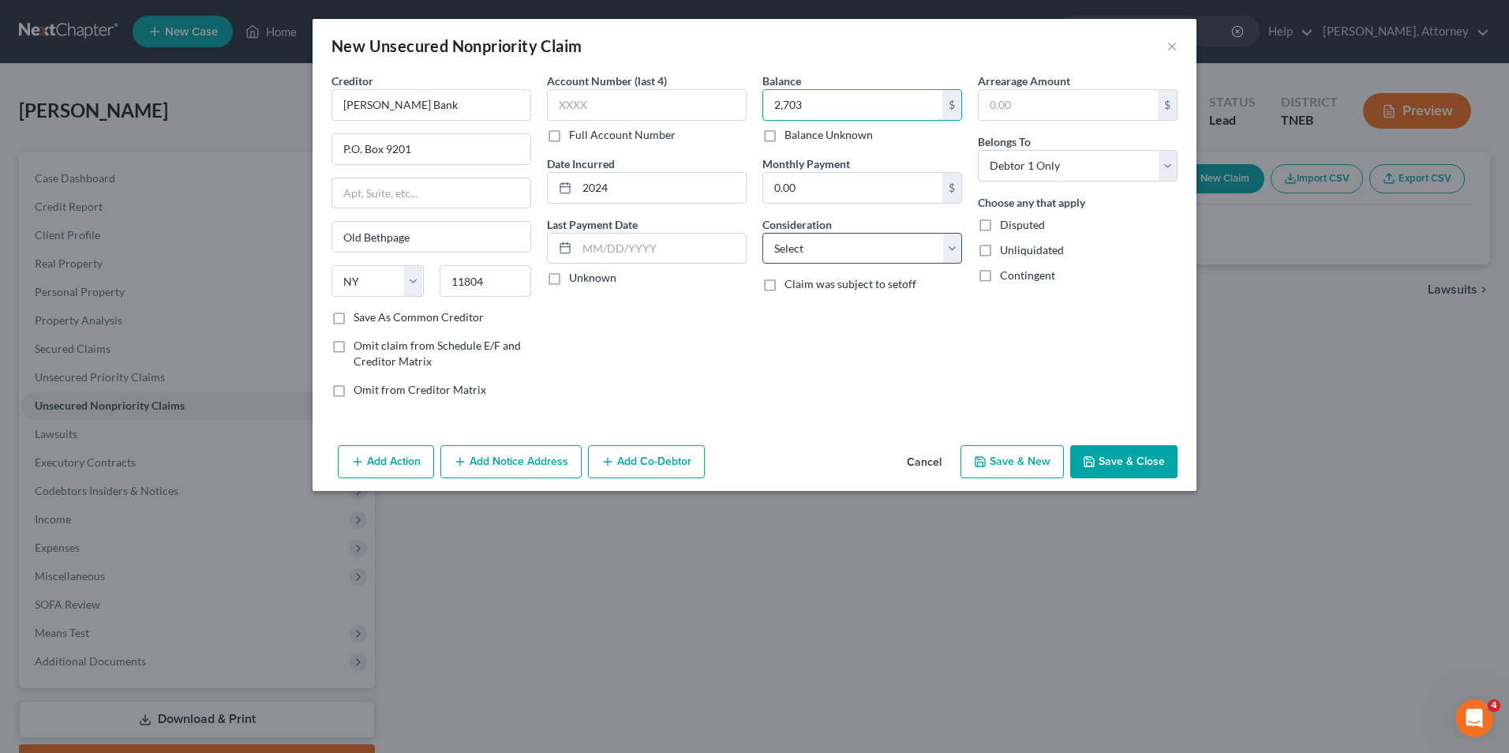
type input "2,703"
click at [853, 261] on select "Select Cable / Satellite Services Collection Agency Credit Card Debt Debt Couns…" at bounding box center [863, 249] width 200 height 32
select select "2"
click at [763, 233] on select "Select Cable / Satellite Services Collection Agency Credit Card Debt Debt Couns…" at bounding box center [863, 249] width 200 height 32
click at [1023, 461] on button "Save & New" at bounding box center [1012, 461] width 103 height 33
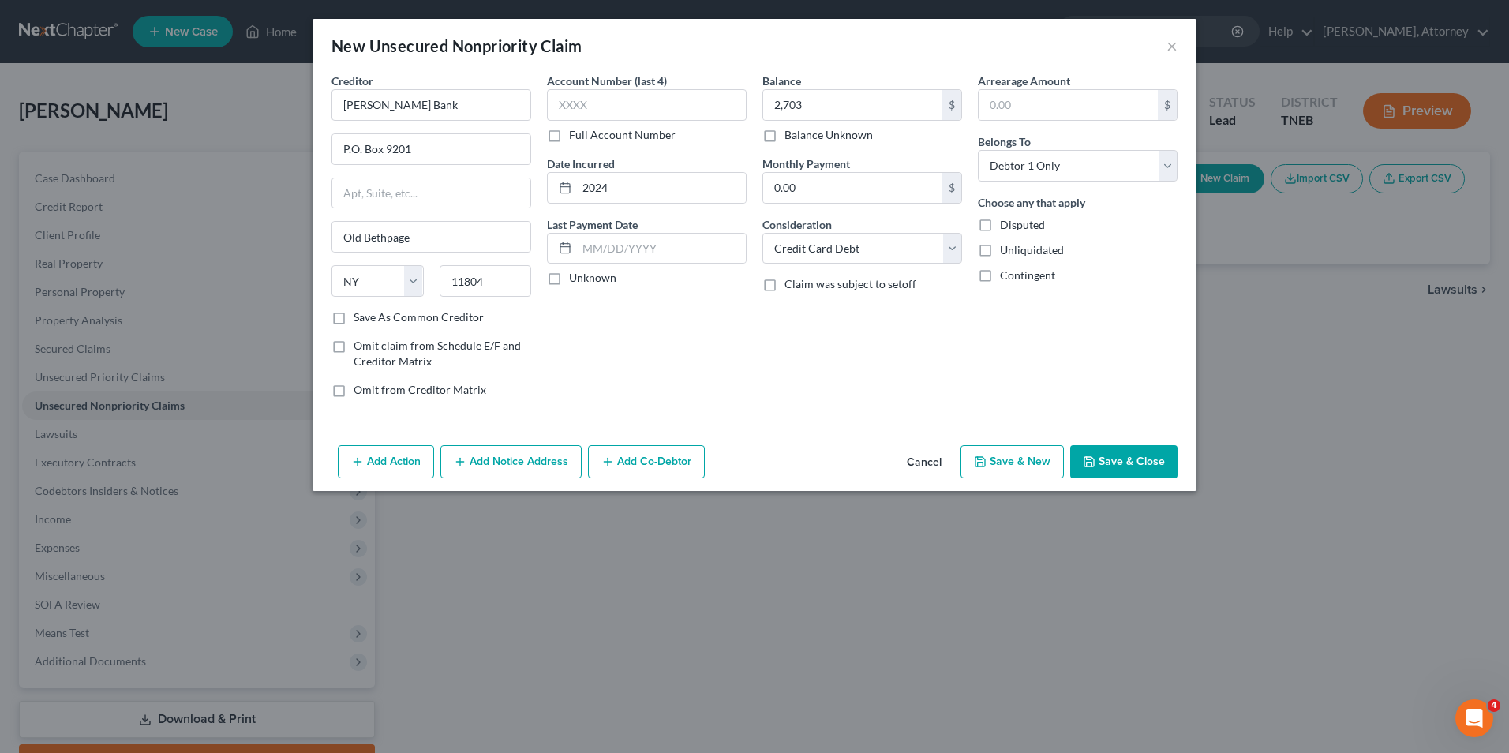
select select "0"
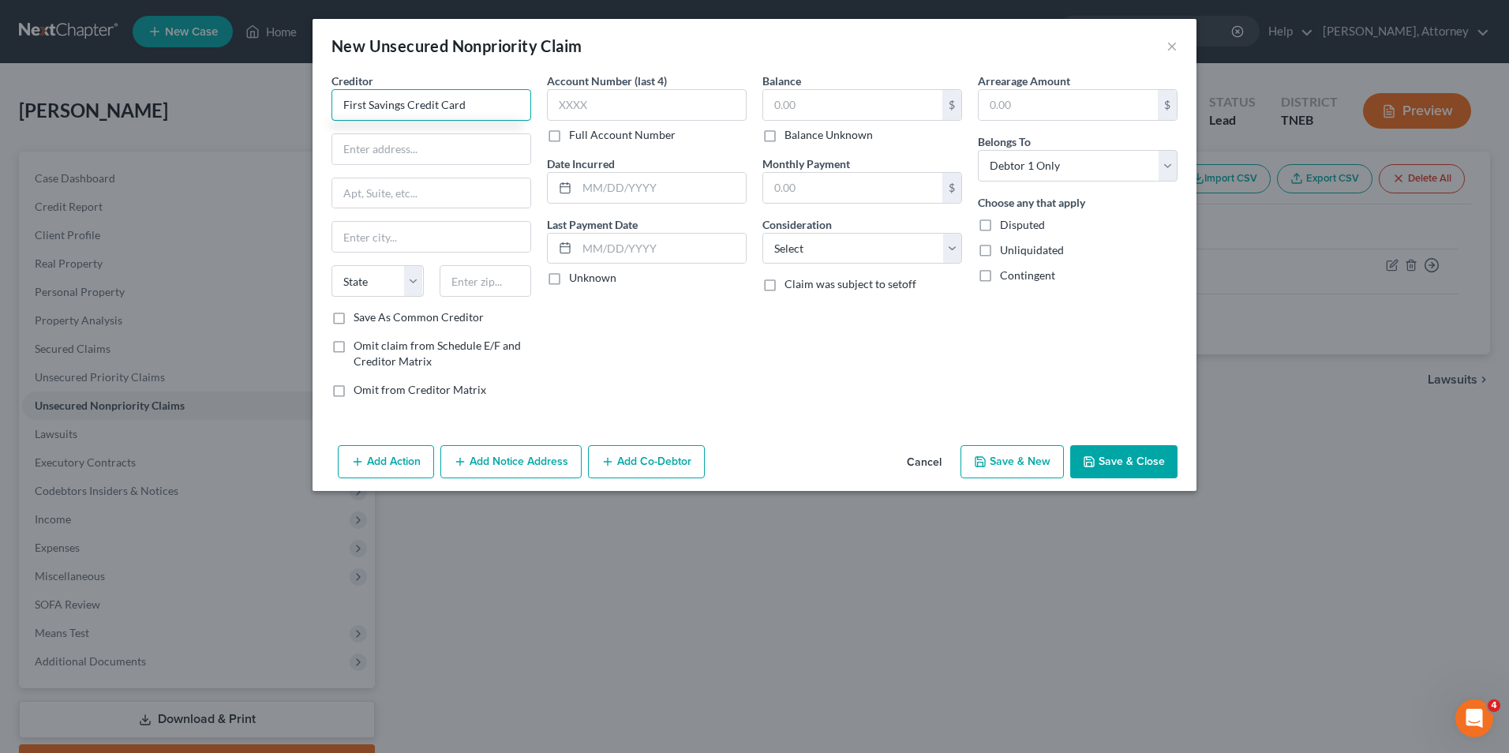
type input "First Savings Credit Card"
type input "1500 S. Highline Ave"
type input "Sioux Falls"
select select "43"
type input "57110"
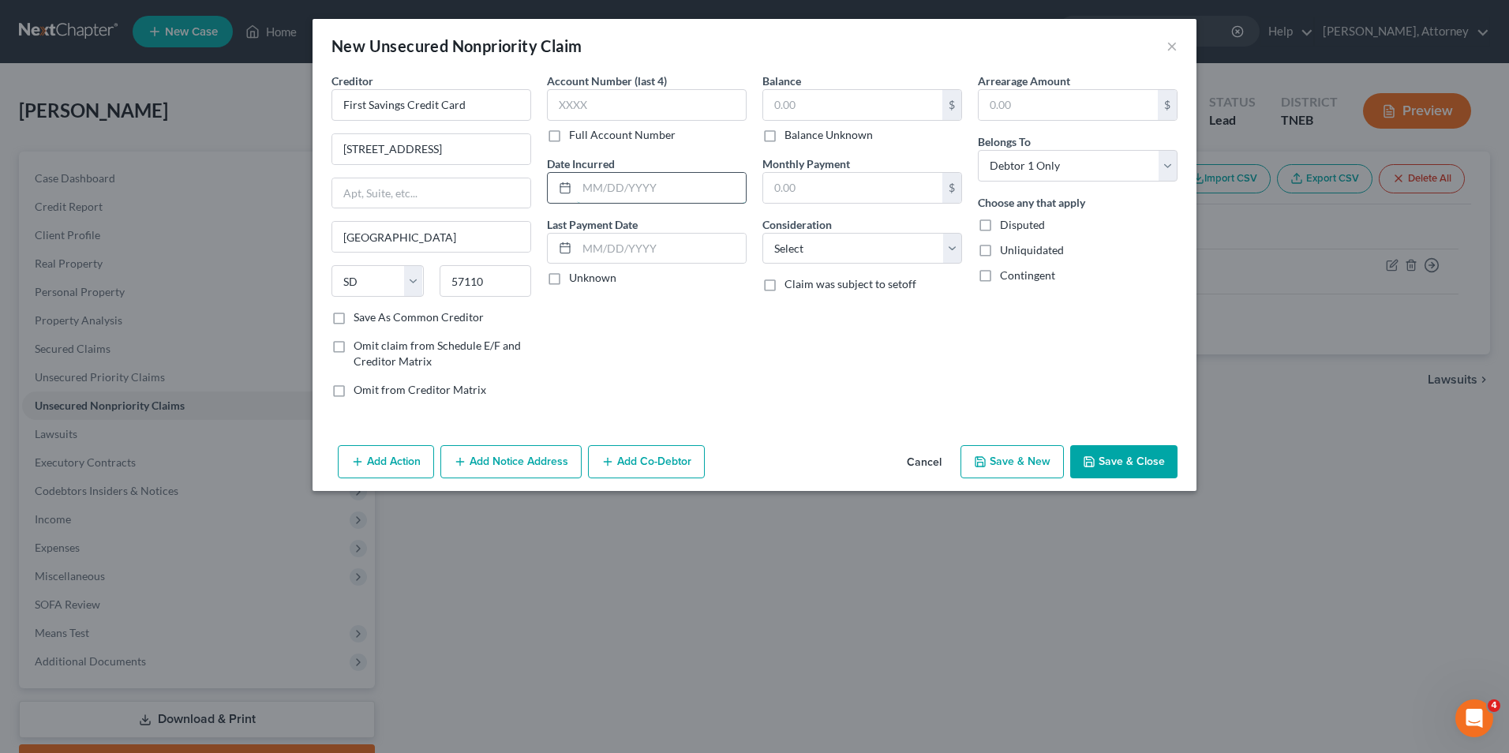
click at [652, 183] on input "text" at bounding box center [661, 188] width 169 height 30
type input "2022"
click at [810, 113] on input "text" at bounding box center [852, 105] width 179 height 30
type input "2,066"
click at [808, 253] on select "Select Cable / Satellite Services Collection Agency Credit Card Debt Debt Couns…" at bounding box center [863, 249] width 200 height 32
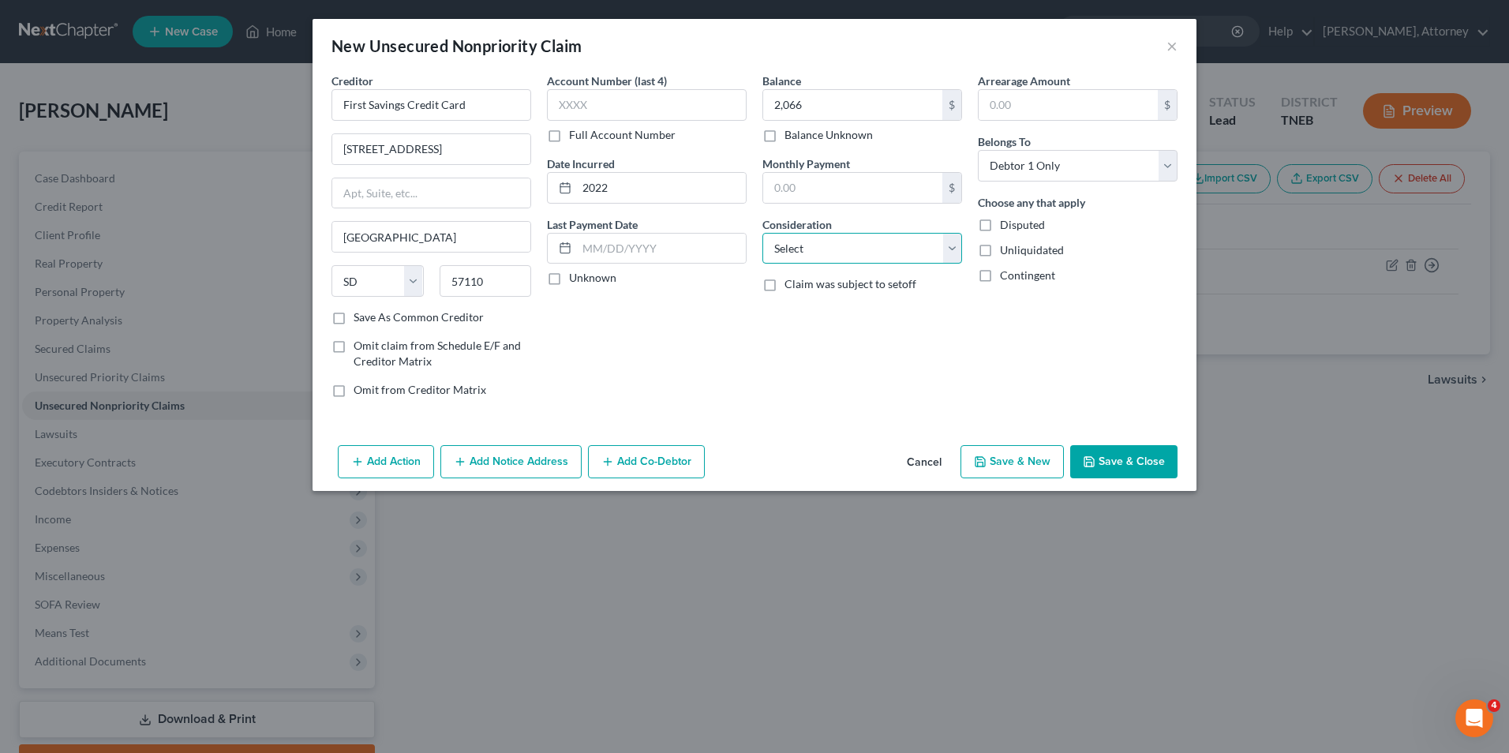
select select "2"
click at [763, 233] on select "Select Cable / Satellite Services Collection Agency Credit Card Debt Debt Couns…" at bounding box center [863, 249] width 200 height 32
click at [1007, 468] on button "Save & New" at bounding box center [1012, 461] width 103 height 33
select select "0"
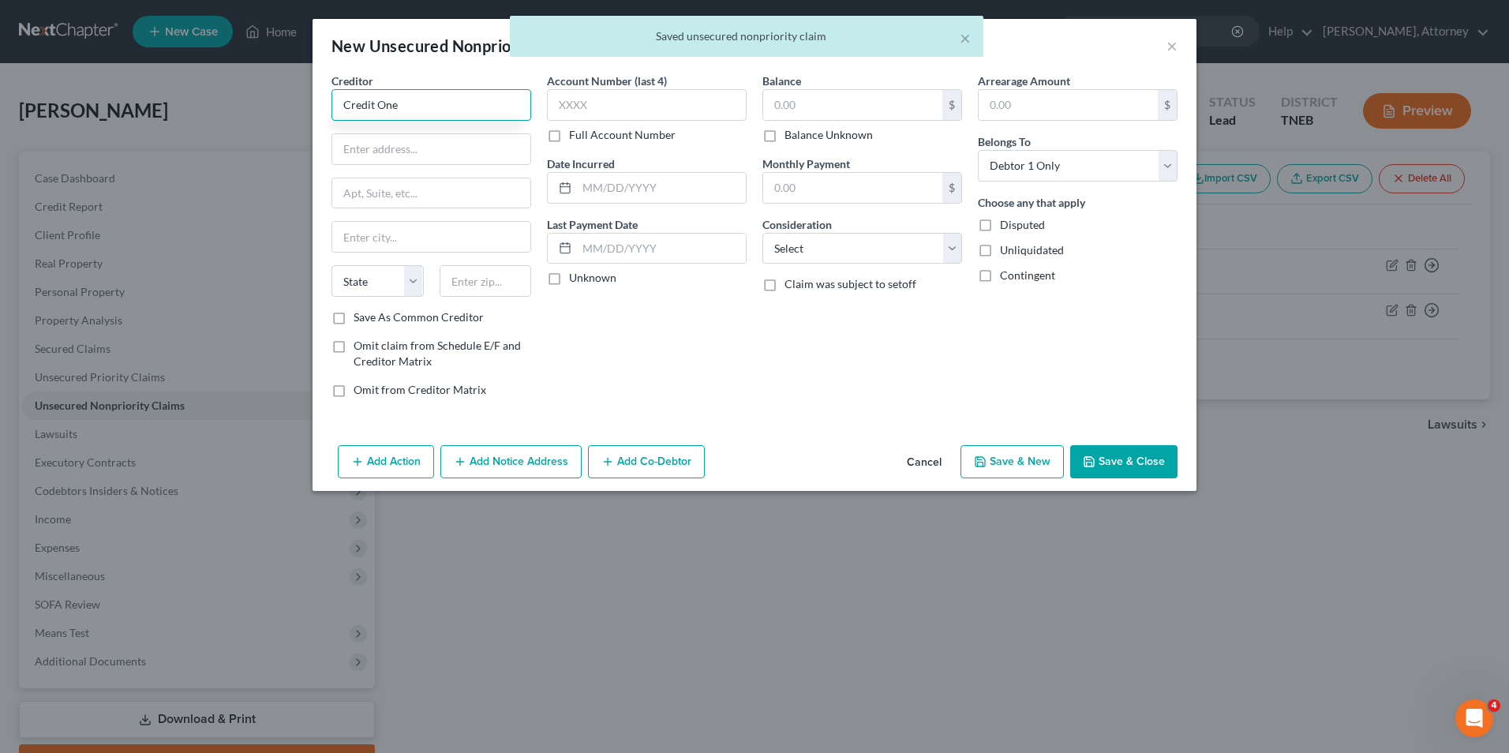
type input "Credit One"
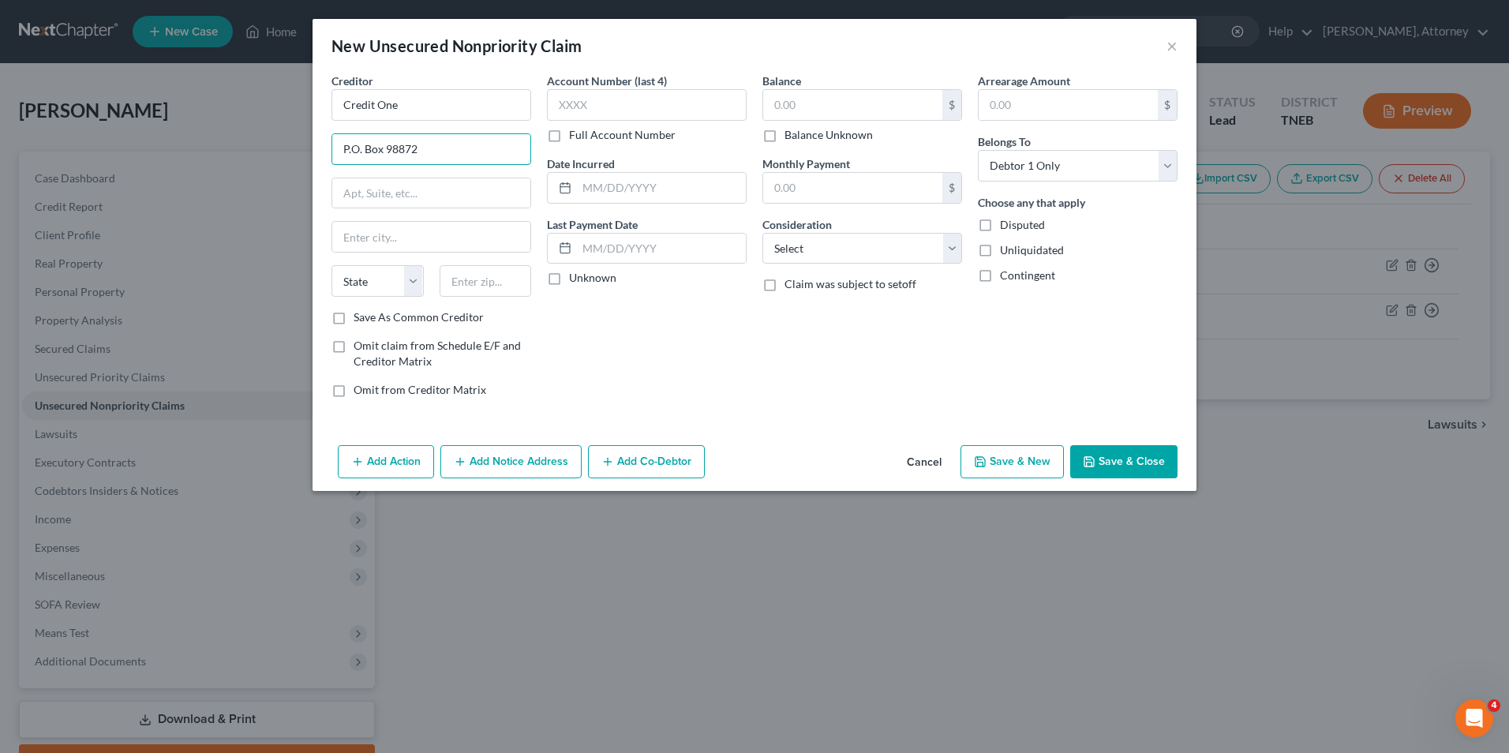
type input "P.O. Box 98872"
type input "Las Vegas"
select select "31"
type input "89193"
click at [594, 189] on input "text" at bounding box center [661, 188] width 169 height 30
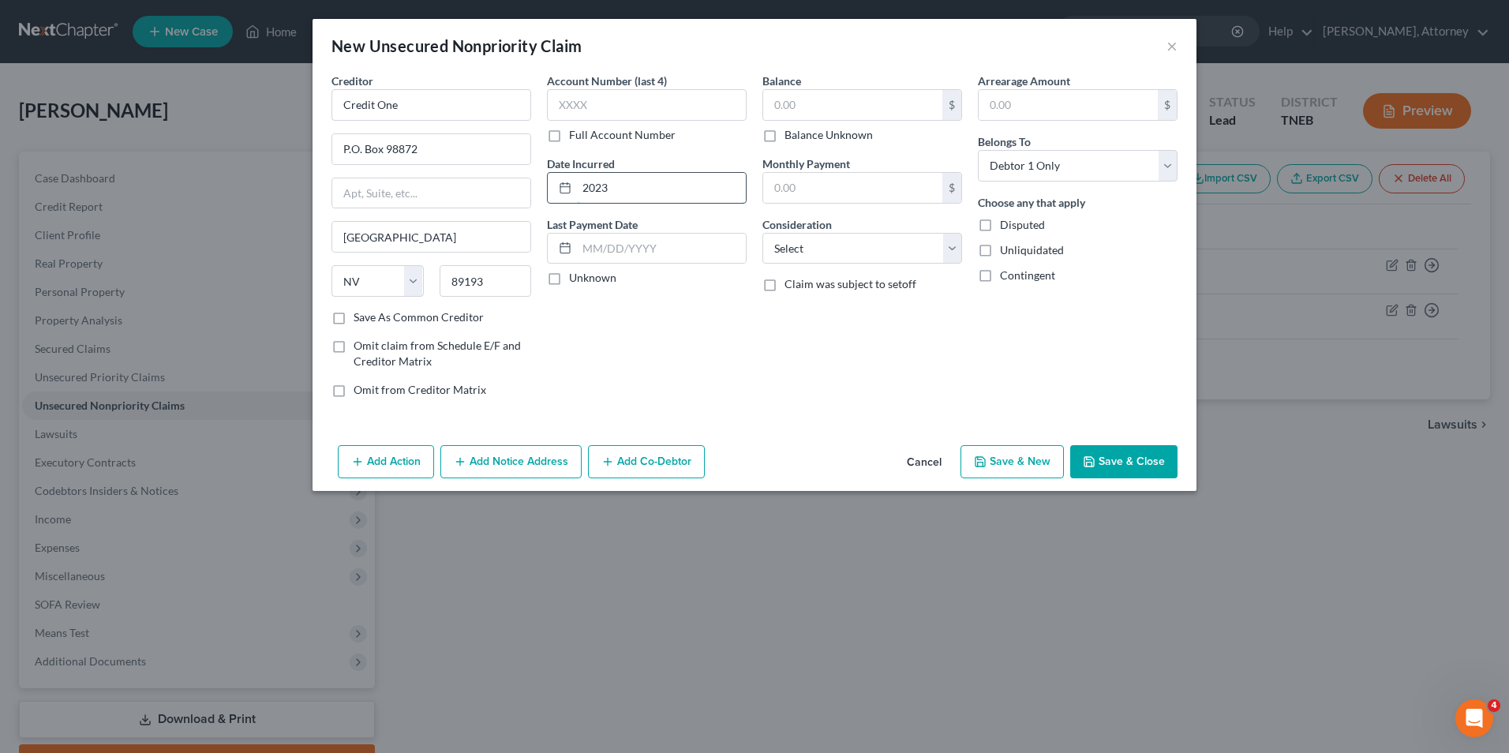
type input "2023"
type input "1,483"
select select "2"
click at [1026, 463] on button "Save & New" at bounding box center [1012, 461] width 103 height 33
select select "0"
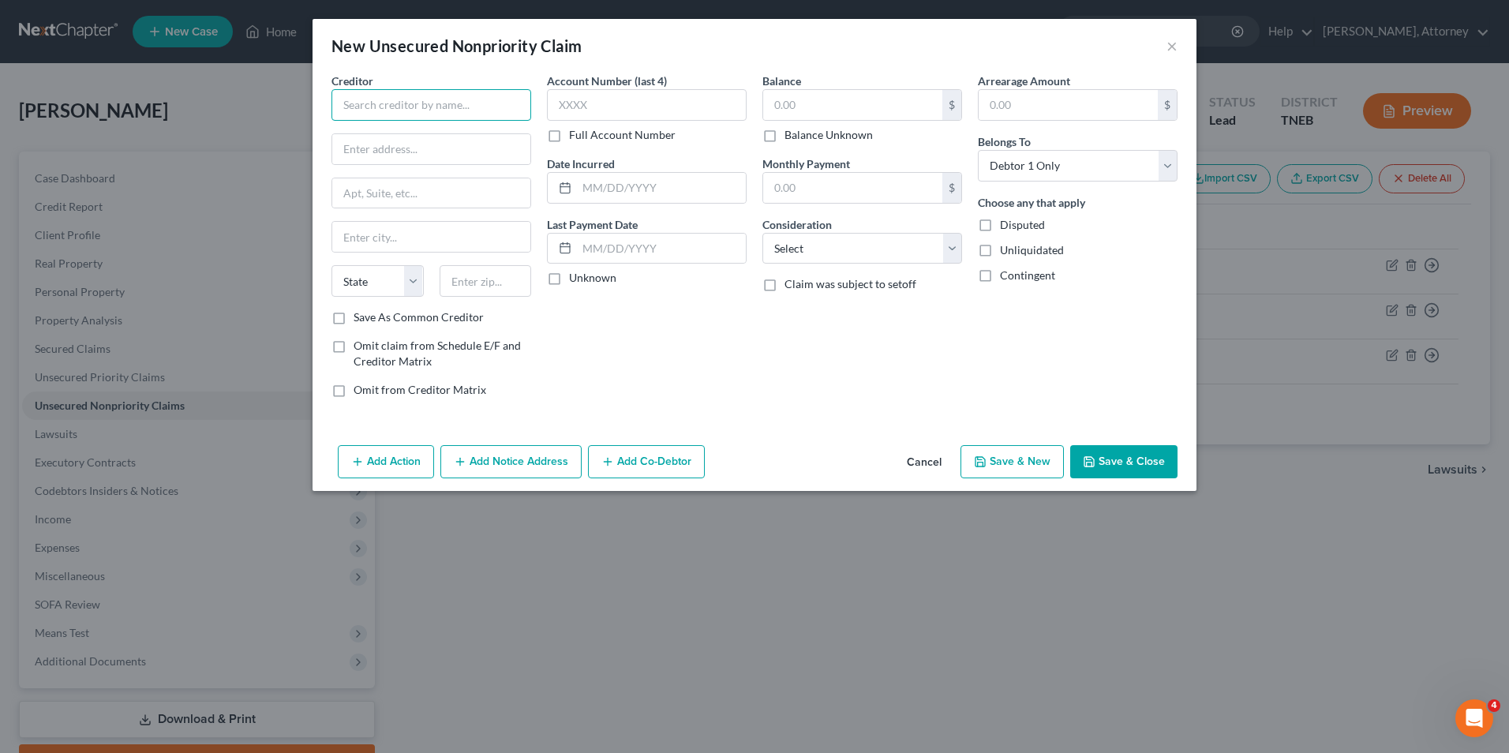
click at [388, 115] on input "text" at bounding box center [432, 105] width 200 height 32
type input "Credit One"
type input "P.O. Box 98872"
type input "Las Vegas"
select select "31"
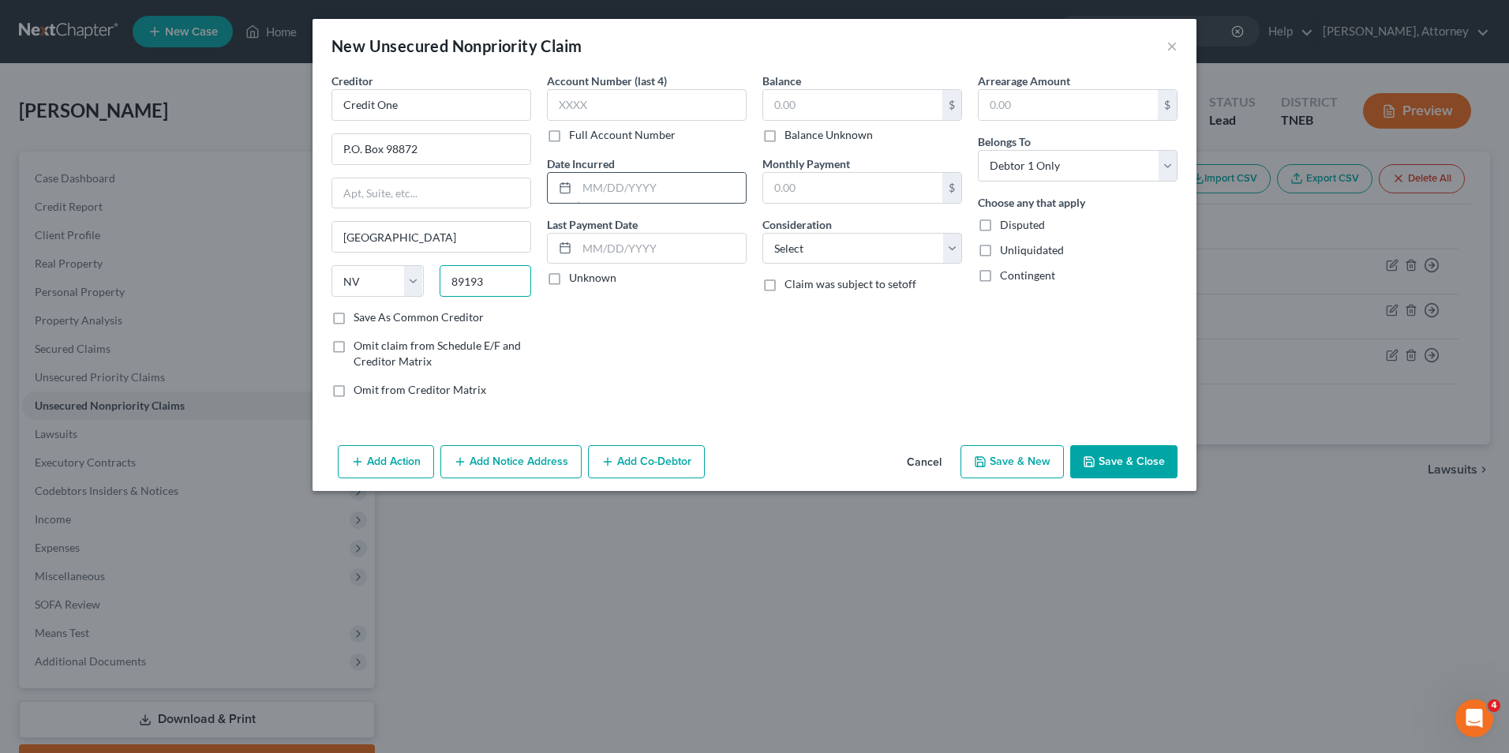
type input "89193"
click at [642, 195] on input "text" at bounding box center [661, 188] width 169 height 30
type input "2022"
type input "1,022"
click at [859, 261] on select "Select Cable / Satellite Services Collection Agency Credit Card Debt Debt Couns…" at bounding box center [863, 249] width 200 height 32
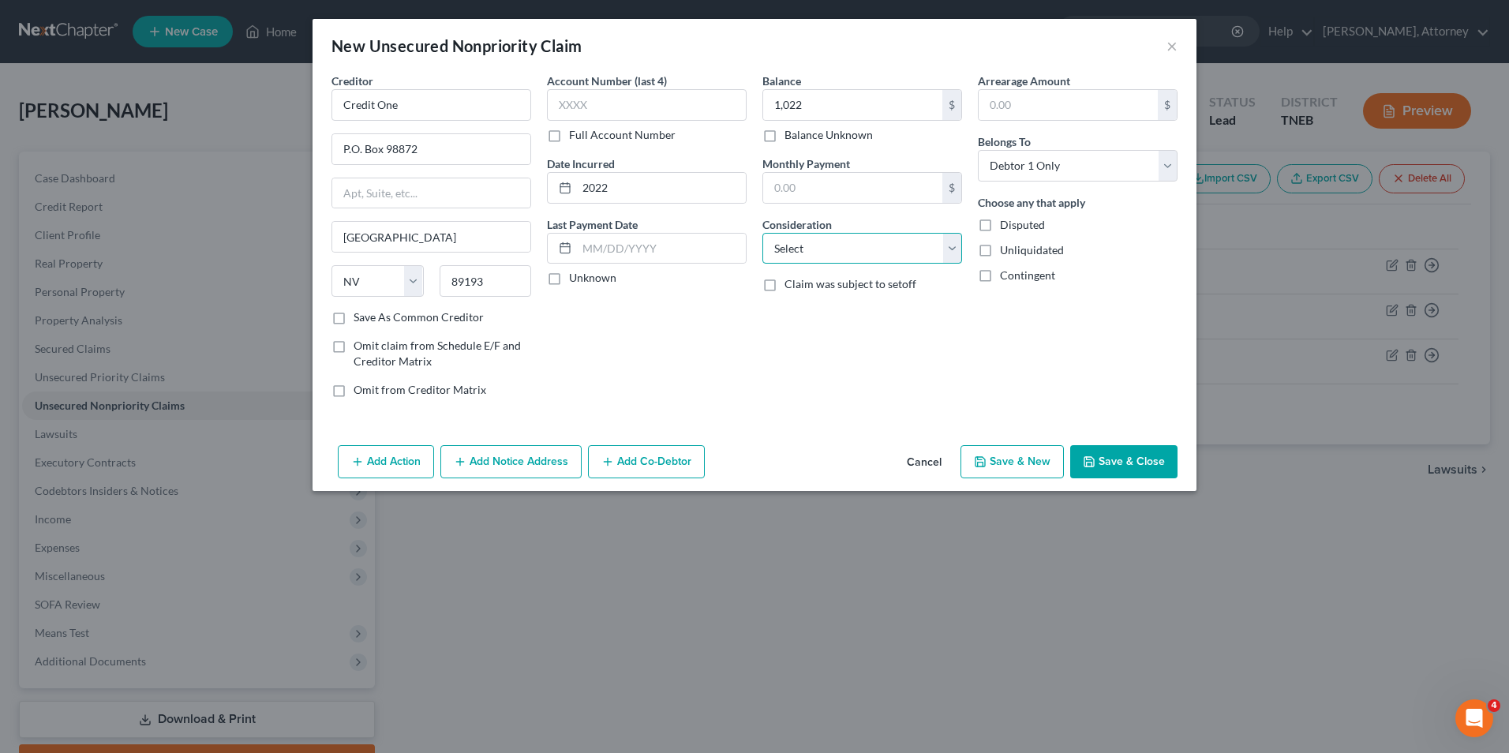
select select "2"
click at [763, 233] on select "Select Cable / Satellite Services Collection Agency Credit Card Debt Debt Couns…" at bounding box center [863, 249] width 200 height 32
click at [995, 460] on button "Save & New" at bounding box center [1012, 461] width 103 height 33
select select "0"
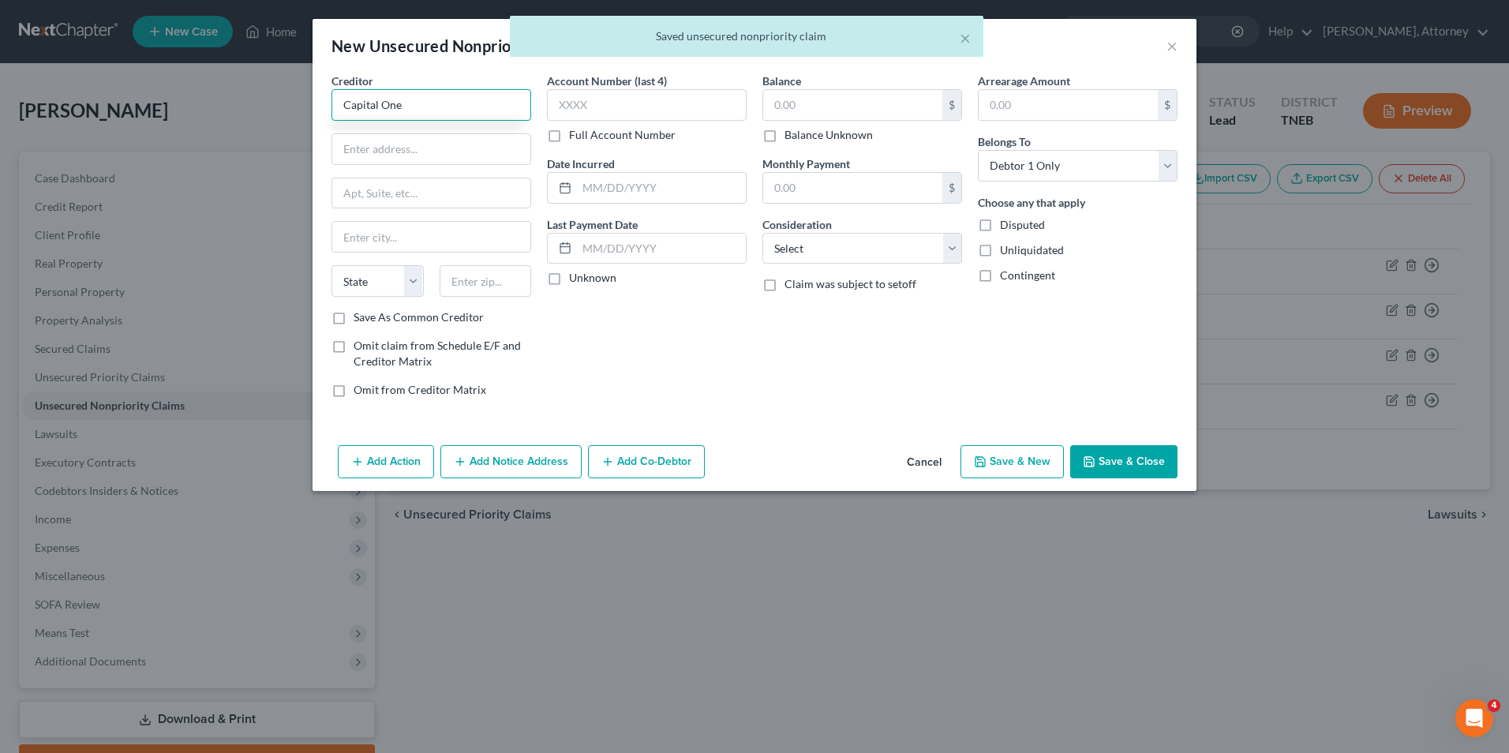
type input "Capital One"
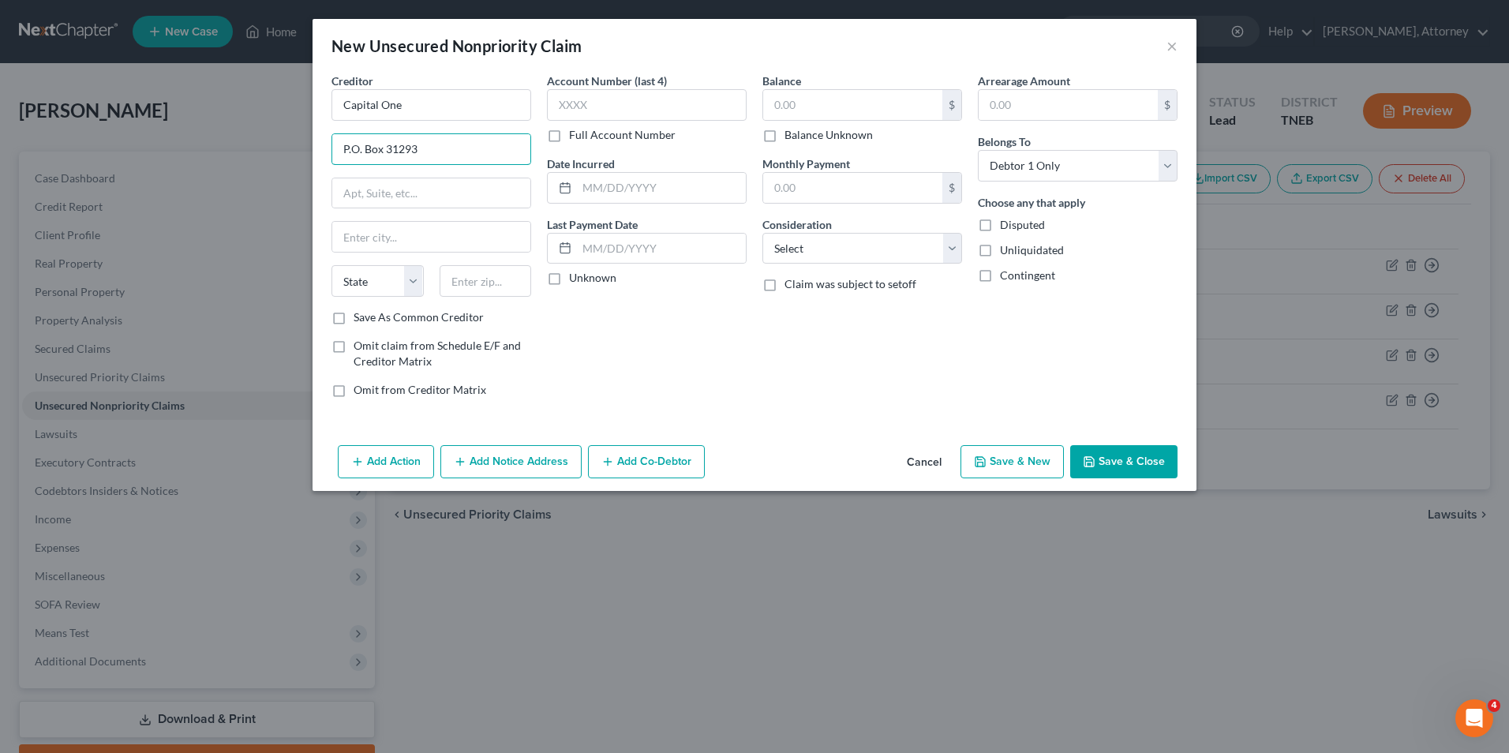
type input "P.O. Box 31293"
type input "Salt Lake City"
select select "46"
type input "84131"
click at [609, 189] on input "text" at bounding box center [661, 188] width 169 height 30
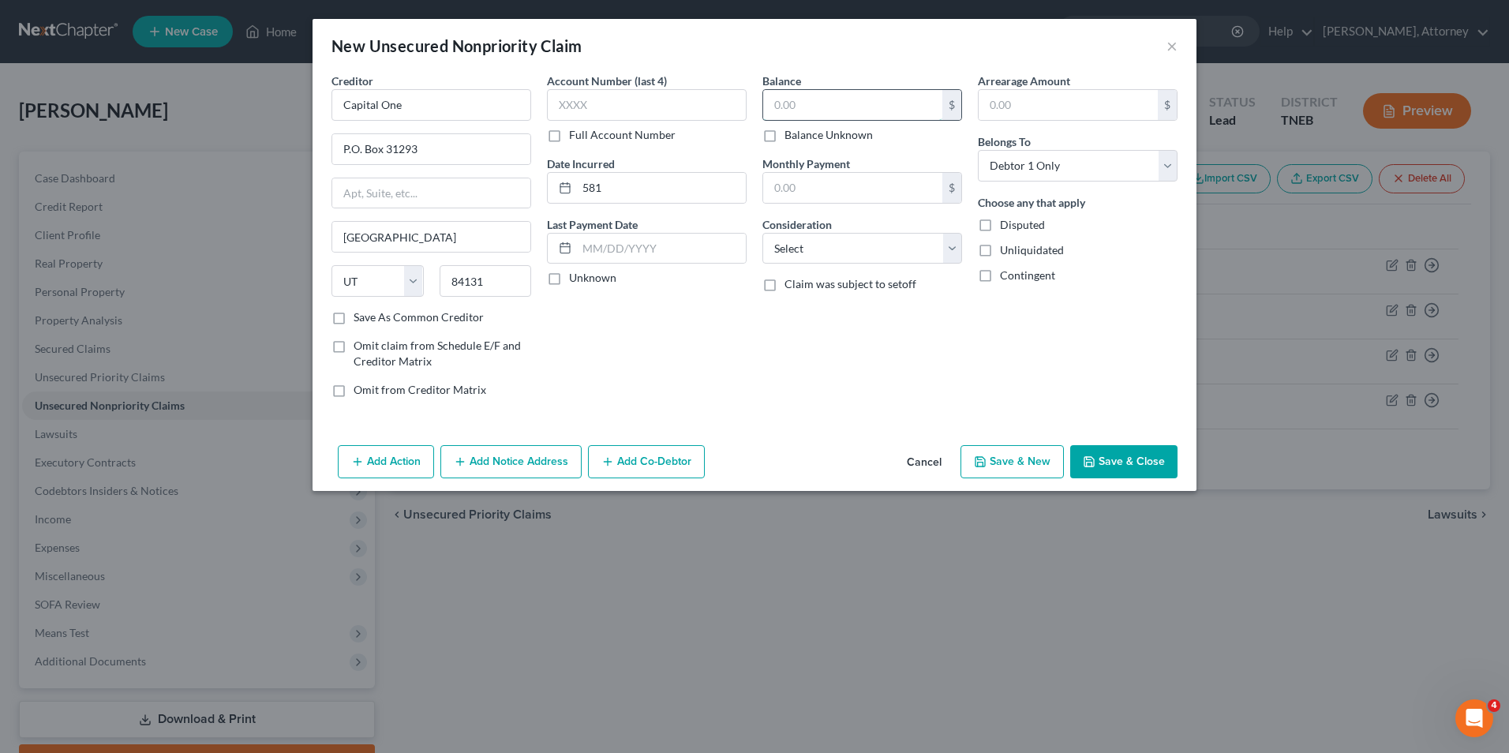
click at [847, 107] on input "text" at bounding box center [852, 105] width 179 height 30
click at [644, 197] on input "581" at bounding box center [661, 188] width 169 height 30
type input "2022"
click at [806, 106] on input "text" at bounding box center [852, 105] width 179 height 30
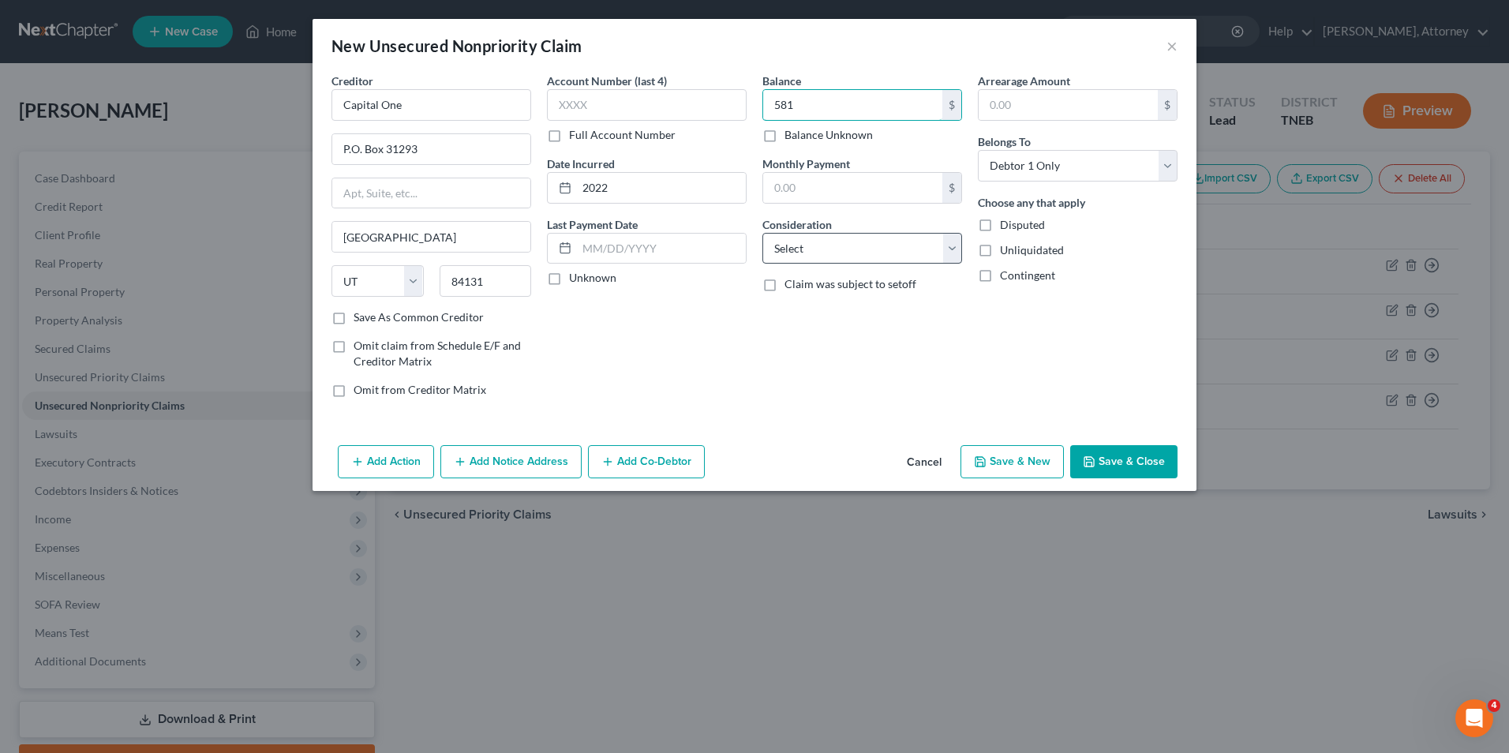
type input "581"
click at [861, 241] on select "Select Cable / Satellite Services Collection Agency Credit Card Debt Debt Couns…" at bounding box center [863, 249] width 200 height 32
select select "2"
click at [763, 233] on select "Select Cable / Satellite Services Collection Agency Credit Card Debt Debt Couns…" at bounding box center [863, 249] width 200 height 32
click at [997, 463] on button "Save & New" at bounding box center [1012, 461] width 103 height 33
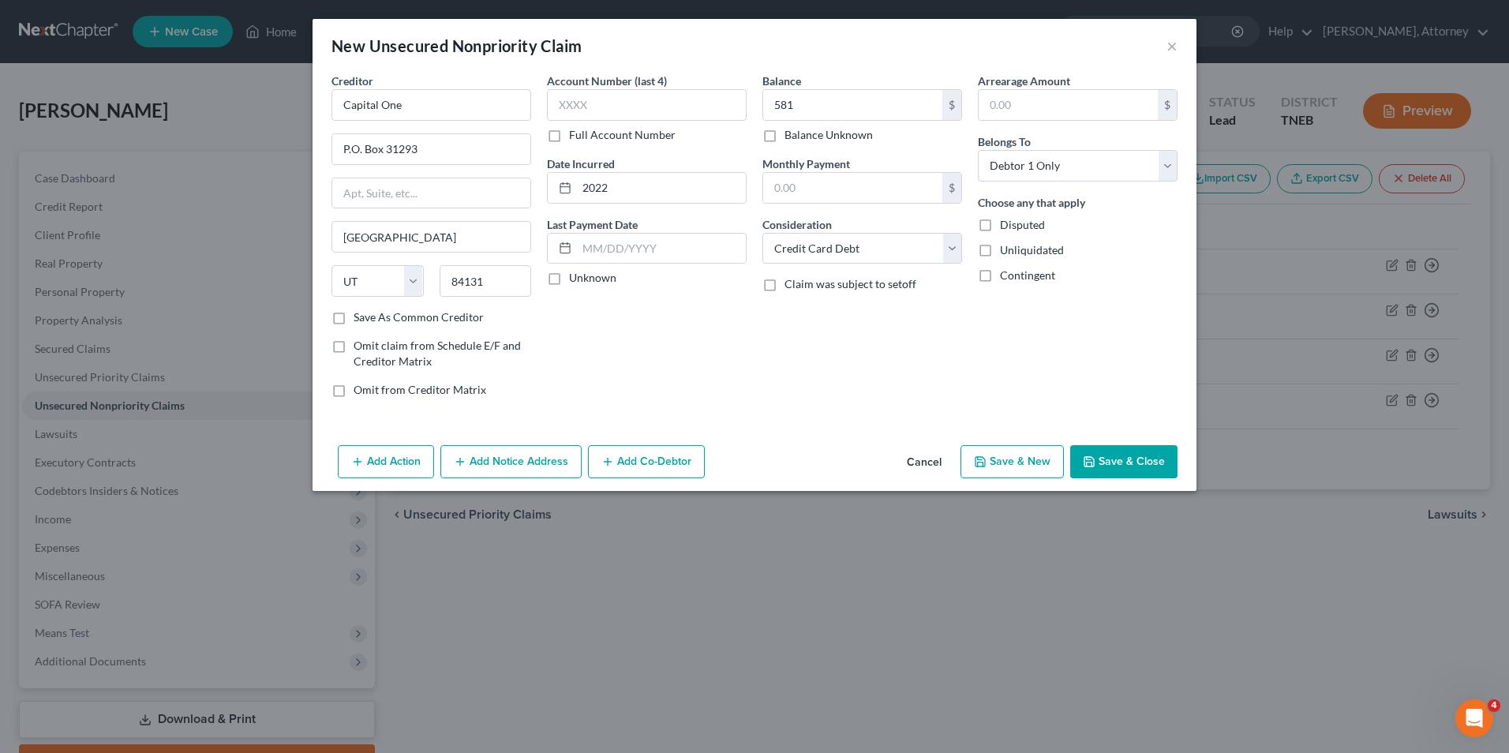
select select "0"
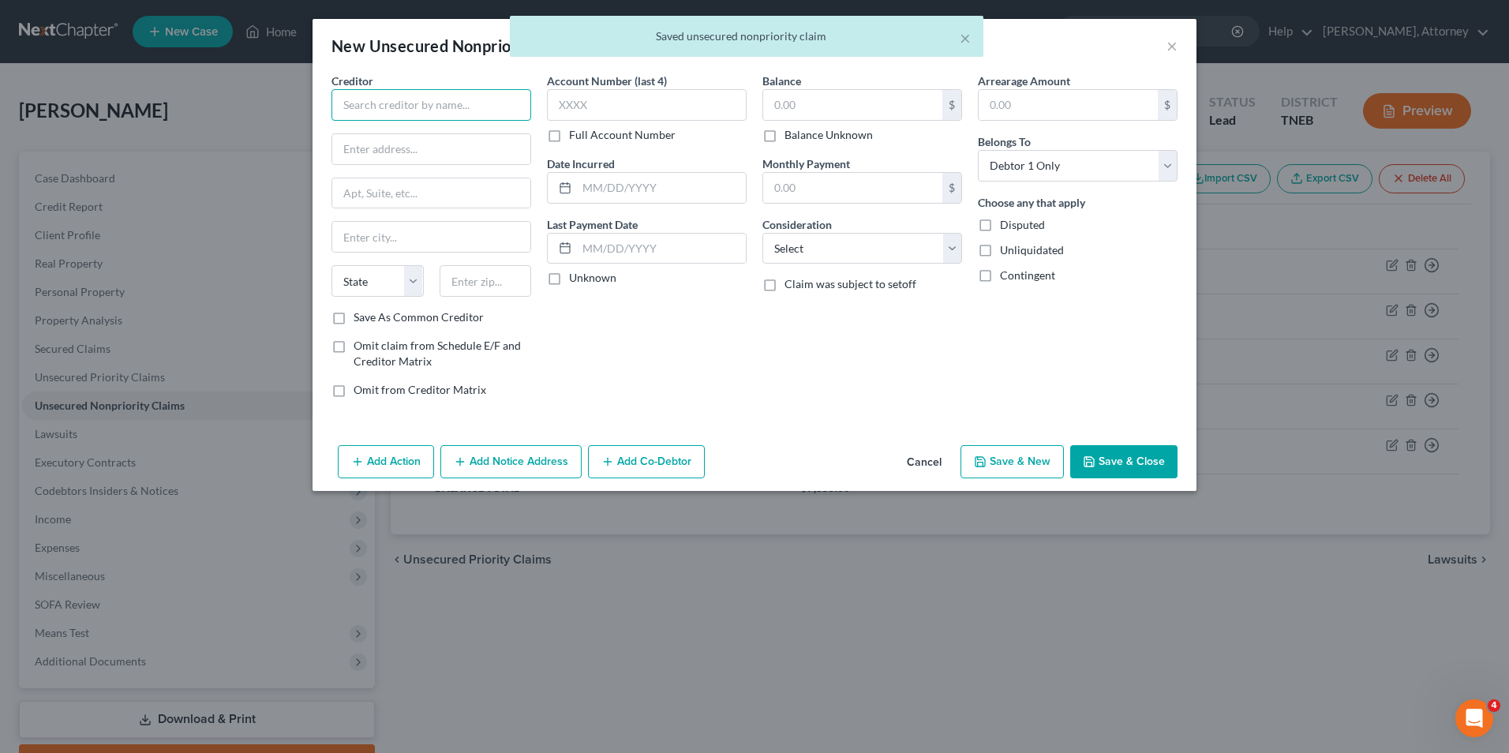
click at [367, 107] on input "text" at bounding box center [432, 105] width 200 height 32
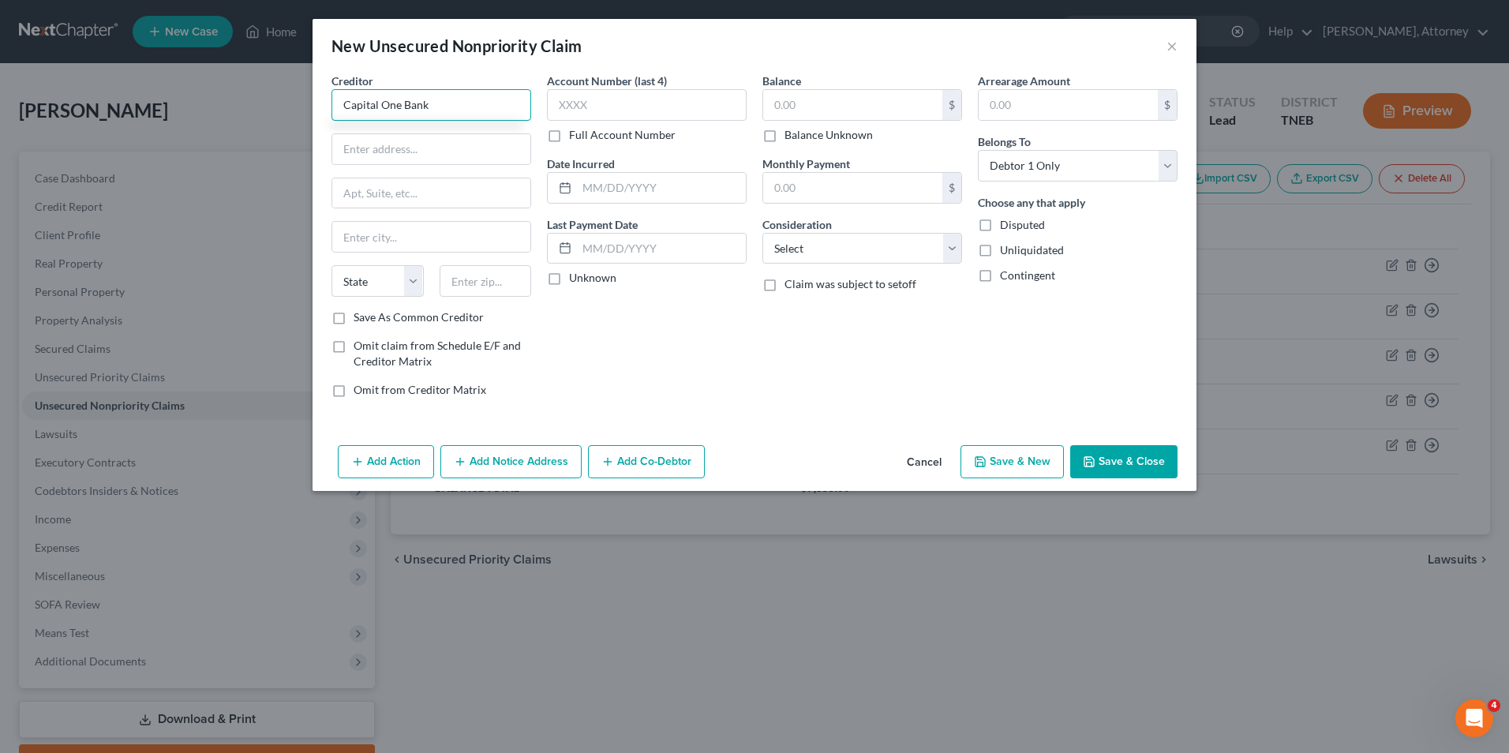
type input "Capital One Bank"
type input "P.O. Box 31293"
type input "Salt Lake City"
select select "46"
type input "84131"
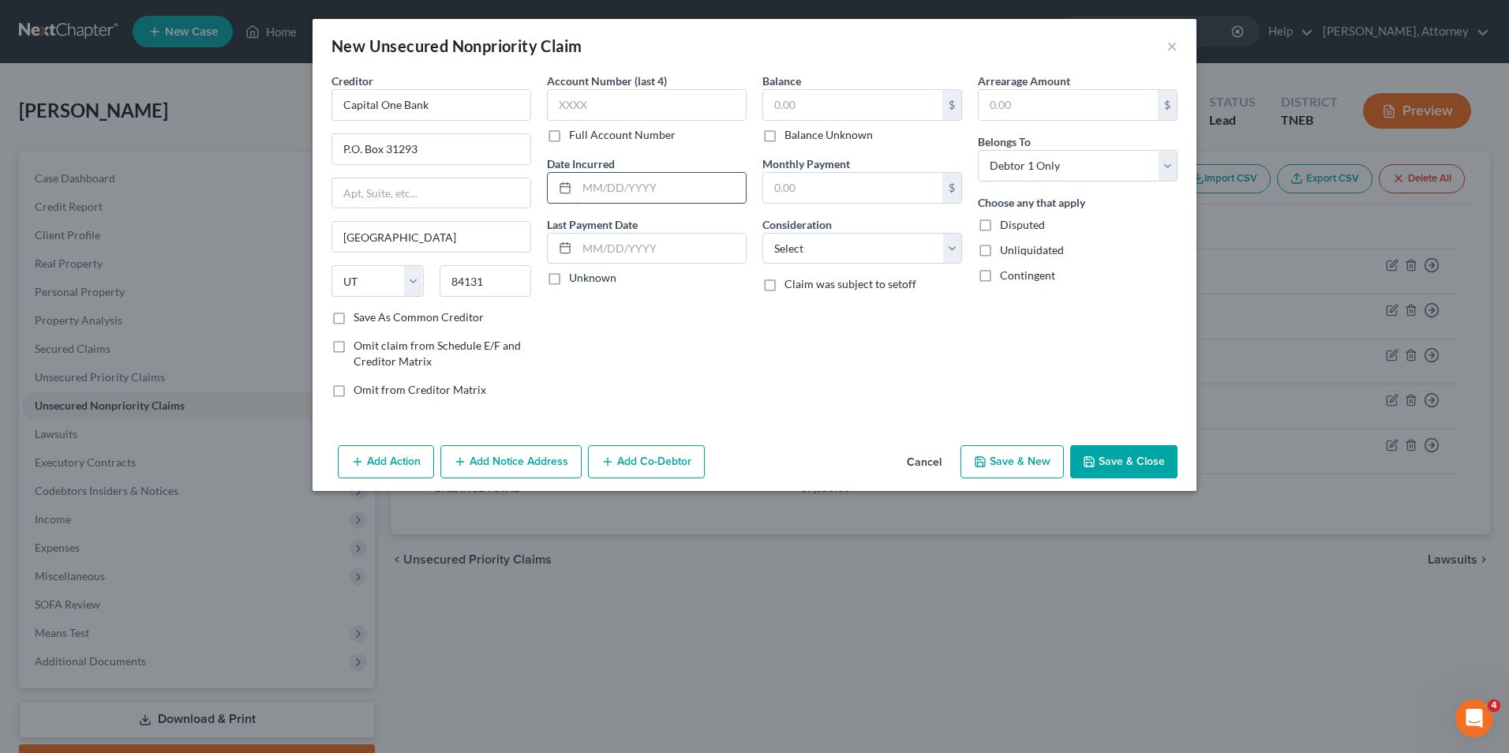
click at [591, 183] on input "text" at bounding box center [661, 188] width 169 height 30
type input "2022"
click at [802, 109] on input "text" at bounding box center [852, 105] width 179 height 30
type input "667"
click at [841, 261] on select "Select Cable / Satellite Services Collection Agency Credit Card Debt Debt Couns…" at bounding box center [863, 249] width 200 height 32
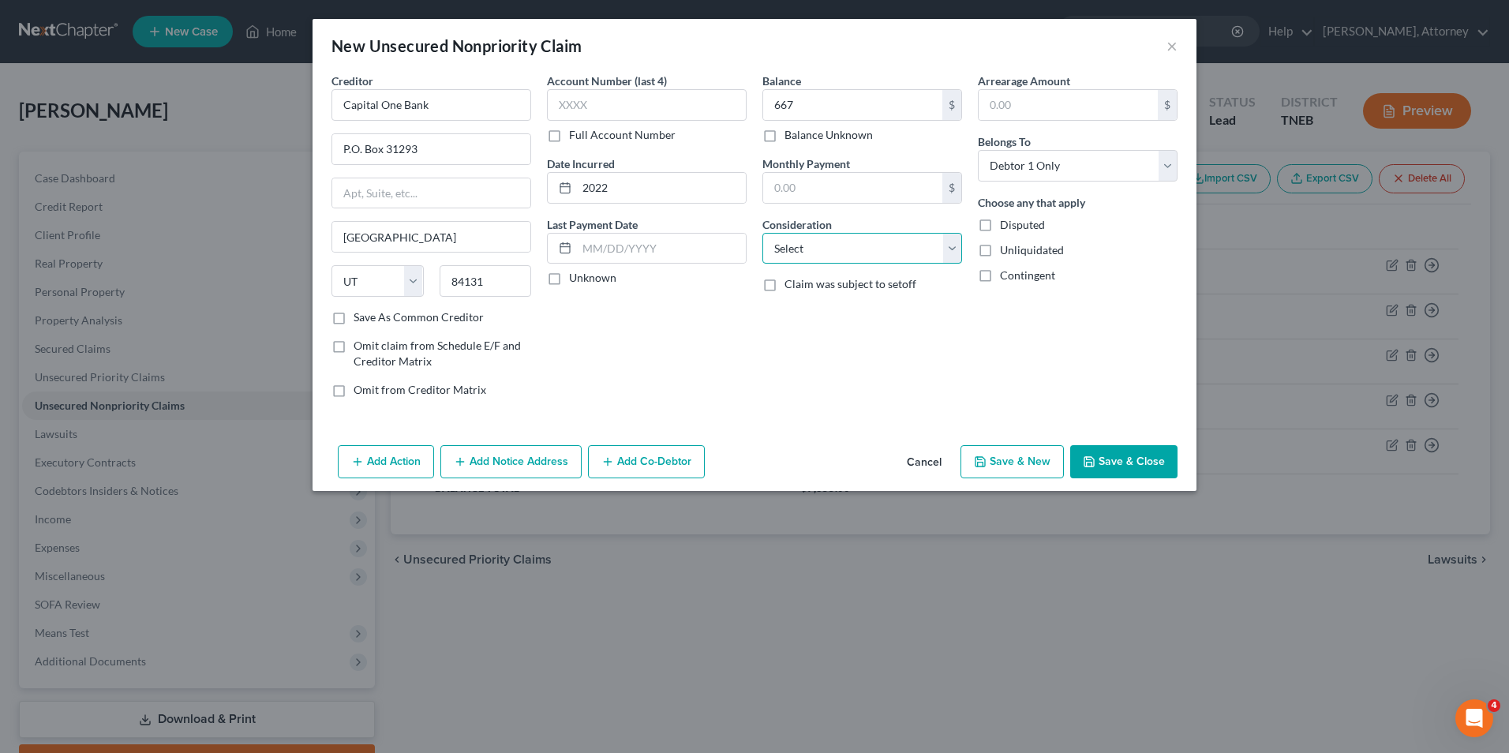
select select "2"
click at [763, 233] on select "Select Cable / Satellite Services Collection Agency Credit Card Debt Debt Couns…" at bounding box center [863, 249] width 200 height 32
click at [1041, 451] on button "Save & New" at bounding box center [1012, 461] width 103 height 33
select select "0"
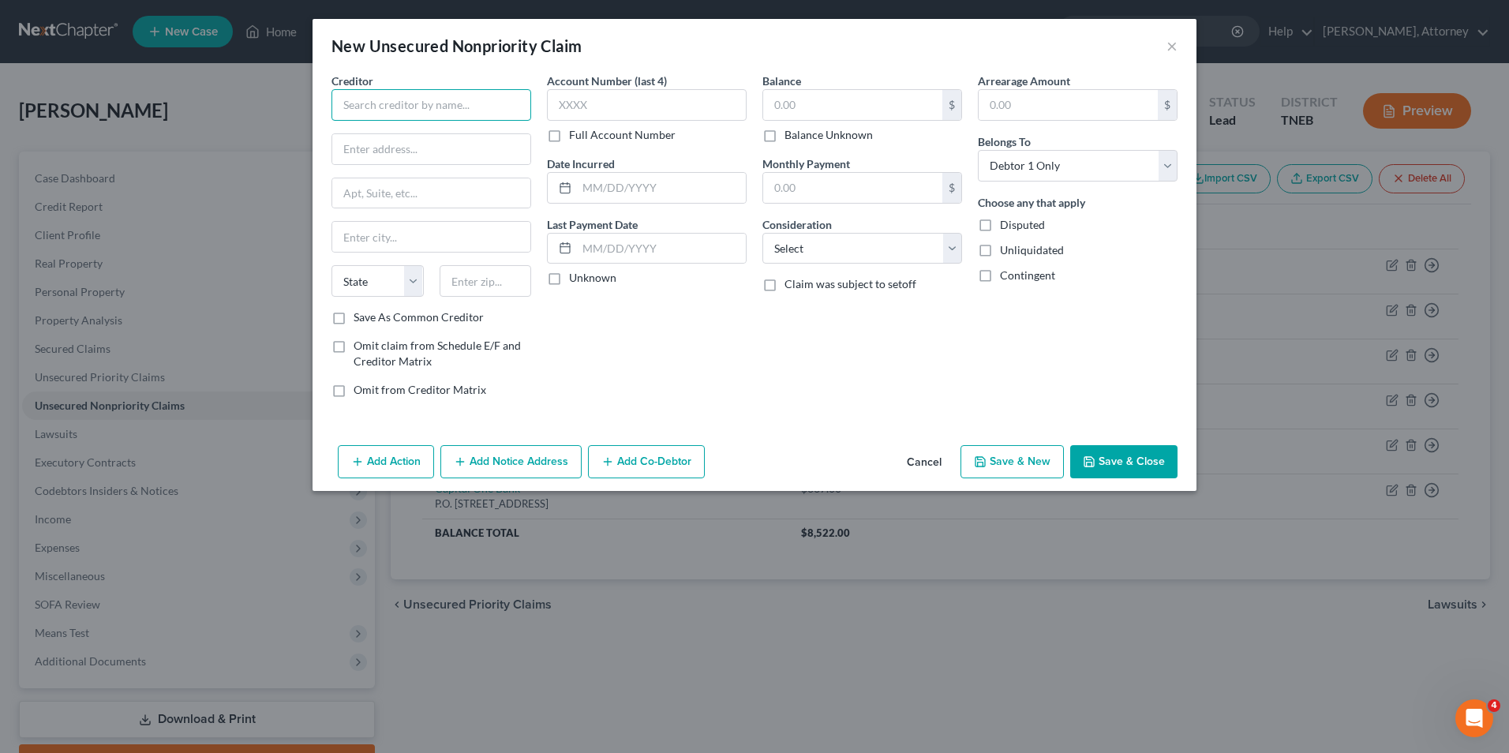
click at [470, 107] on input "text" at bounding box center [432, 105] width 200 height 32
type input "CB Indigo"
type input "P.O. Box 4499"
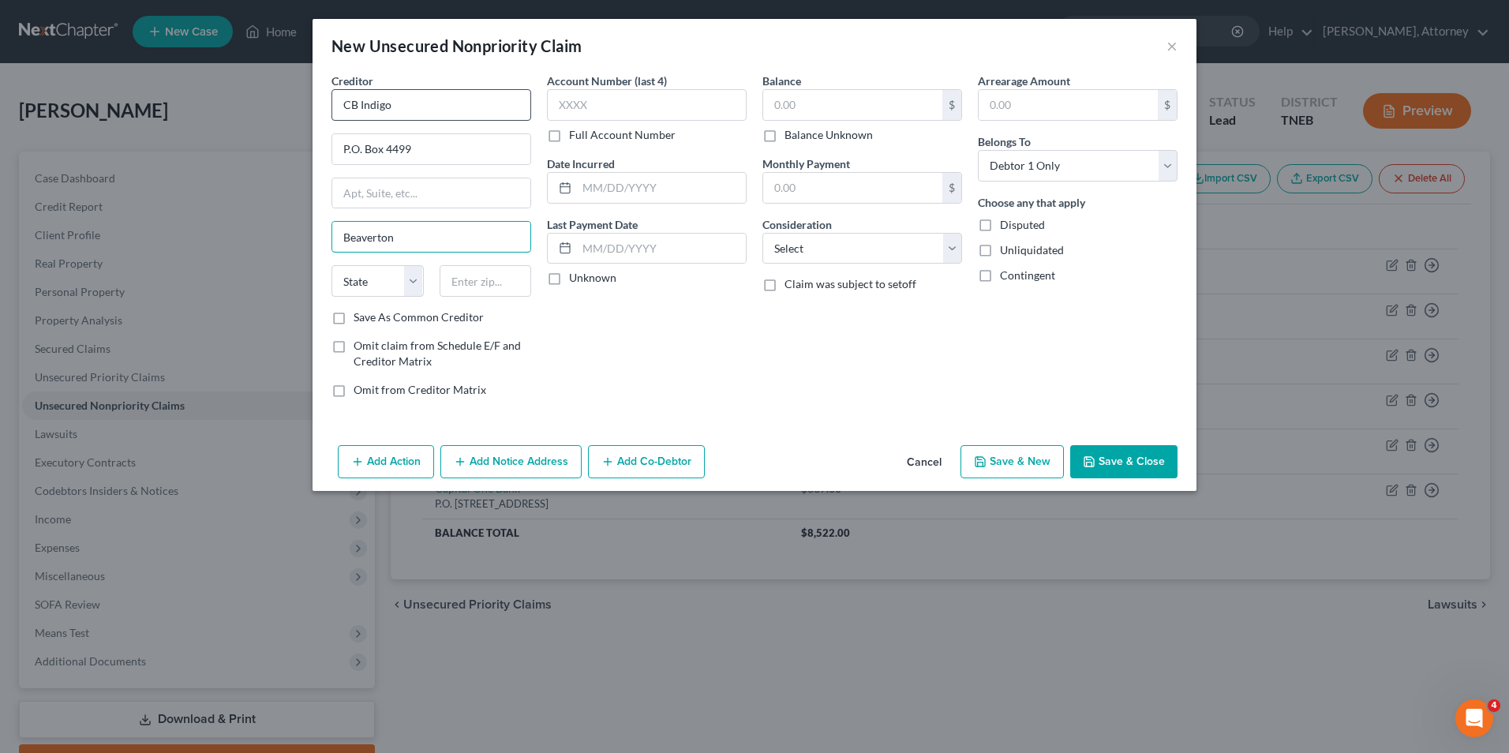
type input "Beaverton"
select select "38"
type input "97076"
click at [639, 186] on input "text" at bounding box center [661, 188] width 169 height 30
type input "2022"
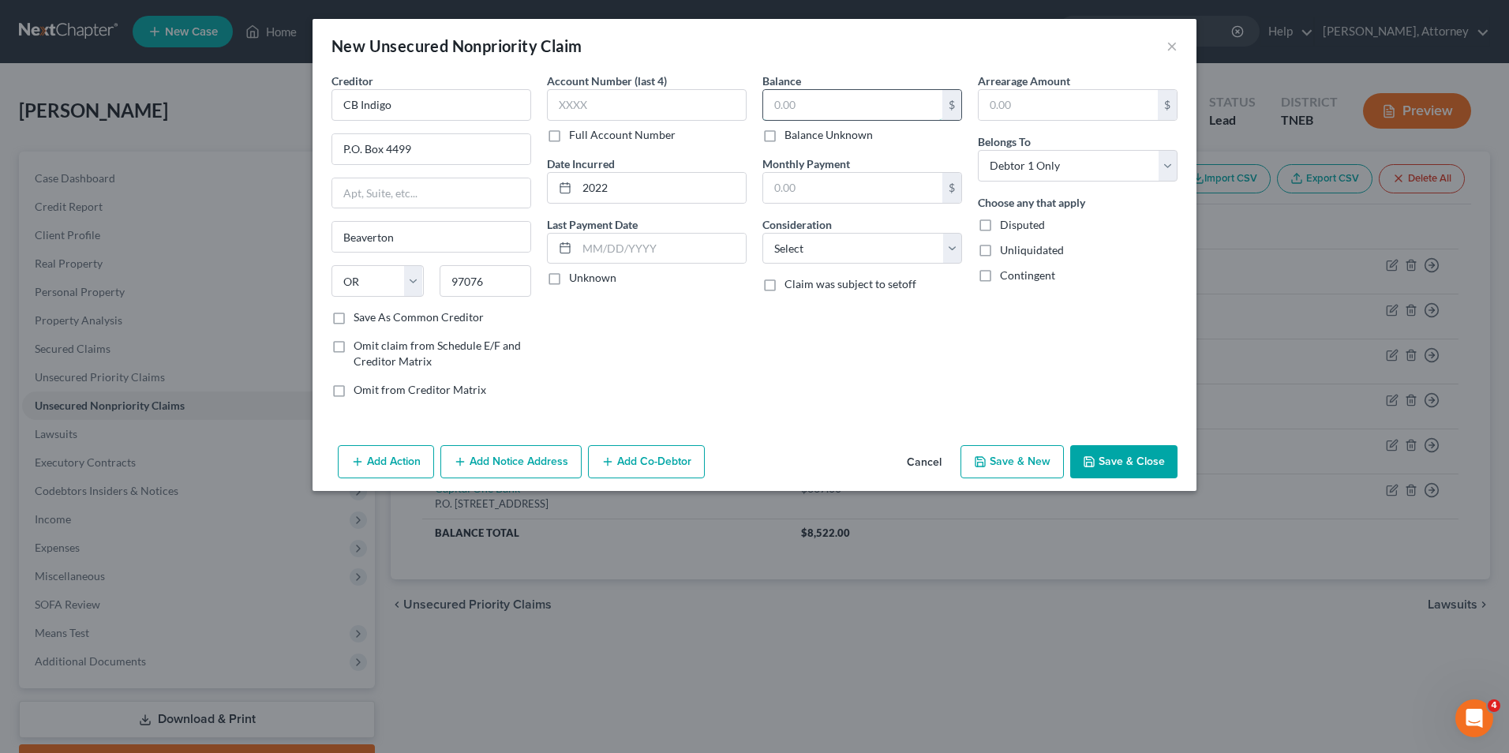
click at [808, 99] on input "text" at bounding box center [852, 105] width 179 height 30
type input "646"
click at [834, 238] on select "Select Cable / Satellite Services Collection Agency Credit Card Debt Debt Couns…" at bounding box center [863, 249] width 200 height 32
select select "2"
click at [763, 233] on select "Select Cable / Satellite Services Collection Agency Credit Card Debt Debt Couns…" at bounding box center [863, 249] width 200 height 32
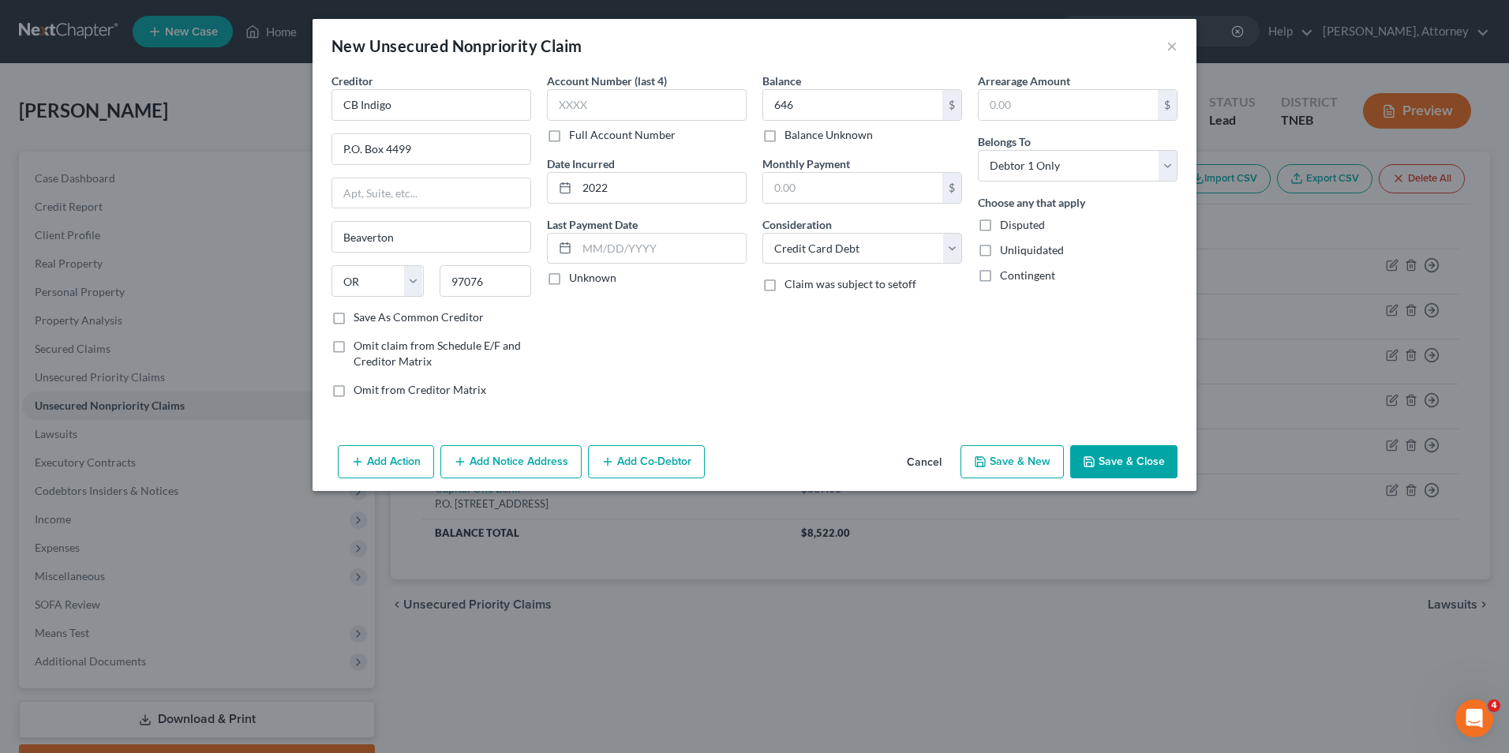
click at [1010, 450] on button "Save & New" at bounding box center [1012, 461] width 103 height 33
select select "0"
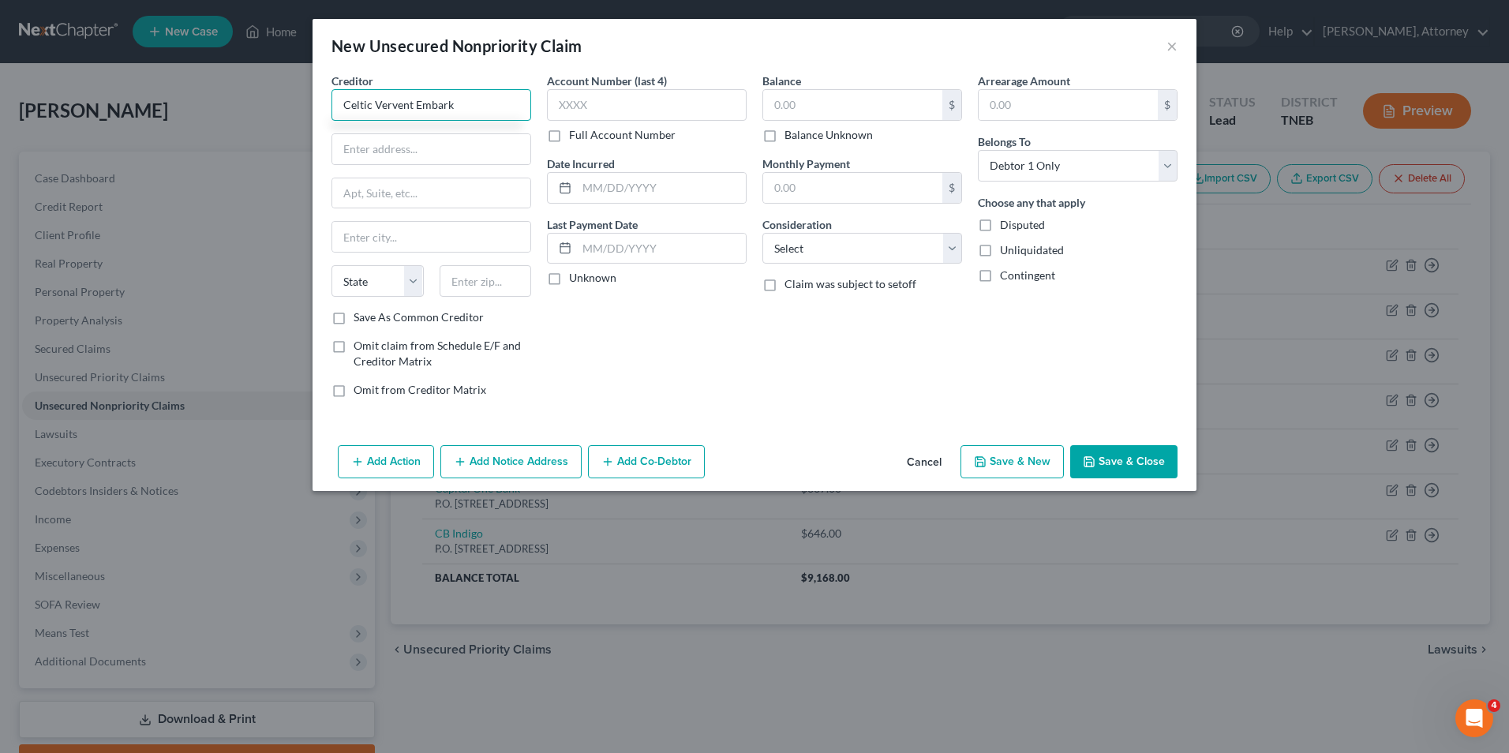
type input "Celtic Vervent Embark"
type input "P.O. Box 88943"
type input "Sioux Falls"
select select "43"
type input "57109"
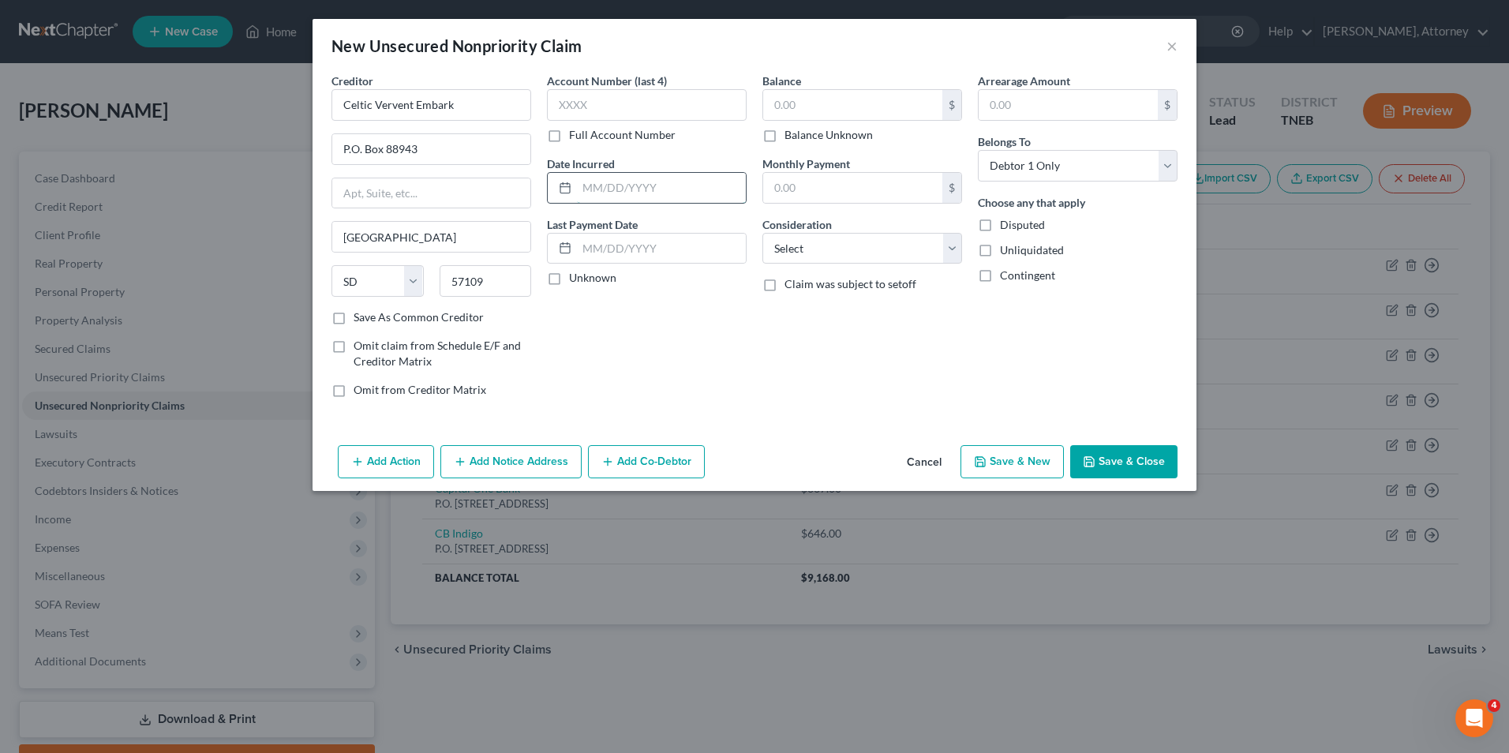
click at [628, 187] on input "text" at bounding box center [661, 188] width 169 height 30
type input "2024"
click at [829, 97] on input "text" at bounding box center [852, 105] width 179 height 30
type input "3,625"
click at [836, 240] on select "Select Cable / Satellite Services Collection Agency Credit Card Debt Debt Couns…" at bounding box center [863, 249] width 200 height 32
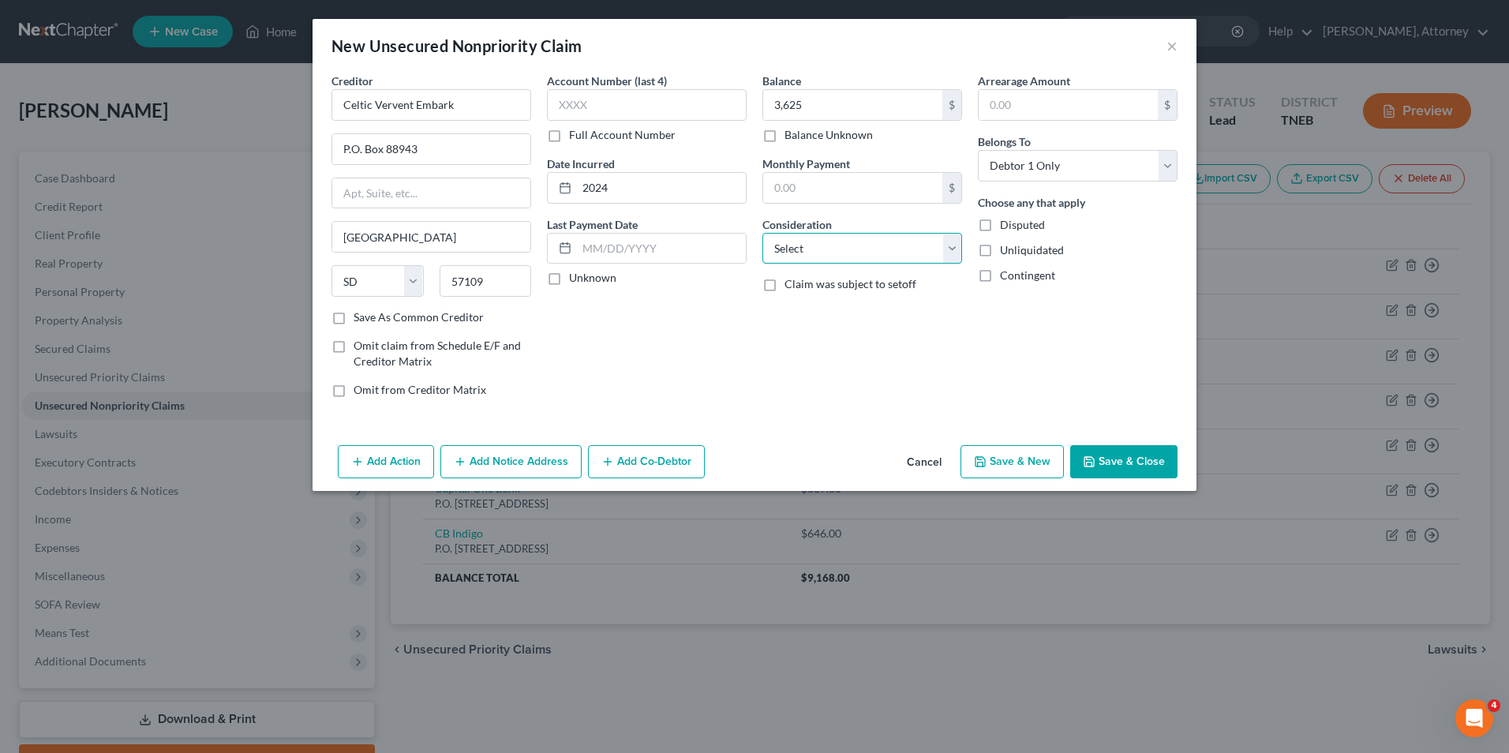
select select "2"
click at [763, 233] on select "Select Cable / Satellite Services Collection Agency Credit Card Debt Debt Couns…" at bounding box center [863, 249] width 200 height 32
click at [1016, 457] on button "Save & New" at bounding box center [1012, 461] width 103 height 33
select select "0"
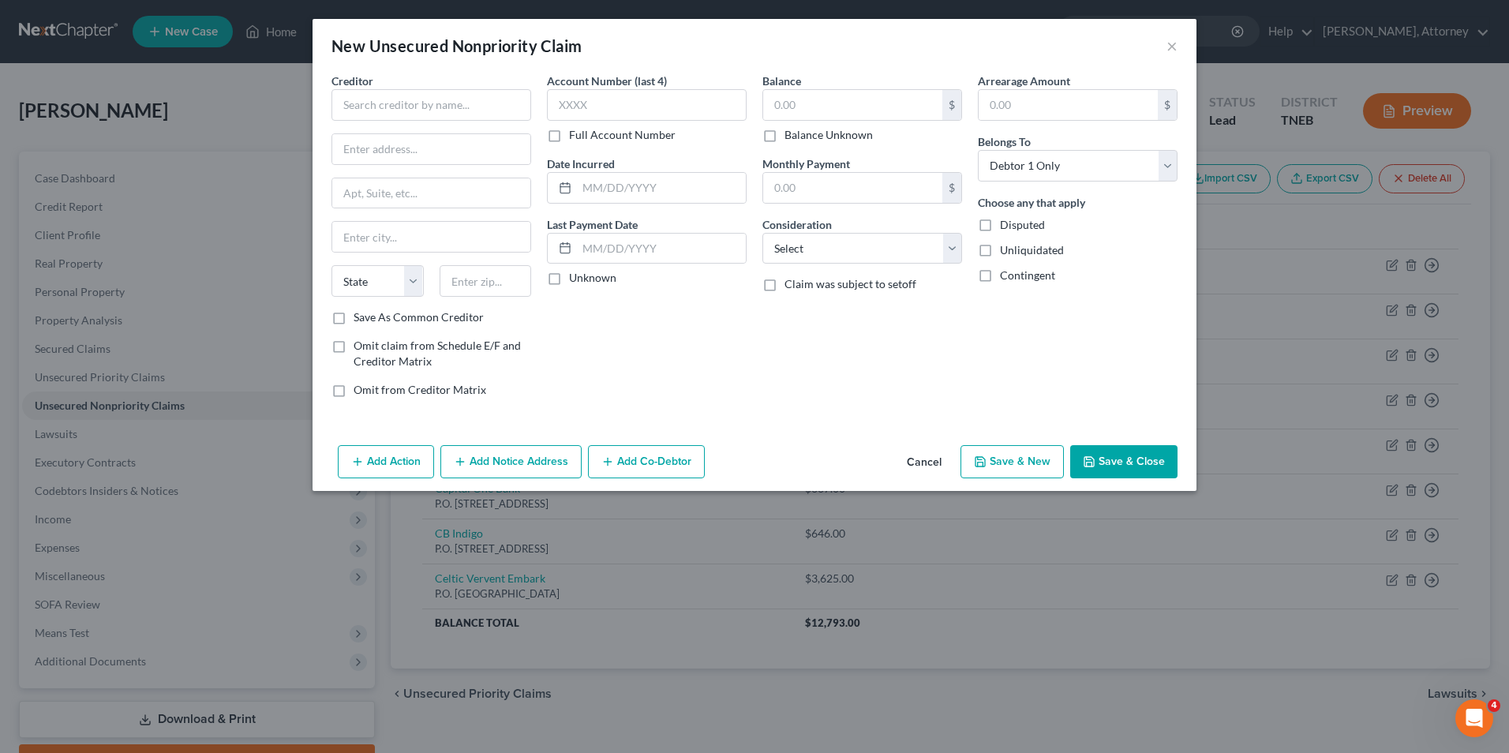
click at [925, 459] on button "Cancel" at bounding box center [924, 463] width 60 height 32
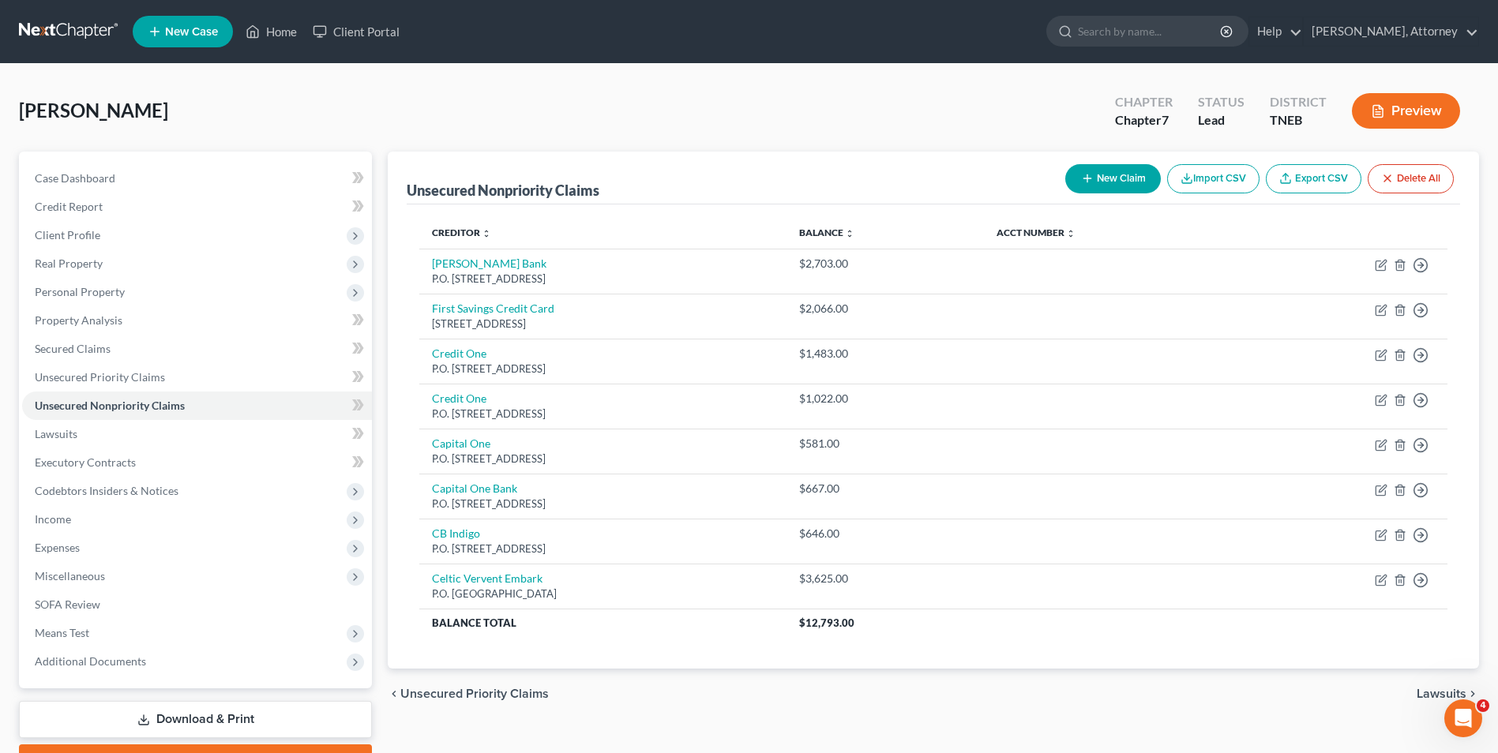
click at [1111, 165] on button "New Claim" at bounding box center [1113, 178] width 96 height 29
select select "0"
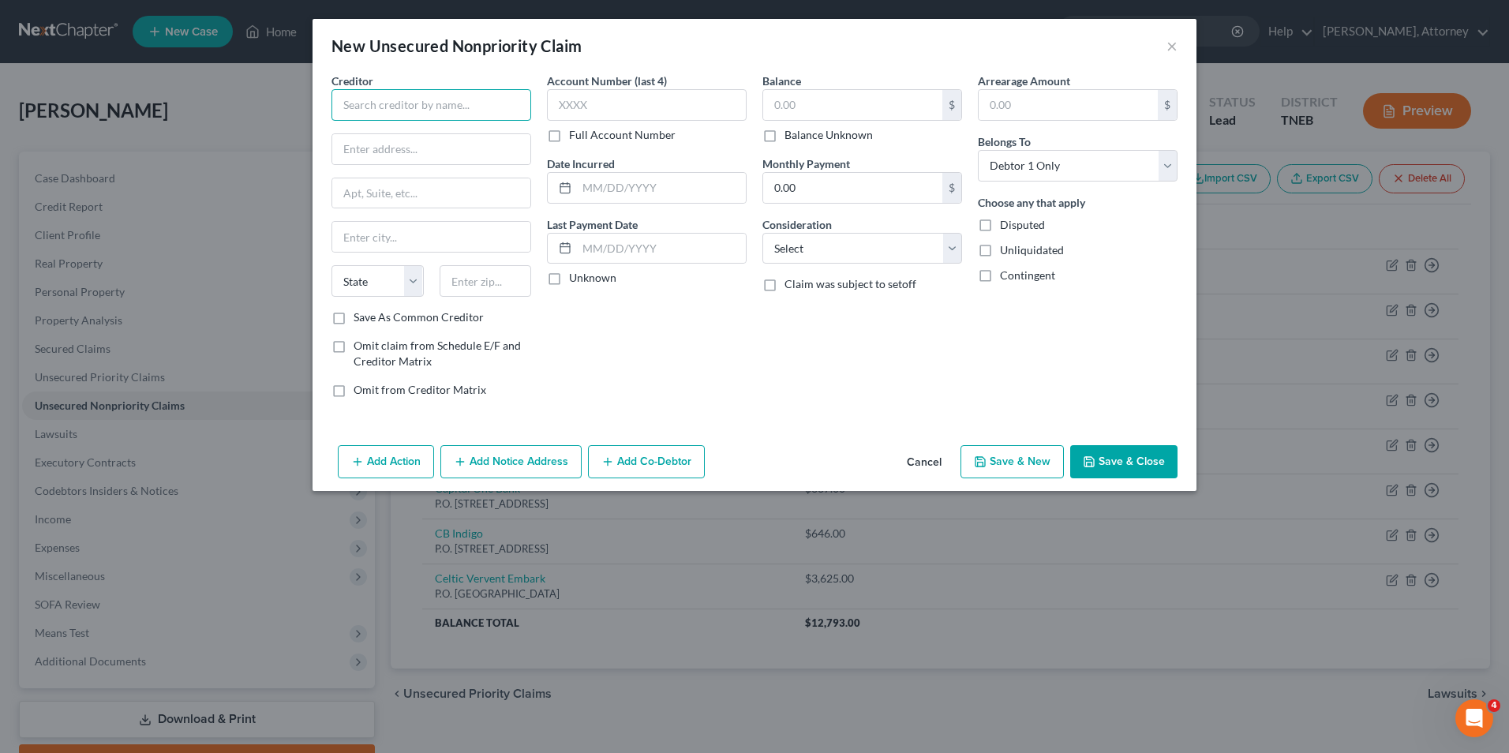
click at [425, 103] on input "text" at bounding box center [432, 105] width 200 height 32
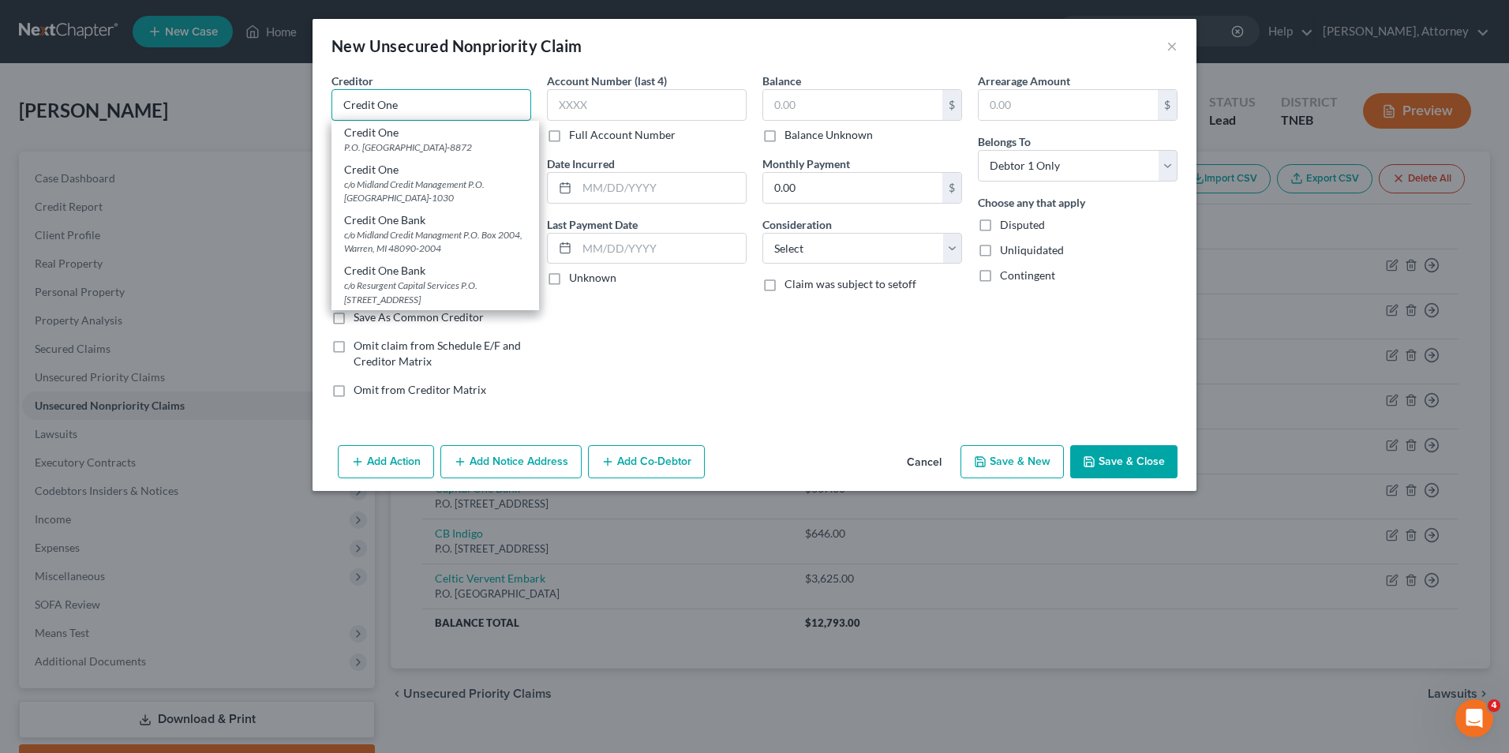
type input "Credit One"
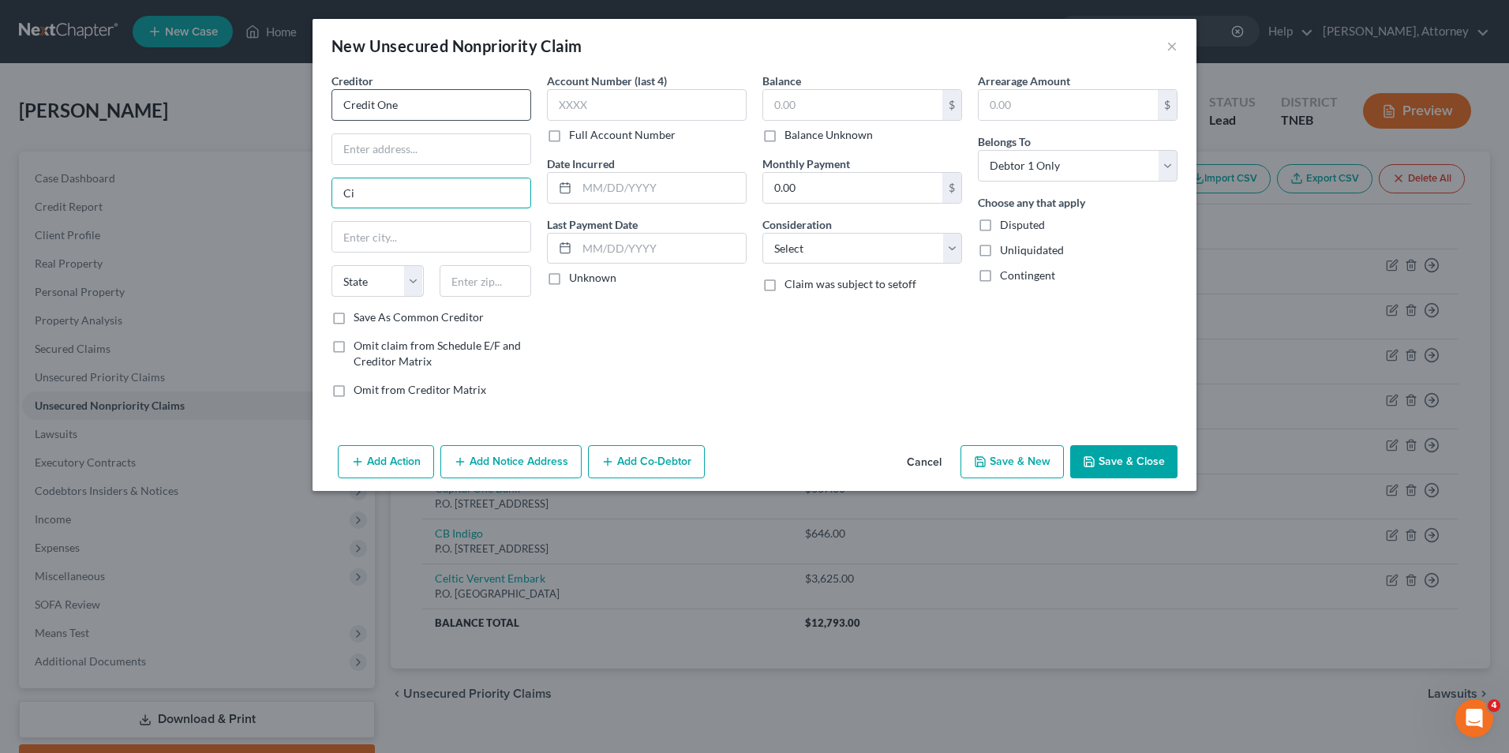
type input "C"
type input "P.O. Box 60500"
type input "City of Industry"
select select "4"
type input "91716"
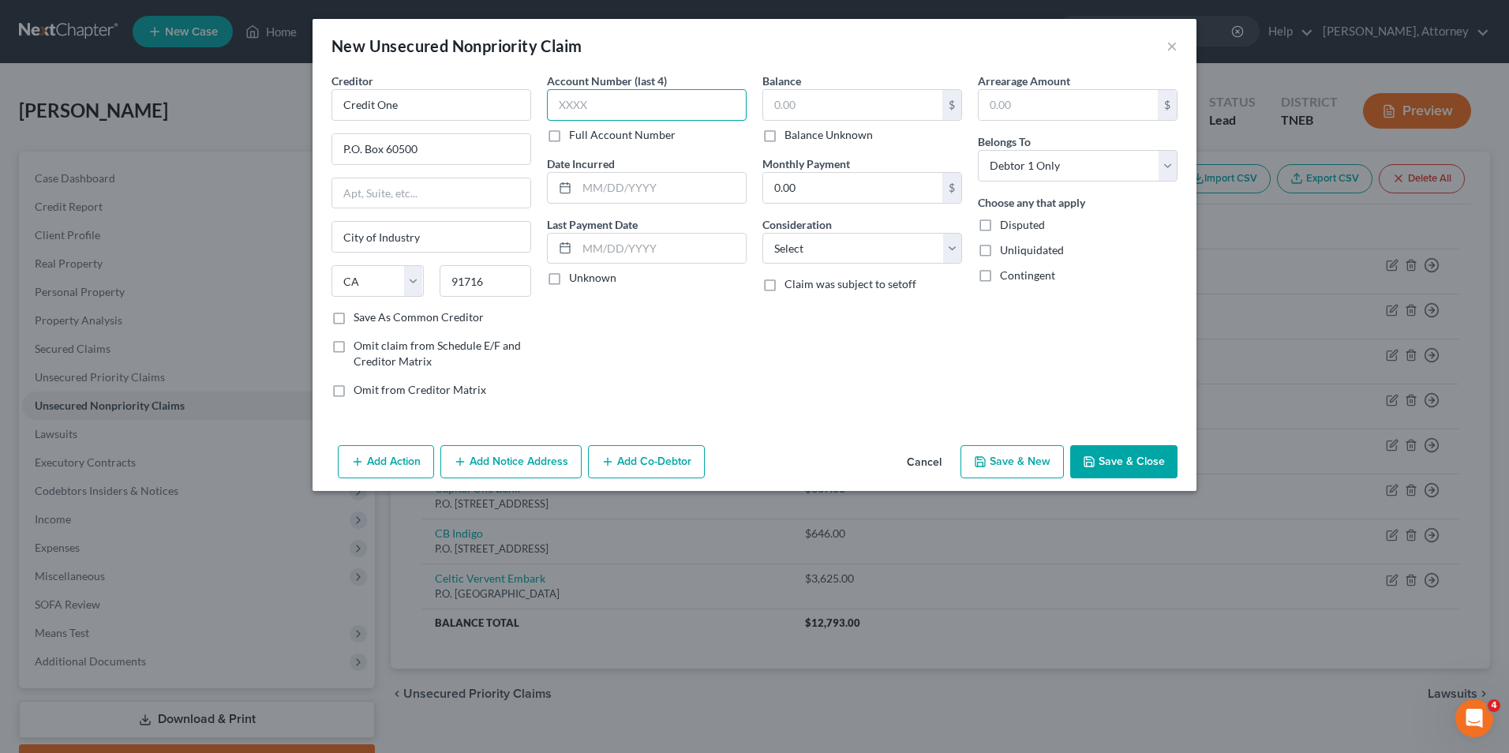
click at [623, 96] on input "text" at bounding box center [647, 105] width 200 height 32
type input "City Of Industry"
type input "9010"
type input "2024"
type input "2,291"
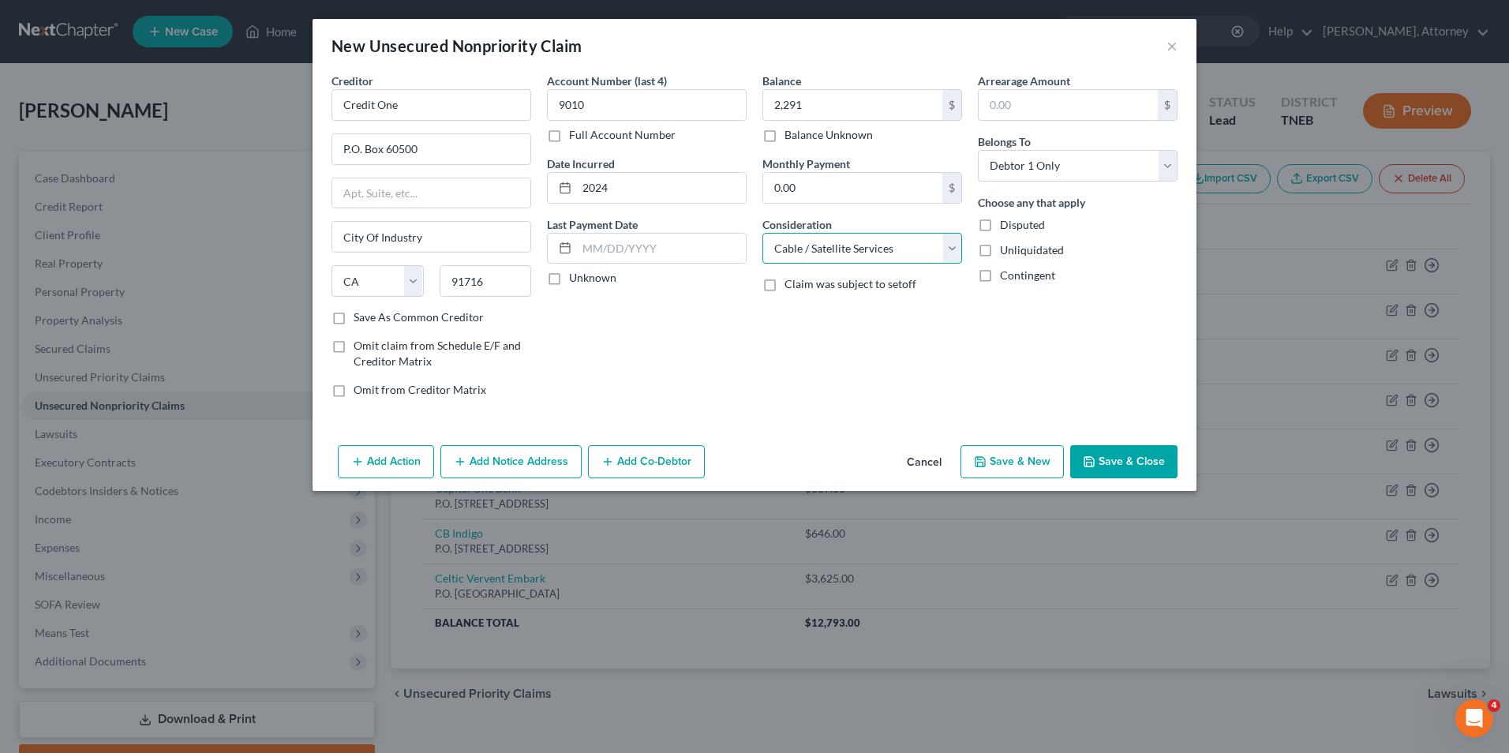
click at [830, 257] on select "Select Cable / Satellite Services Collection Agency Credit Card Debt Debt Couns…" at bounding box center [863, 249] width 200 height 32
select select "2"
click at [763, 233] on select "Select Cable / Satellite Services Collection Agency Credit Card Debt Debt Couns…" at bounding box center [863, 249] width 200 height 32
click at [1028, 468] on button "Save & New" at bounding box center [1012, 461] width 103 height 33
select select "0"
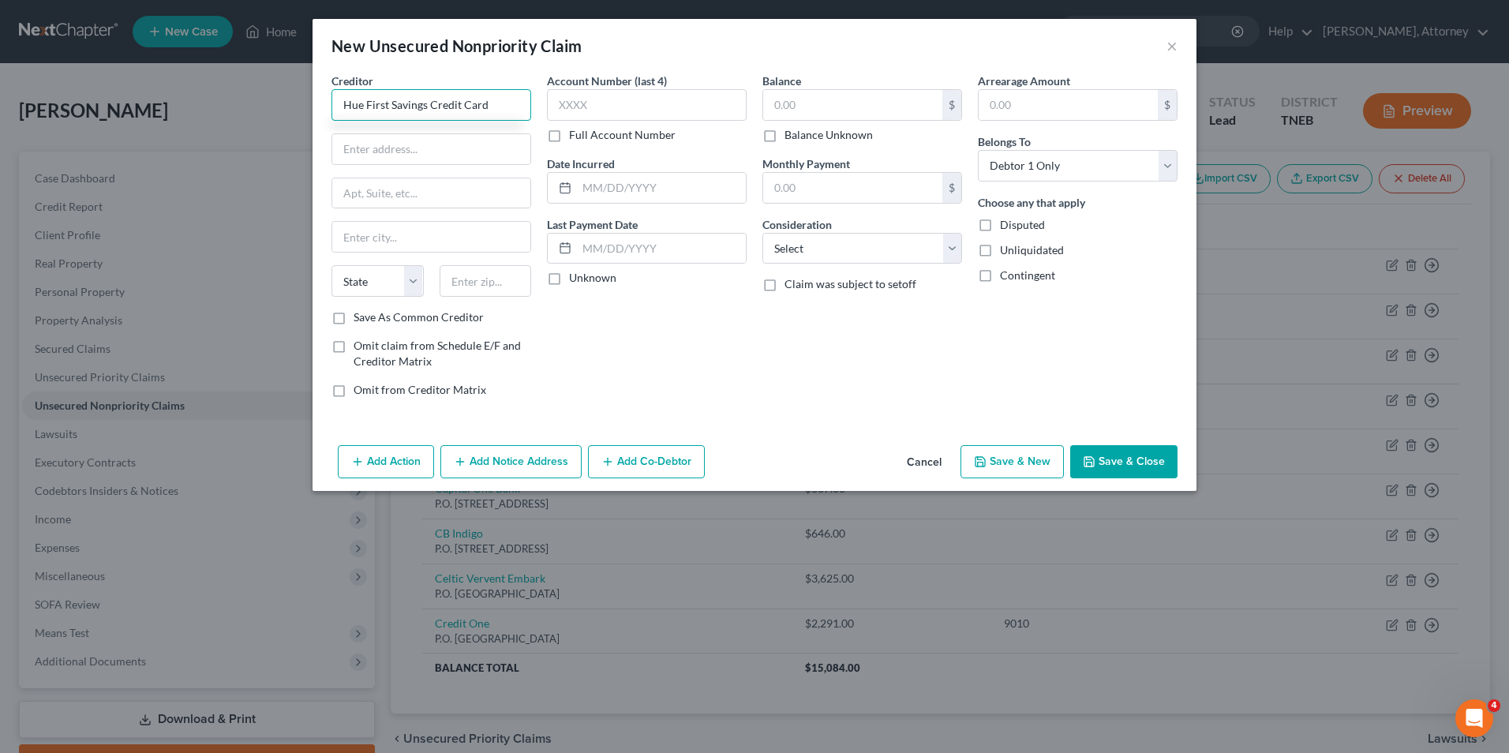
type input "Hue First Savings Credit Card"
type input "P.O. Box 2509"
type input "Omaha"
select select "30"
type input "68103"
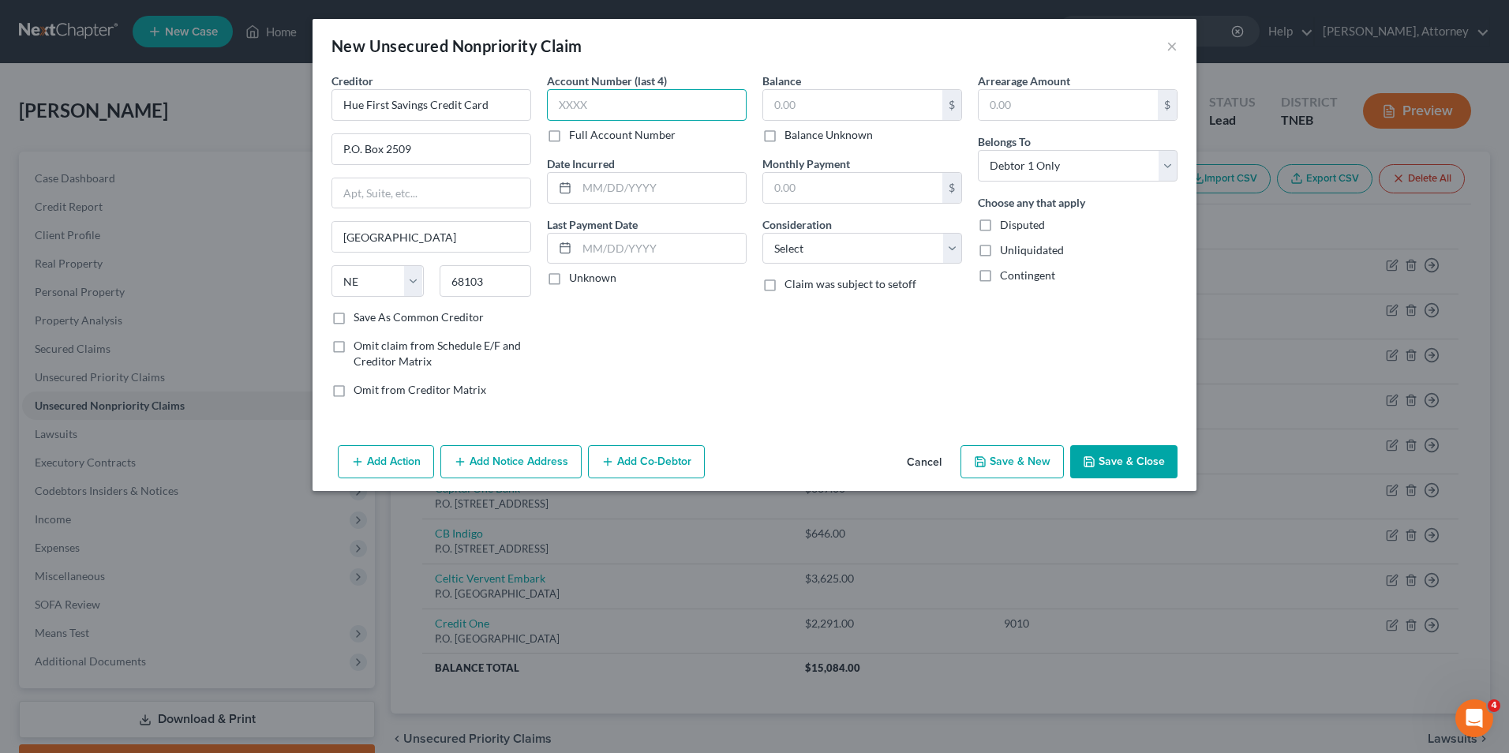
click at [609, 97] on input "text" at bounding box center [647, 105] width 200 height 32
type input "0710"
type input "2025"
type input "2,015"
select select "2"
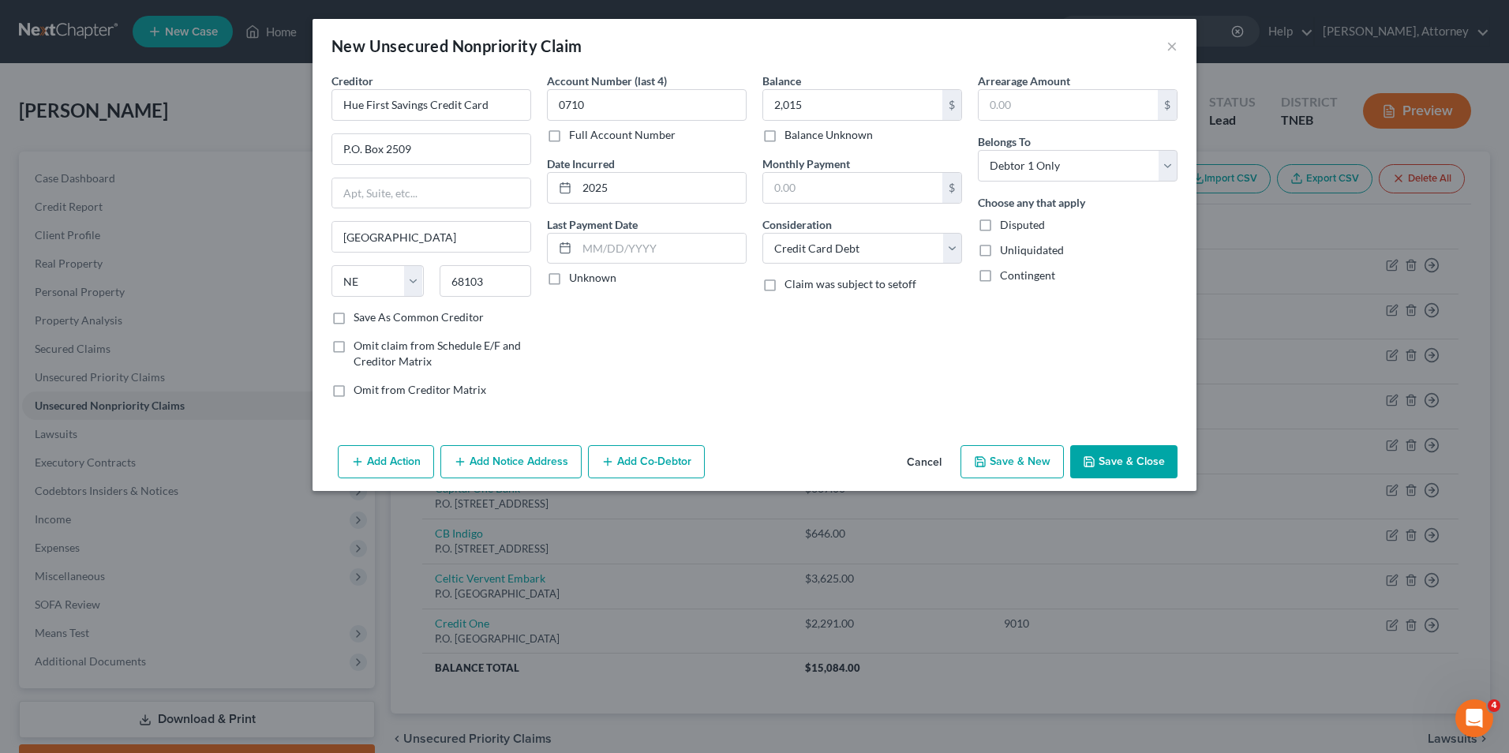
click at [1007, 462] on button "Save & New" at bounding box center [1012, 461] width 103 height 33
select select "0"
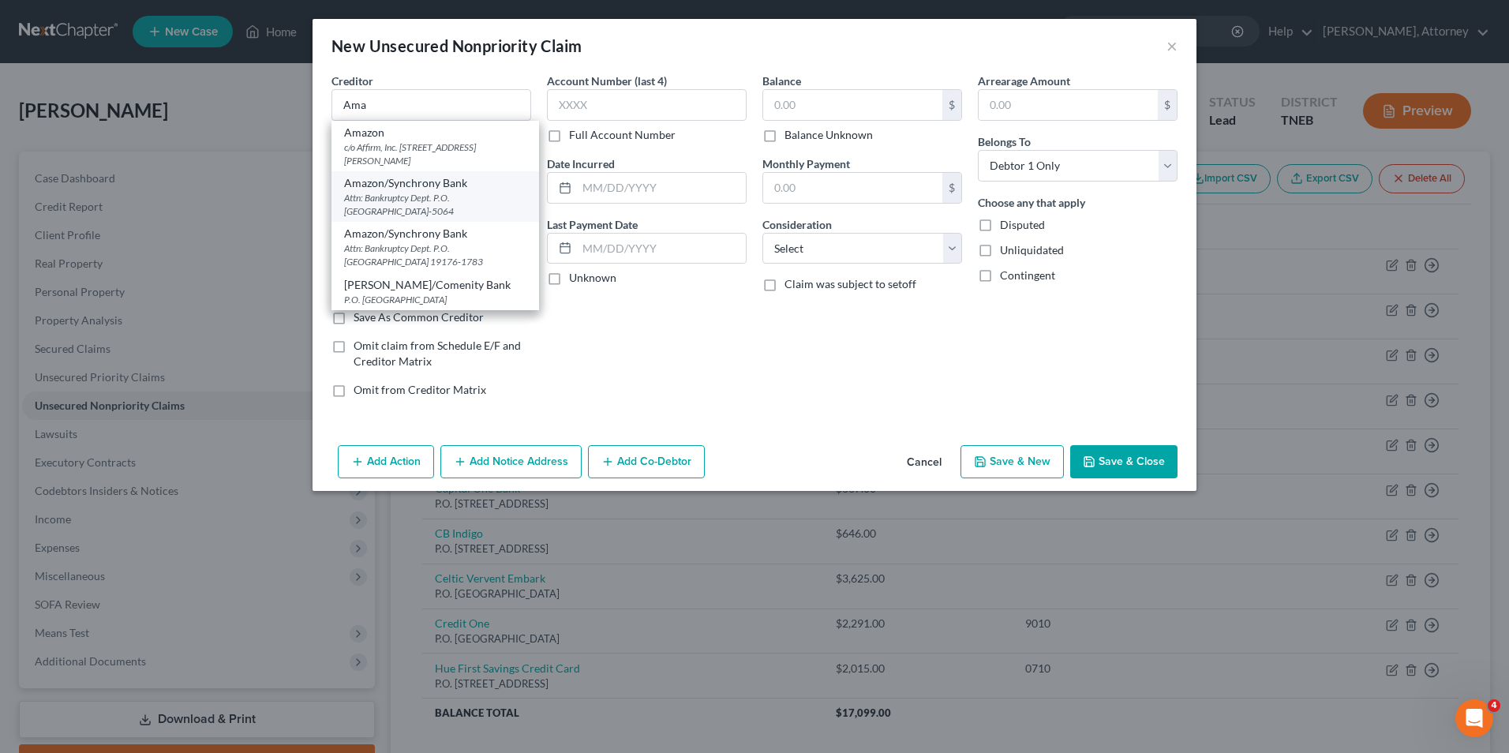
click at [429, 196] on div "Attn: Bankruptcy Dept. P.O. Box 965064, Orlando, FL 32896-5064" at bounding box center [435, 204] width 182 height 27
type input "Amazon/Synchrony Bank"
type input "Attn: Bankruptcy Dept."
type input "P.O. Box 965064"
type input "Orlando"
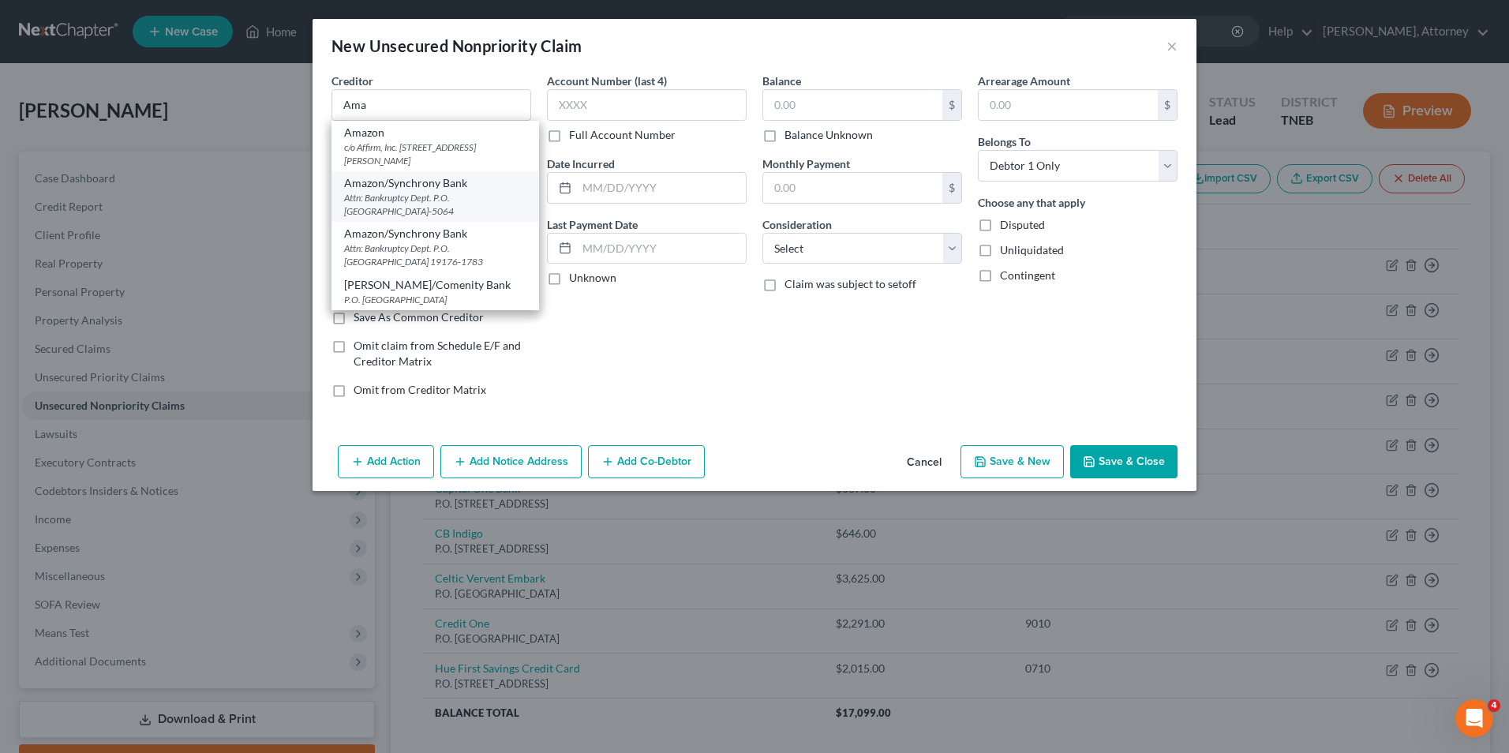
select select "9"
type input "32896-5064"
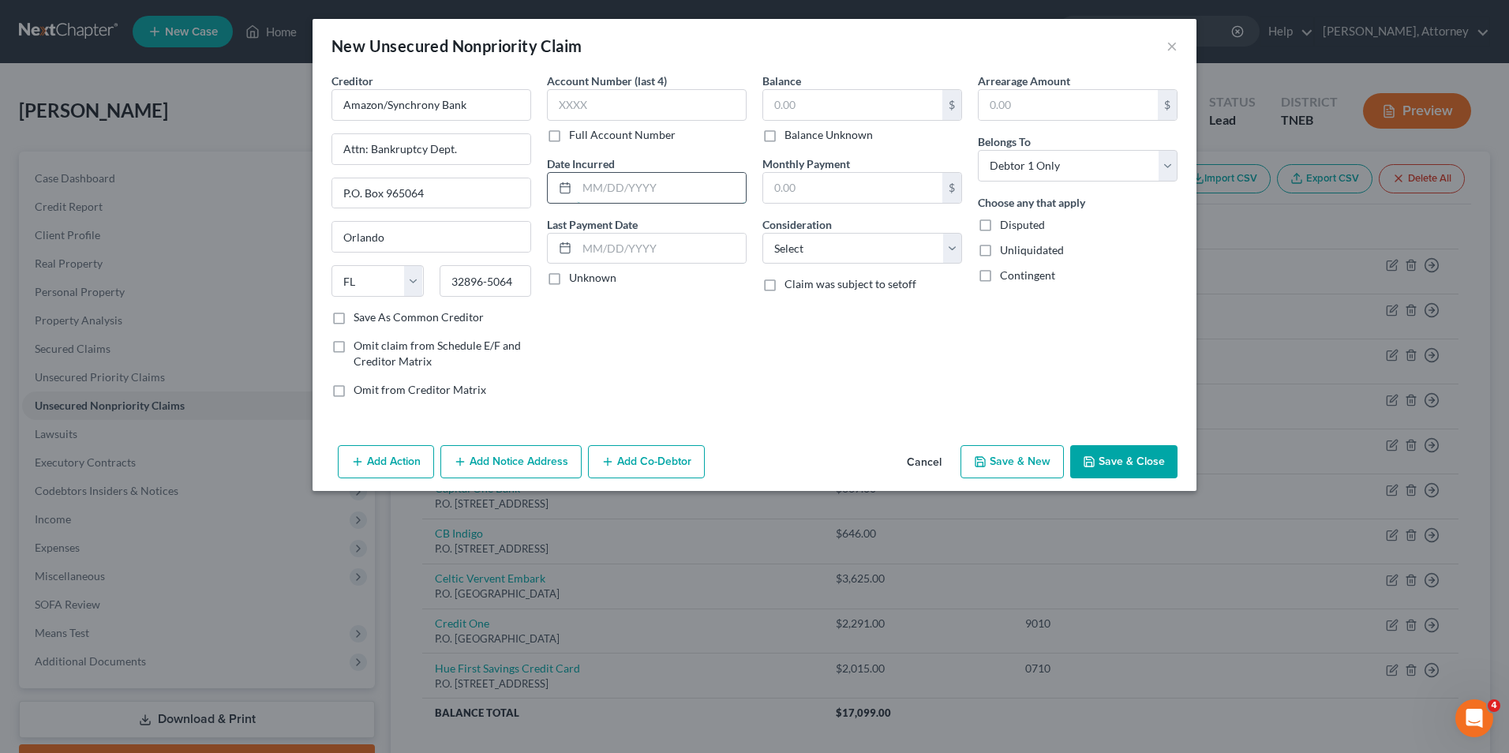
click at [626, 186] on input "text" at bounding box center [661, 188] width 169 height 30
type input "2024"
click at [805, 111] on input "text" at bounding box center [852, 105] width 179 height 30
type input "1,400"
select select "0"
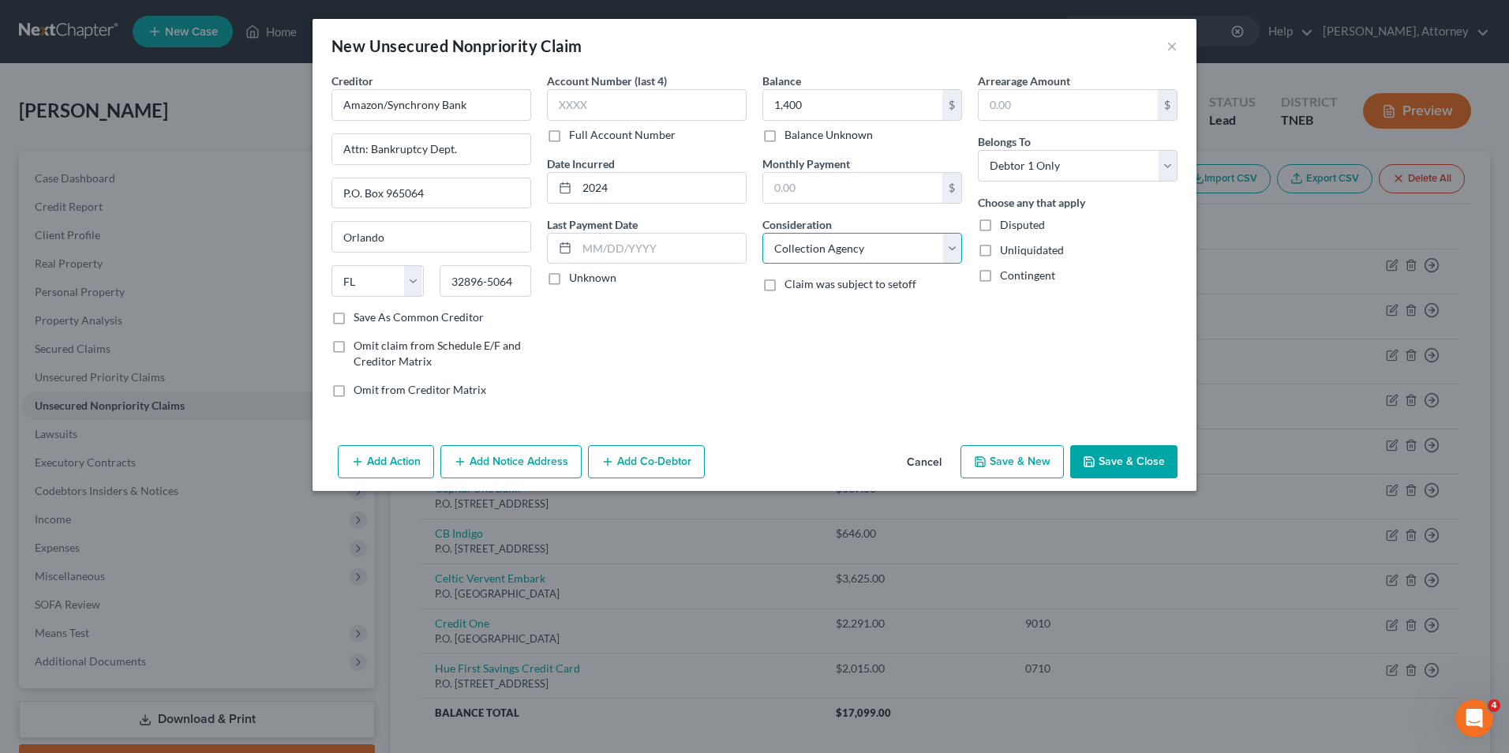
select select "2"
click at [1030, 459] on button "Save & New" at bounding box center [1012, 461] width 103 height 33
select select "0"
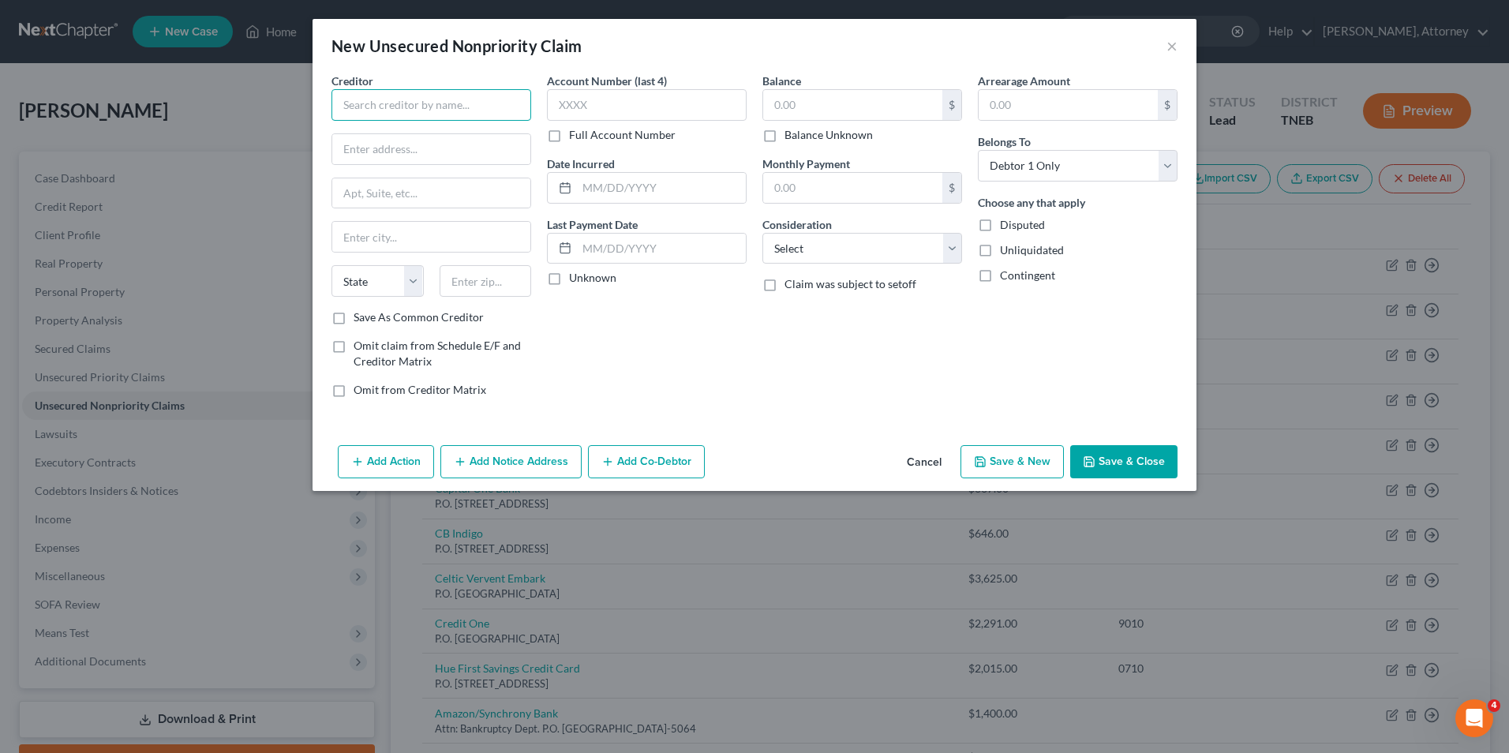
click at [415, 114] on input "text" at bounding box center [432, 105] width 200 height 32
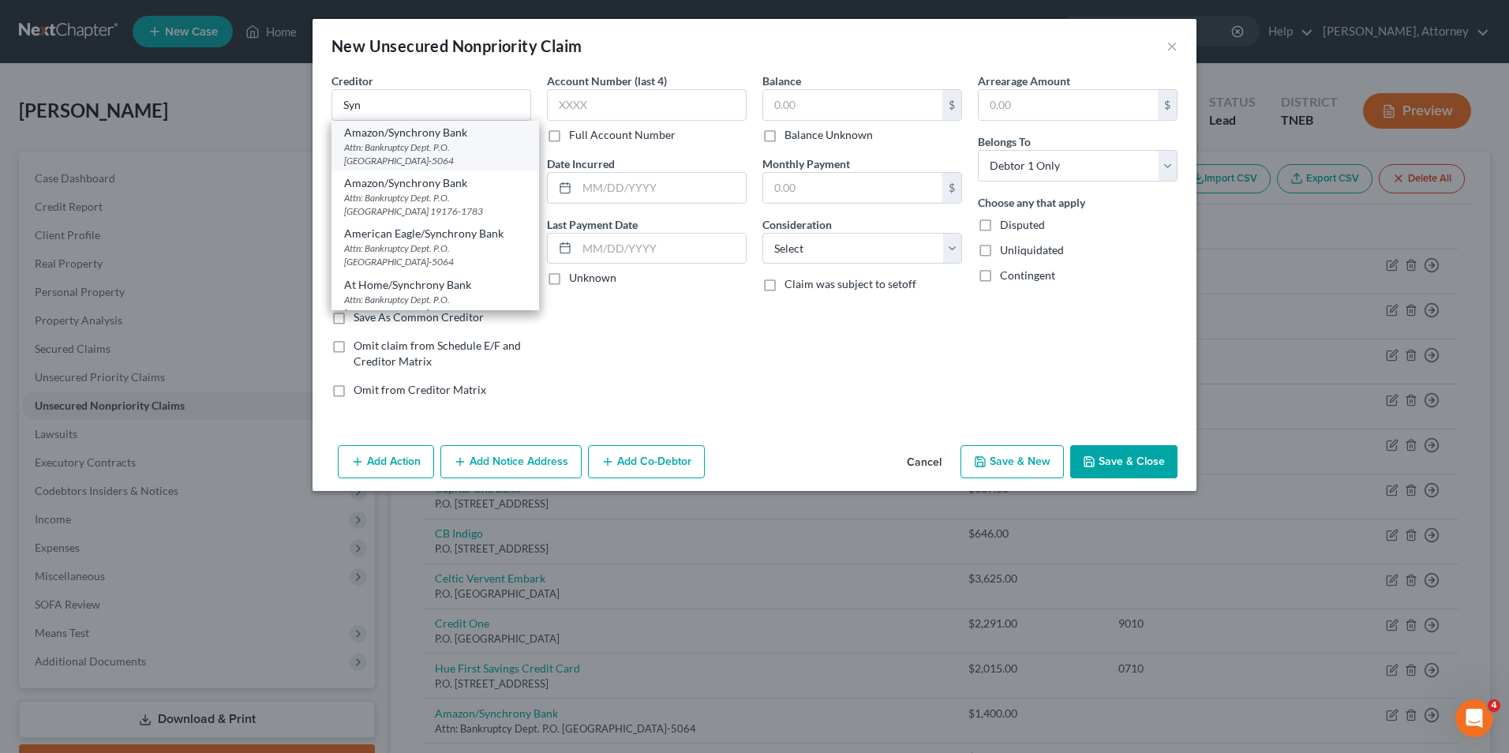
click at [410, 165] on div "Attn: Bankruptcy Dept. P.O. Box 965064, Orlando, FL 32896-5064" at bounding box center [435, 154] width 182 height 27
type input "Amazon/Synchrony Bank"
type input "Attn: Bankruptcy Dept."
type input "P.O. Box 965064"
type input "Orlando"
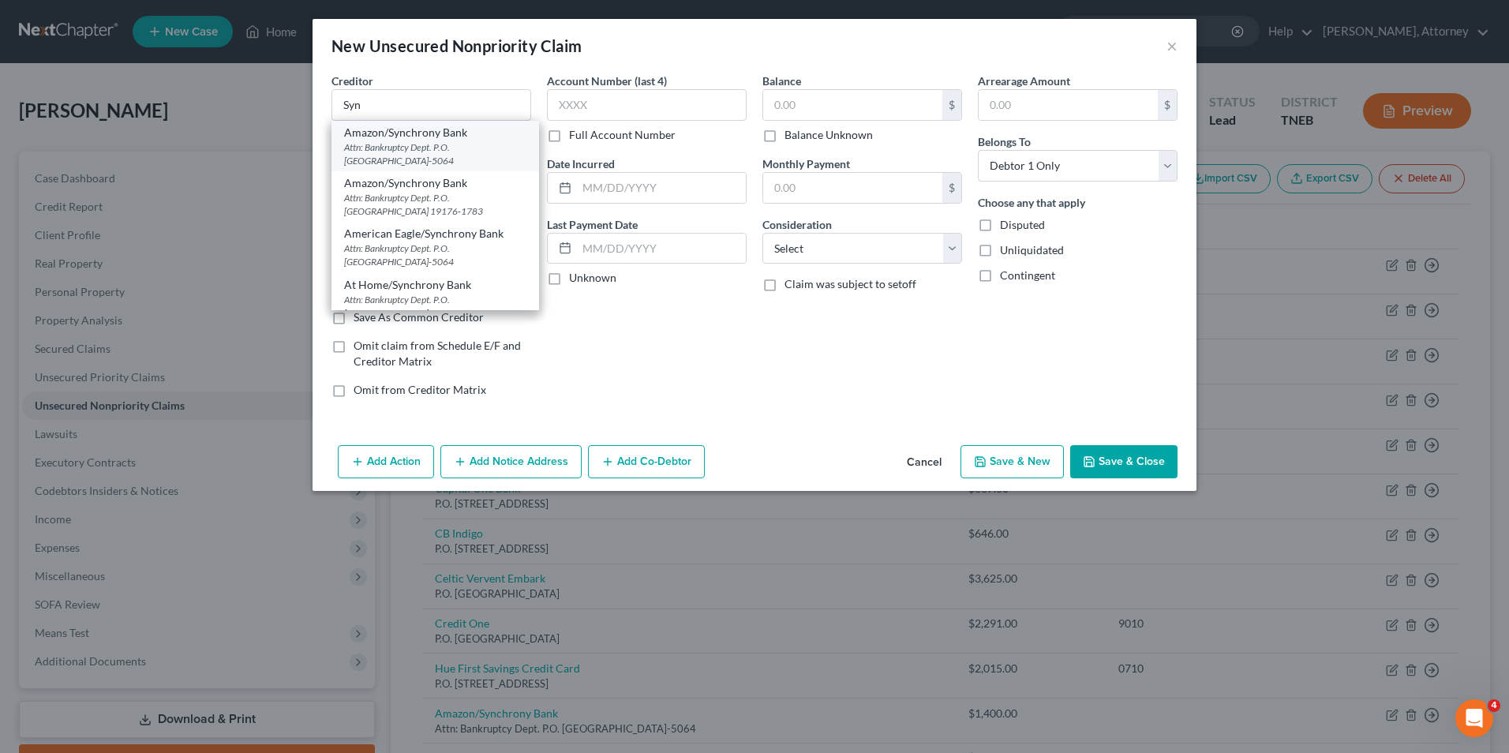
select select "9"
type input "32896-5064"
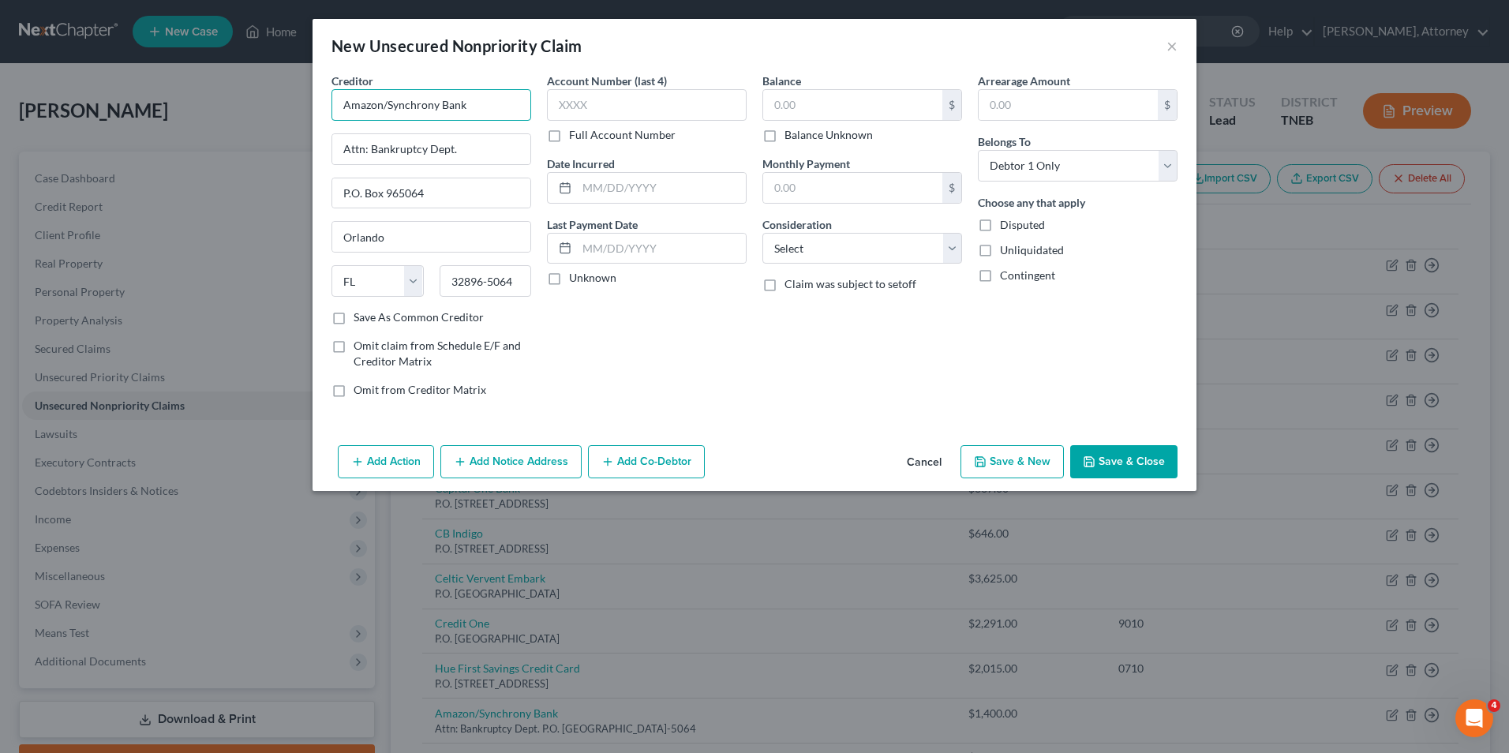
click at [383, 111] on input "Amazon/Synchrony Bank" at bounding box center [432, 105] width 200 height 32
type input "Nissan/Synchrony Bank"
click at [649, 189] on input "text" at bounding box center [661, 188] width 169 height 30
type input "2024"
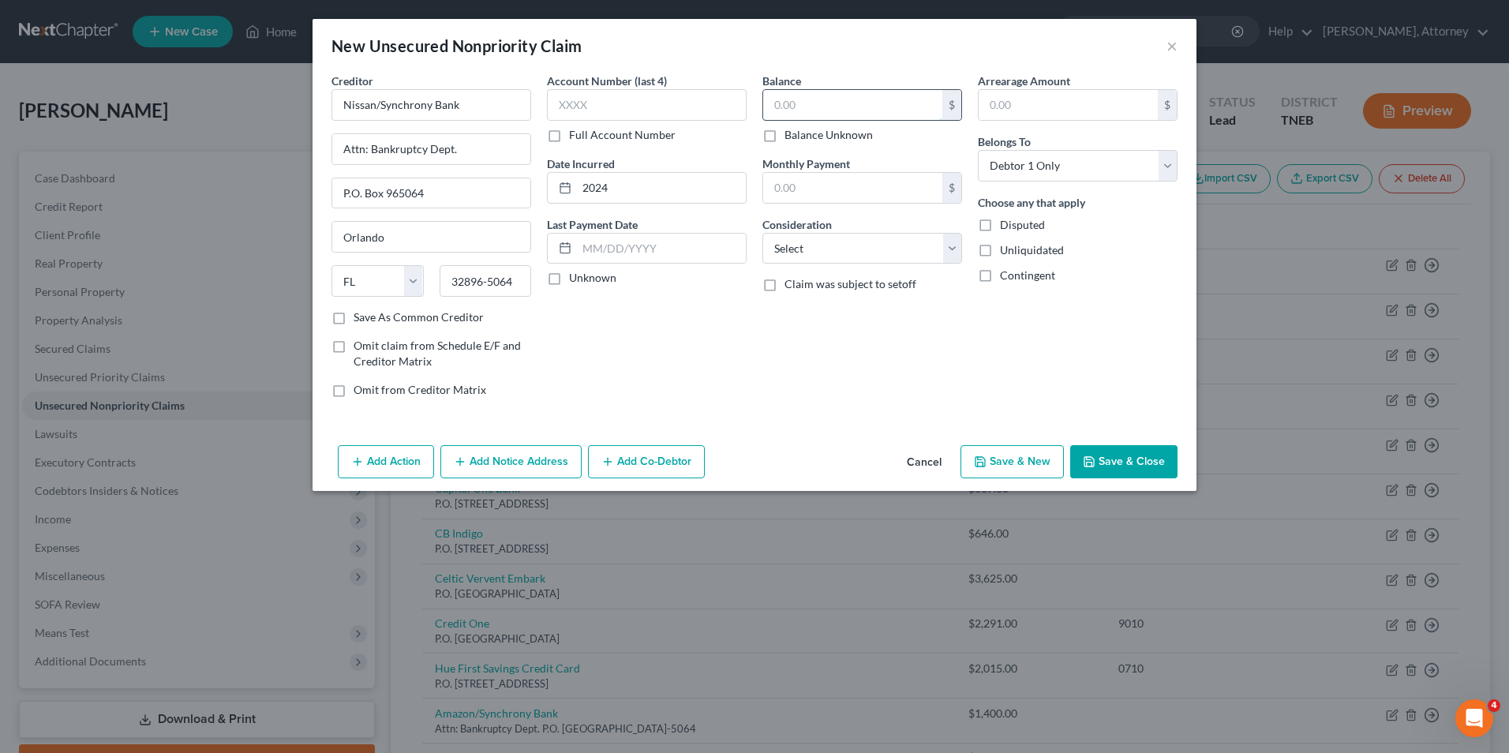
click at [812, 97] on input "text" at bounding box center [852, 105] width 179 height 30
type input "954"
click at [818, 267] on div "Balance 954.00 $ Balance Unknown Balance Undetermined 954 $ Balance Unknown Mon…" at bounding box center [863, 242] width 216 height 338
click at [816, 263] on select "Select Cable / Satellite Services Collection Agency Credit Card Debt Debt Couns…" at bounding box center [863, 249] width 200 height 32
select select "2"
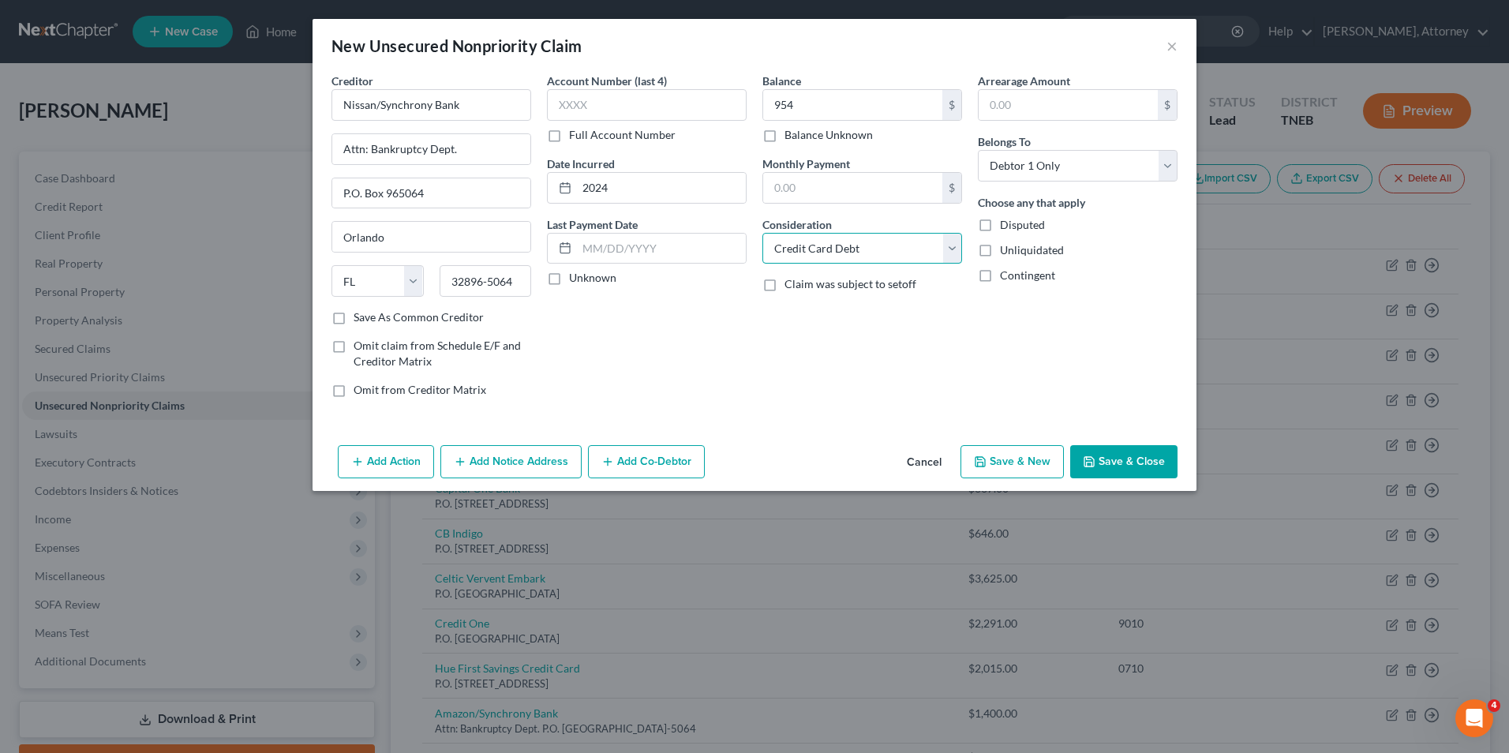
click at [763, 233] on select "Select Cable / Satellite Services Collection Agency Credit Card Debt Debt Couns…" at bounding box center [863, 249] width 200 height 32
click at [1009, 452] on button "Save & New" at bounding box center [1012, 461] width 103 height 33
select select "0"
type input "Truist Bank"
type input "P.O. Box 849"
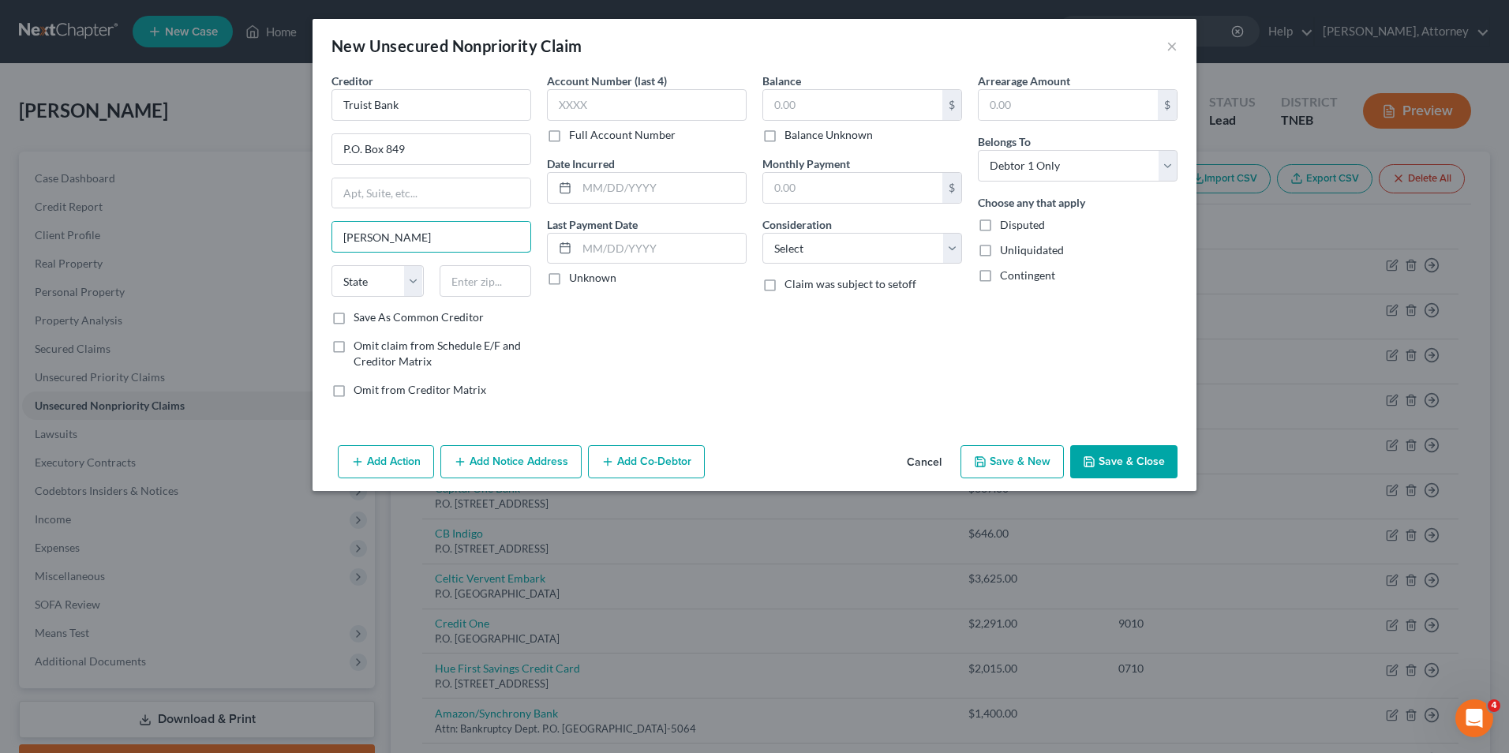
type input "Wilson"
select select "28"
type input "27894"
click at [653, 189] on input "text" at bounding box center [661, 188] width 169 height 30
type input "2024"
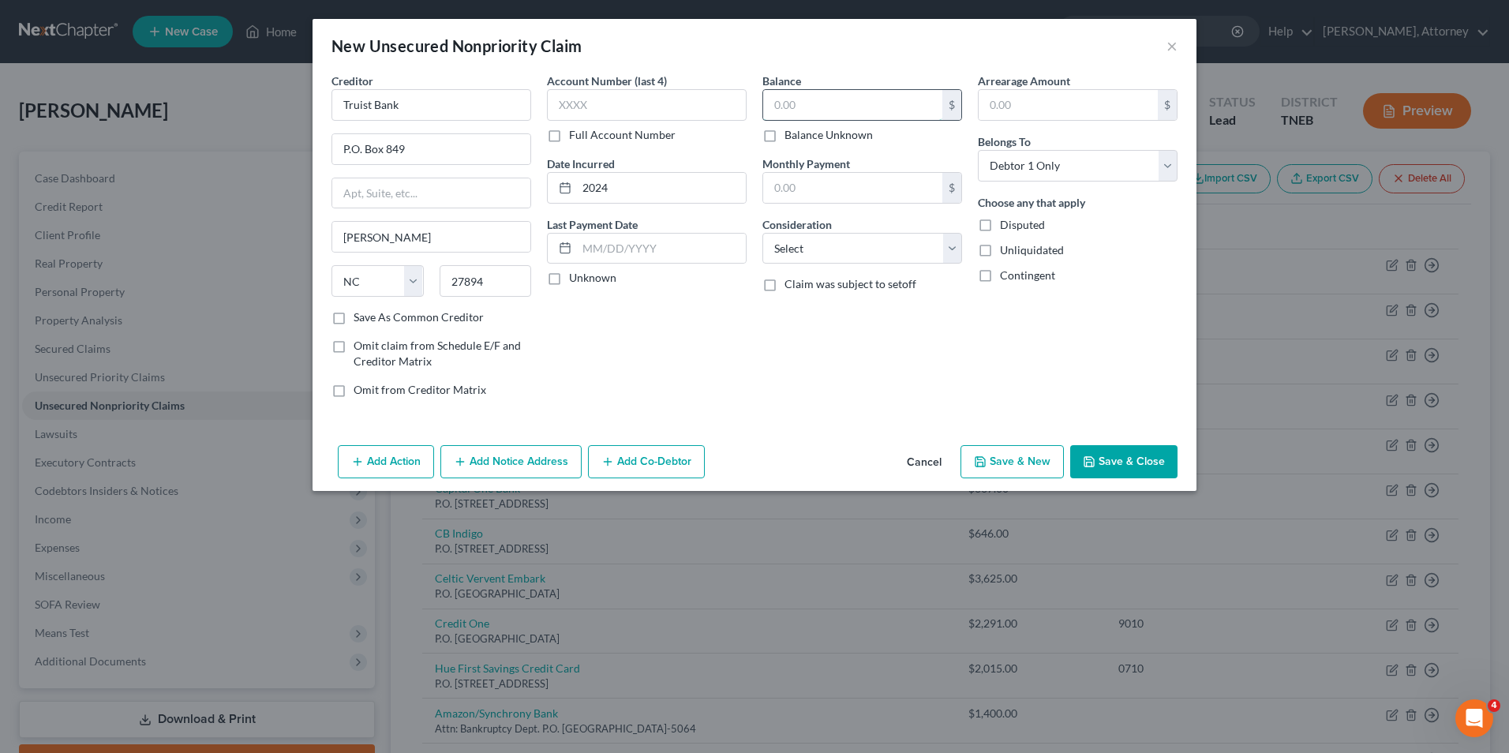
click at [788, 111] on input "text" at bounding box center [852, 105] width 179 height 30
type input "804"
click at [801, 261] on select "Select Cable / Satellite Services Collection Agency Credit Card Debt Debt Couns…" at bounding box center [863, 249] width 200 height 32
select select "2"
click at [763, 233] on select "Select Cable / Satellite Services Collection Agency Credit Card Debt Debt Couns…" at bounding box center [863, 249] width 200 height 32
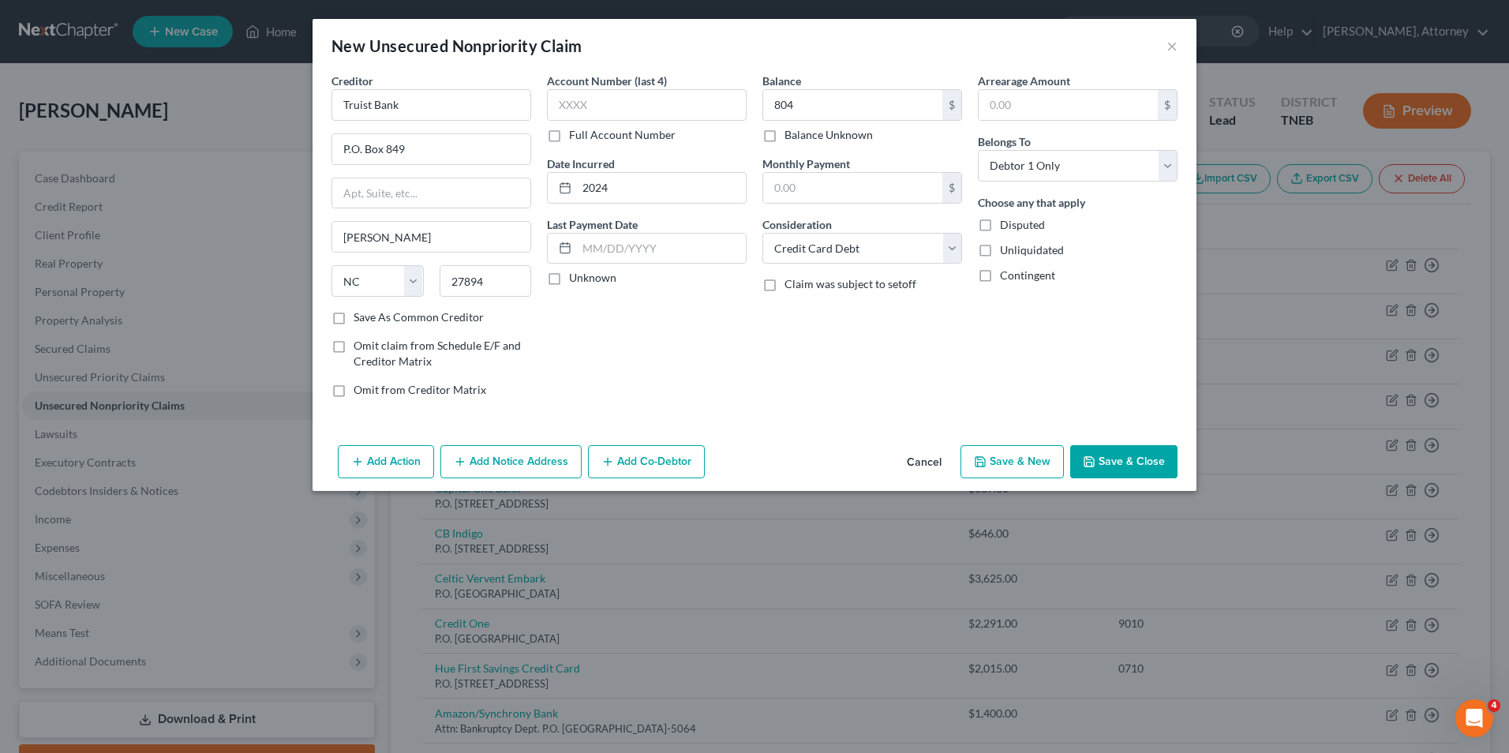
click at [1009, 458] on button "Save & New" at bounding box center [1012, 461] width 103 height 33
select select "0"
type input "Truist Bank"
type input "P.O. box 849"
type input "Wilson"
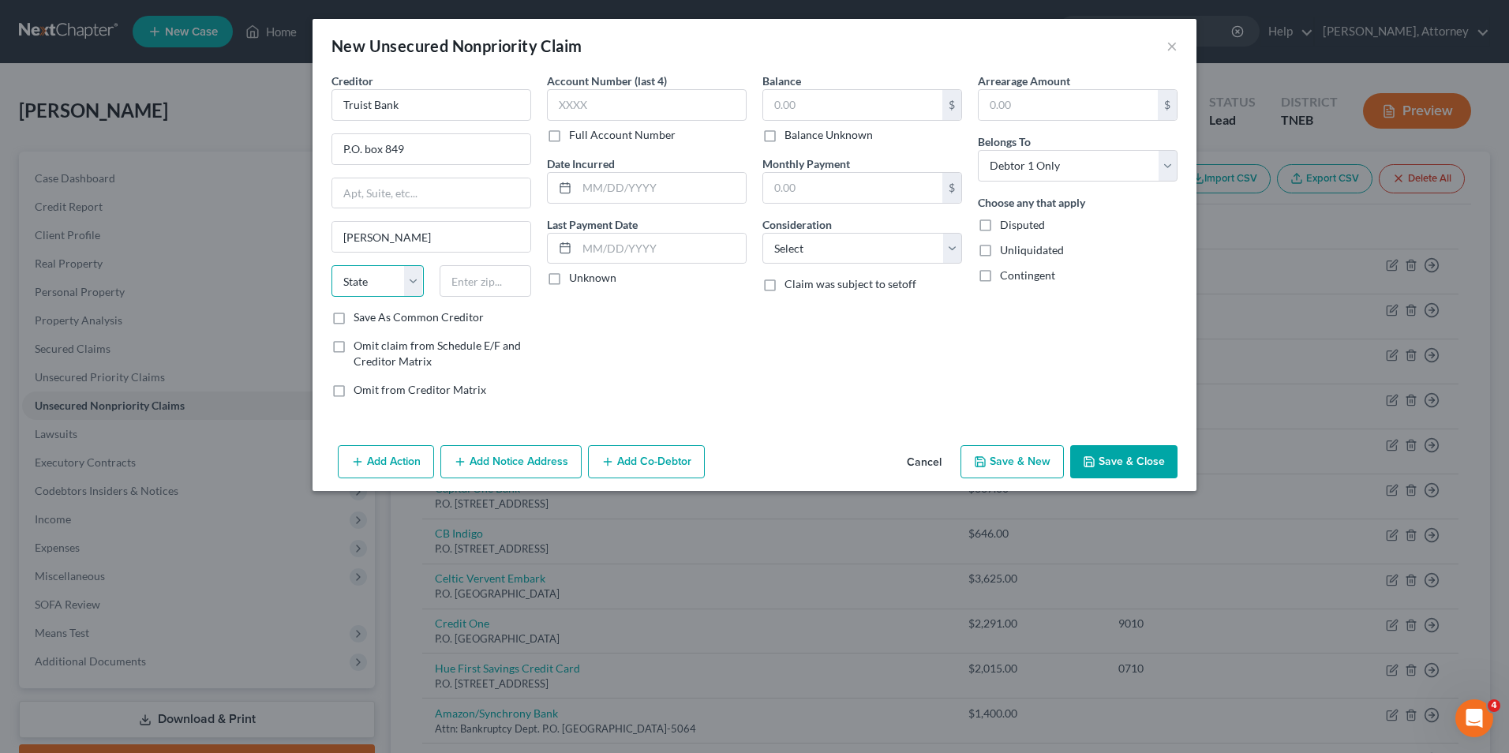
select select "28"
type input "27894"
click at [628, 204] on div "Account Number (last 4) Full Account Number Date Incurred Last Payment Date Unk…" at bounding box center [647, 242] width 216 height 338
click at [617, 177] on input "text" at bounding box center [661, 188] width 169 height 30
type input "2022"
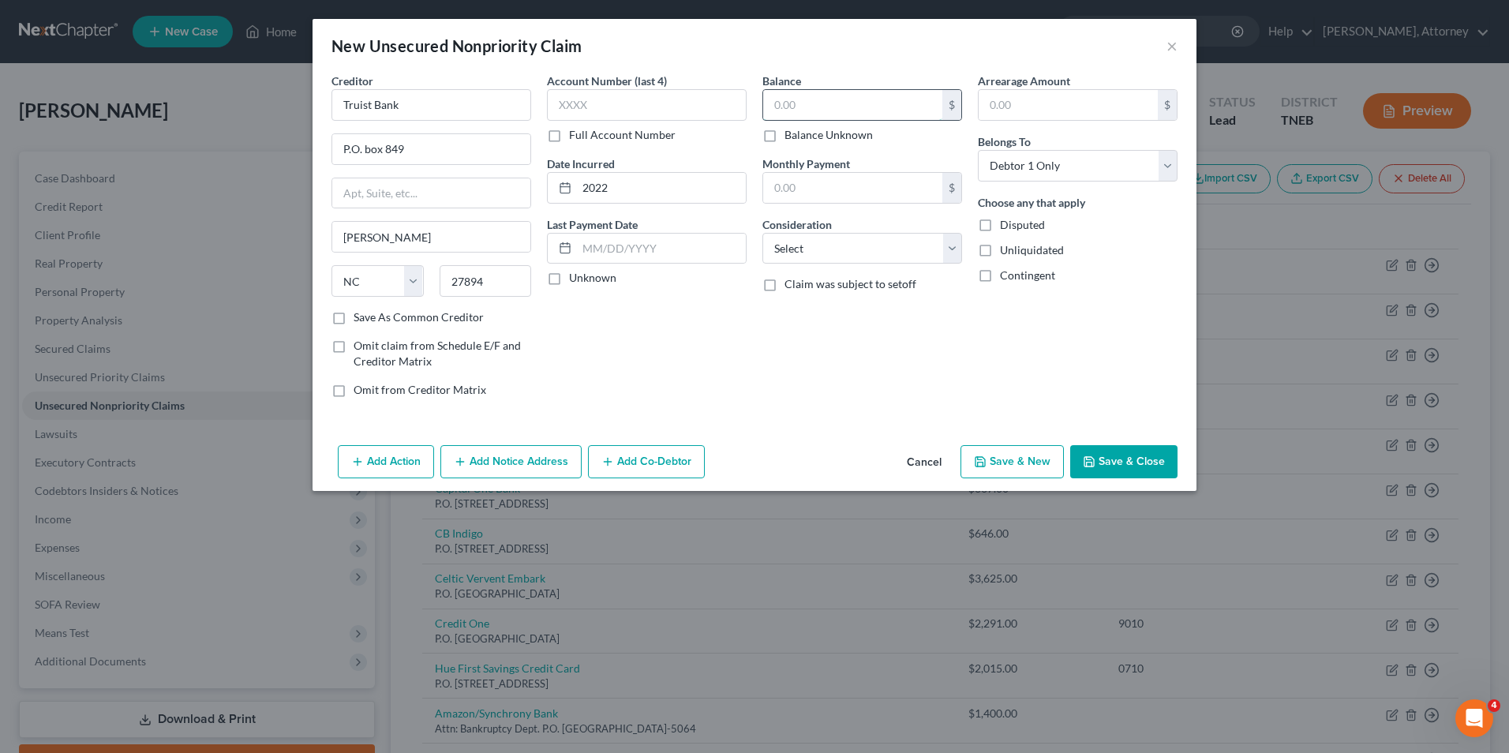
click at [827, 105] on input "text" at bounding box center [852, 105] width 179 height 30
type input "2,453"
click at [834, 243] on select "Select Cable / Satellite Services Collection Agency Credit Card Debt Debt Couns…" at bounding box center [863, 249] width 200 height 32
click at [763, 233] on select "Select Cable / Satellite Services Collection Agency Credit Card Debt Debt Couns…" at bounding box center [863, 249] width 200 height 32
click at [834, 337] on div "Balance 2,453.00 $ Balance Unknown Balance Undetermined 2,453 $ Balance Unknown…" at bounding box center [863, 242] width 216 height 338
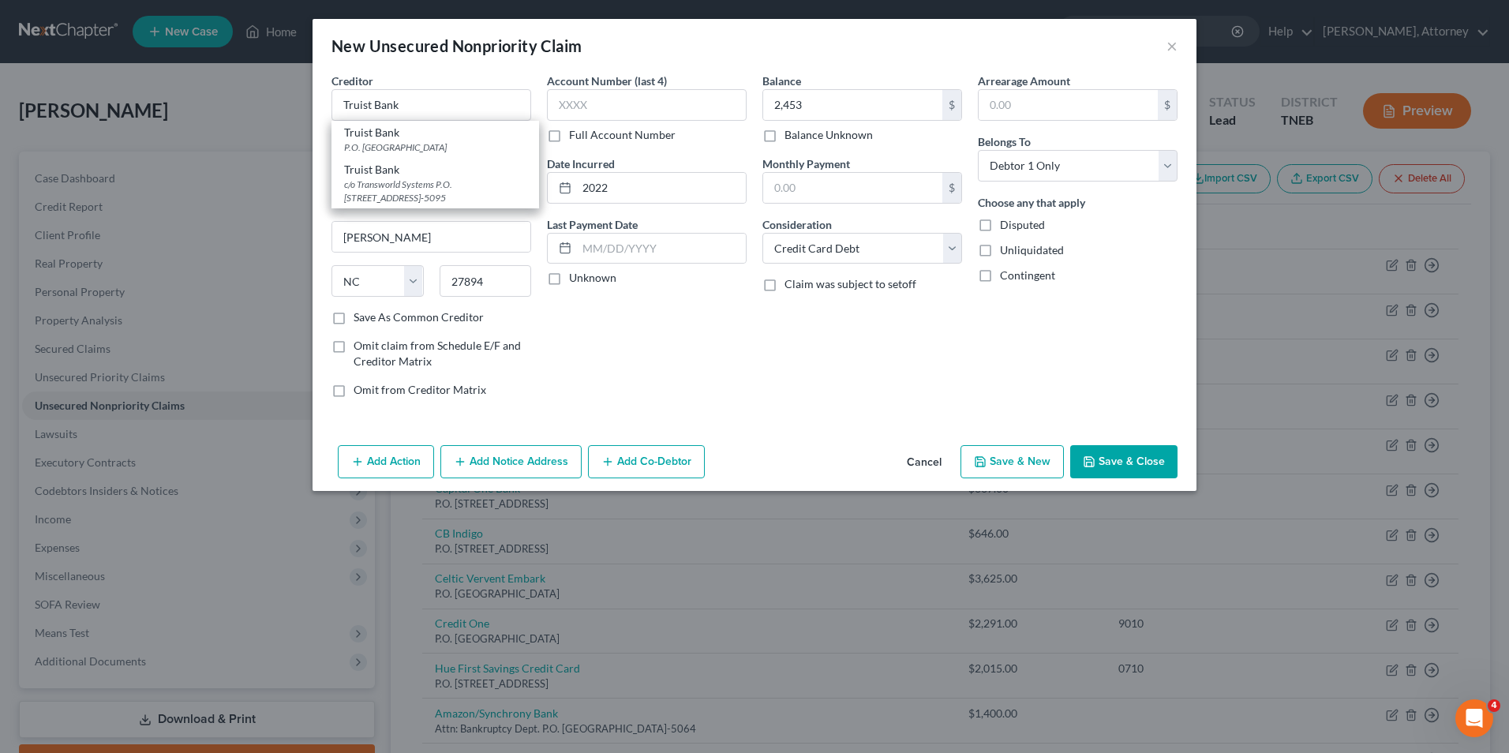
click at [1022, 459] on button "Save & New" at bounding box center [1012, 461] width 103 height 33
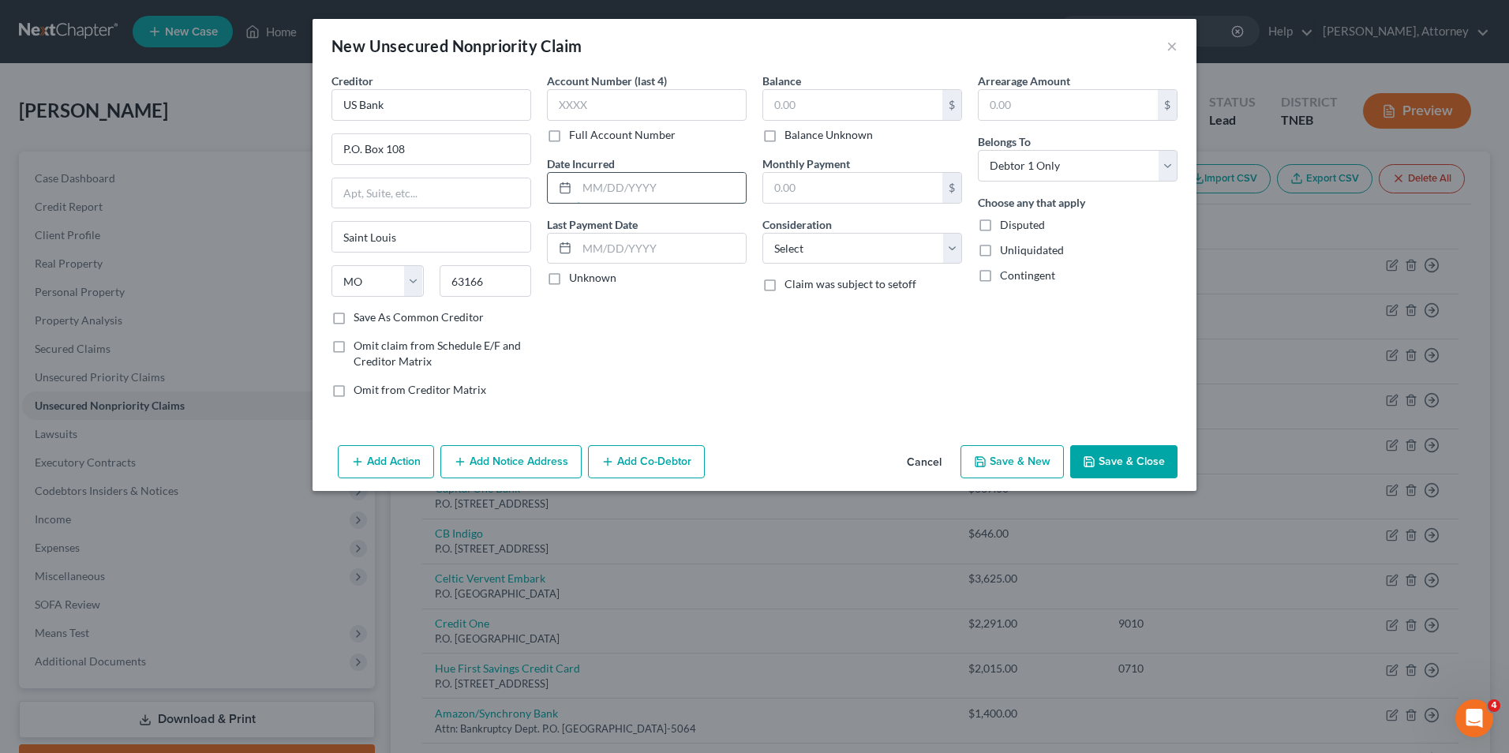
click at [638, 186] on input "text" at bounding box center [661, 188] width 169 height 30
click at [797, 105] on input "text" at bounding box center [852, 105] width 179 height 30
click at [840, 245] on select "Select Cable / Satellite Services Collection Agency Credit Card Debt Debt Couns…" at bounding box center [863, 249] width 200 height 32
click at [763, 233] on select "Select Cable / Satellite Services Collection Agency Credit Card Debt Debt Couns…" at bounding box center [863, 249] width 200 height 32
click at [1032, 457] on button "Save & New" at bounding box center [1012, 461] width 103 height 33
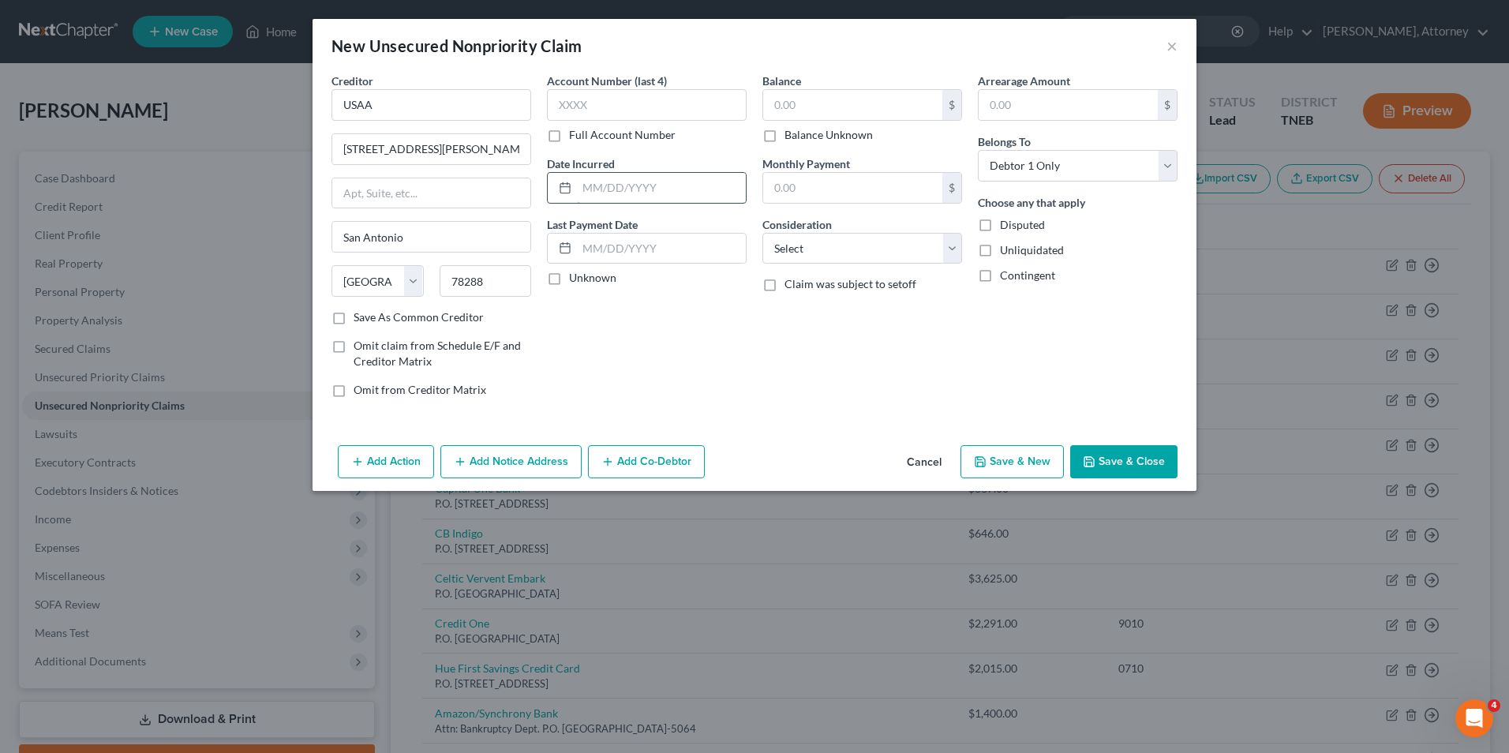
click at [653, 195] on input "text" at bounding box center [661, 188] width 169 height 30
click at [812, 106] on input "text" at bounding box center [852, 105] width 179 height 30
click at [823, 249] on select "Select Cable / Satellite Services Collection Agency Credit Card Debt Debt Couns…" at bounding box center [863, 249] width 200 height 32
click at [763, 233] on select "Select Cable / Satellite Services Collection Agency Credit Card Debt Debt Couns…" at bounding box center [863, 249] width 200 height 32
click at [1035, 467] on button "Save & New" at bounding box center [1012, 461] width 103 height 33
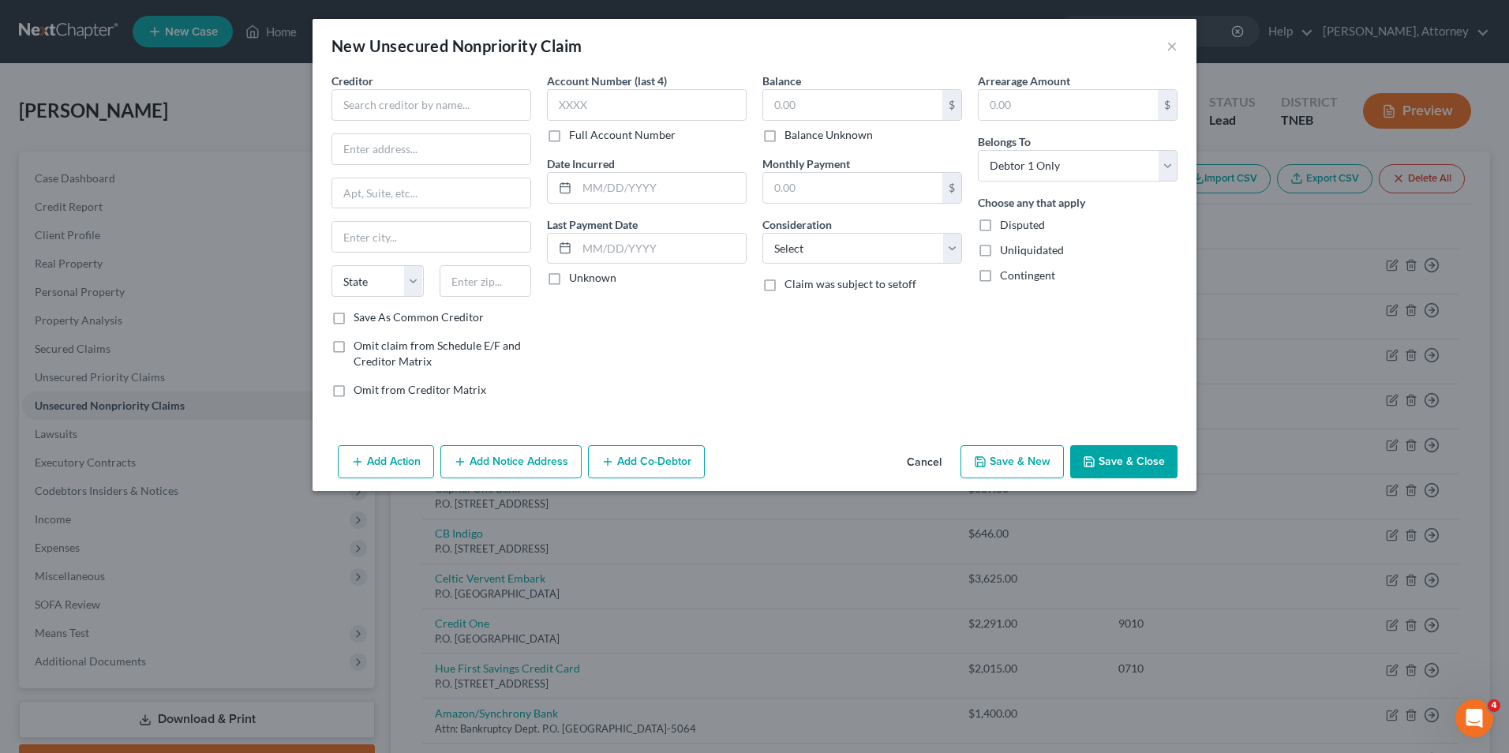
click at [928, 467] on button "Cancel" at bounding box center [924, 463] width 60 height 32
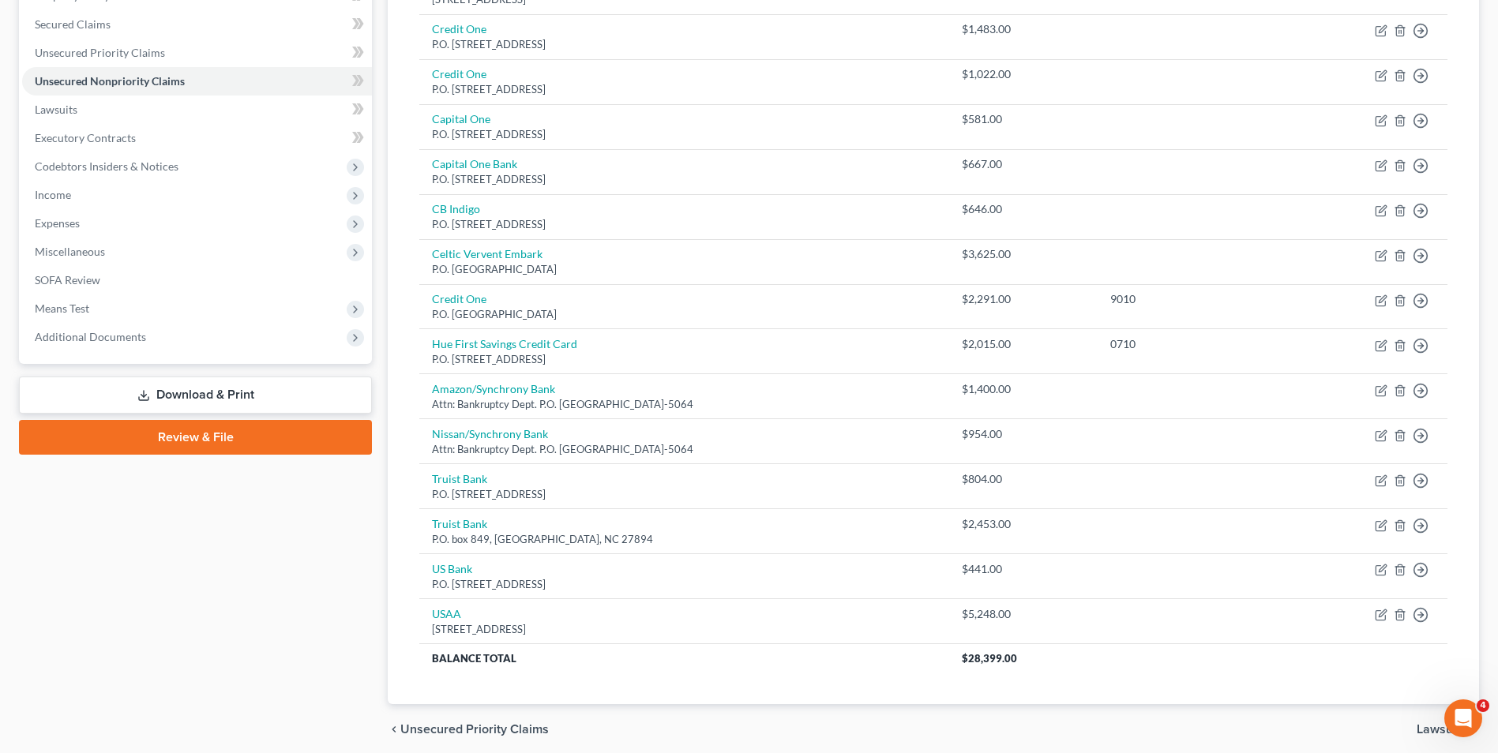
scroll to position [323, 0]
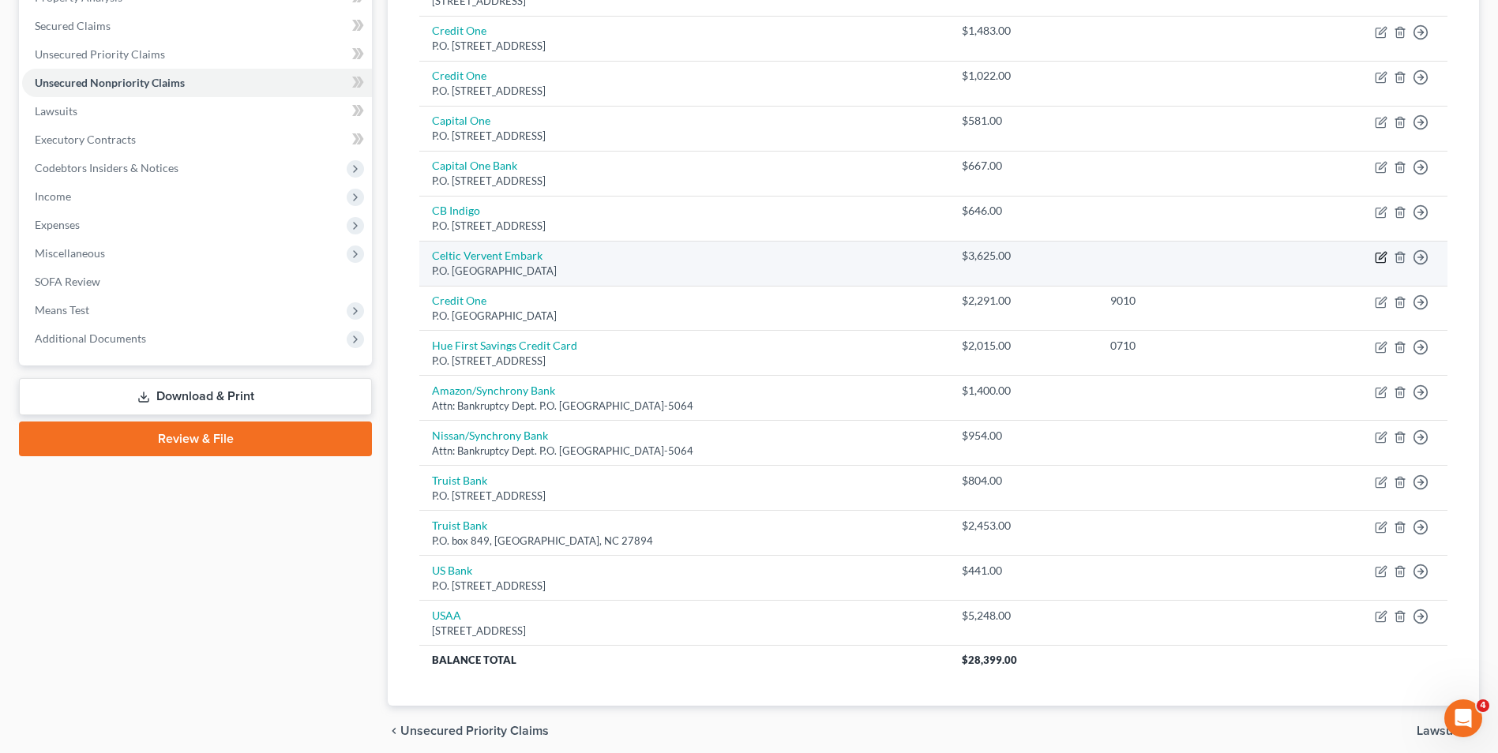
click at [1379, 253] on icon "button" at bounding box center [1379, 257] width 9 height 9
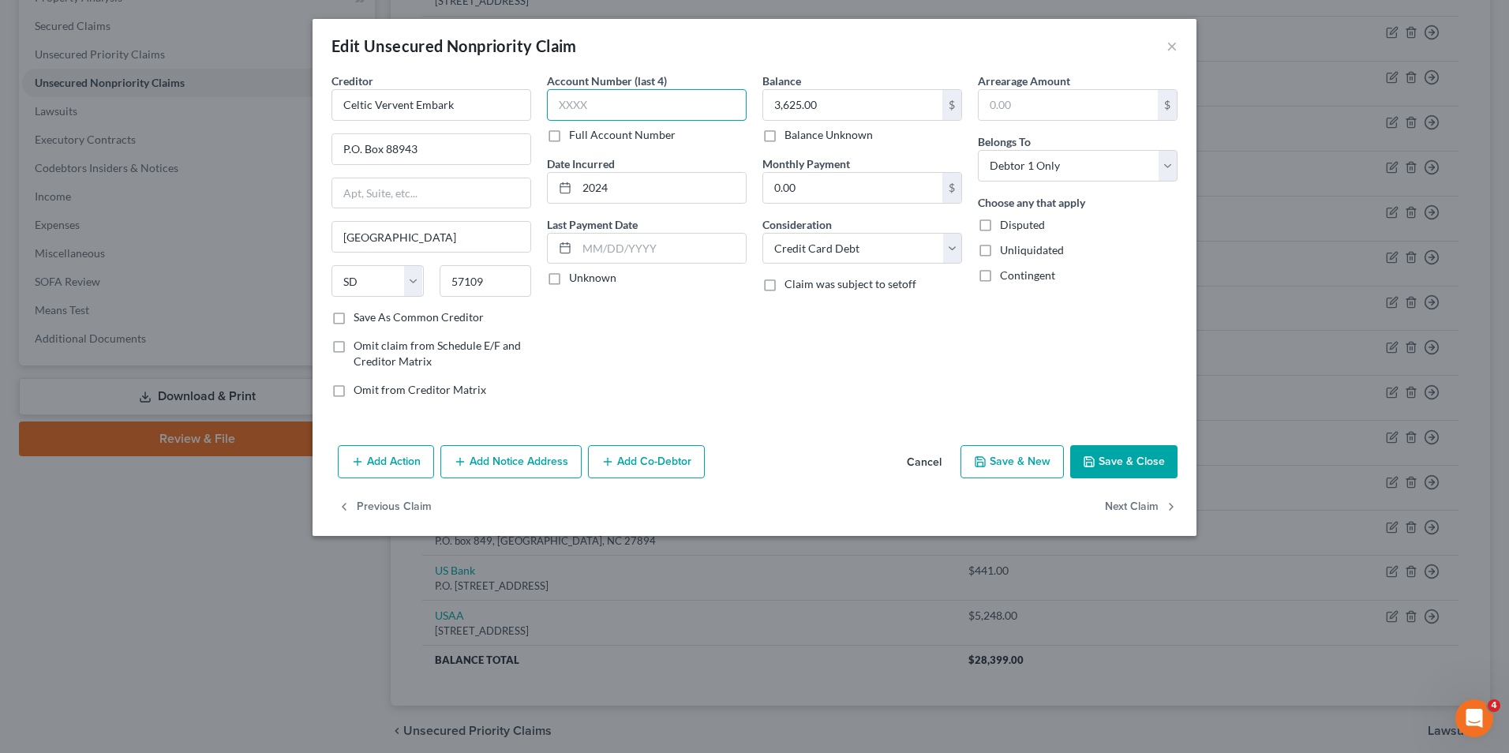
click at [699, 94] on input "text" at bounding box center [647, 105] width 200 height 32
click at [1026, 455] on button "Save & New" at bounding box center [1012, 461] width 103 height 33
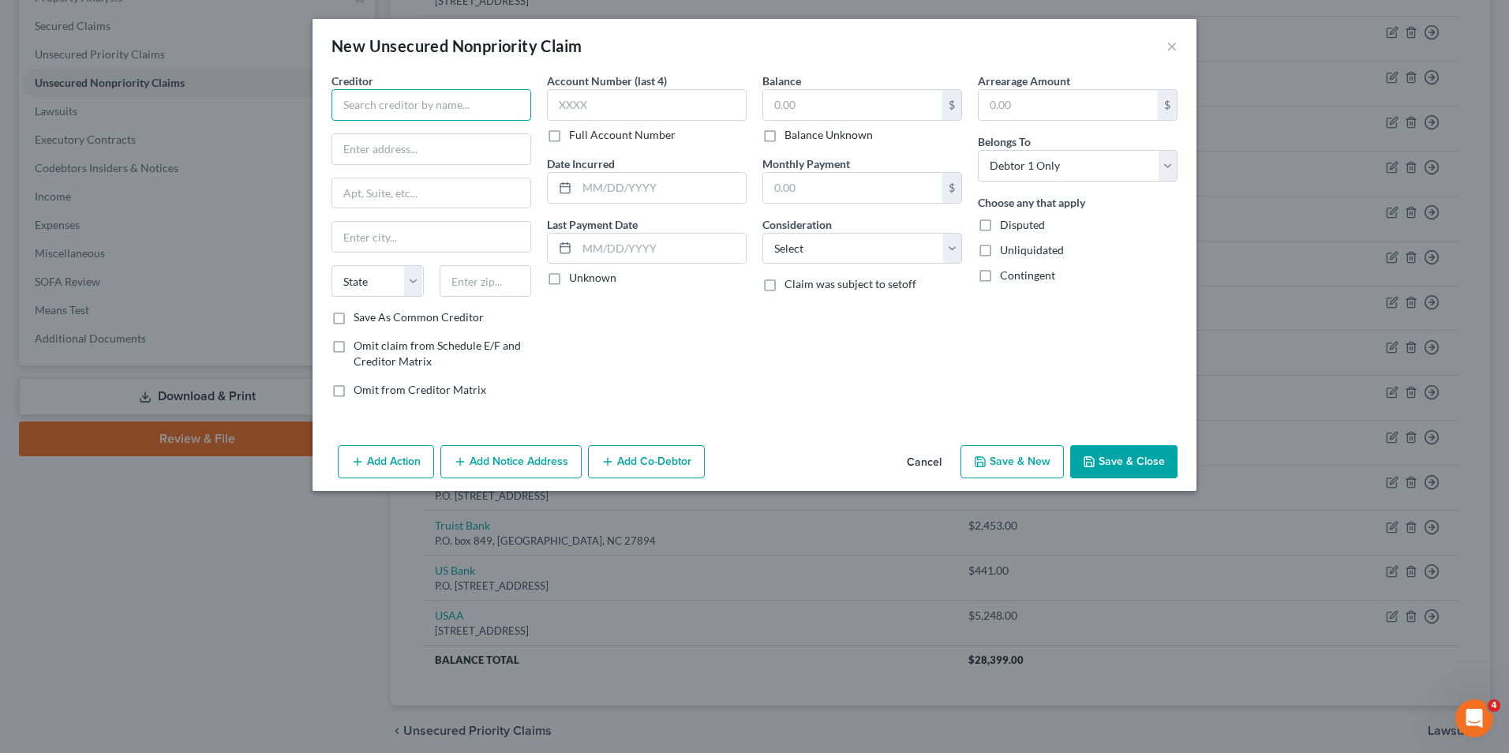
click at [410, 103] on input "text" at bounding box center [432, 105] width 200 height 32
click at [805, 243] on select "Select Cable / Satellite Services Collection Agency Credit Card Debt Debt Couns…" at bounding box center [863, 249] width 200 height 32
click at [763, 233] on select "Select Cable / Satellite Services Collection Agency Credit Card Debt Debt Couns…" at bounding box center [863, 249] width 200 height 32
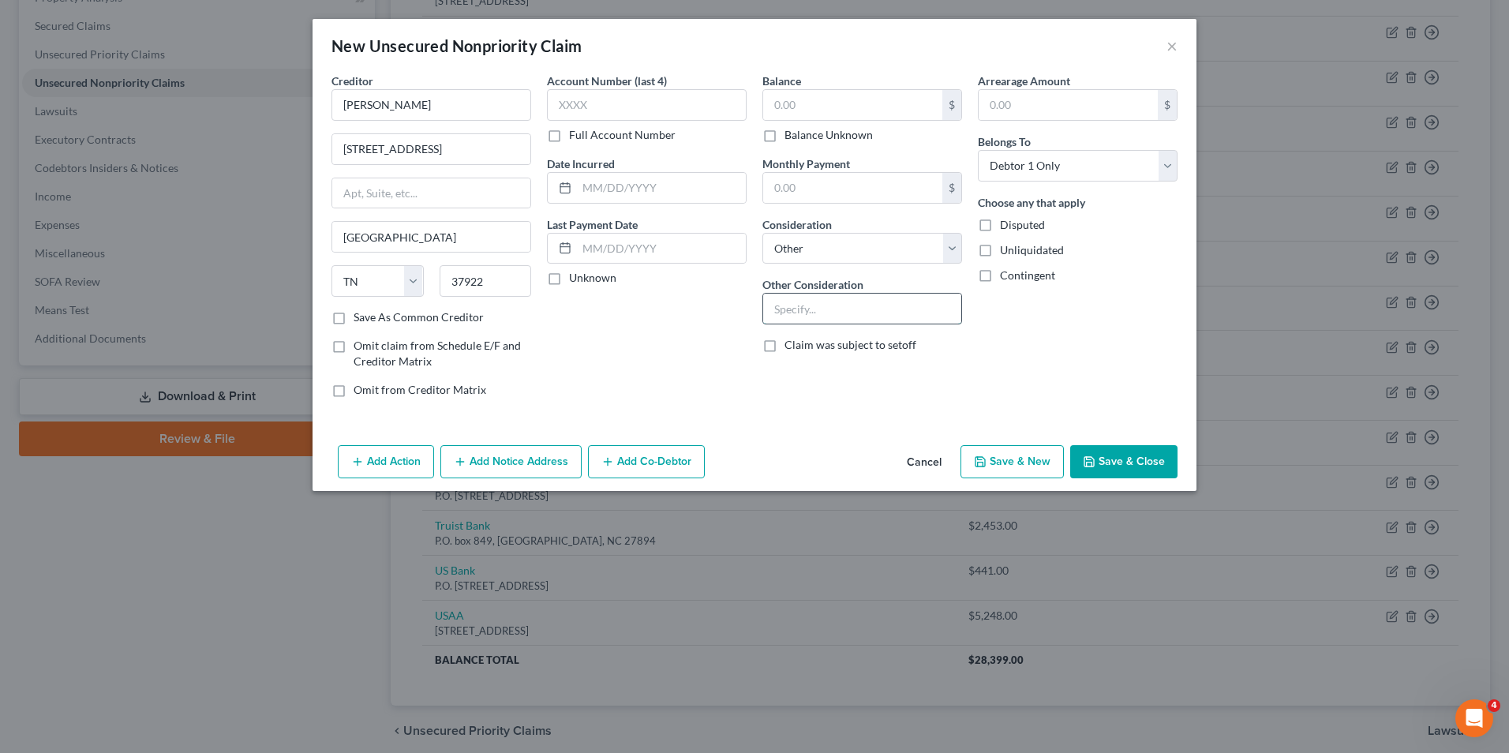
click at [787, 300] on input "text" at bounding box center [862, 309] width 198 height 30
click at [1013, 467] on button "Save & New" at bounding box center [1012, 461] width 103 height 33
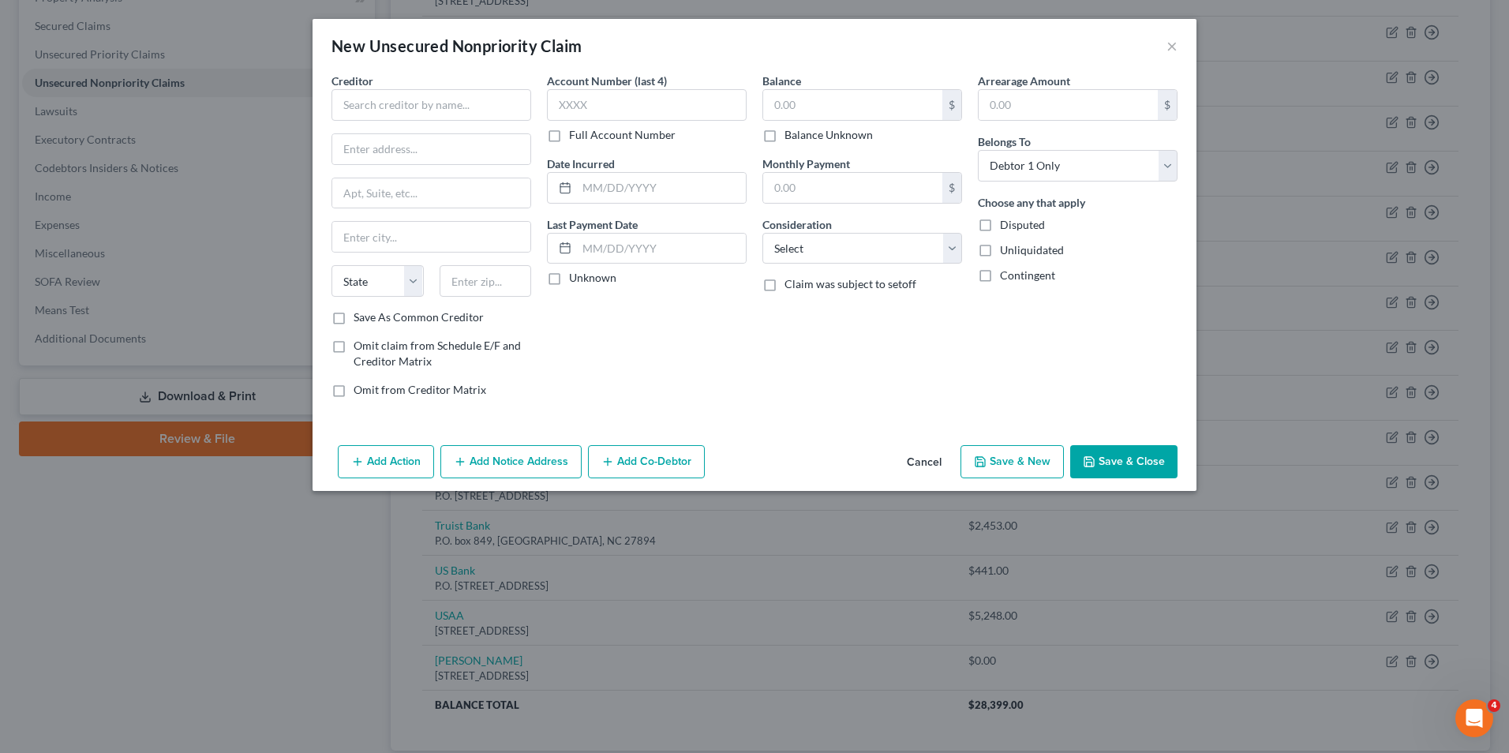
click at [917, 452] on button "Cancel" at bounding box center [924, 463] width 60 height 32
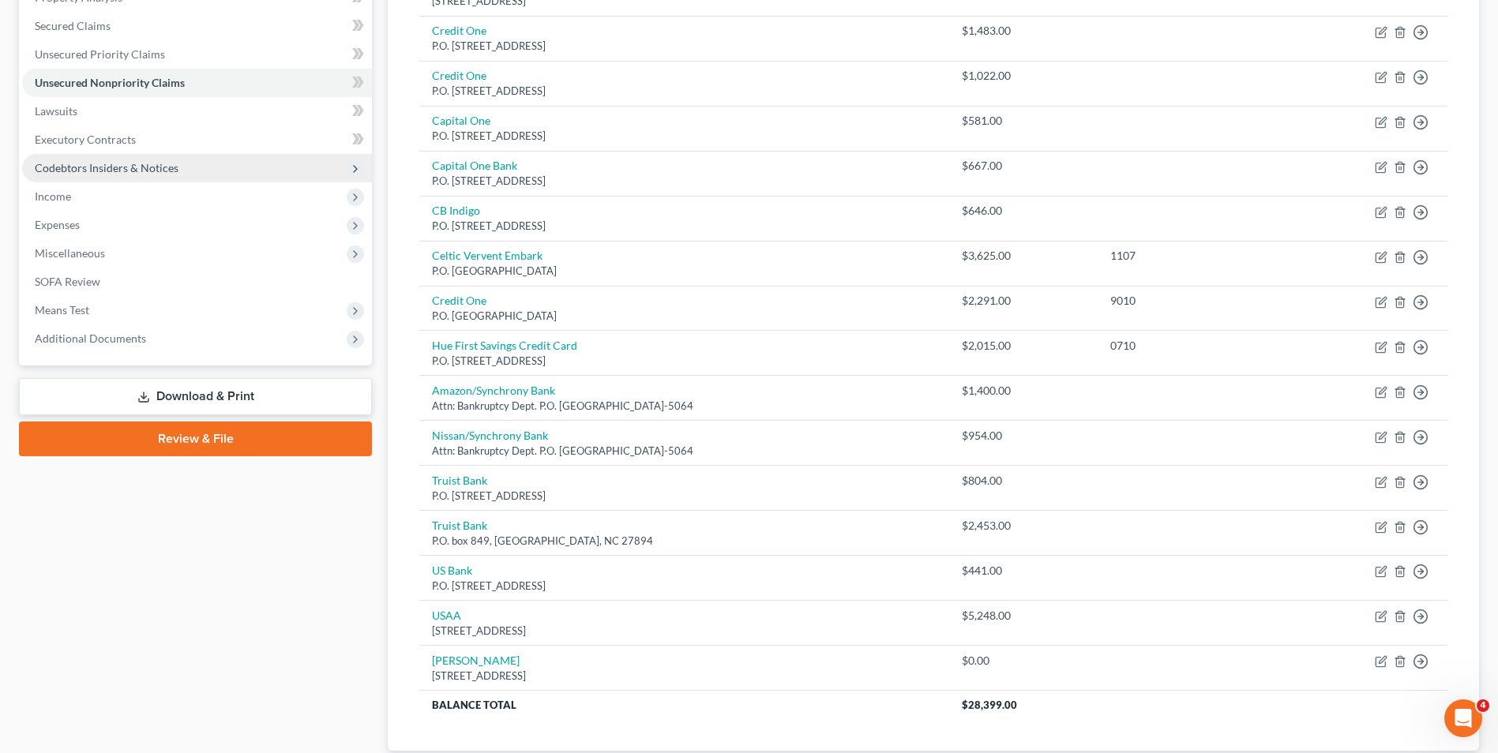
click at [218, 168] on span "Codebtors Insiders & Notices" at bounding box center [197, 168] width 350 height 28
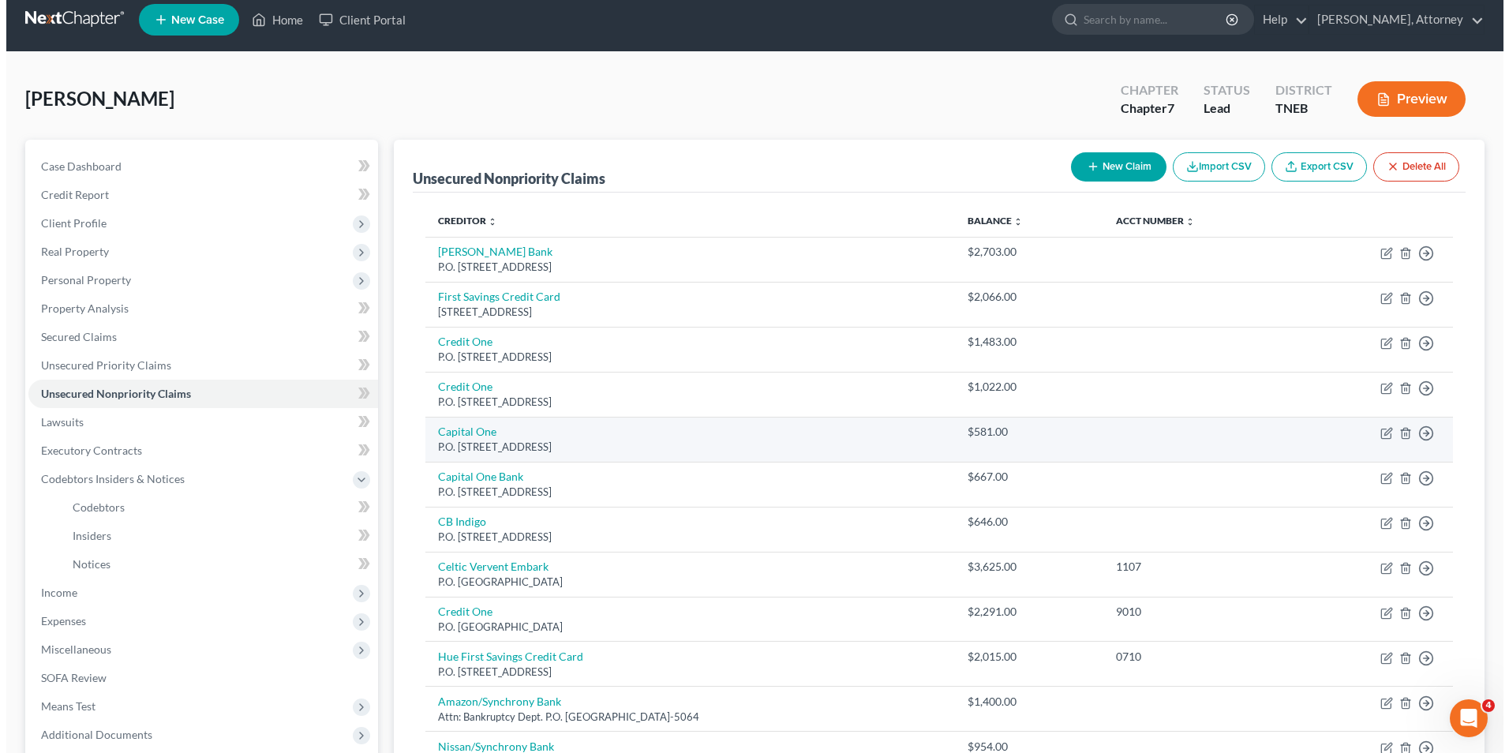
scroll to position [0, 0]
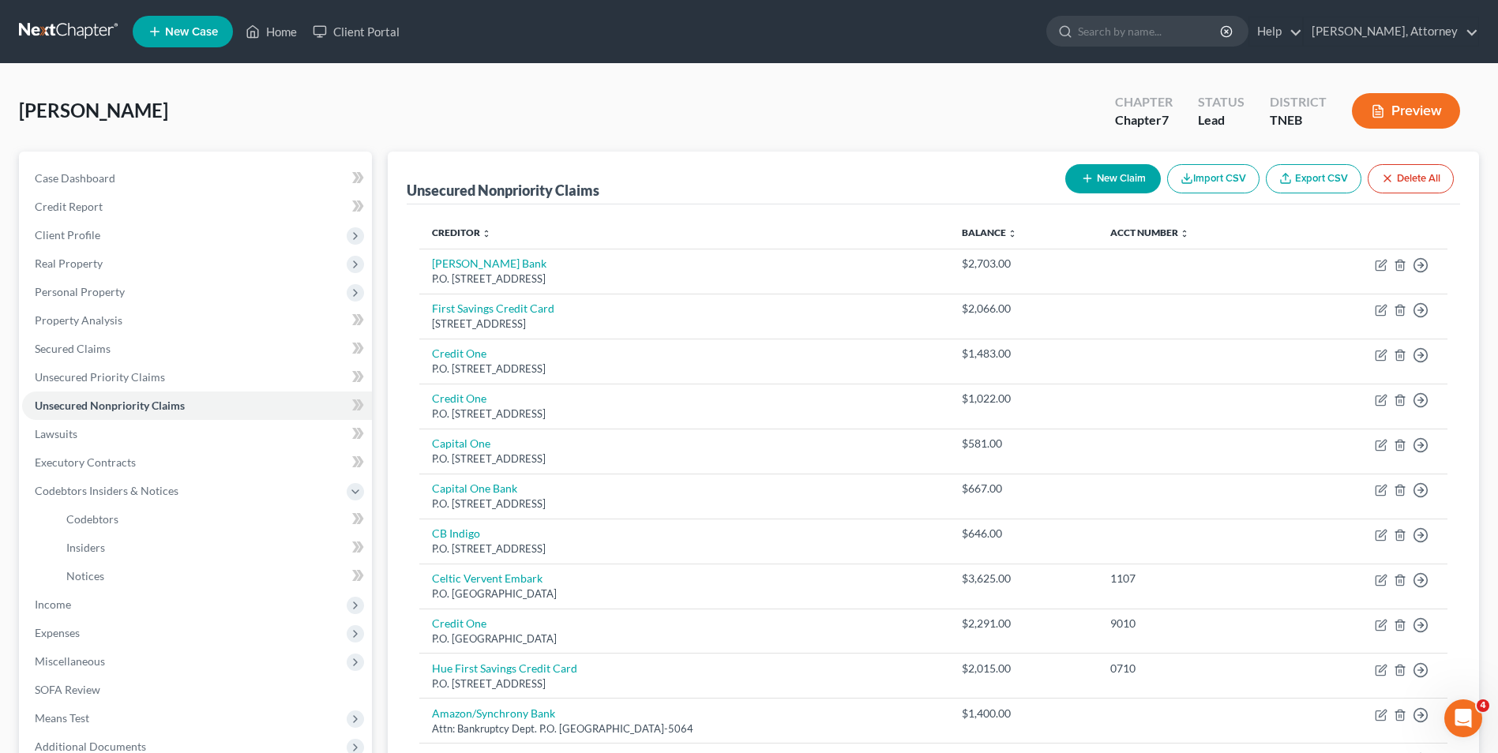
click at [1111, 178] on button "New Claim" at bounding box center [1113, 178] width 96 height 29
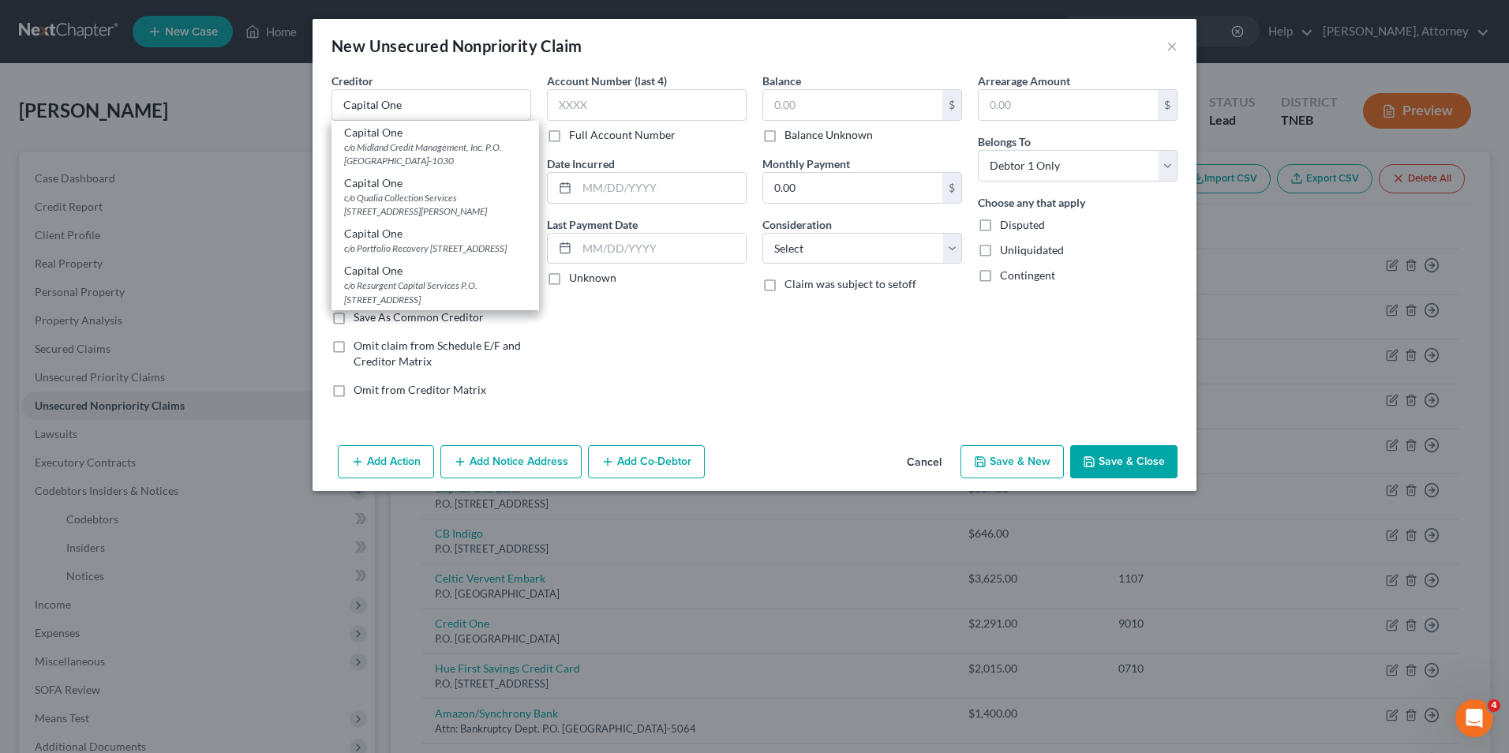
scroll to position [166, 0]
click at [442, 178] on div "P.O. Box 71083, Charlotte, NC 28272-1083" at bounding box center [435, 170] width 182 height 13
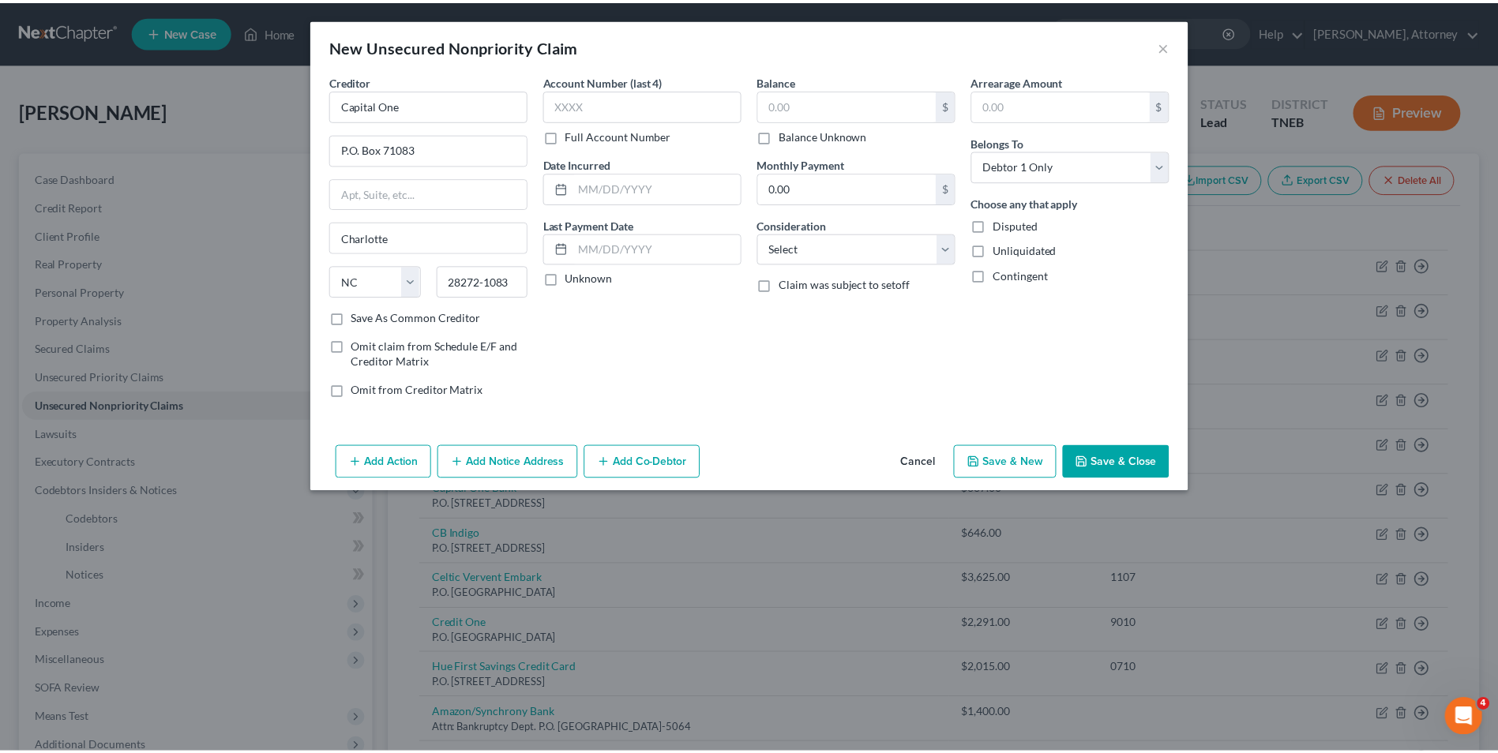
scroll to position [0, 0]
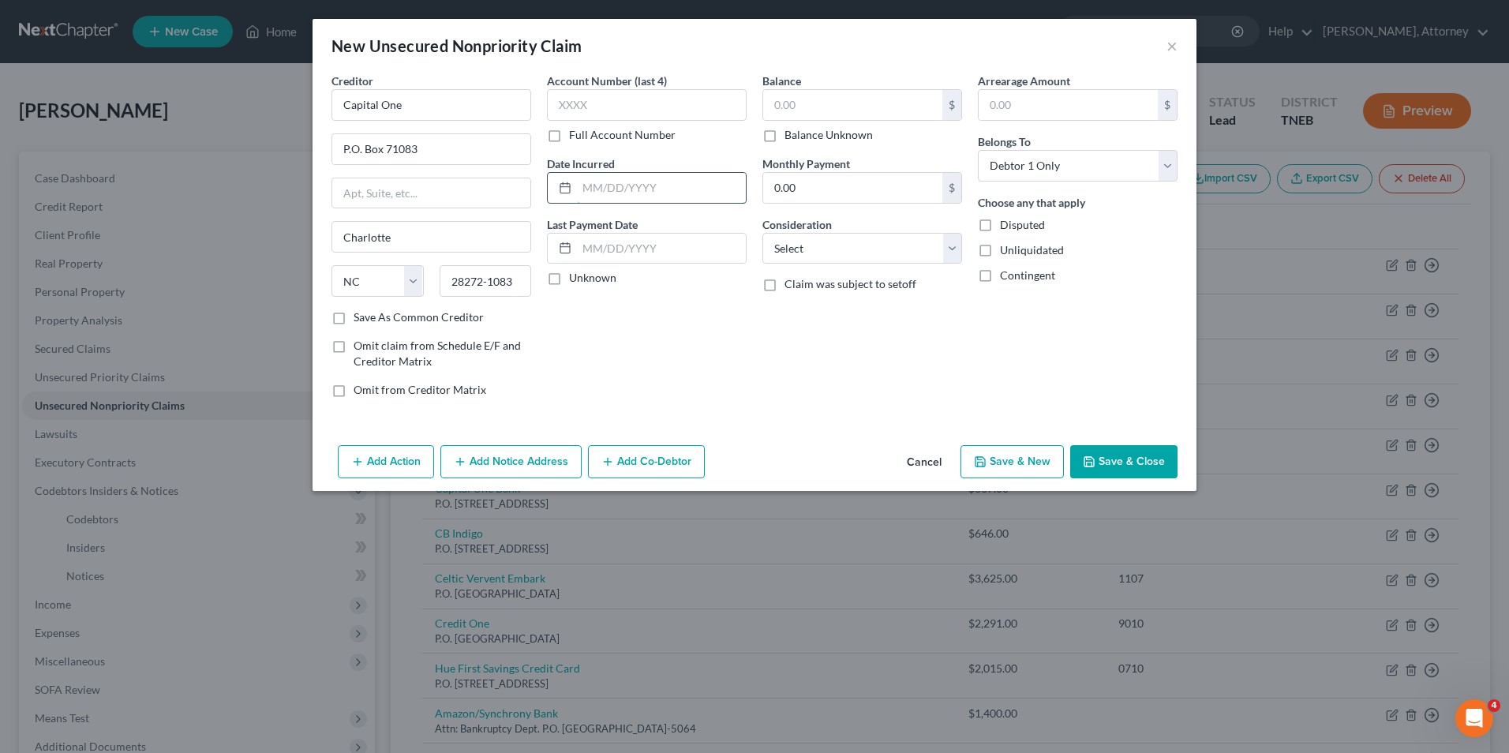
click at [688, 186] on input "text" at bounding box center [661, 188] width 169 height 30
click at [813, 101] on input "text" at bounding box center [852, 105] width 179 height 30
click at [817, 257] on select "Select Cable / Satellite Services Collection Agency Credit Card Debt Debt Couns…" at bounding box center [863, 249] width 200 height 32
click at [763, 233] on select "Select Cable / Satellite Services Collection Agency Credit Card Debt Debt Couns…" at bounding box center [863, 249] width 200 height 32
click at [1015, 462] on button "Save & New" at bounding box center [1012, 461] width 103 height 33
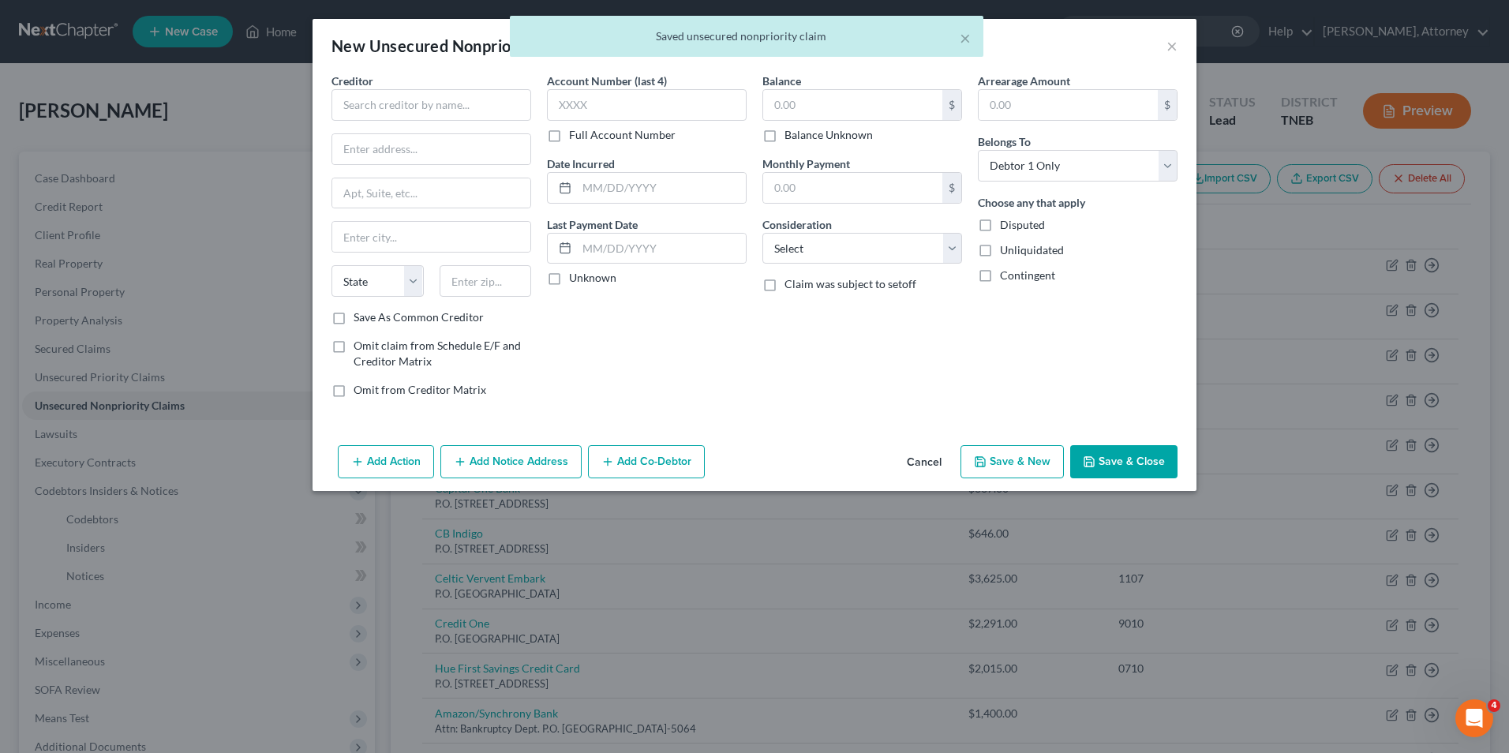
click at [928, 455] on button "Cancel" at bounding box center [924, 463] width 60 height 32
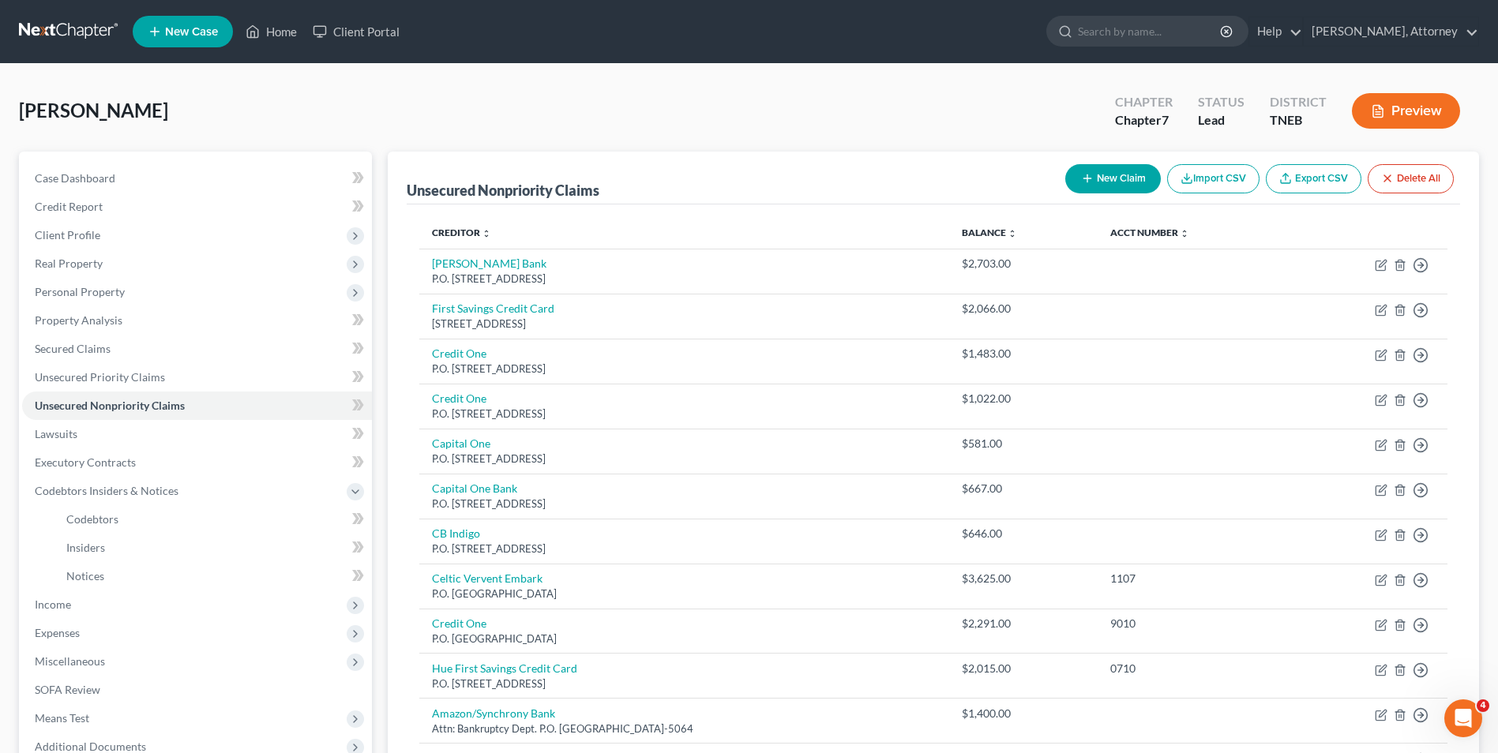
click at [1108, 188] on button "New Claim" at bounding box center [1113, 178] width 96 height 29
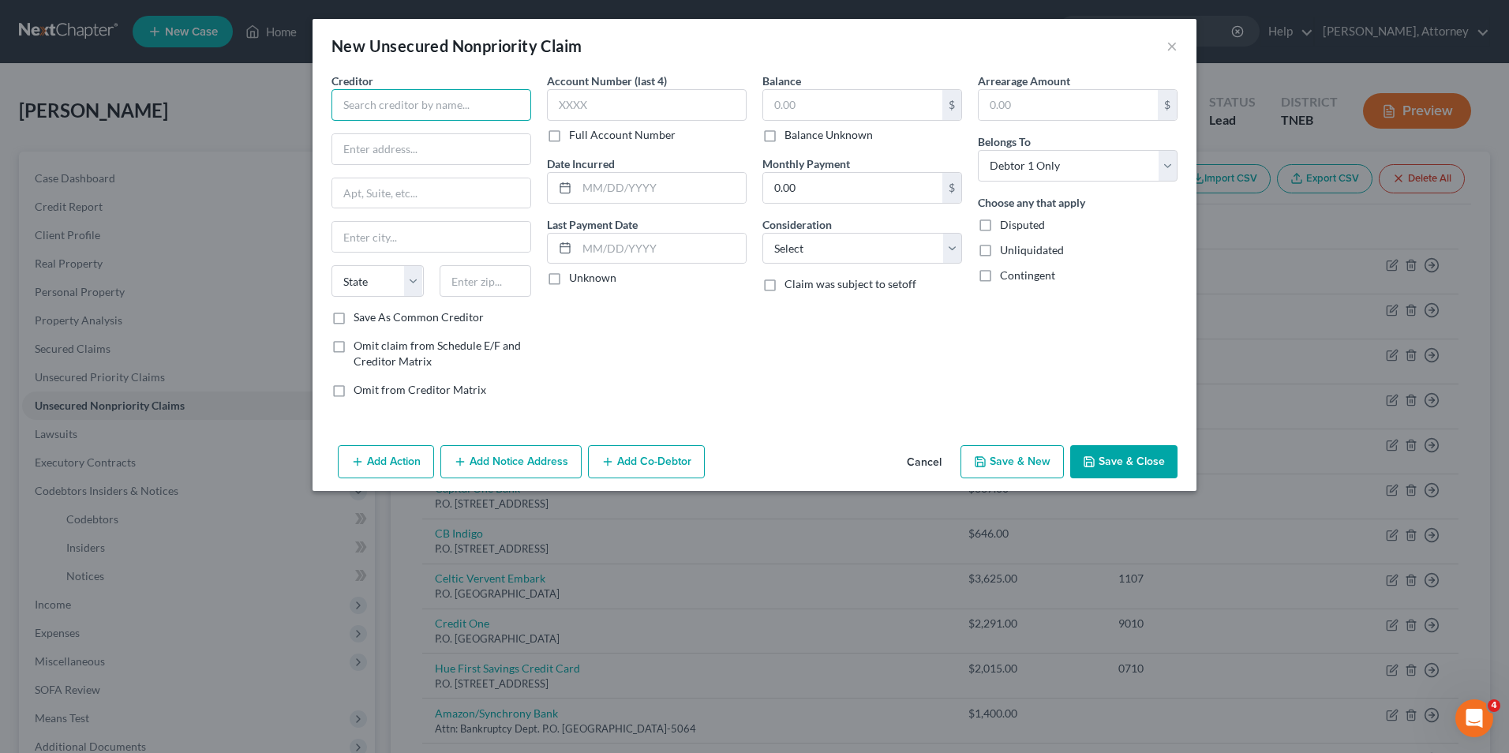
click at [397, 101] on input "text" at bounding box center [432, 105] width 200 height 32
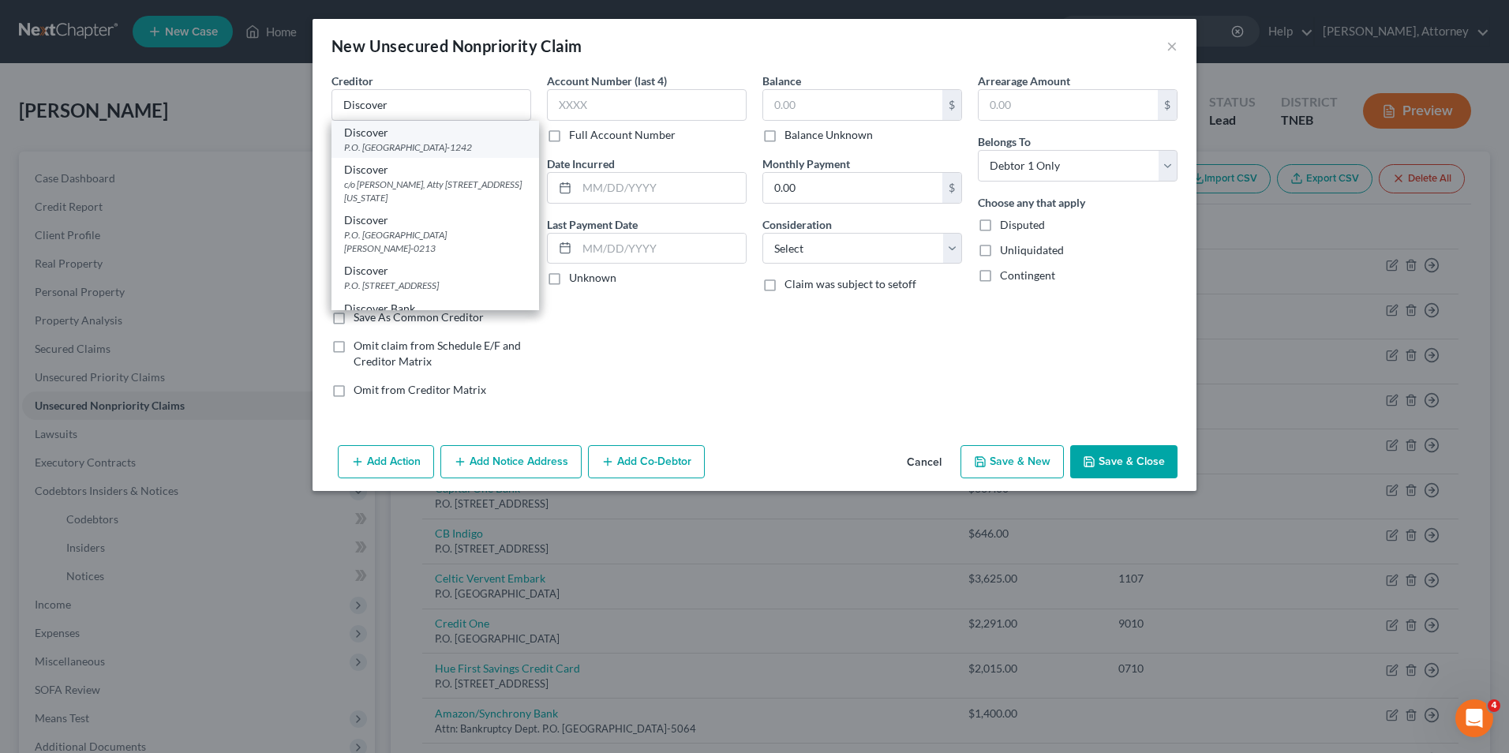
click at [411, 154] on div "P.O. Box 71242, Charlotte, NC 28272-1242" at bounding box center [435, 147] width 182 height 13
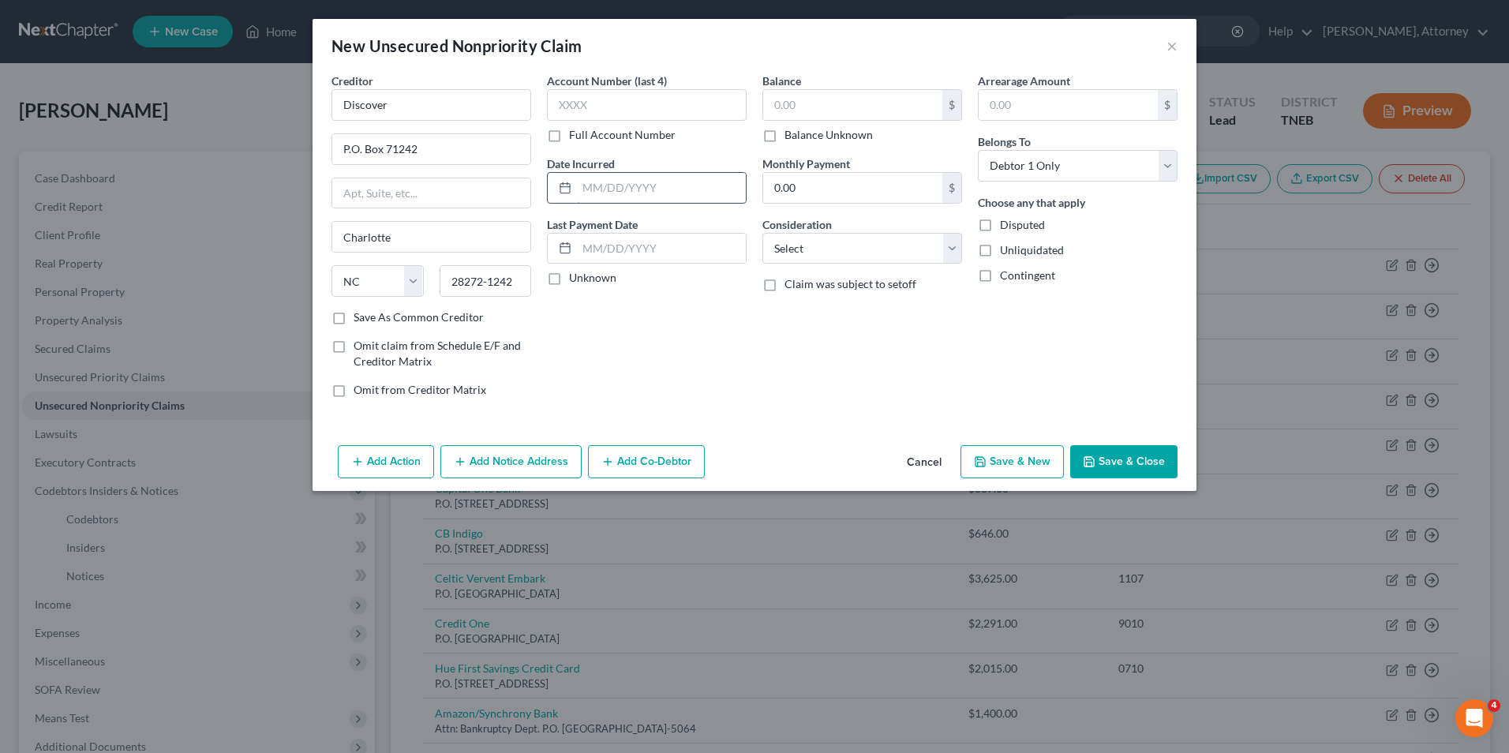
click at [649, 182] on input "text" at bounding box center [661, 188] width 169 height 30
click at [799, 98] on input "text" at bounding box center [852, 105] width 179 height 30
click at [807, 244] on select "Select Cable / Satellite Services Collection Agency Credit Card Debt Debt Couns…" at bounding box center [863, 249] width 200 height 32
click at [763, 233] on select "Select Cable / Satellite Services Collection Agency Credit Card Debt Debt Couns…" at bounding box center [863, 249] width 200 height 32
click at [1153, 456] on button "Save & Close" at bounding box center [1124, 461] width 107 height 33
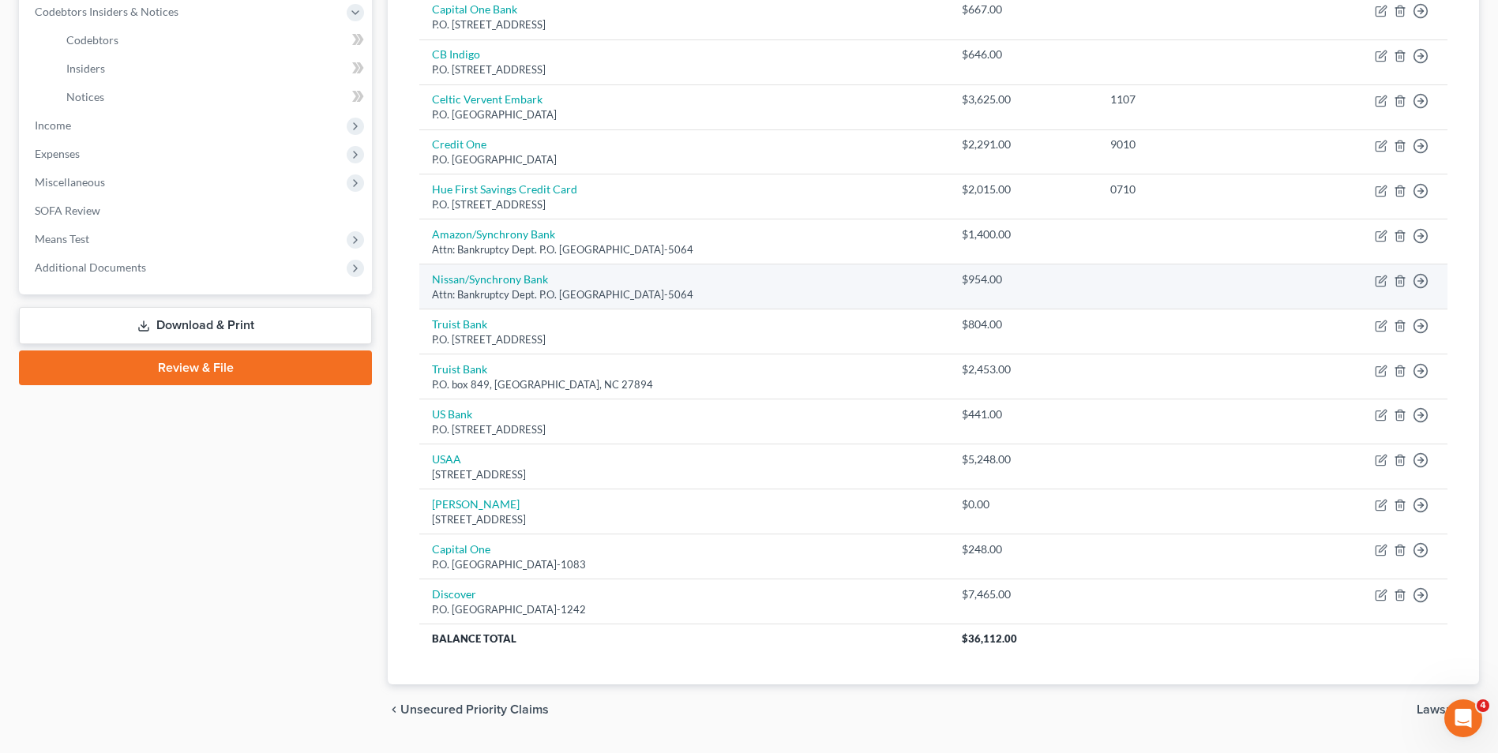
scroll to position [521, 0]
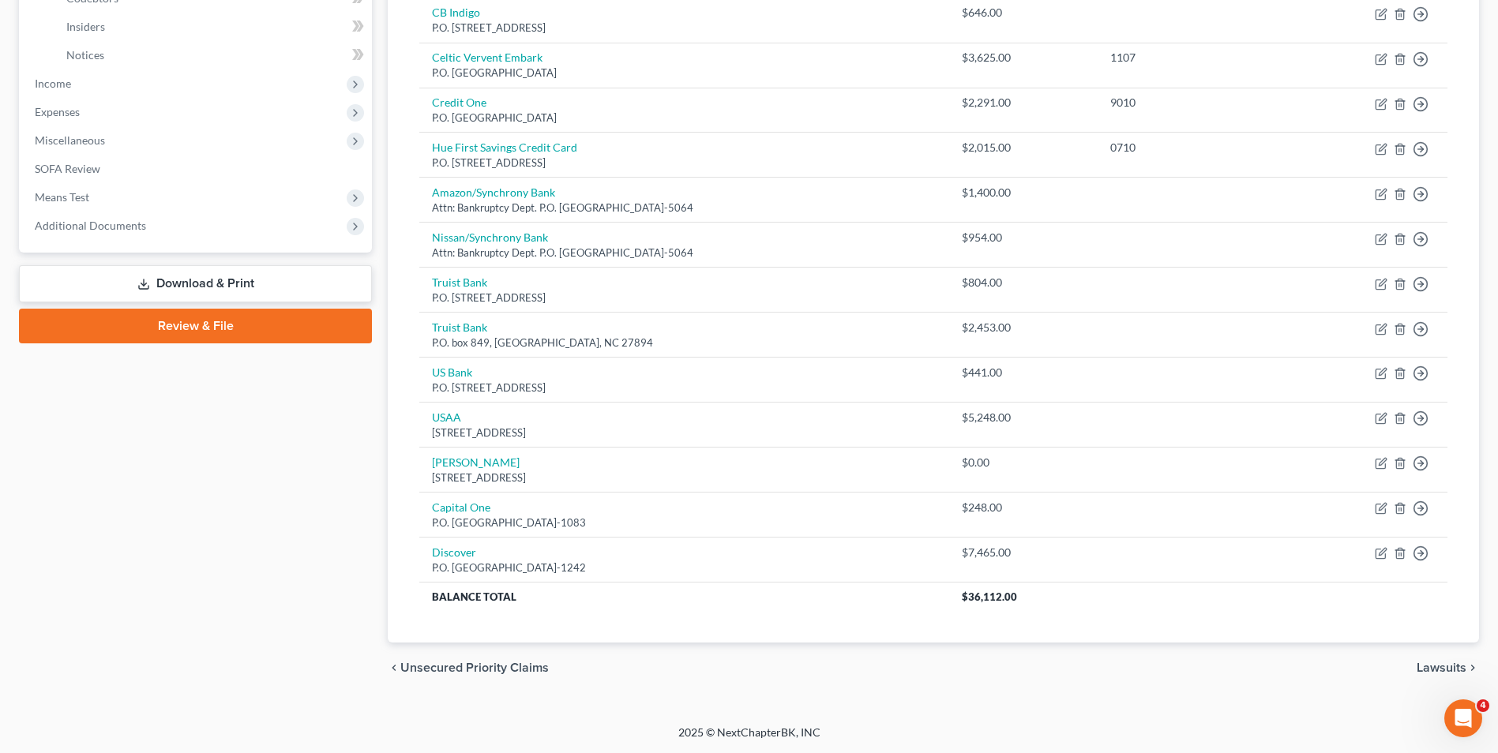
click at [189, 287] on link "Download & Print" at bounding box center [195, 283] width 353 height 37
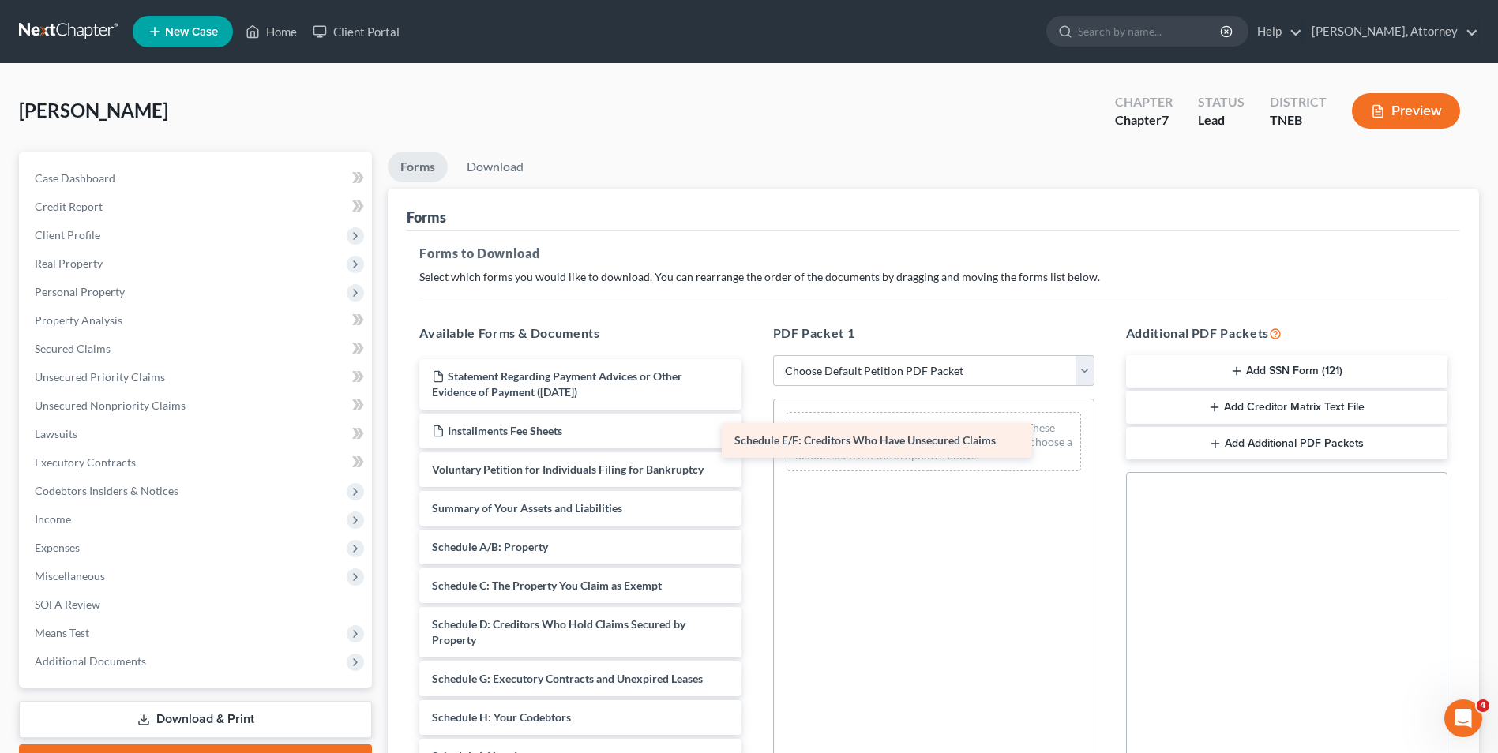
drag, startPoint x: 592, startPoint y: 677, endPoint x: 895, endPoint y: 439, distance: 385.7
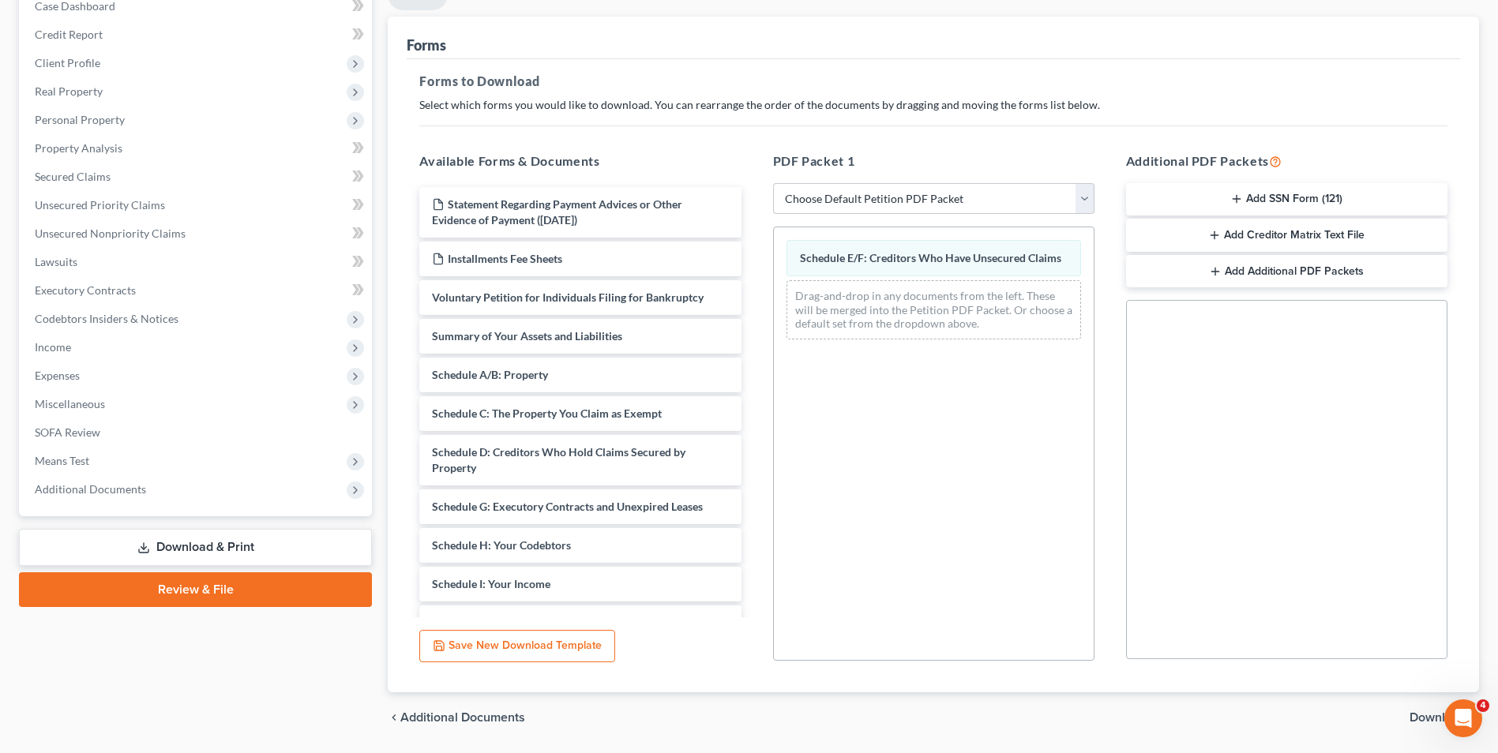
scroll to position [222, 0]
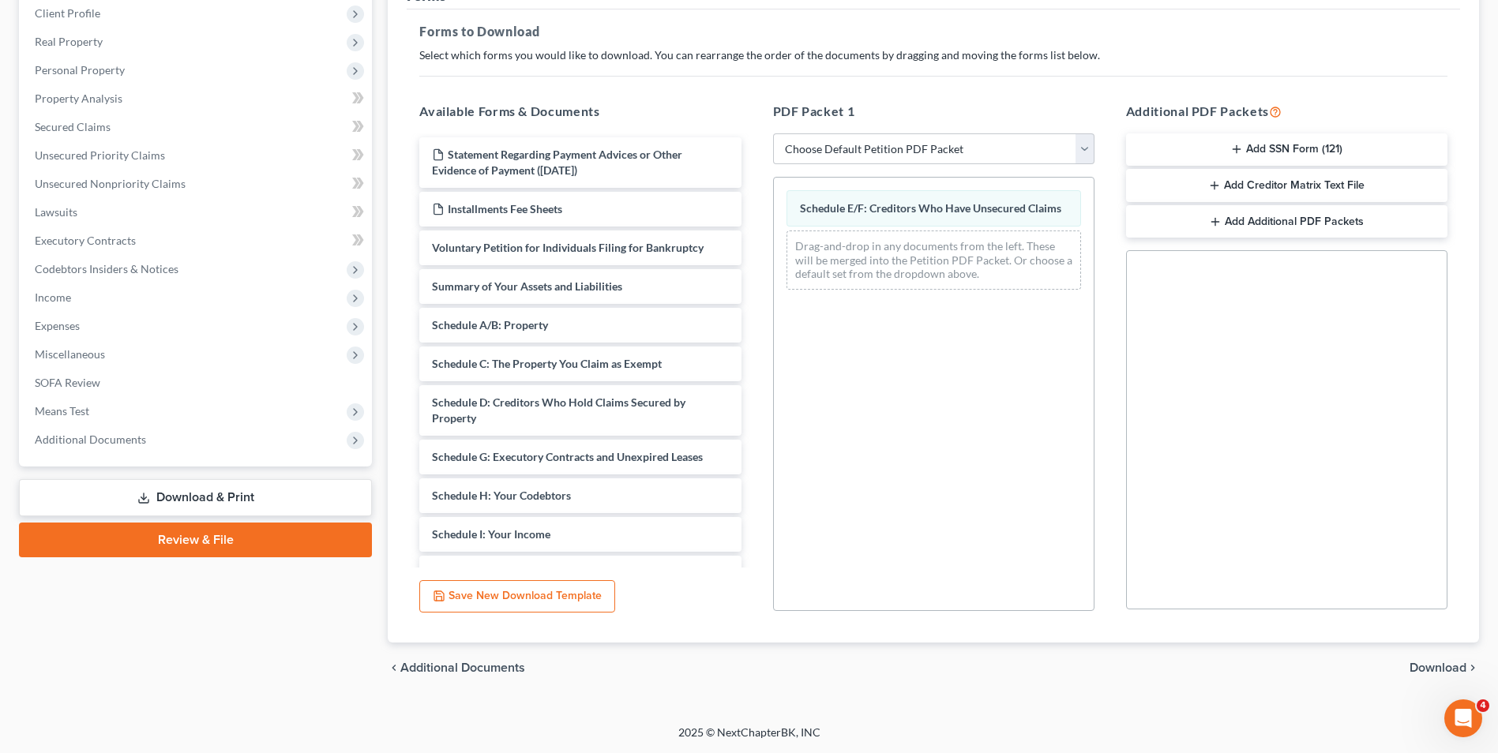
click at [1431, 665] on span "Download" at bounding box center [1437, 668] width 57 height 13
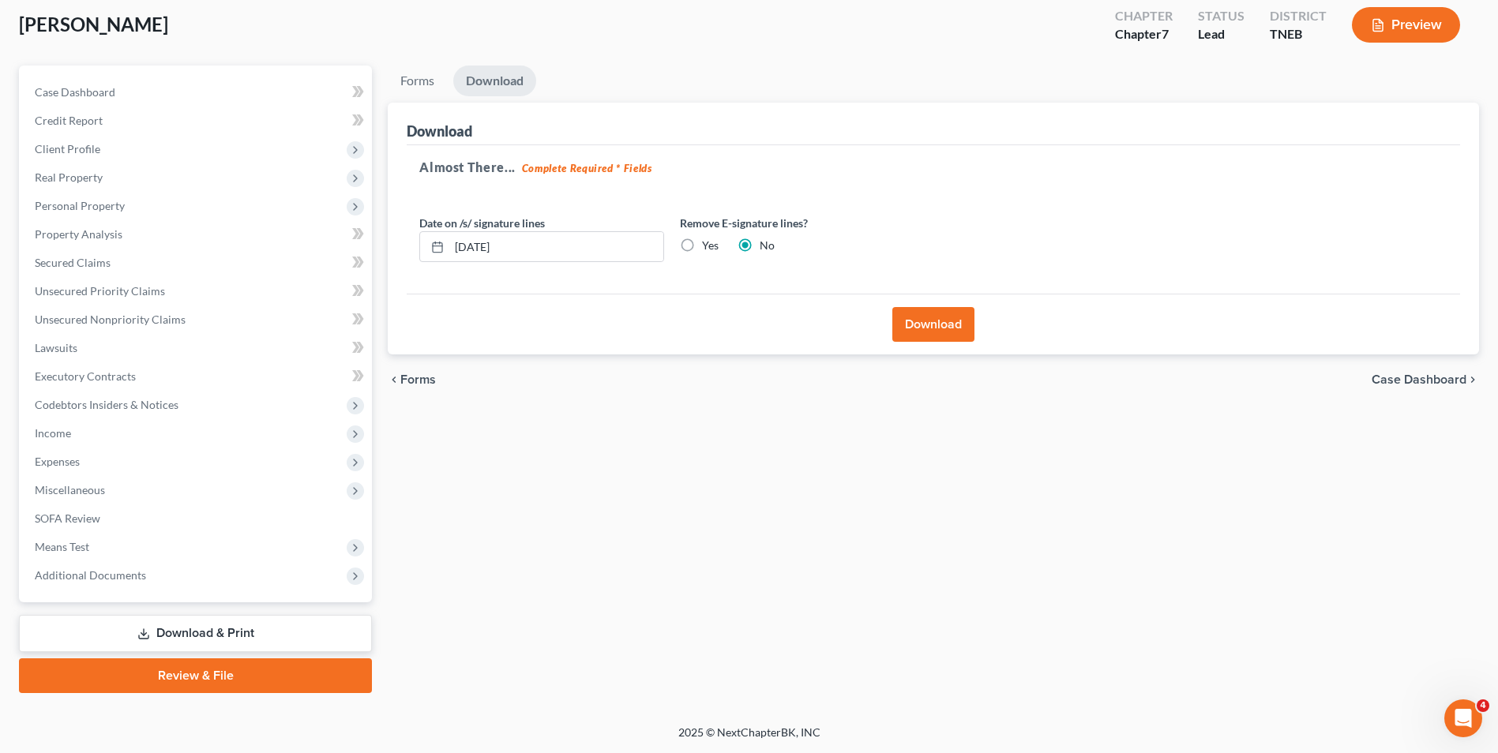
scroll to position [86, 0]
click at [921, 325] on button "Download" at bounding box center [933, 324] width 82 height 35
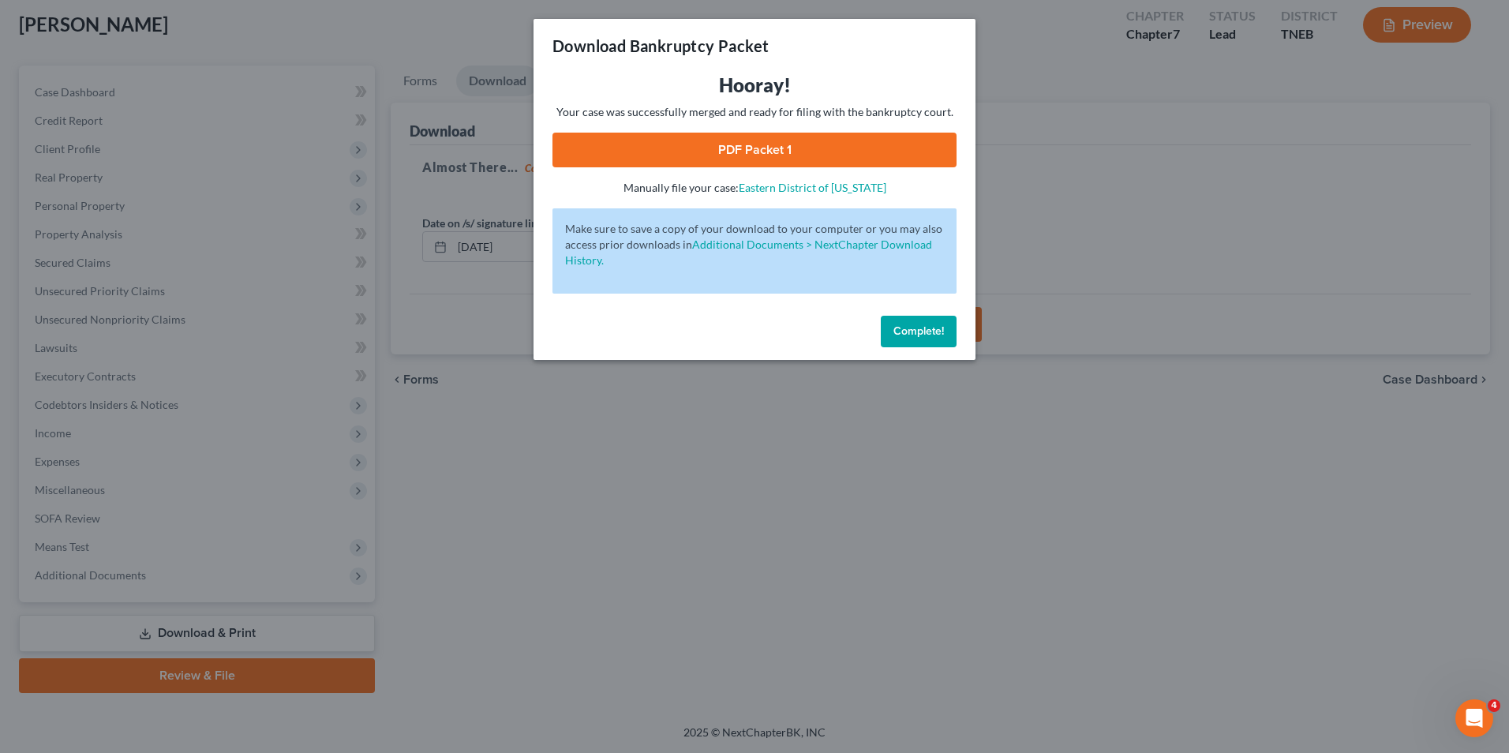
click at [782, 139] on link "PDF Packet 1" at bounding box center [755, 150] width 404 height 35
click at [921, 335] on span "Complete!" at bounding box center [919, 330] width 51 height 13
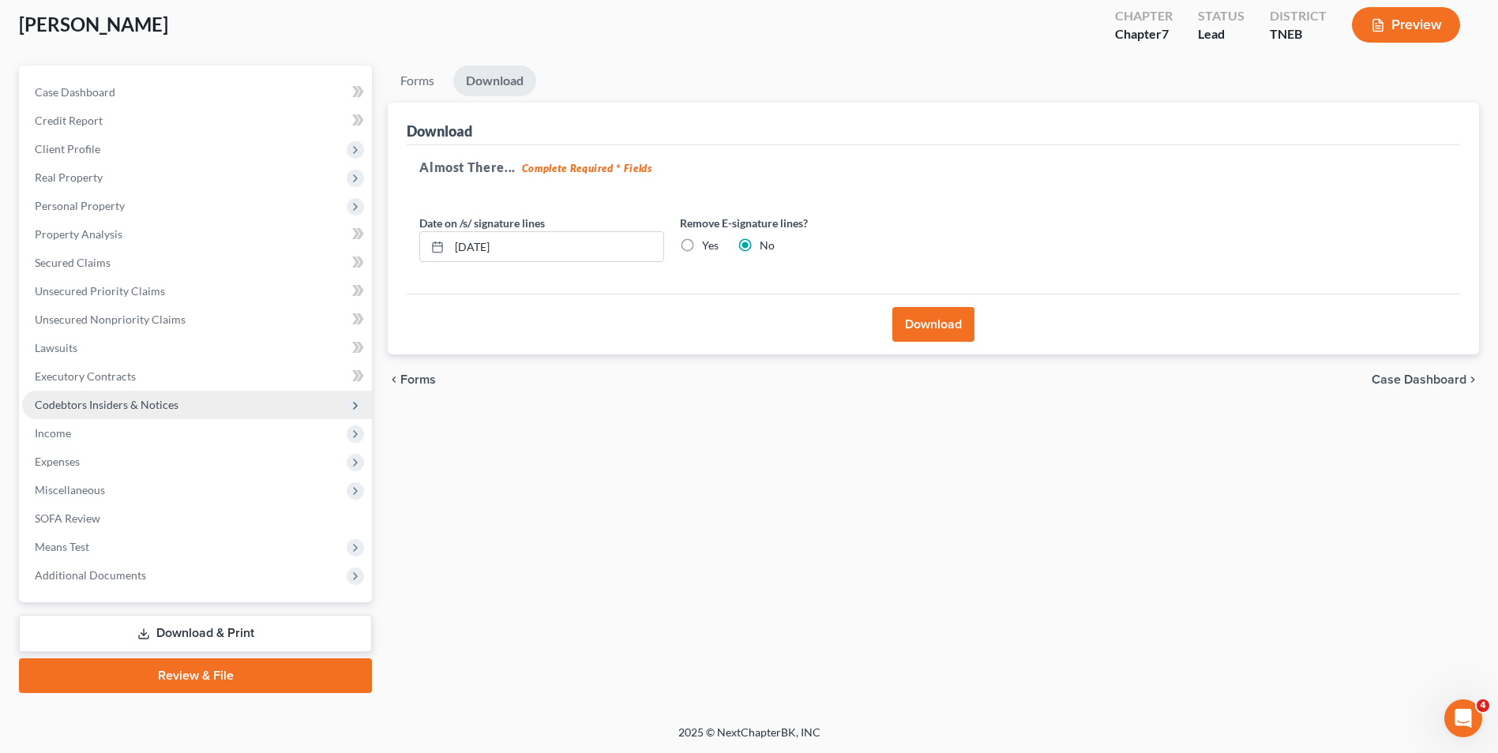
click at [152, 392] on span "Codebtors Insiders & Notices" at bounding box center [197, 405] width 350 height 28
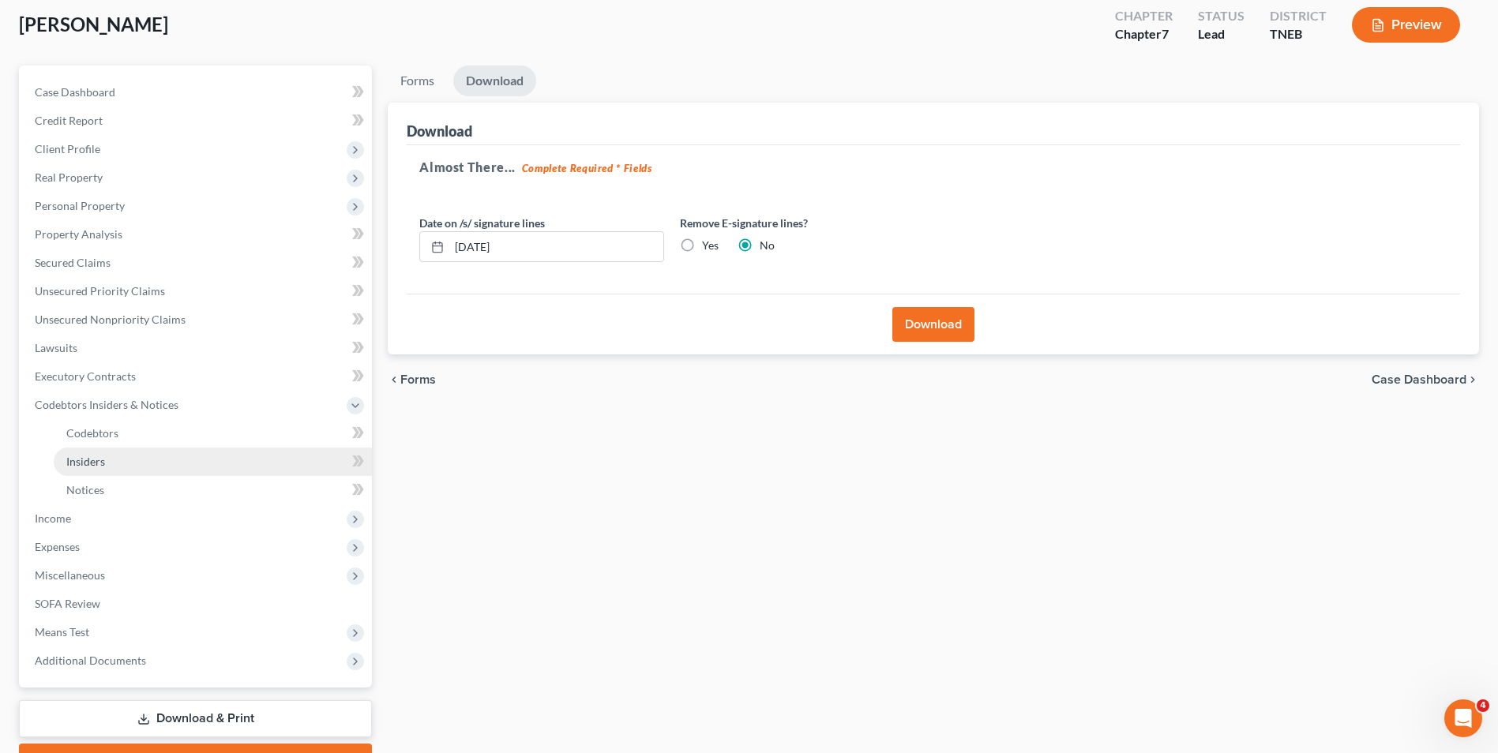
click at [141, 448] on link "Insiders" at bounding box center [213, 462] width 318 height 28
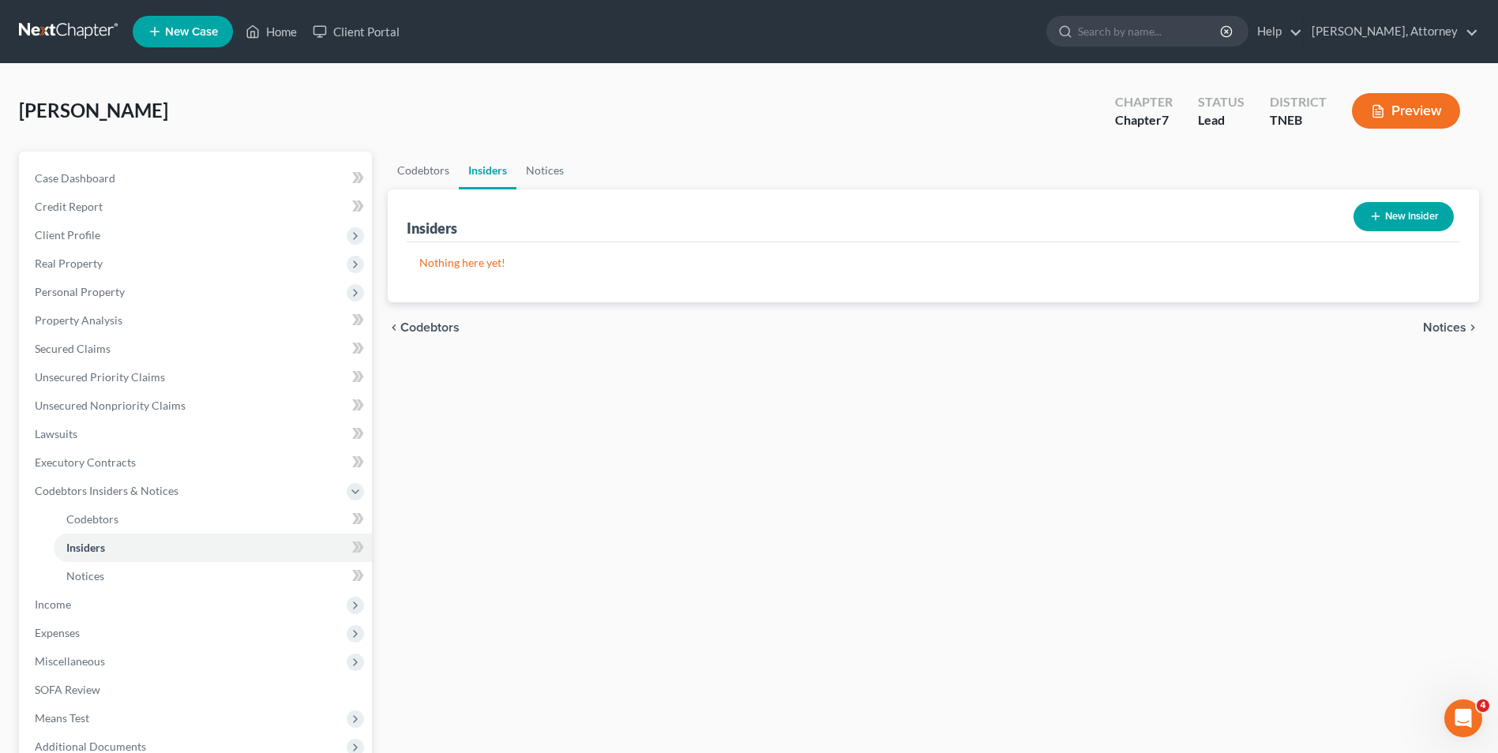
click at [597, 605] on div "Codebtors Insiders Notices Insiders New Insider Nothing here yet! Name Balance …" at bounding box center [933, 508] width 1107 height 713
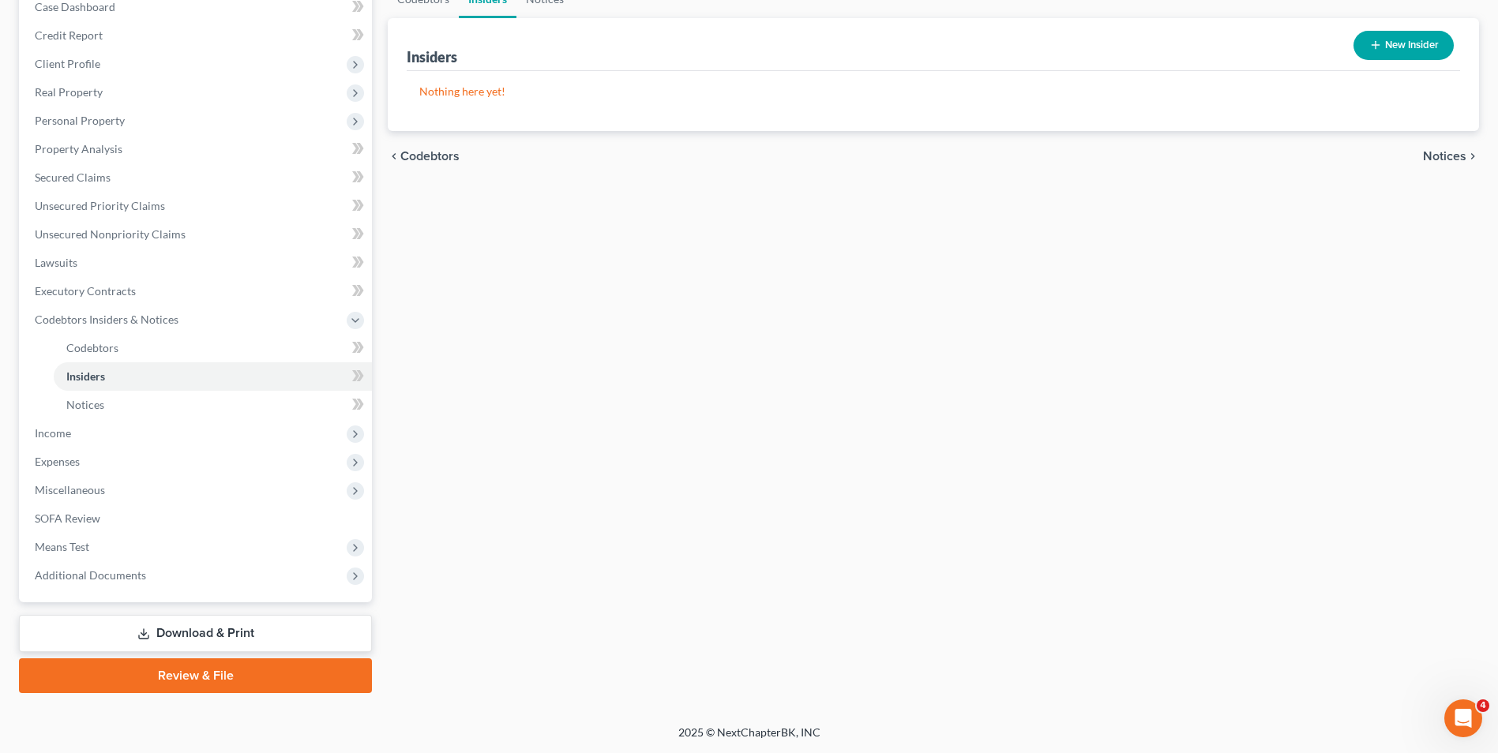
click at [264, 637] on link "Download & Print" at bounding box center [195, 633] width 353 height 37
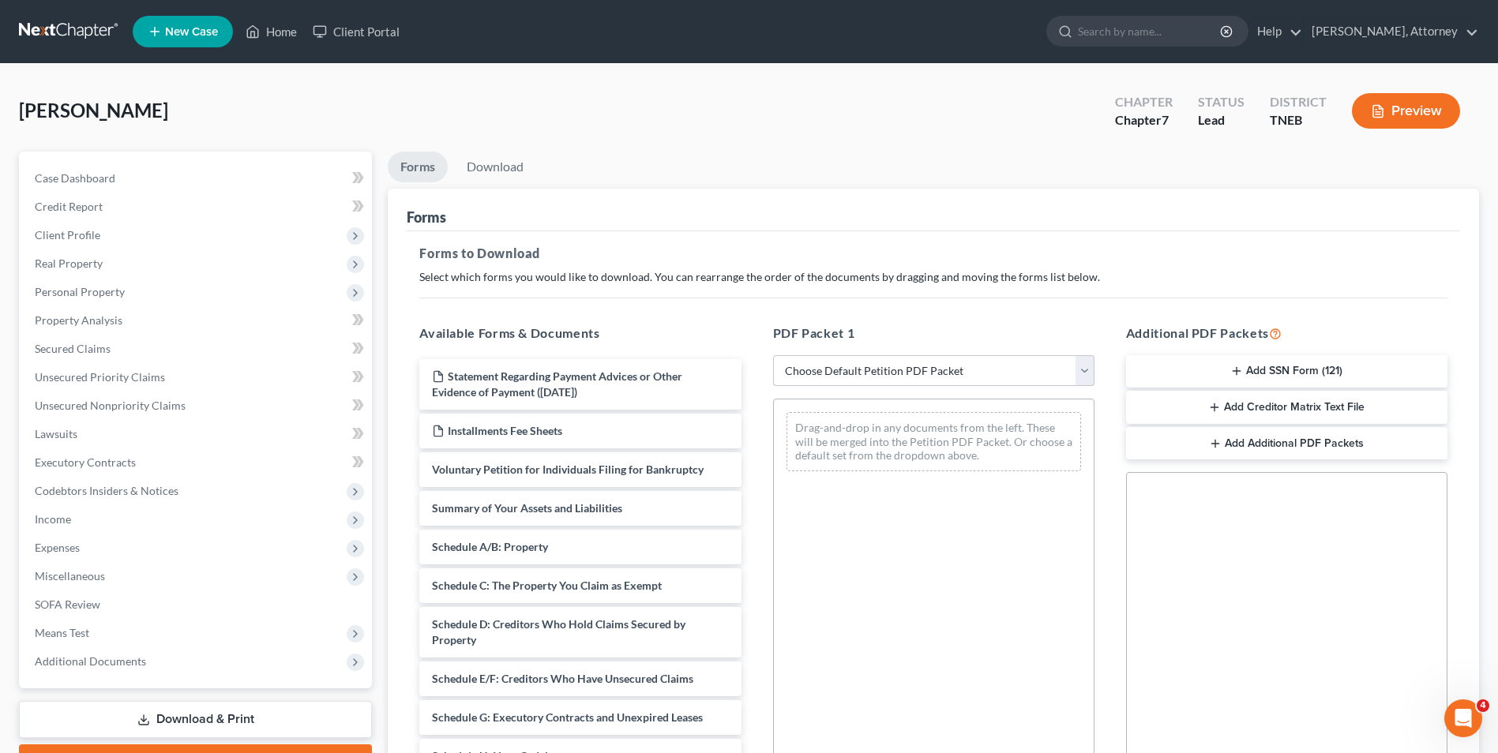
click at [894, 368] on select "Choose Default Petition PDF Packet Complete Bankruptcy Petition (all forms and …" at bounding box center [933, 371] width 321 height 32
click at [773, 355] on select "Choose Default Petition PDF Packet Complete Bankruptcy Petition (all forms and …" at bounding box center [933, 371] width 321 height 32
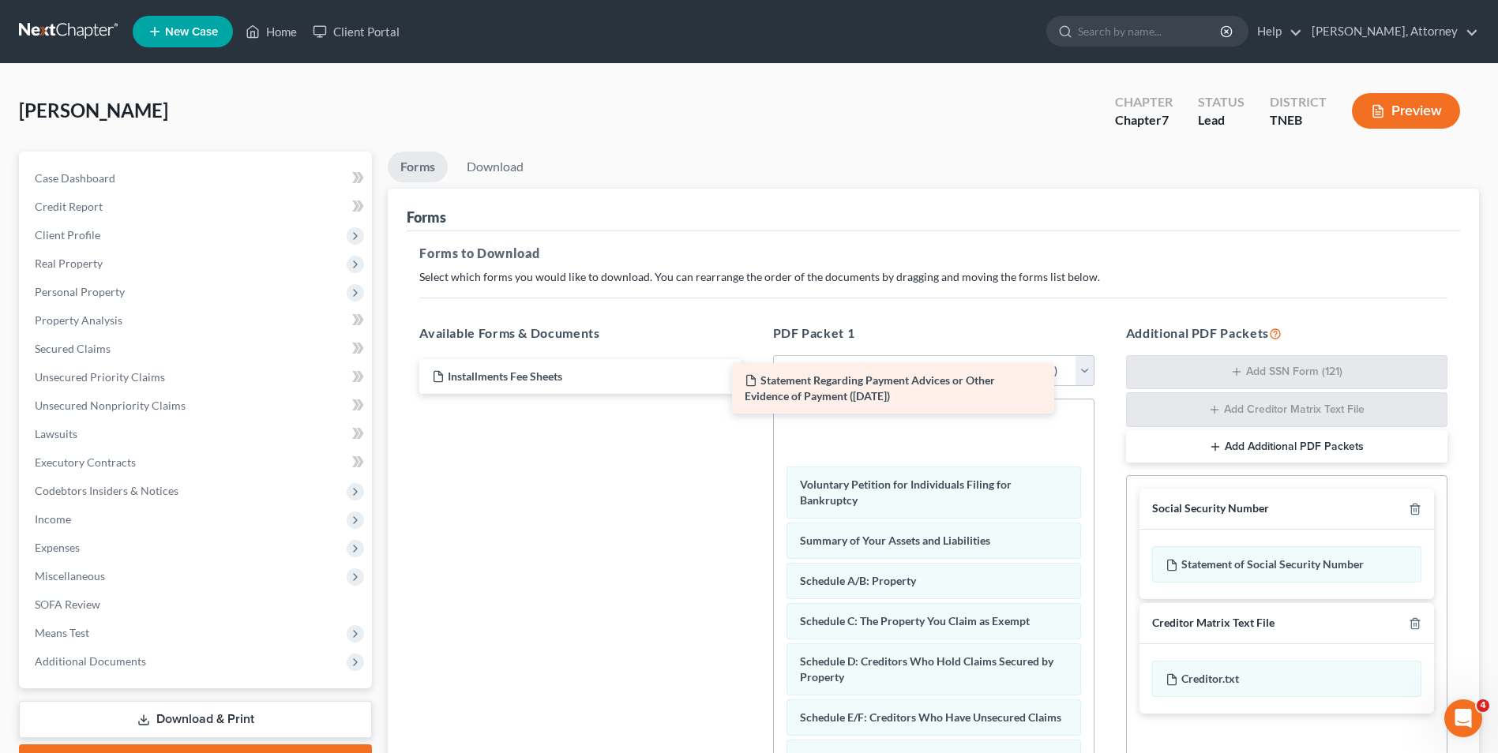
drag, startPoint x: 519, startPoint y: 397, endPoint x: 833, endPoint y: 401, distance: 314.2
click at [753, 394] on div "Statement Regarding Payment Advices or Other Evidence of Payment (08/19/2025) S…" at bounding box center [580, 376] width 347 height 35
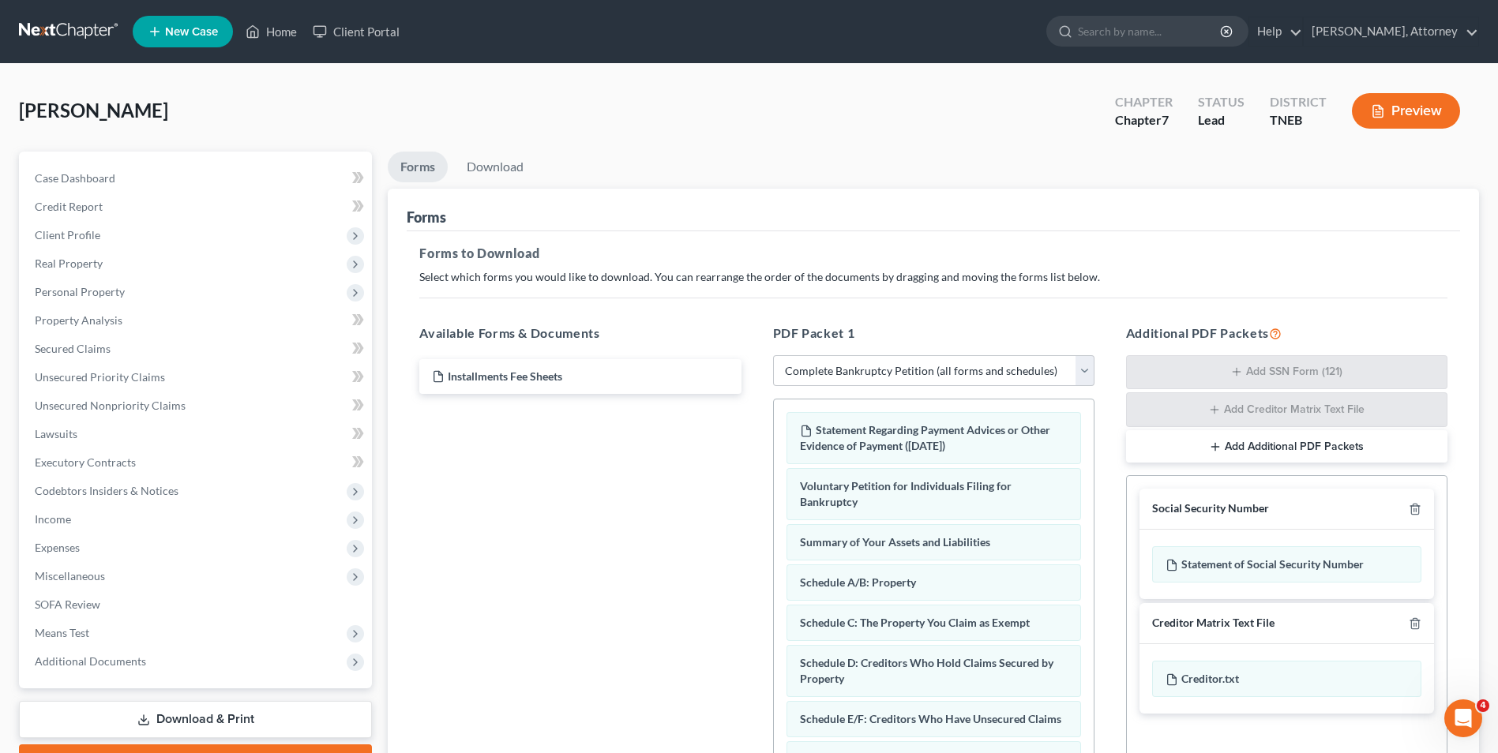
click at [1101, 454] on div "PDF Packet 1 Choose Default Petition PDF Packet Complete Bankruptcy Petition (a…" at bounding box center [933, 579] width 353 height 537
click at [1124, 455] on div "Additional PDF Packets Add SSN Form (121) Add Creditor Matrix Text File Add Add…" at bounding box center [1286, 579] width 353 height 537
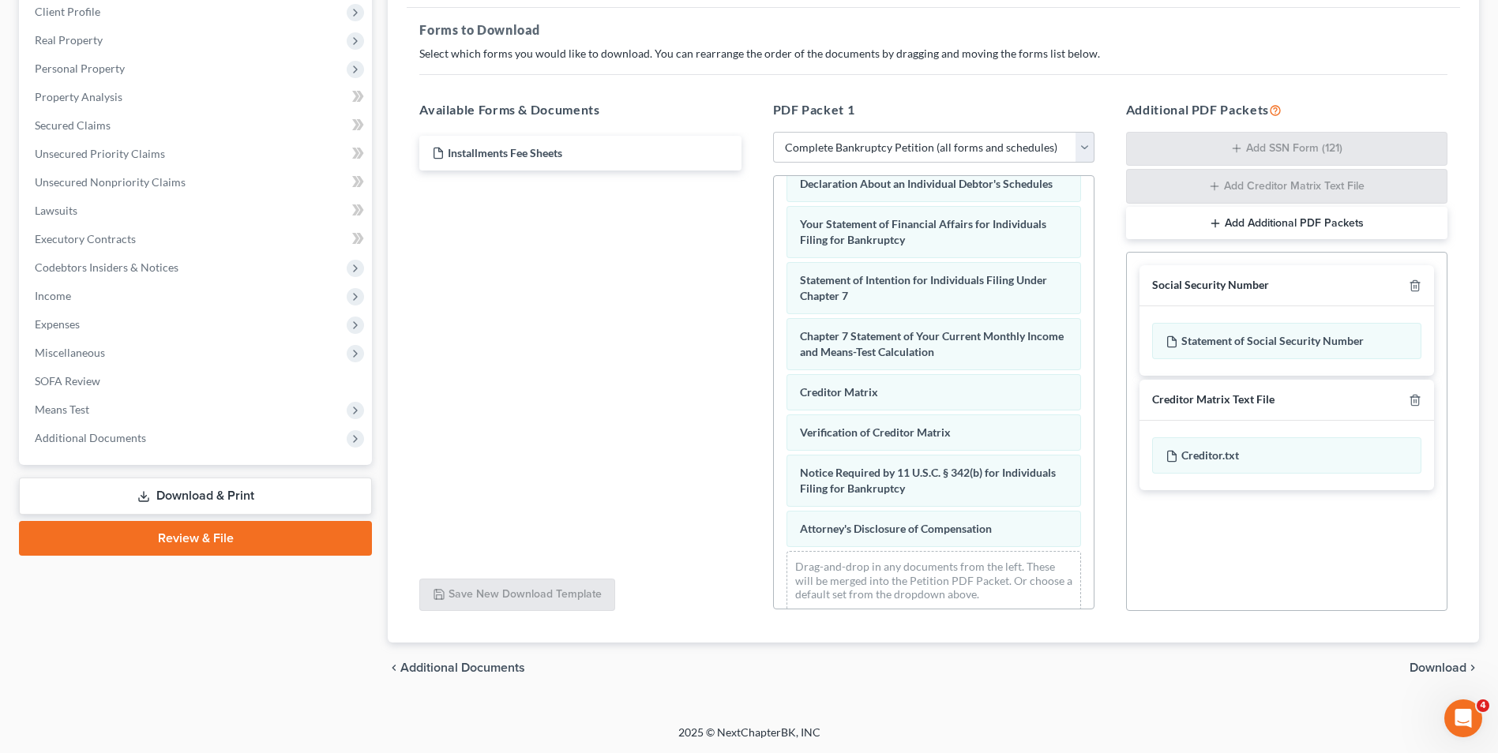
scroll to position [559, 0]
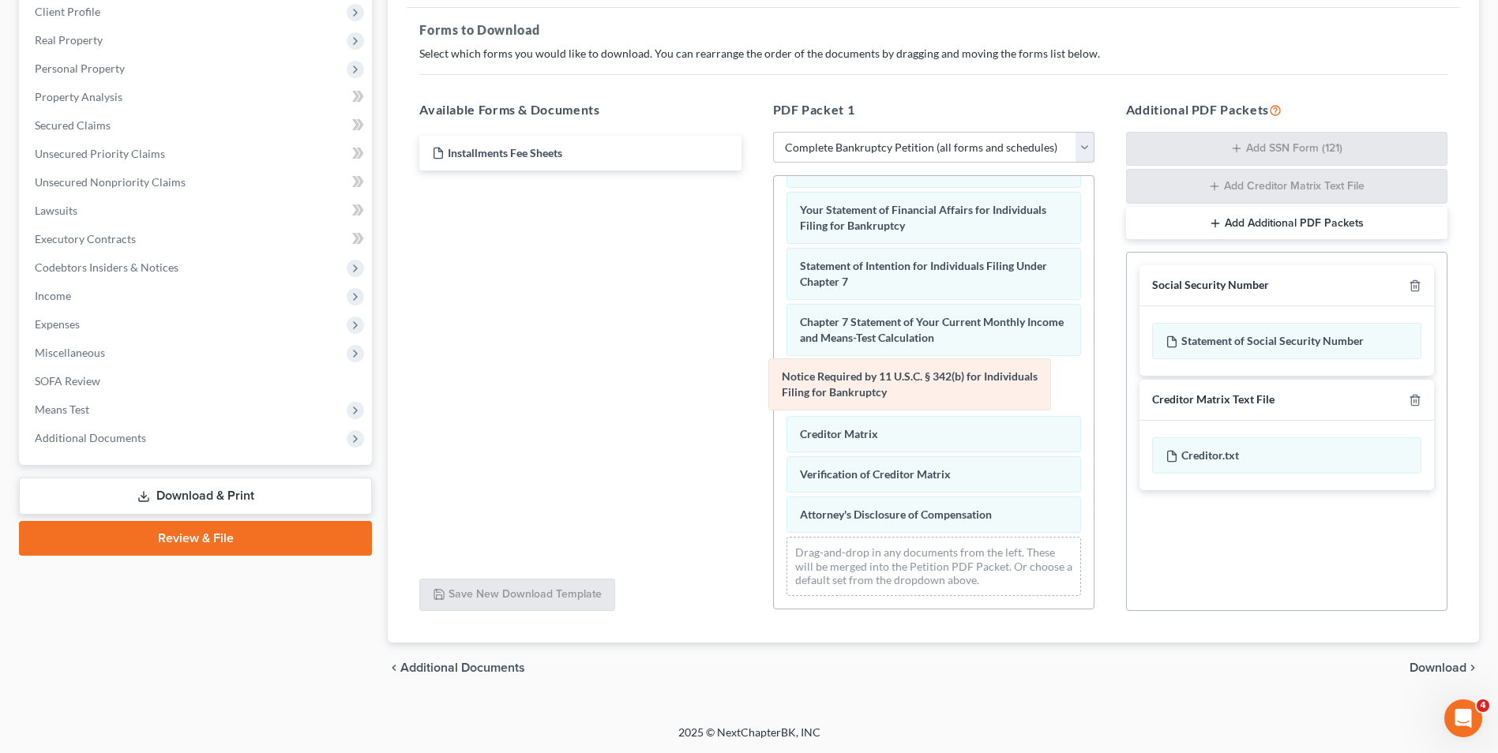
drag, startPoint x: 898, startPoint y: 470, endPoint x: 880, endPoint y: 388, distance: 84.1
click at [880, 388] on div "Notice Required by 11 U.S.C. § 342(b) for Individuals Filing for Bankruptcy Sta…" at bounding box center [934, 121] width 320 height 976
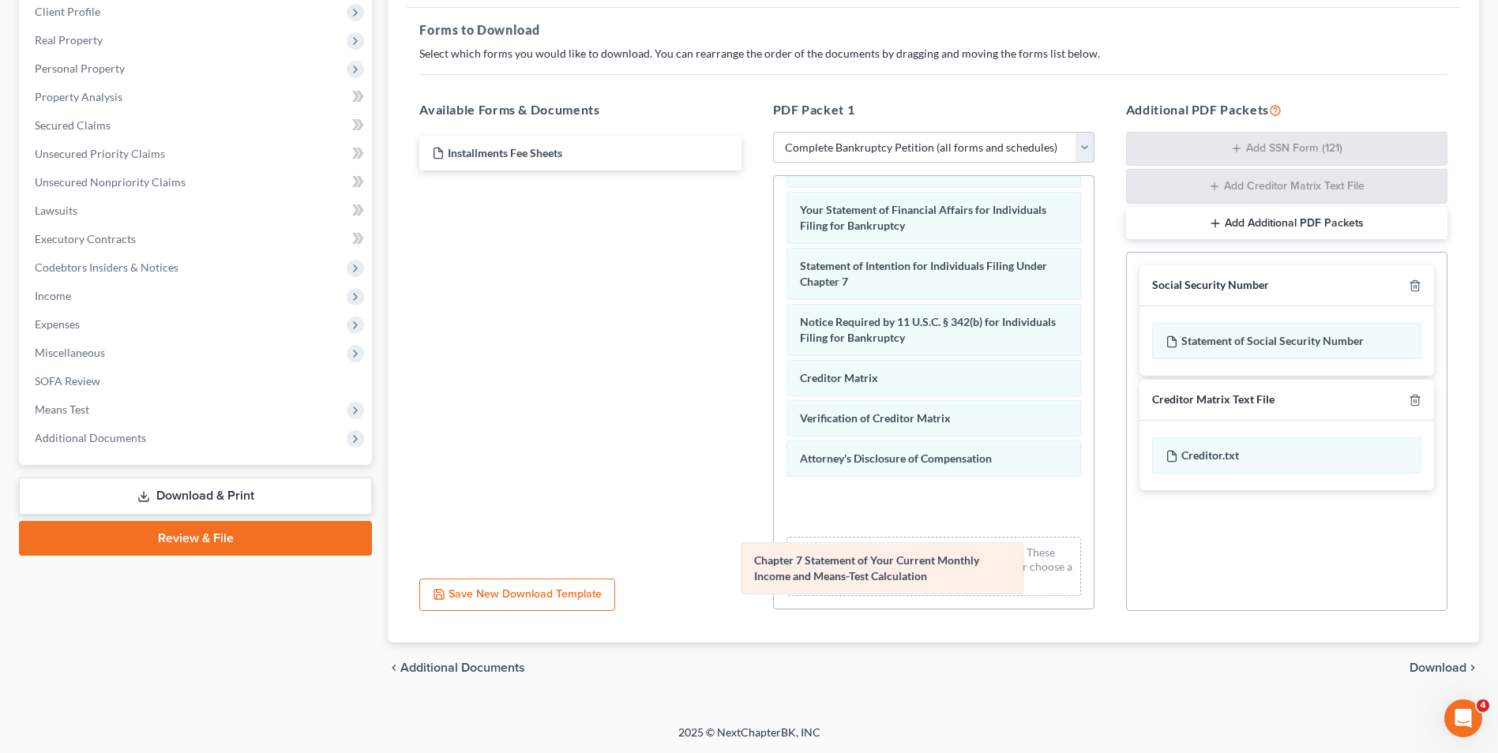
drag, startPoint x: 904, startPoint y: 332, endPoint x: 885, endPoint y: 556, distance: 224.2
click at [885, 556] on div "Chapter 7 Statement of Your Current Monthly Income and Means-Test Calculation S…" at bounding box center [934, 121] width 320 height 976
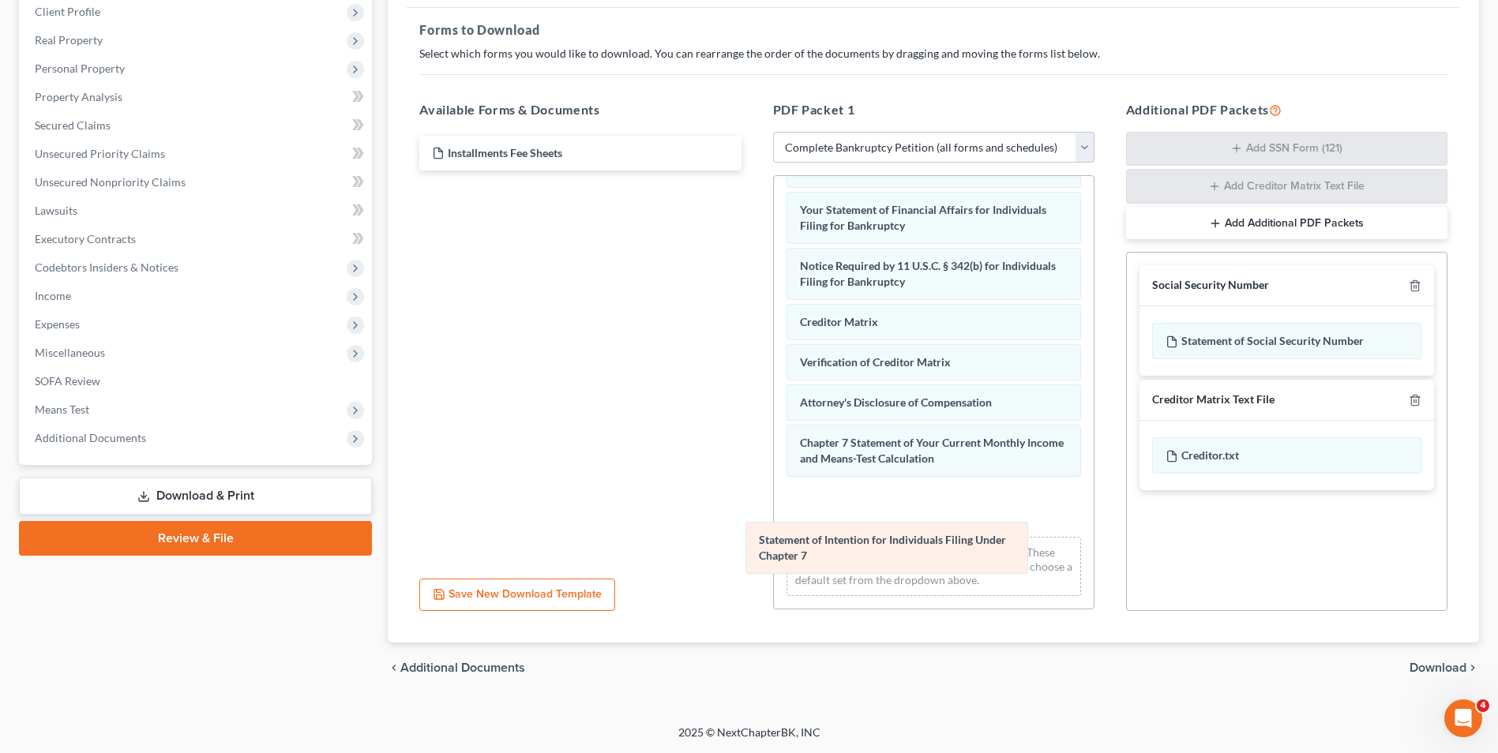
drag, startPoint x: 893, startPoint y: 269, endPoint x: 860, endPoint y: 538, distance: 271.2
click at [860, 538] on div "Statement of Intention for Individuals Filing Under Chapter 7 Statement Regardi…" at bounding box center [934, 121] width 320 height 976
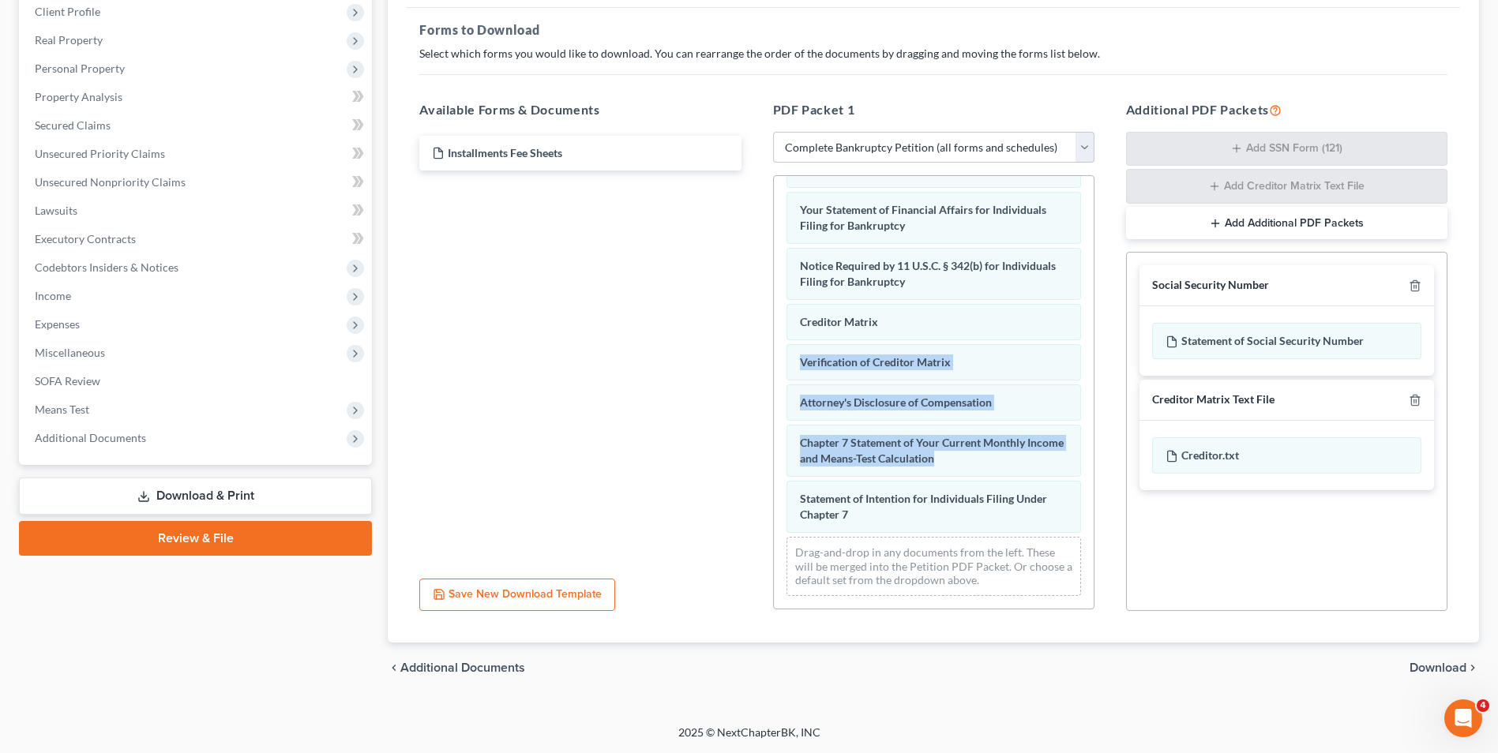
drag, startPoint x: 1080, startPoint y: 468, endPoint x: 1072, endPoint y: 332, distance: 136.0
click at [1072, 332] on div "Statement Regarding Payment Advices or Other Evidence of Payment (08/19/2025) V…" at bounding box center [934, 121] width 320 height 976
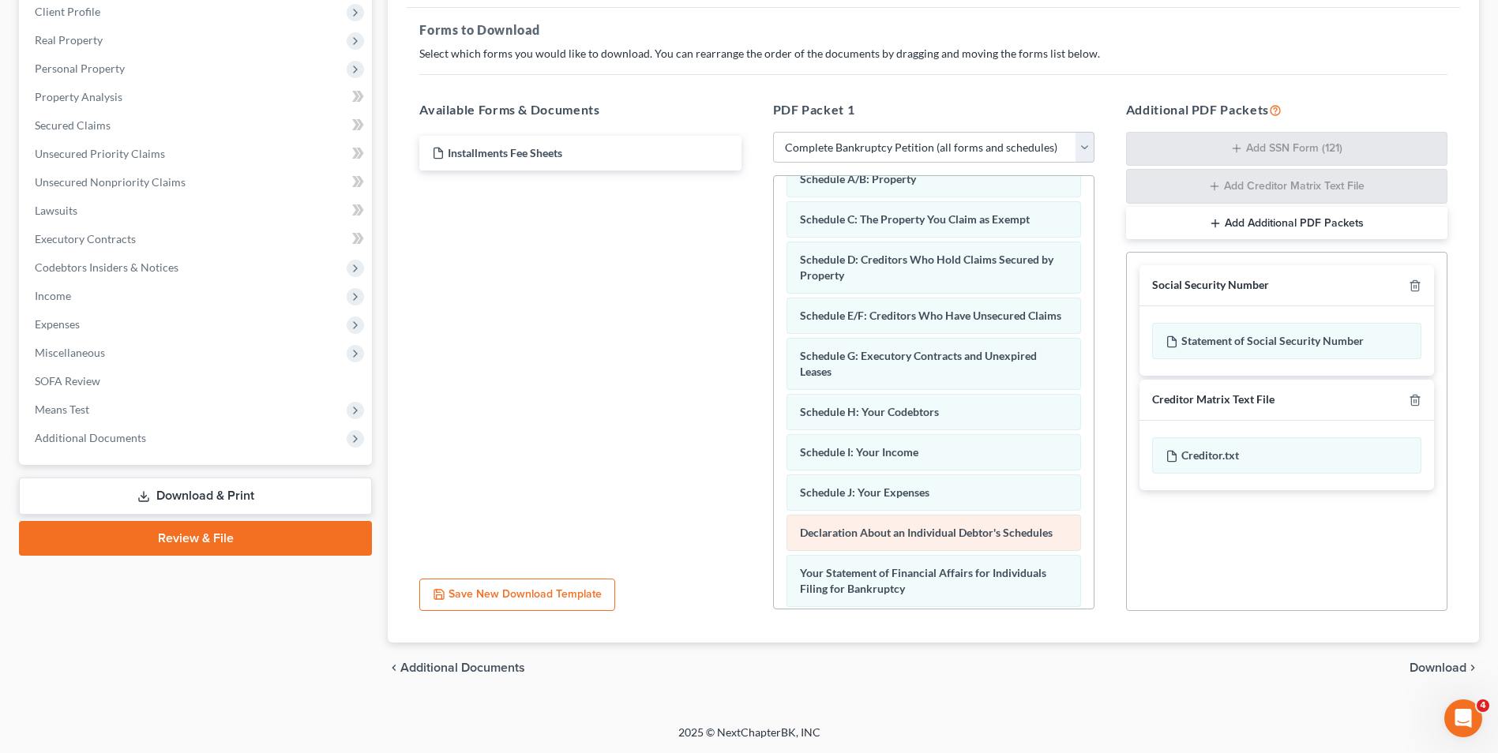
scroll to position [188, 0]
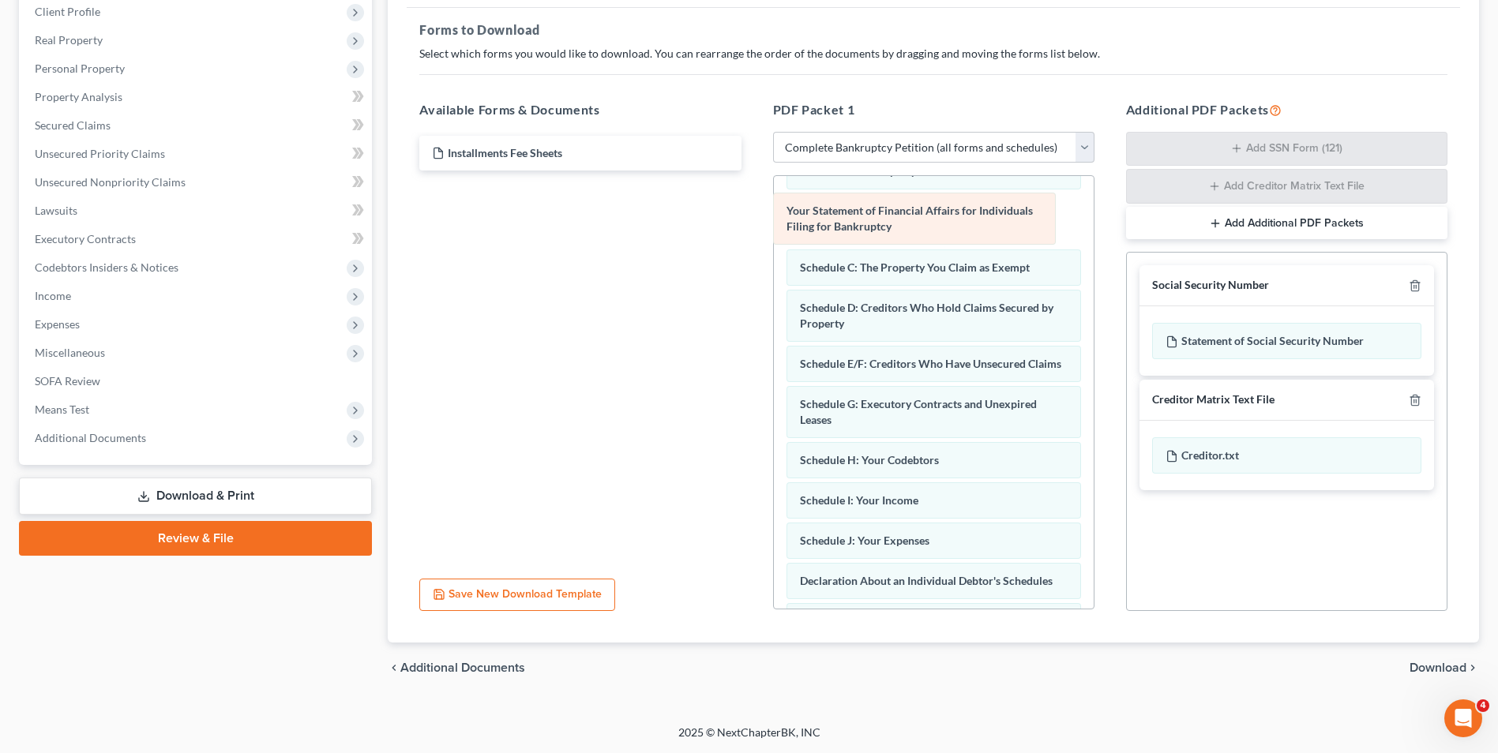
drag, startPoint x: 958, startPoint y: 583, endPoint x: 944, endPoint y: 213, distance: 370.5
click at [944, 213] on div "Your Statement of Financial Affairs for Individuals Filing for Bankruptcy State…" at bounding box center [934, 476] width 320 height 976
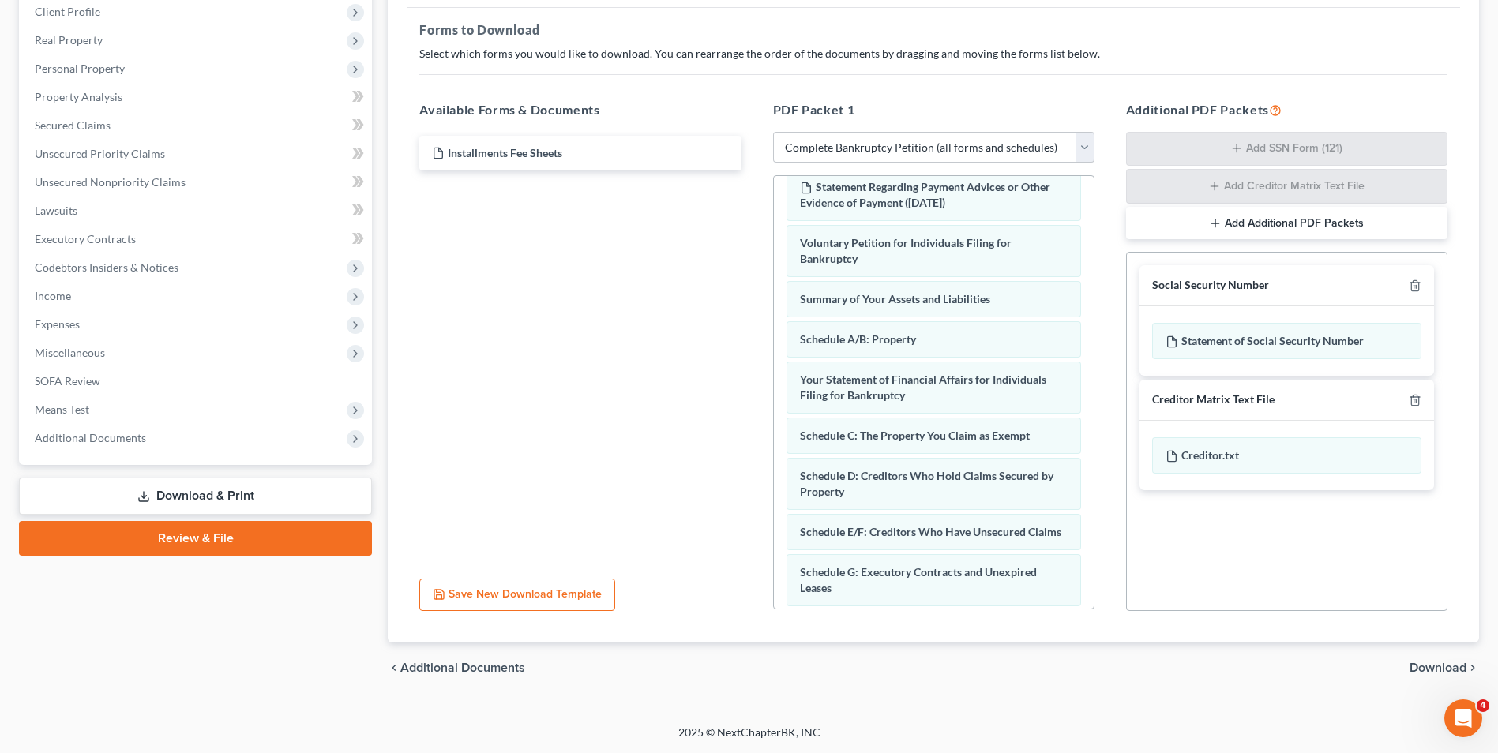
scroll to position [18, 0]
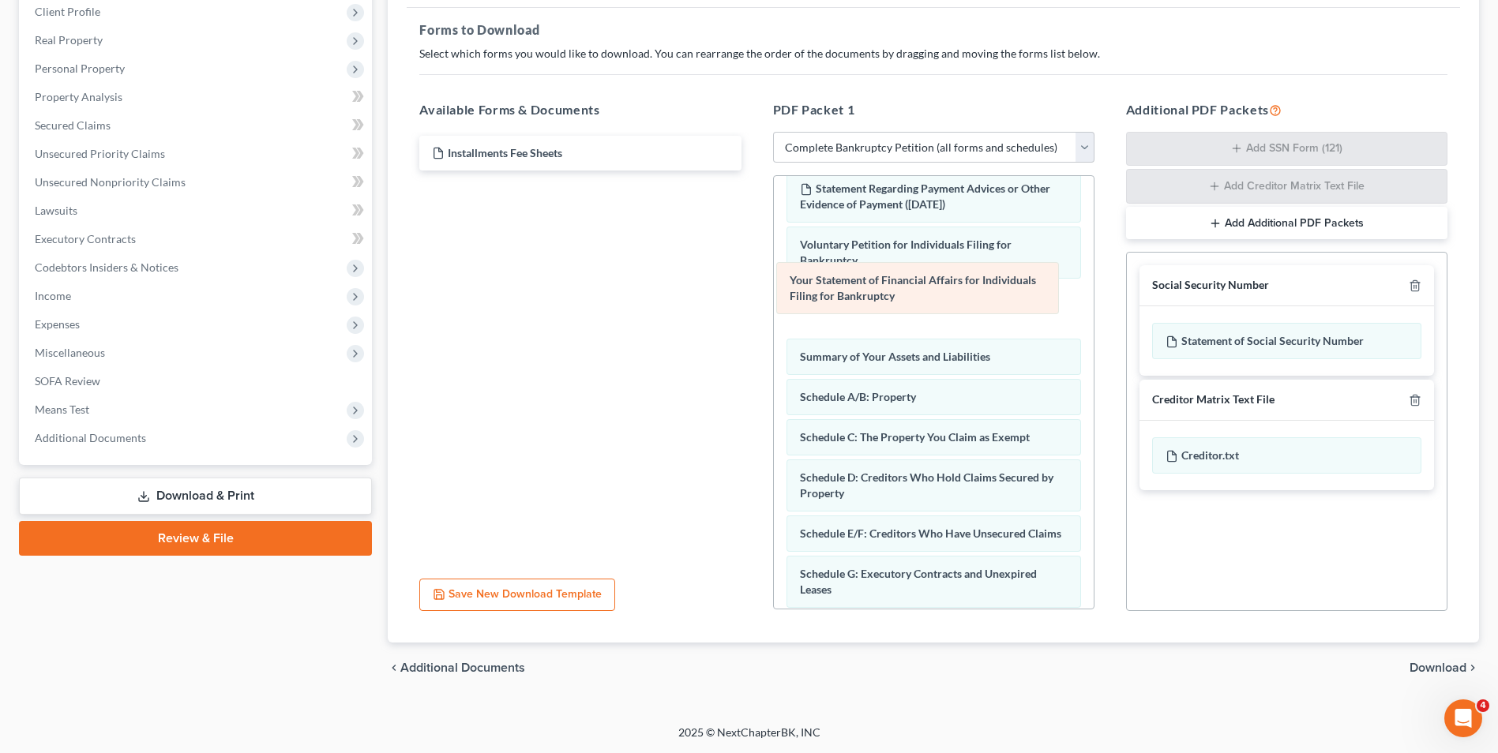
drag, startPoint x: 986, startPoint y: 388, endPoint x: 981, endPoint y: 287, distance: 100.4
click at [981, 287] on div "Your Statement of Financial Affairs for Individuals Filing for Bankruptcy State…" at bounding box center [934, 646] width 320 height 976
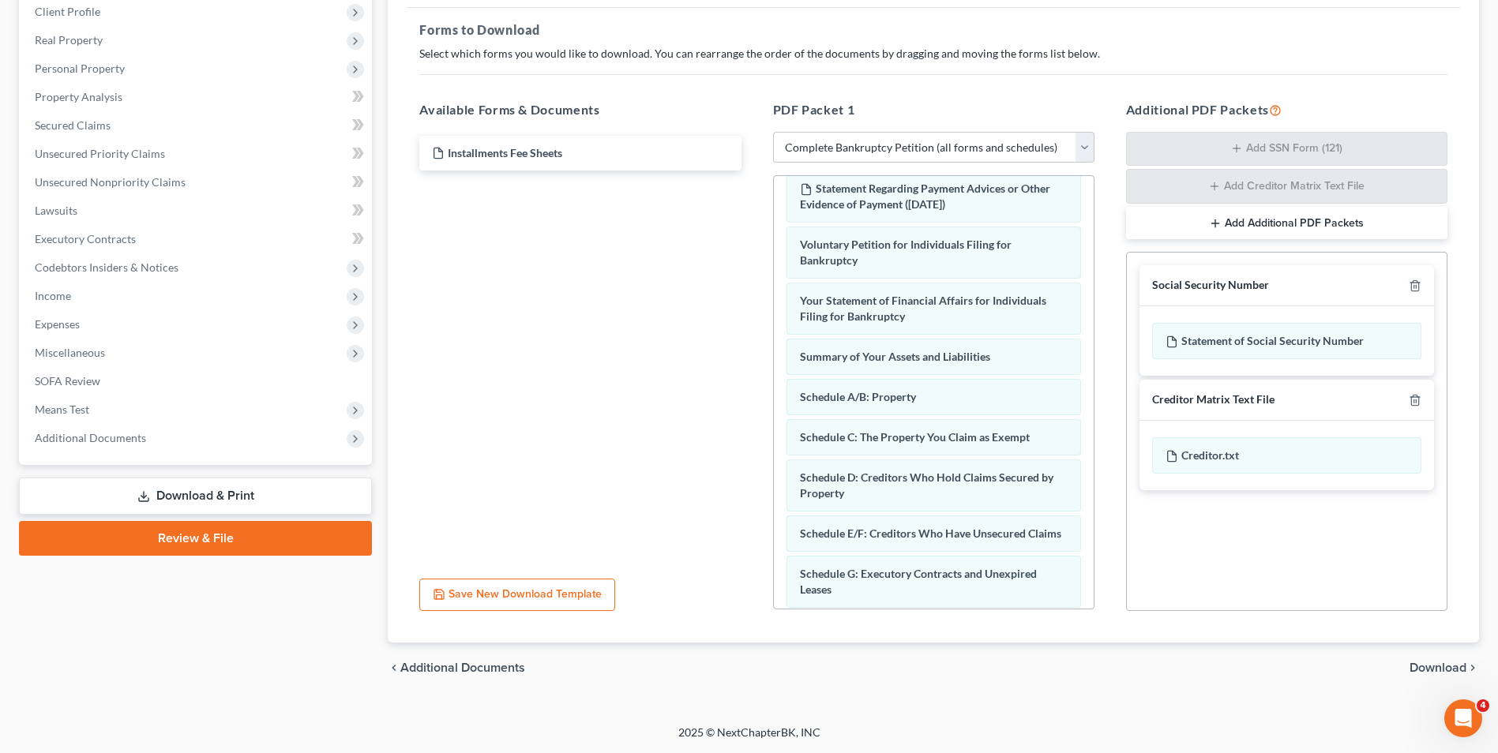
drag, startPoint x: 1448, startPoint y: 677, endPoint x: 1444, endPoint y: 666, distance: 11.0
click at [1444, 666] on div "chevron_left Additional Documents Download chevron_right" at bounding box center [933, 668] width 1091 height 51
click at [1444, 666] on span "Download" at bounding box center [1437, 668] width 57 height 13
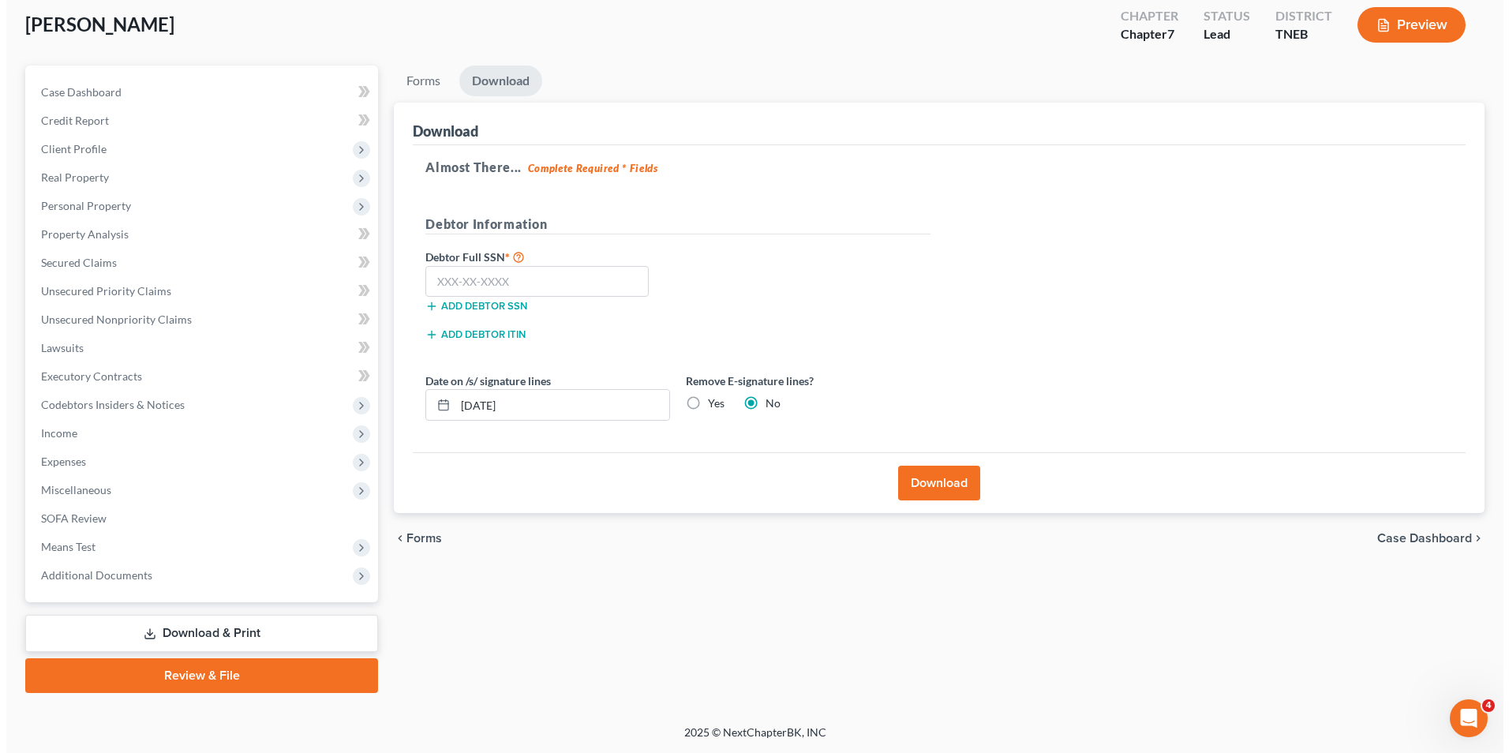
scroll to position [86, 0]
click at [551, 272] on input "text" at bounding box center [530, 282] width 223 height 32
click at [547, 398] on input "08/19/2025" at bounding box center [556, 405] width 214 height 30
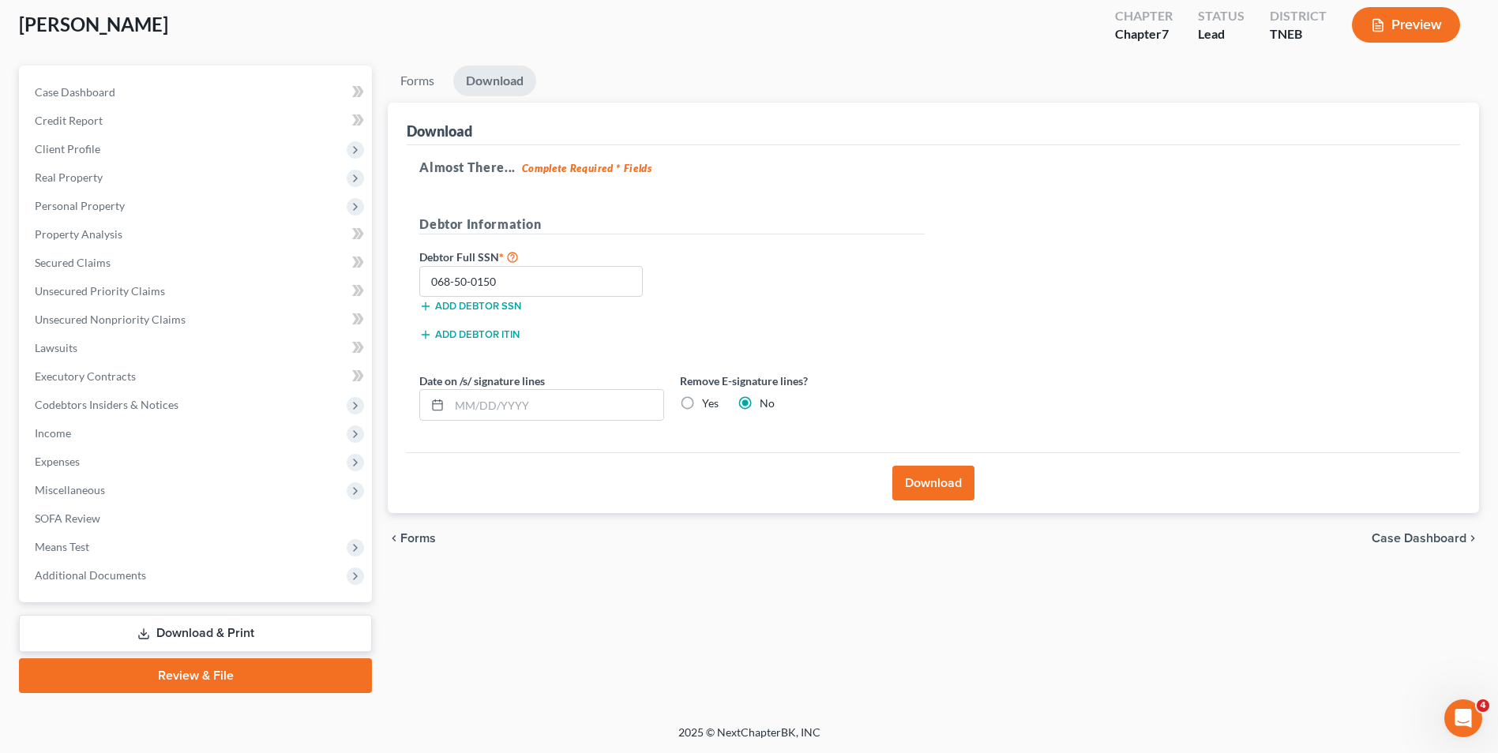
click at [702, 405] on label "Yes" at bounding box center [710, 404] width 17 height 16
click at [708, 405] on input "Yes" at bounding box center [713, 401] width 10 height 10
click at [932, 485] on button "Download" at bounding box center [933, 483] width 82 height 35
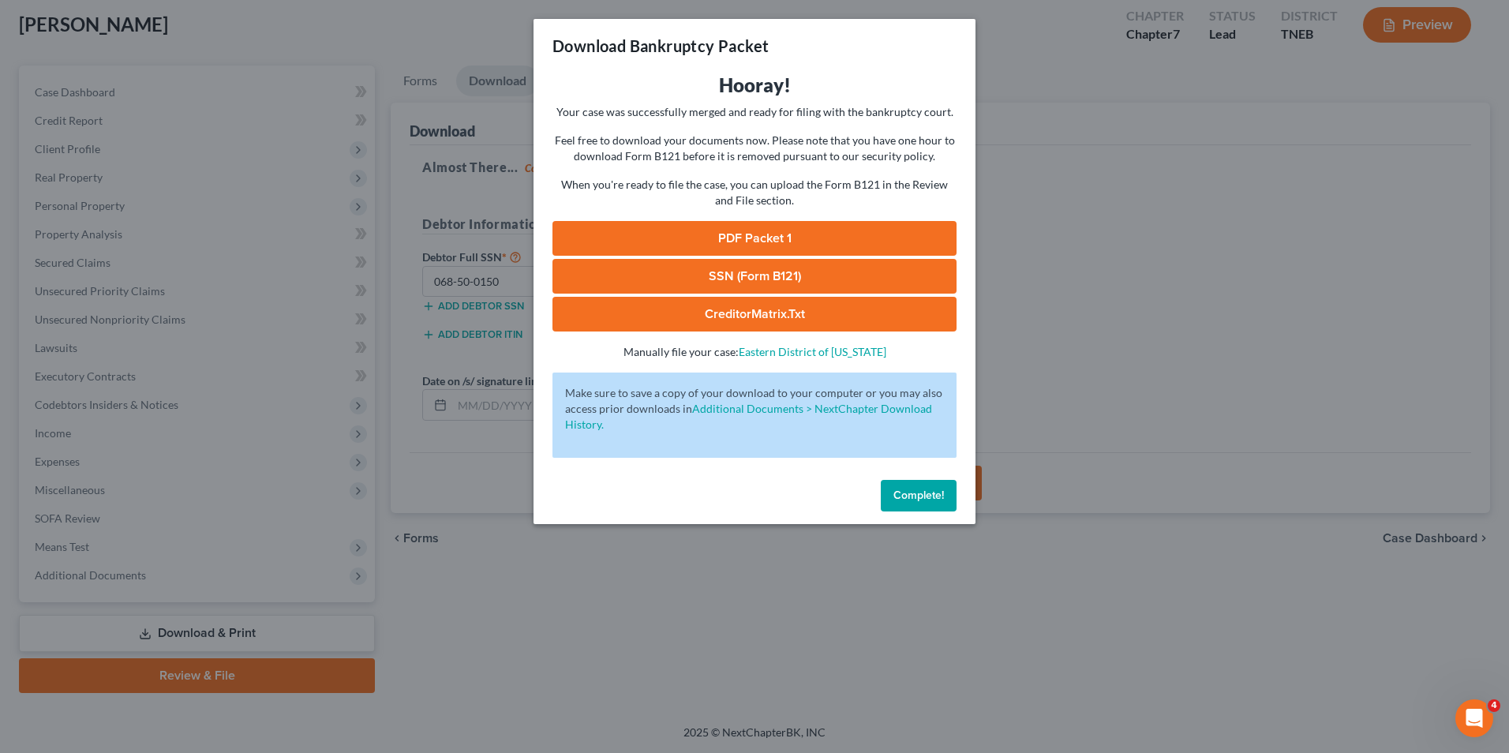
click at [797, 242] on link "PDF Packet 1" at bounding box center [755, 238] width 404 height 35
click at [786, 275] on link "SSN (Form B121)" at bounding box center [755, 276] width 404 height 35
